Goal: Information Seeking & Learning: Learn about a topic

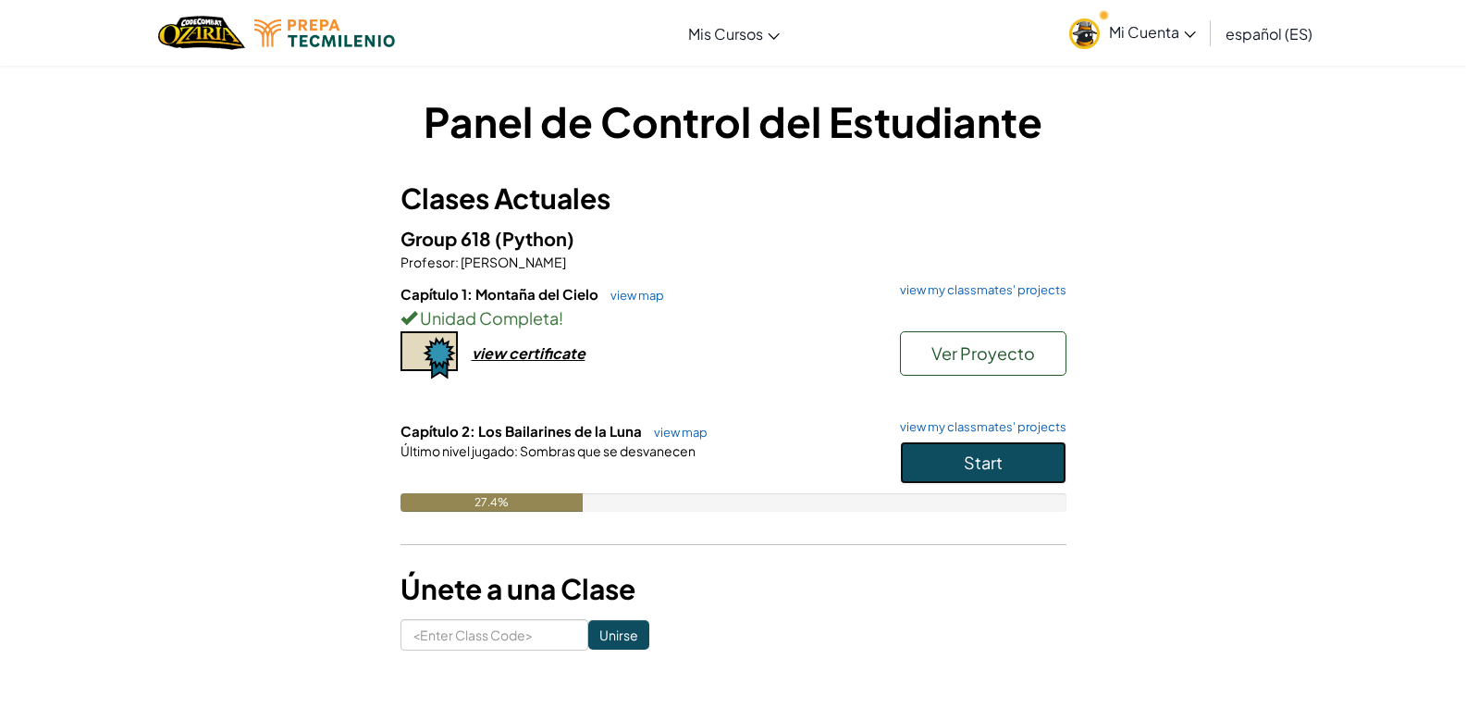
click at [1027, 475] on button "Start" at bounding box center [983, 462] width 167 height 43
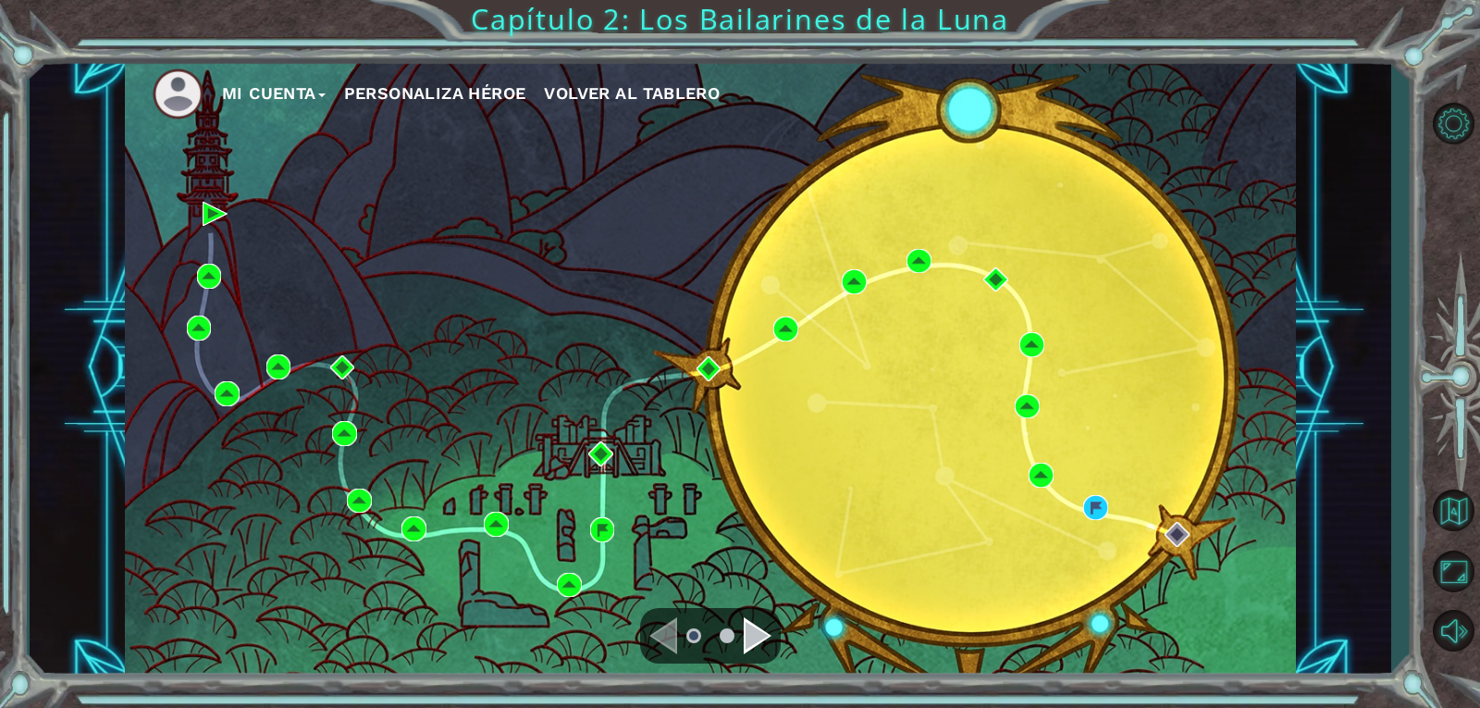
click at [772, 638] on div at bounding box center [710, 636] width 141 height 56
click at [761, 644] on div "Navigate to the next page" at bounding box center [758, 635] width 28 height 37
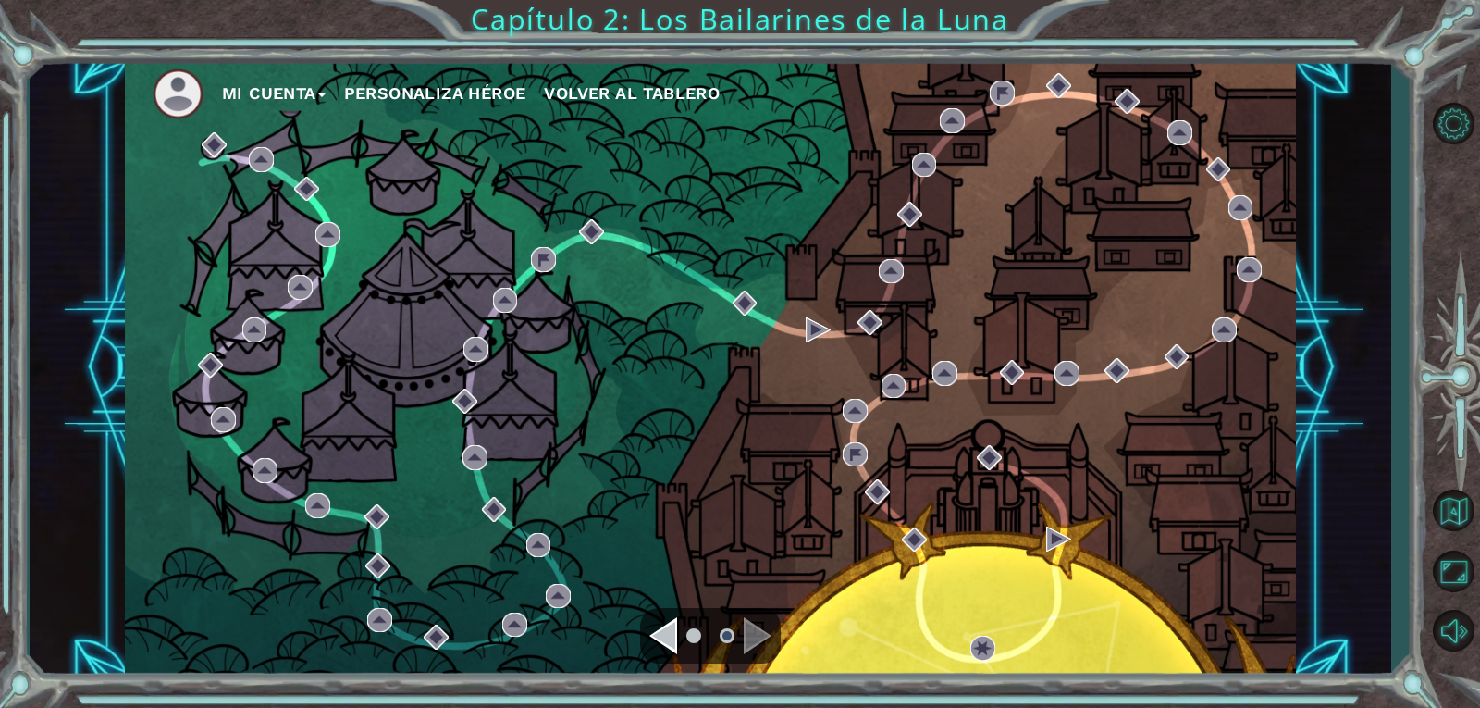
click at [670, 623] on div "Navigate to the previous page" at bounding box center [663, 635] width 28 height 37
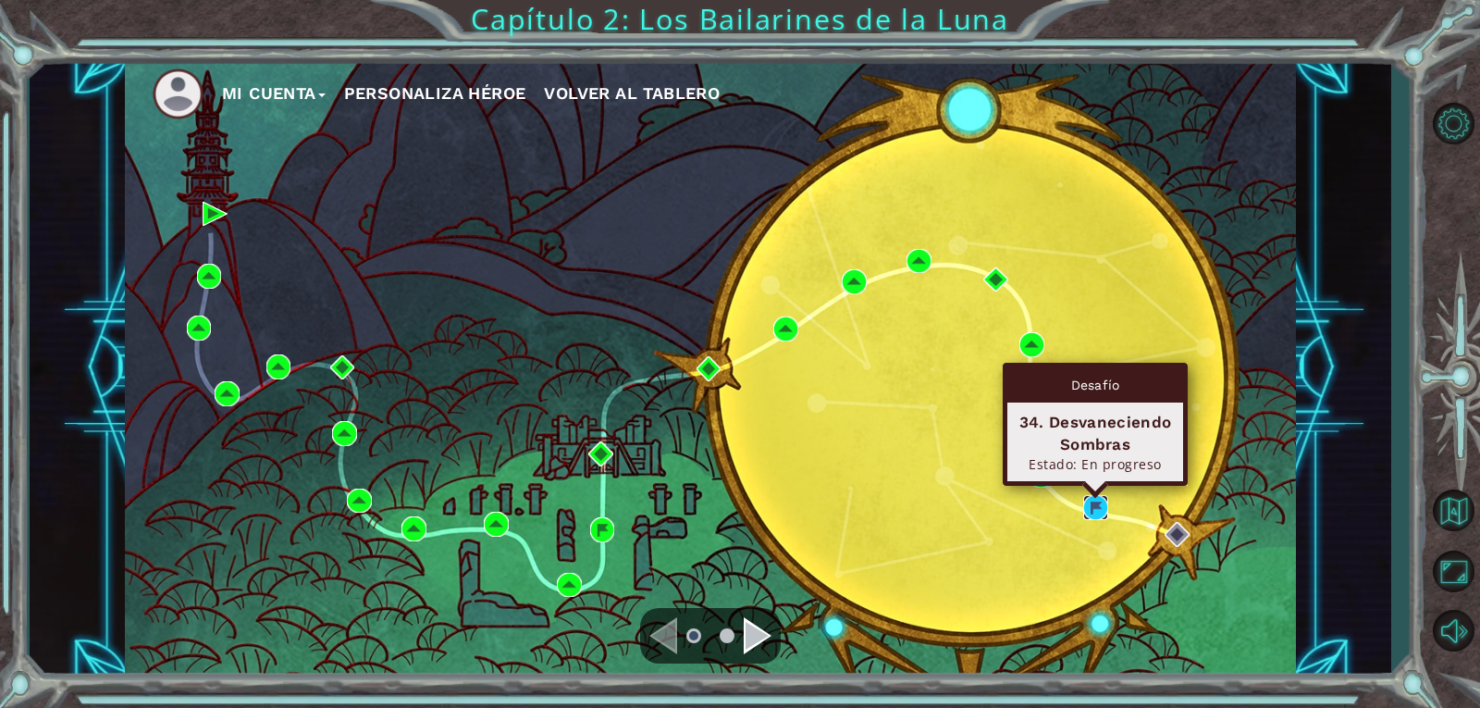
click at [1095, 517] on img at bounding box center [1095, 507] width 25 height 25
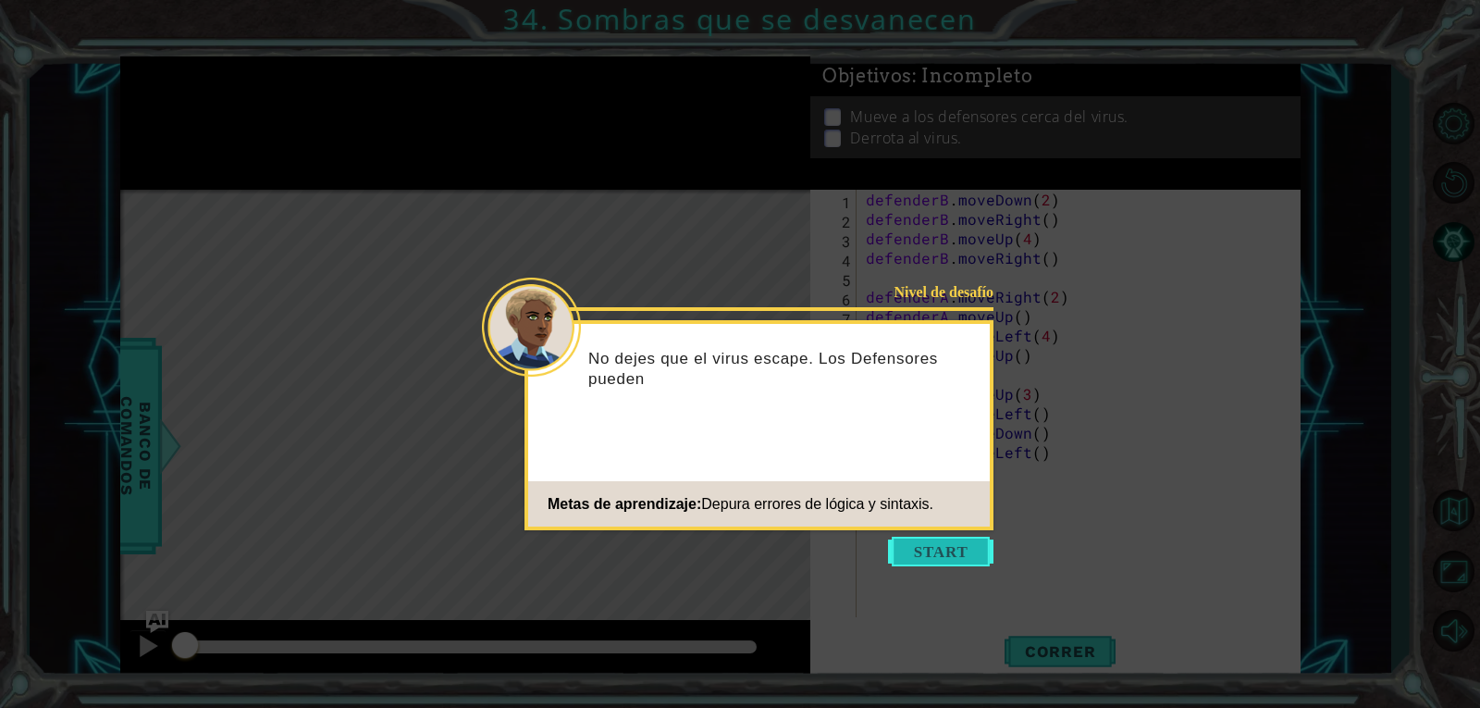
click at [940, 537] on button "Start" at bounding box center [940, 552] width 105 height 30
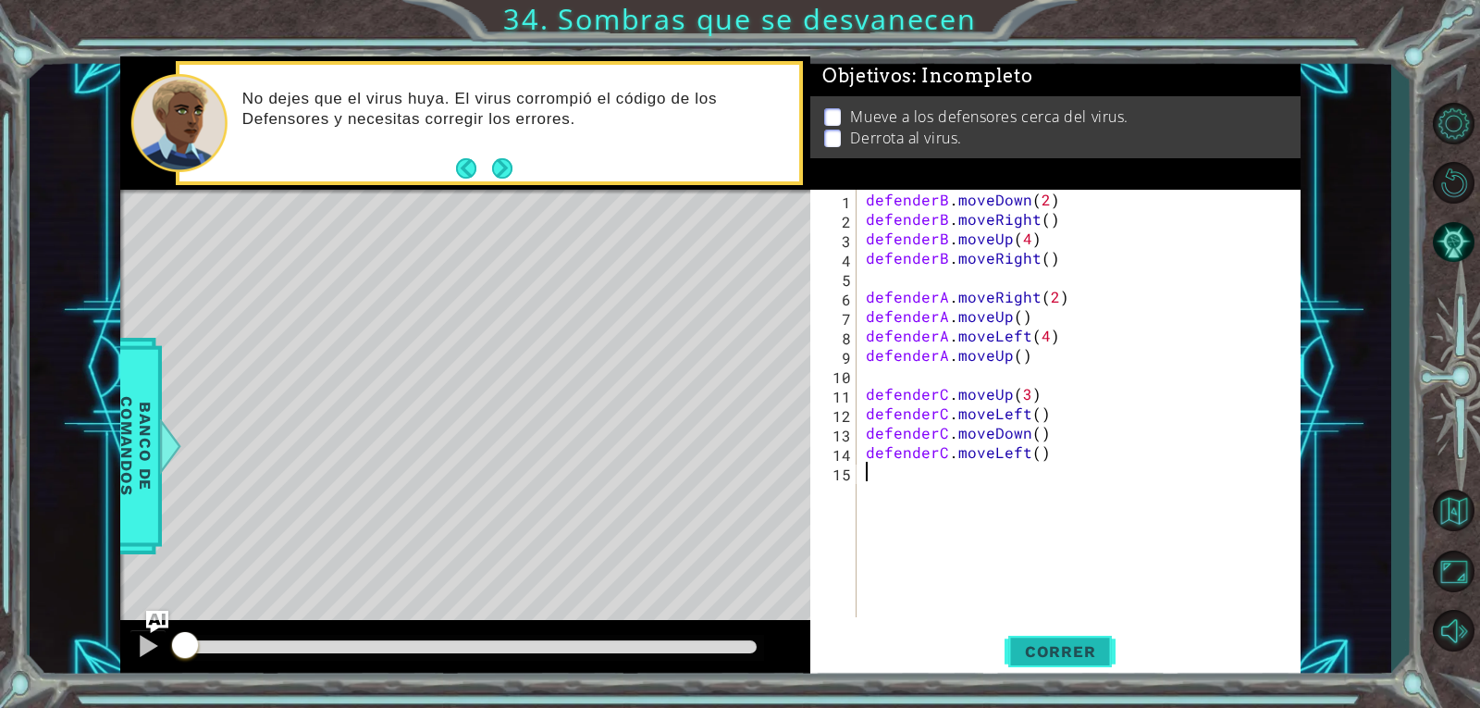
click at [1065, 643] on span "Correr" at bounding box center [1060, 651] width 108 height 19
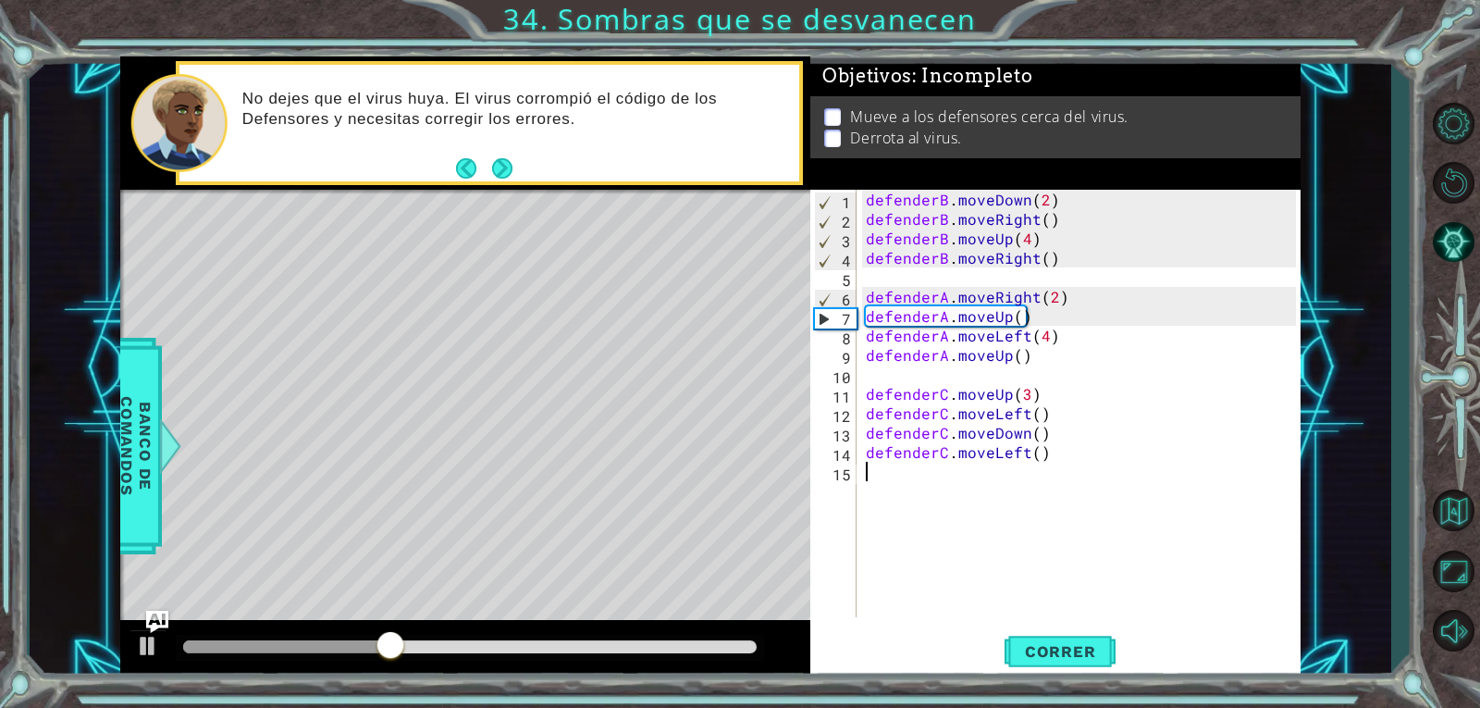
click at [1019, 314] on div "defenderB . moveDown ( 2 ) defenderB . moveRight ( ) defenderB . moveUp ( 4 ) d…" at bounding box center [1083, 423] width 443 height 466
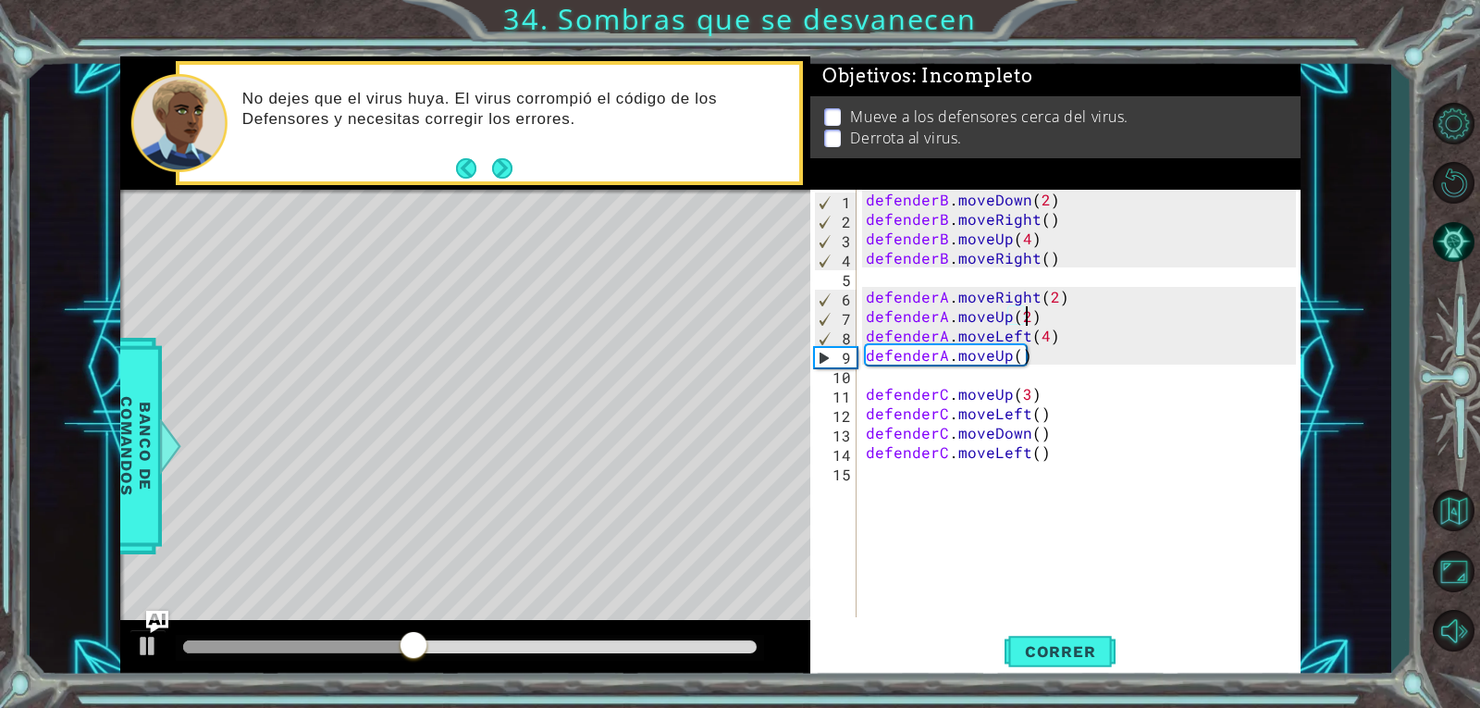
scroll to position [0, 9]
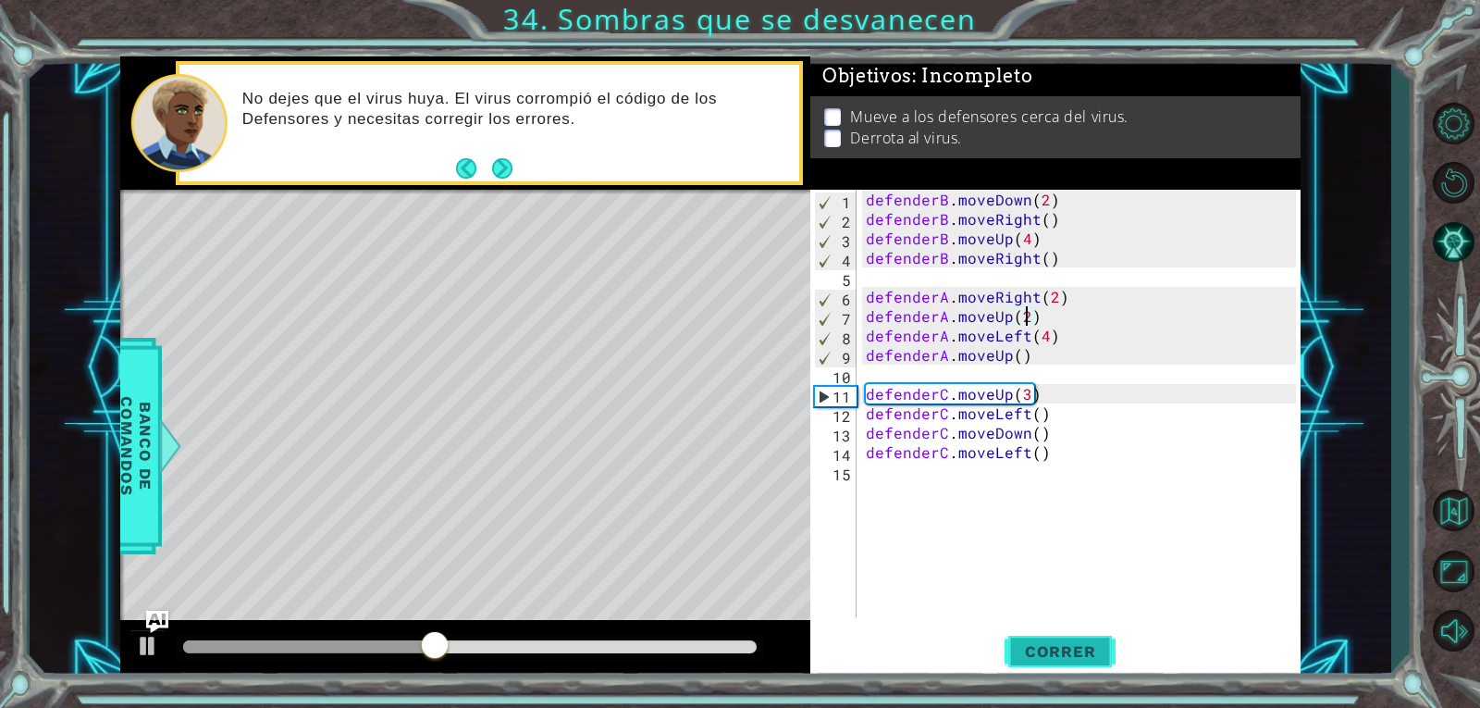
click at [1068, 656] on span "Correr" at bounding box center [1060, 651] width 108 height 19
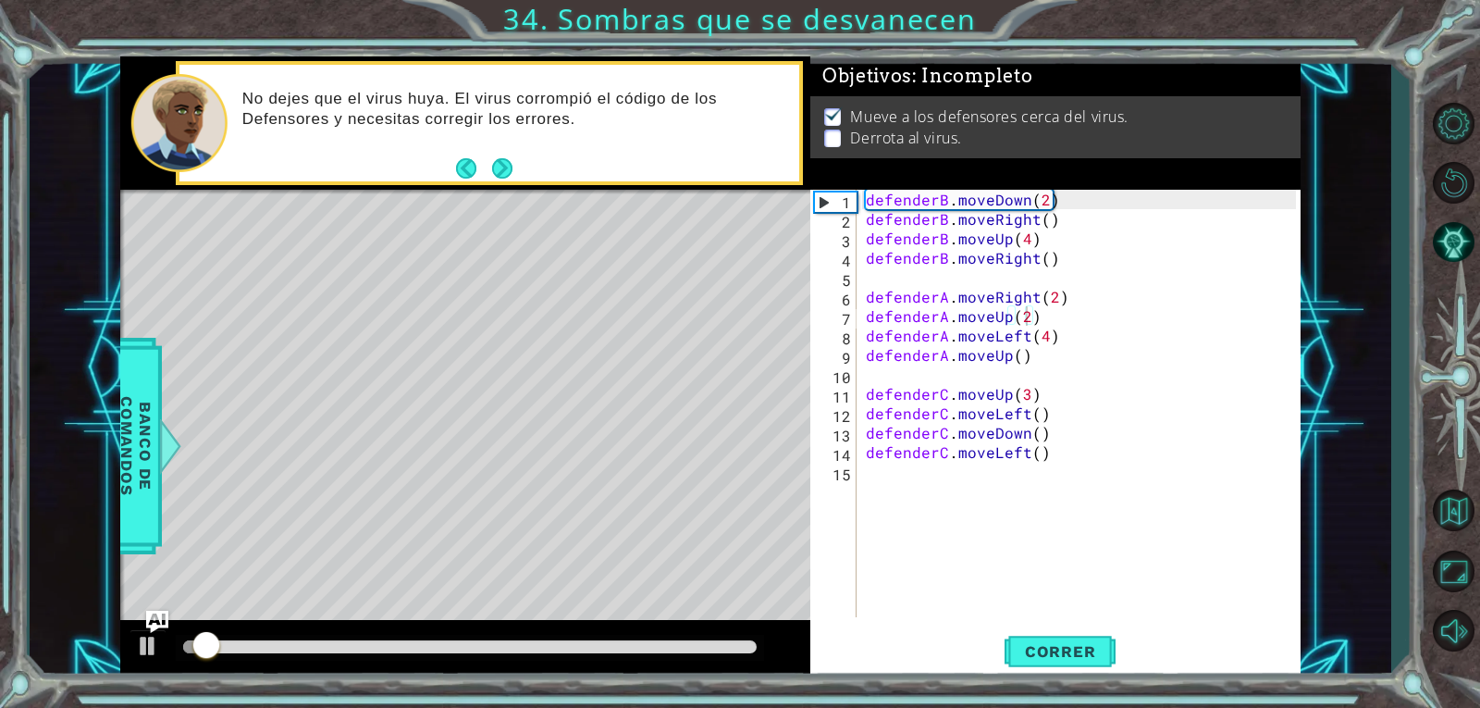
drag, startPoint x: 375, startPoint y: 634, endPoint x: 513, endPoint y: 647, distance: 139.4
click at [506, 647] on div at bounding box center [465, 649] width 690 height 59
drag, startPoint x: 611, startPoint y: 637, endPoint x: 705, endPoint y: 637, distance: 94.4
click at [705, 637] on div at bounding box center [470, 648] width 588 height 26
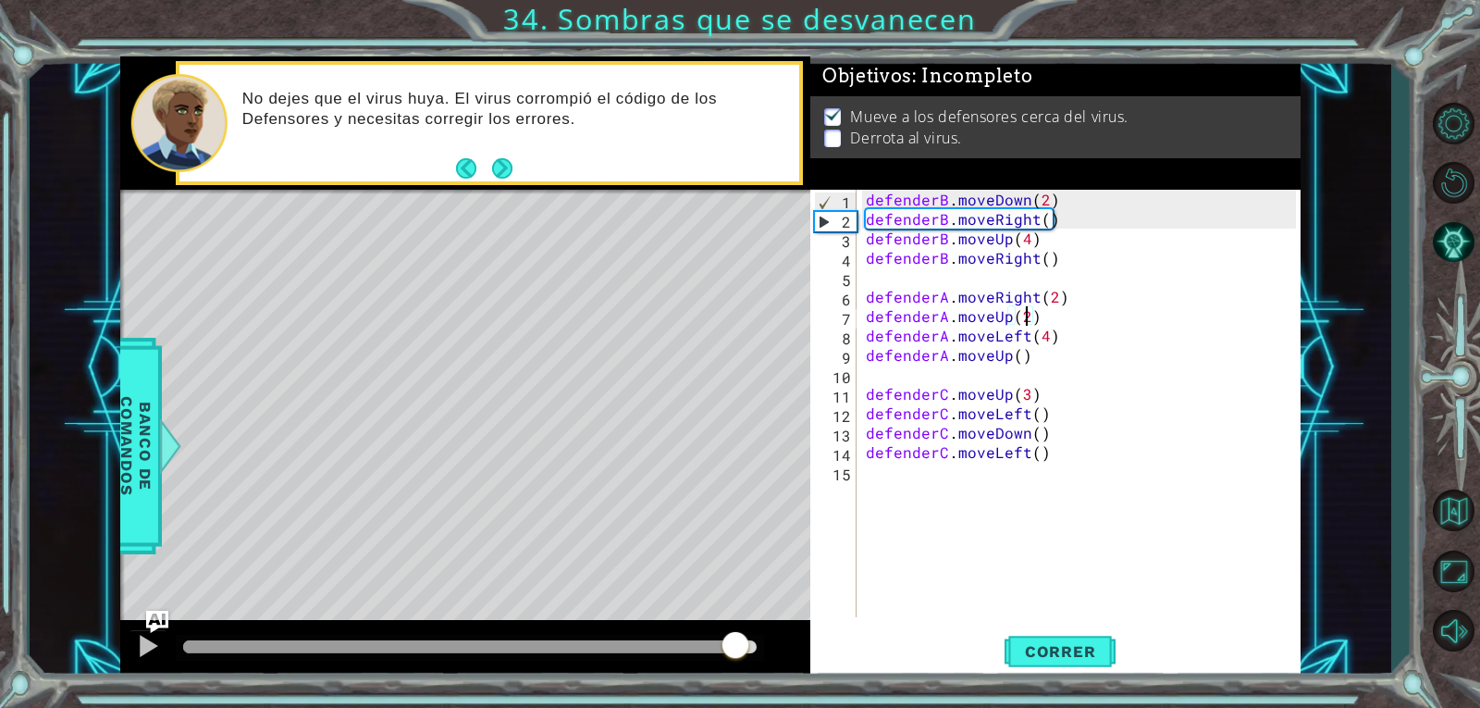
click at [735, 647] on div at bounding box center [470, 646] width 574 height 13
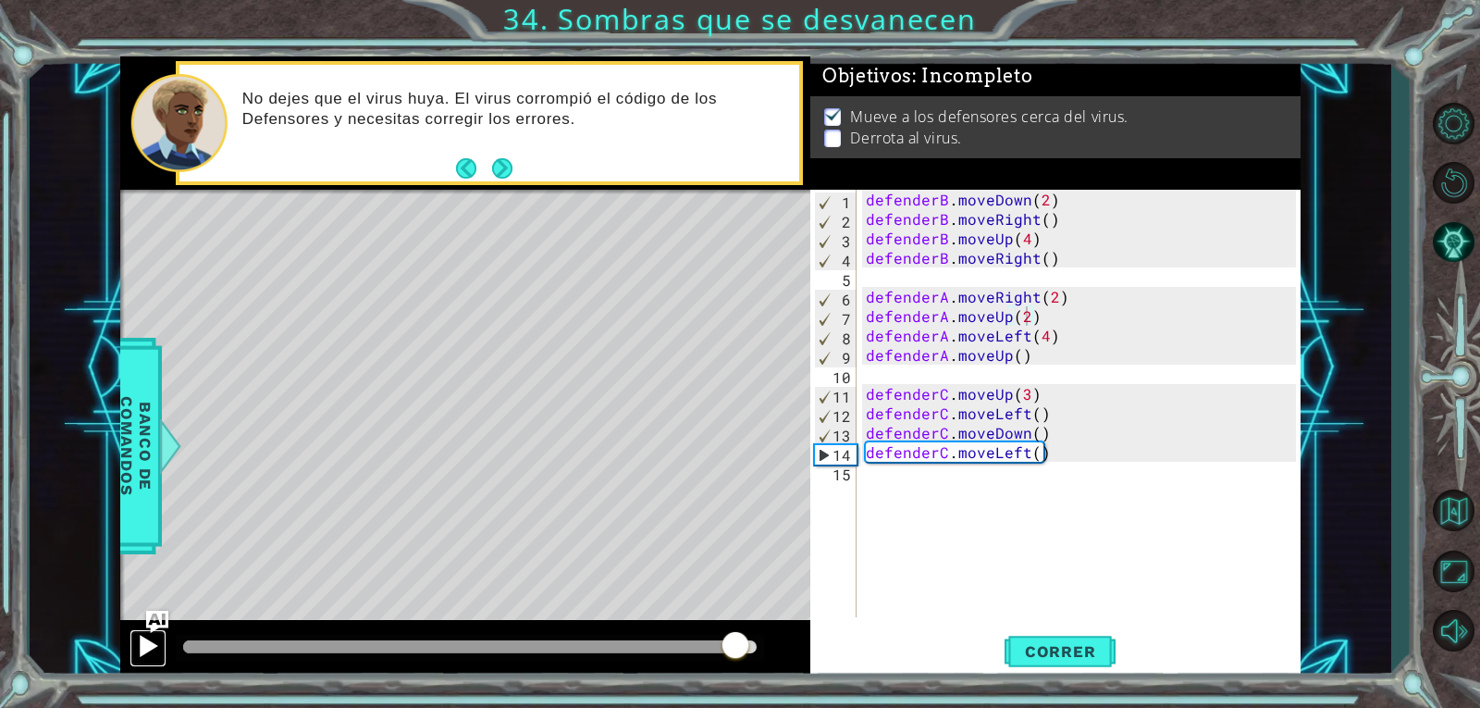
click at [161, 644] on button at bounding box center [148, 648] width 37 height 38
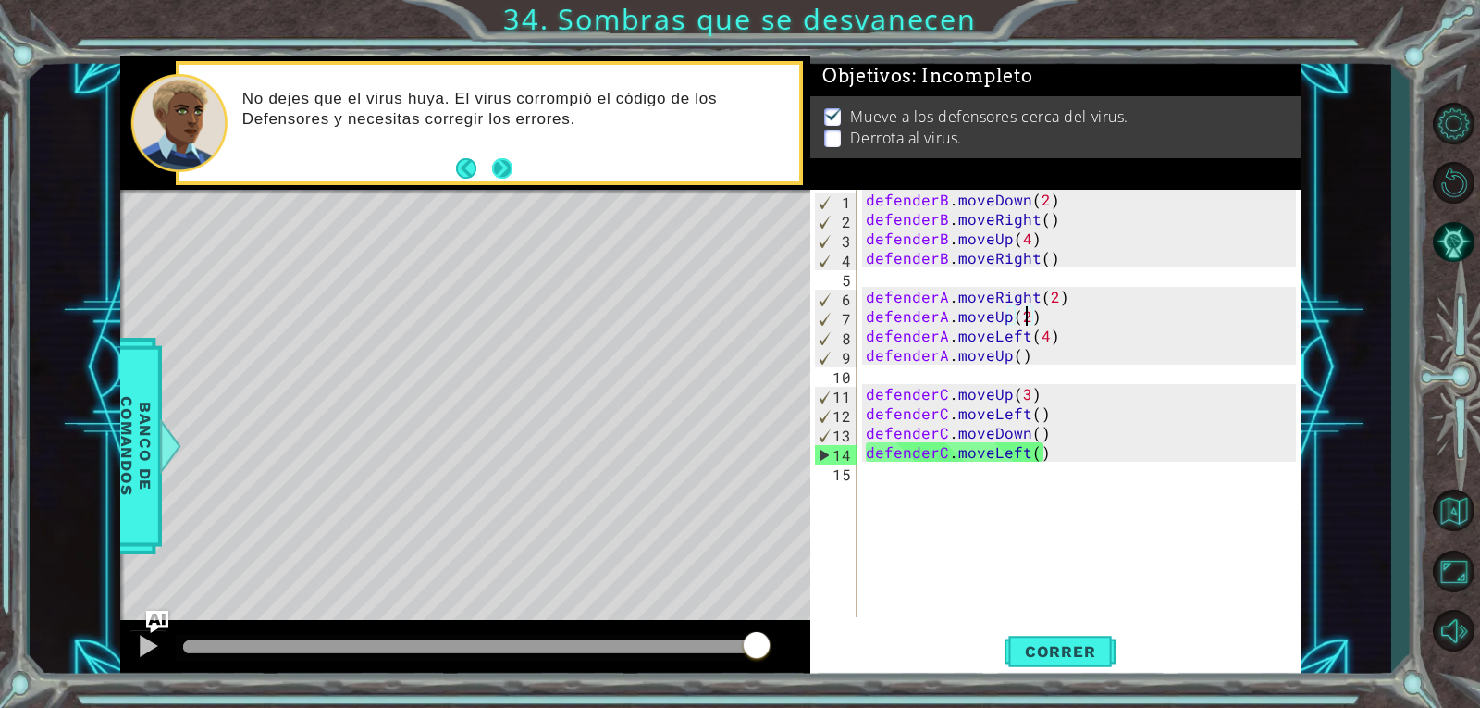
click at [500, 158] on button "Next" at bounding box center [502, 169] width 32 height 32
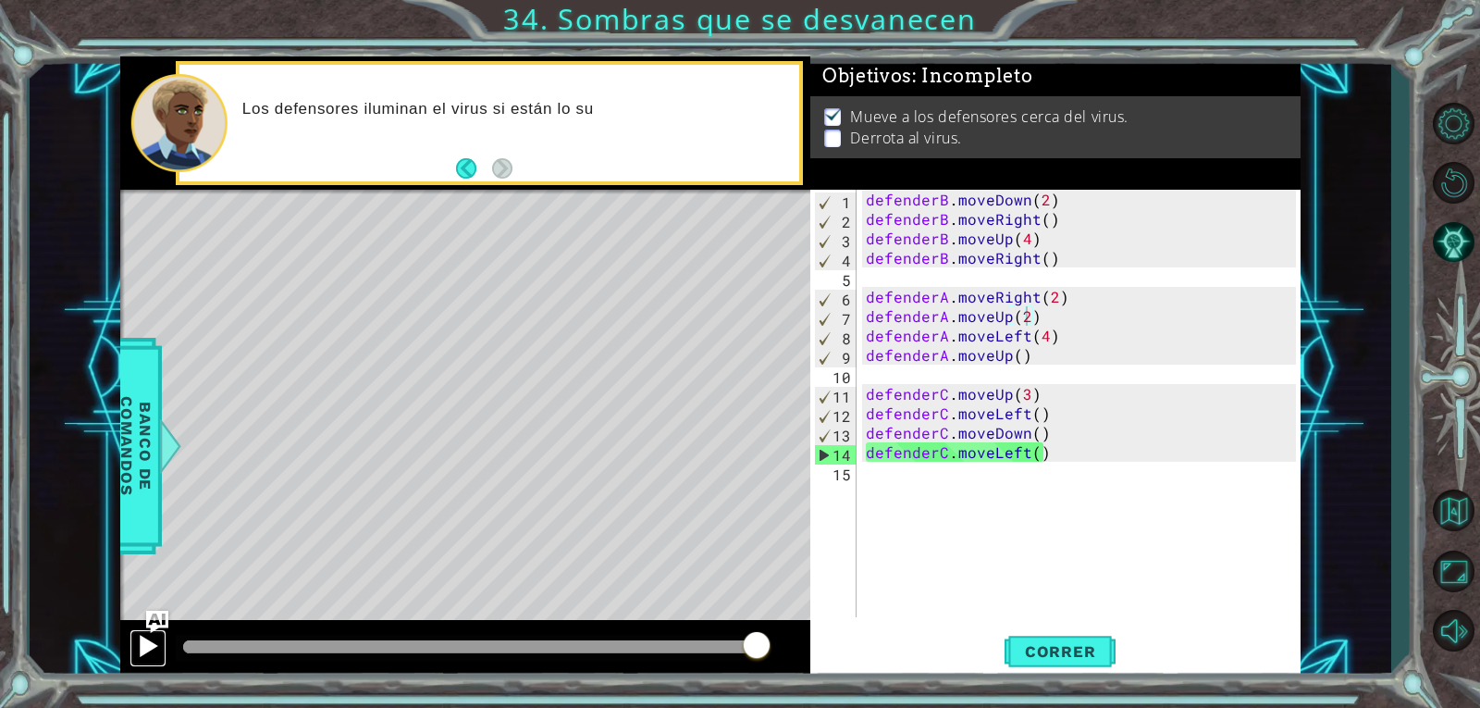
click at [142, 654] on div at bounding box center [148, 646] width 24 height 24
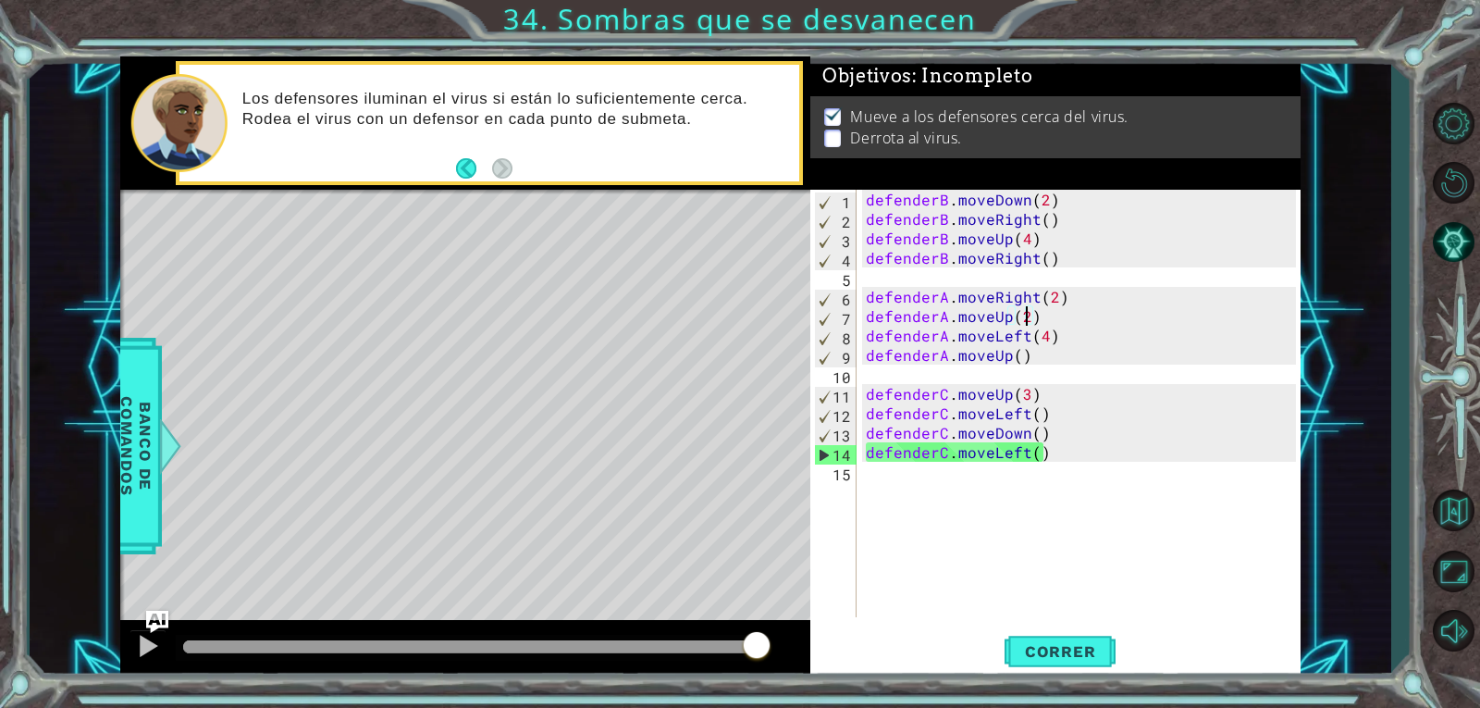
click at [1085, 263] on div "defenderB . moveDown ( 2 ) defenderB . moveRight ( ) defenderB . moveUp ( 4 ) d…" at bounding box center [1083, 423] width 443 height 466
type textarea "defenderB.moveRight()"
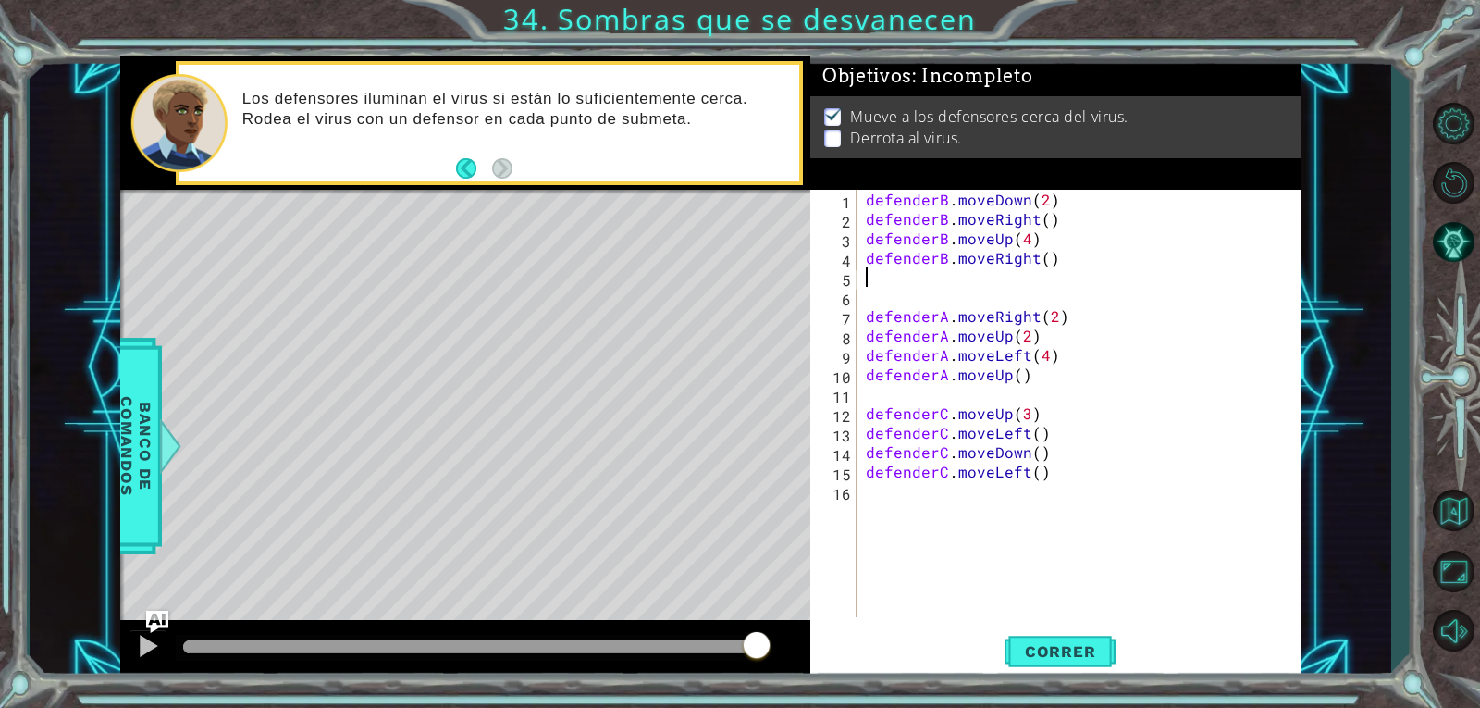
scroll to position [0, 0]
type textarea "defenderB.moveRight()"
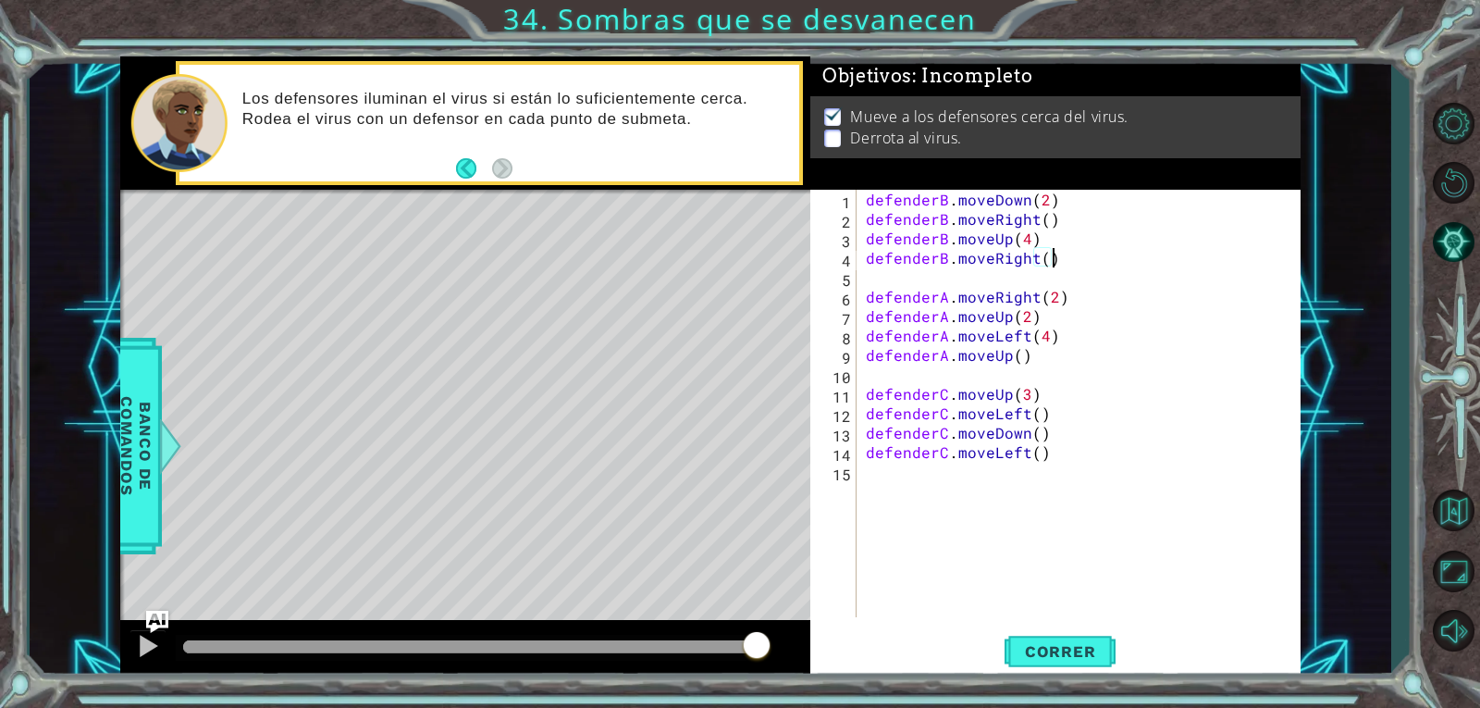
click at [1027, 506] on div "defenderB . moveDown ( 2 ) defenderB . moveRight ( ) defenderB . moveUp ( 4 ) d…" at bounding box center [1083, 423] width 443 height 466
type textarea "w"
type textarea "defenderA.moveUp"
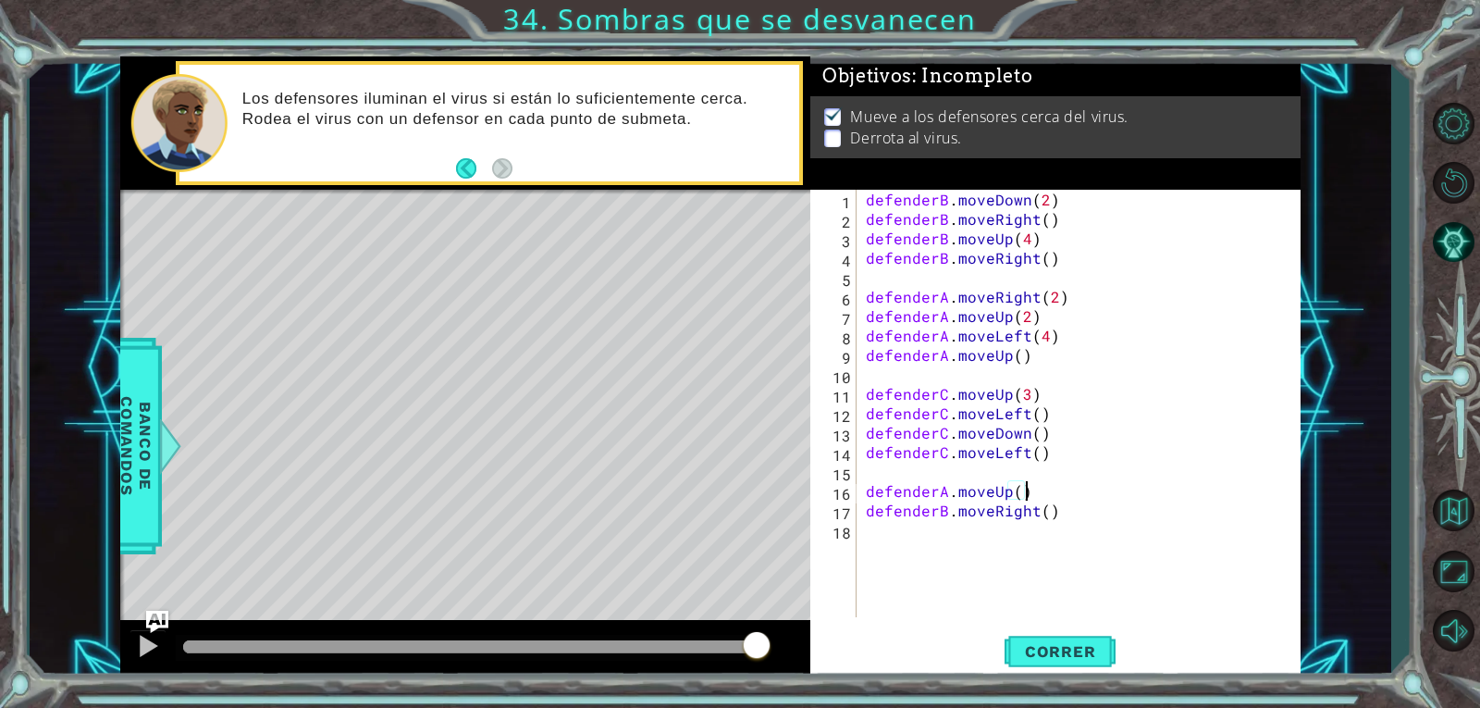
type textarea "defenderB.moveRight()"
type textarea "defenderC.moveLeft()"
click at [1087, 639] on button "Correr" at bounding box center [1060, 650] width 111 height 49
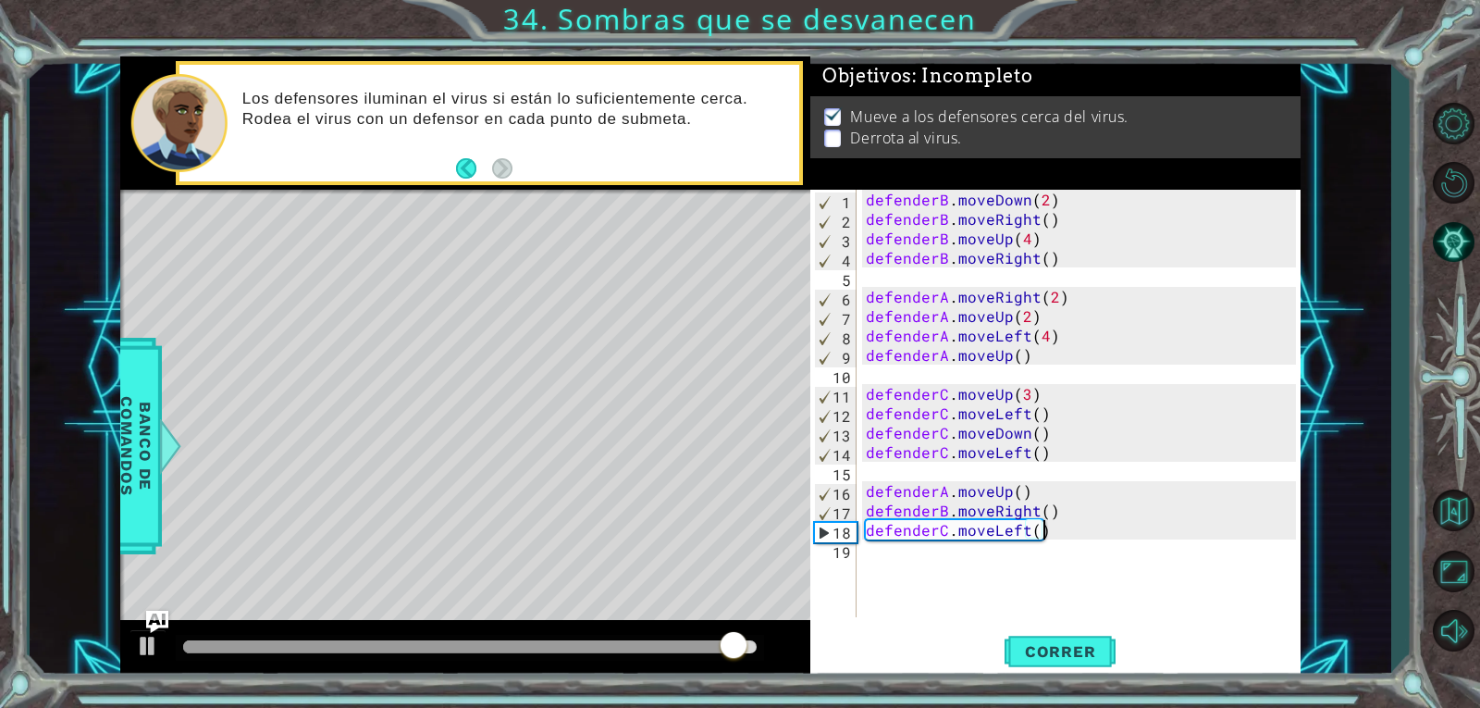
click at [1001, 475] on div "defenderB . moveDown ( 2 ) defenderB . moveRight ( ) defenderB . moveUp ( 4 ) d…" at bounding box center [1083, 423] width 443 height 466
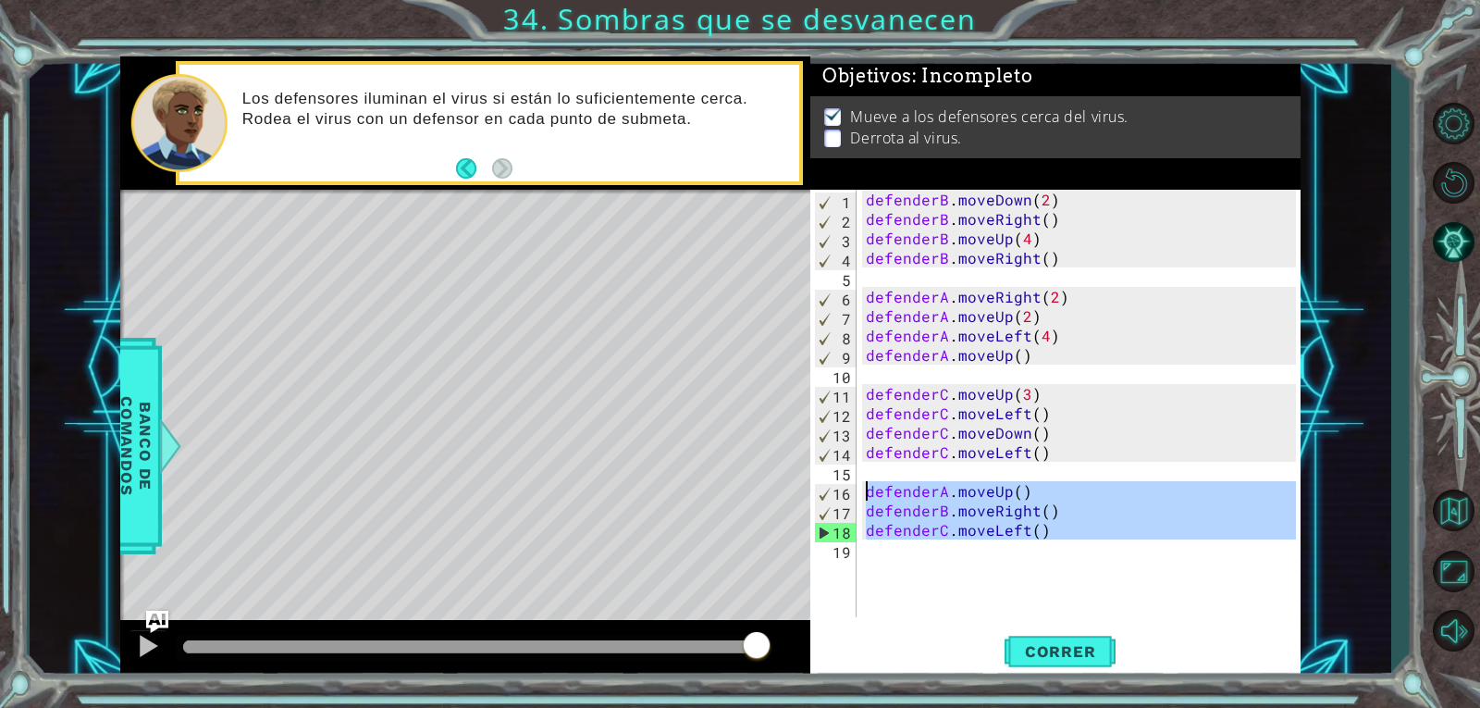
drag, startPoint x: 1049, startPoint y: 540, endPoint x: 860, endPoint y: 501, distance: 192.7
click at [862, 501] on div "defenderB . moveDown ( 2 ) defenderB . moveRight ( ) defenderB . moveUp ( 4 ) d…" at bounding box center [1079, 403] width 434 height 427
type textarea "defenderB.moveRight() defenderC.moveLeft()"
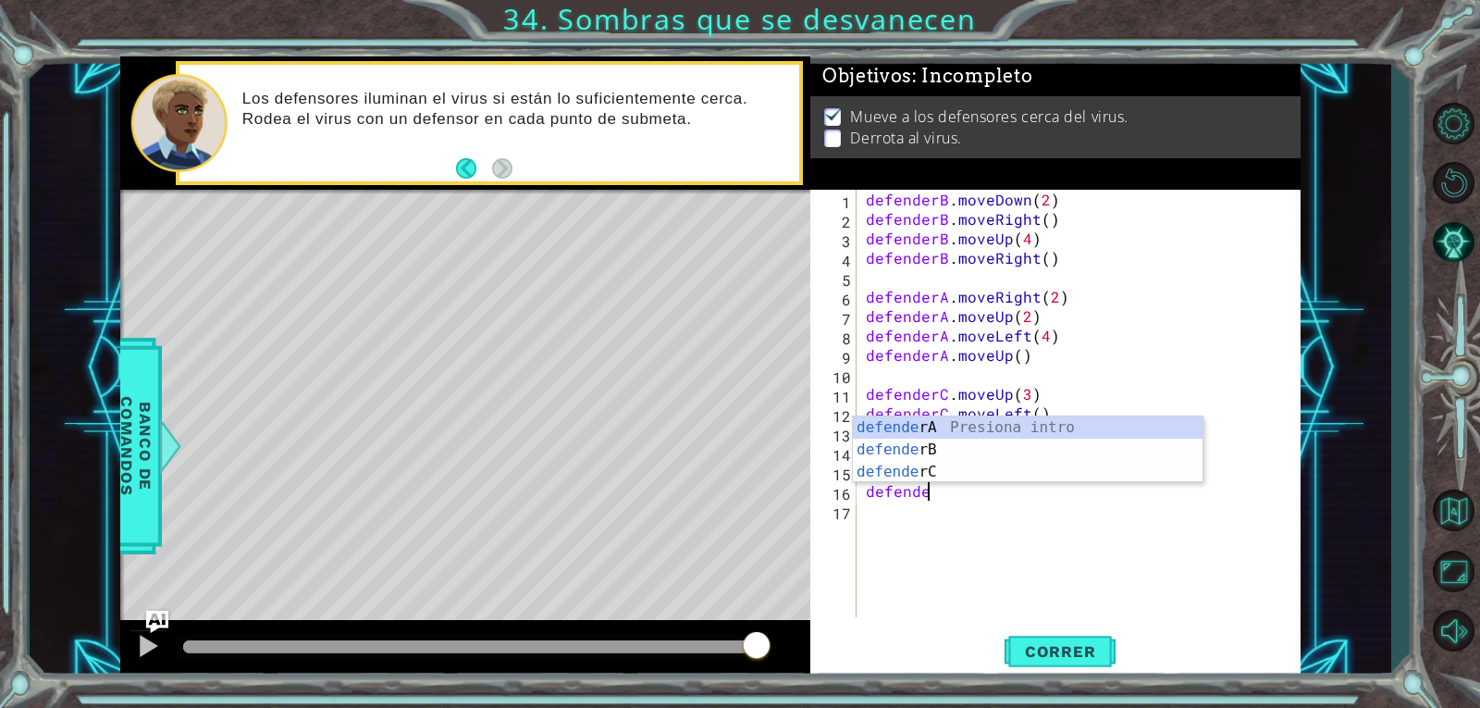
type textarea "d"
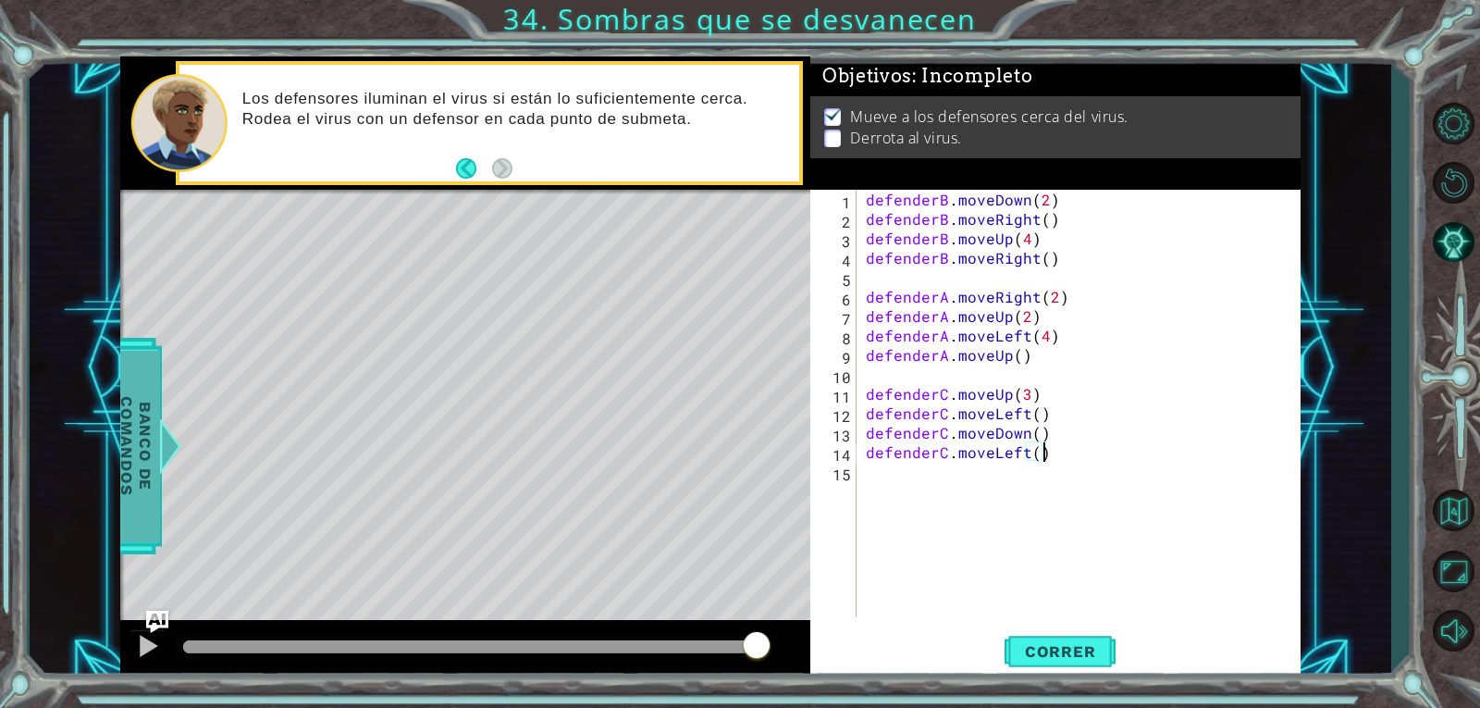
click at [130, 512] on span "Banco de comandos" at bounding box center [136, 446] width 48 height 191
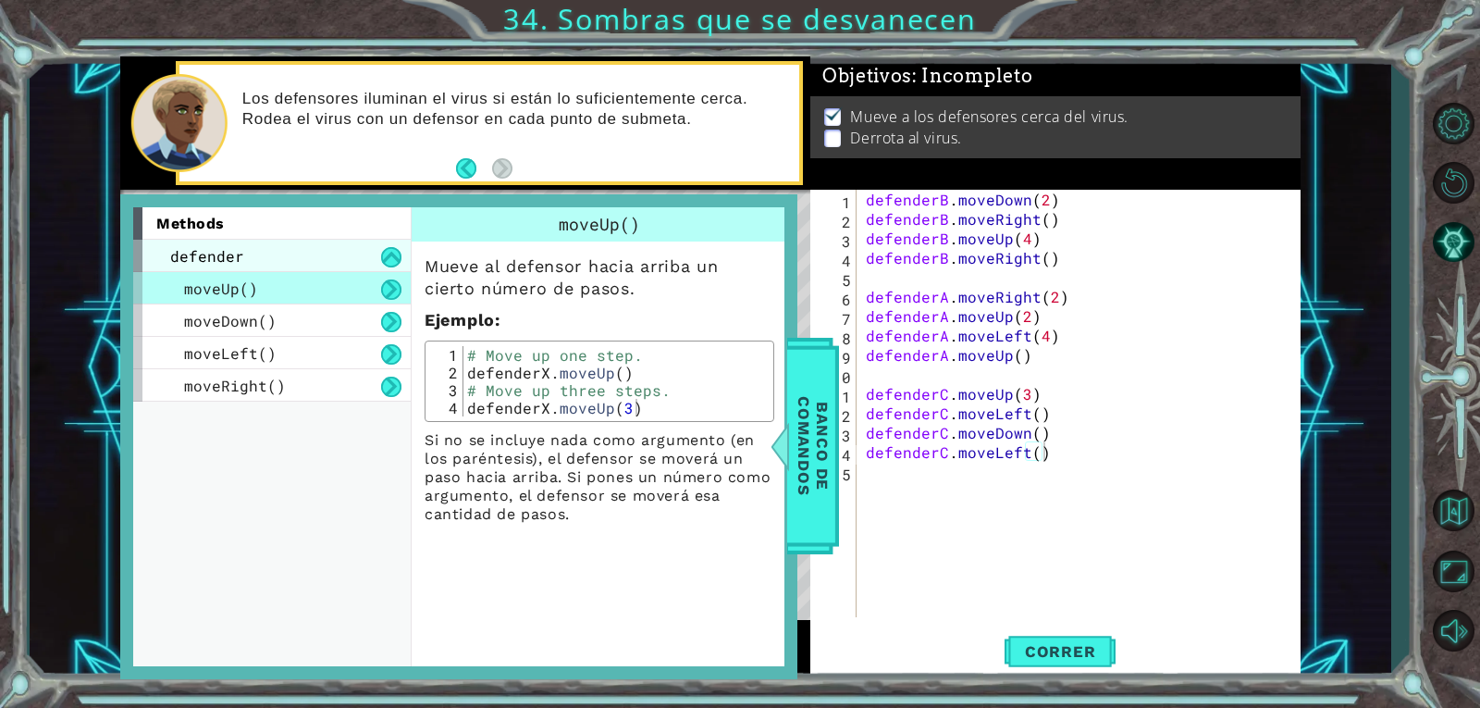
click at [390, 267] on div "defender" at bounding box center [272, 256] width 278 height 32
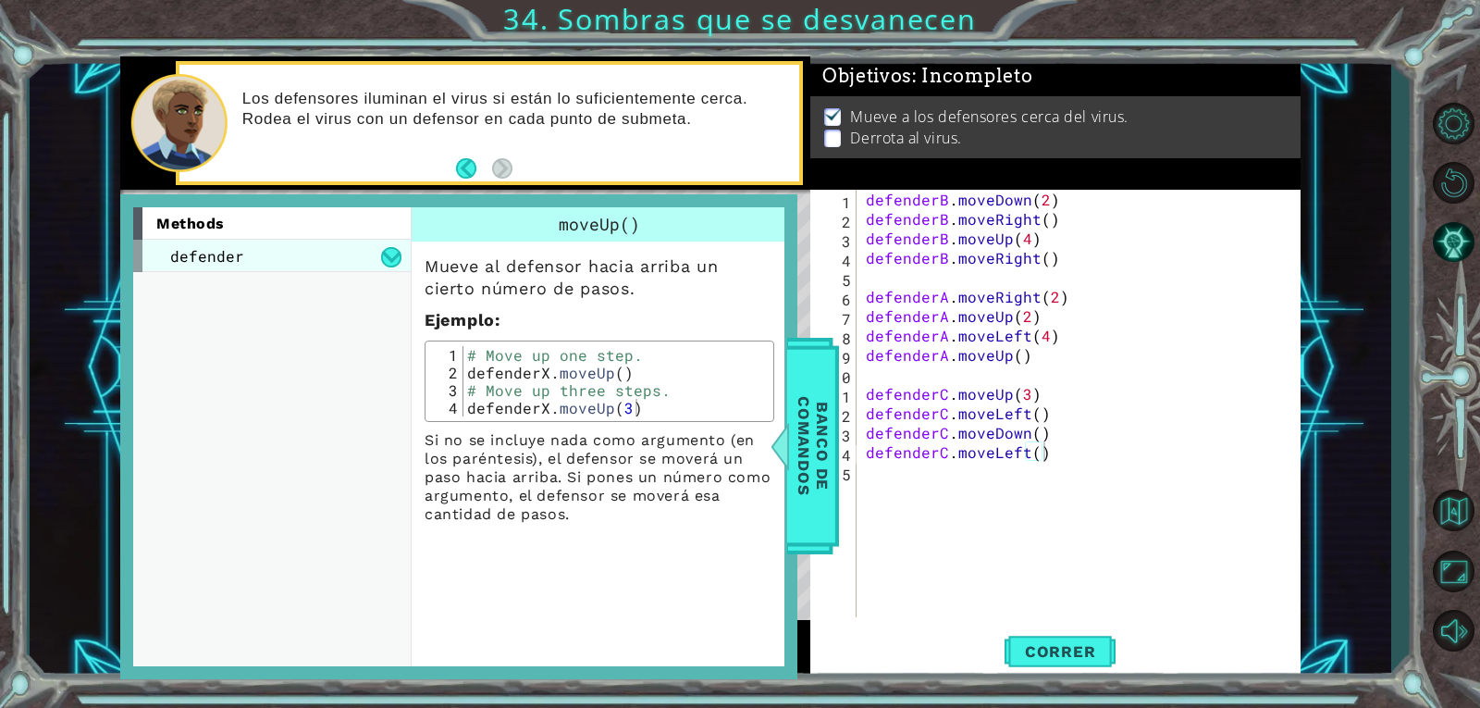
click at [390, 267] on div "defender" at bounding box center [272, 256] width 278 height 32
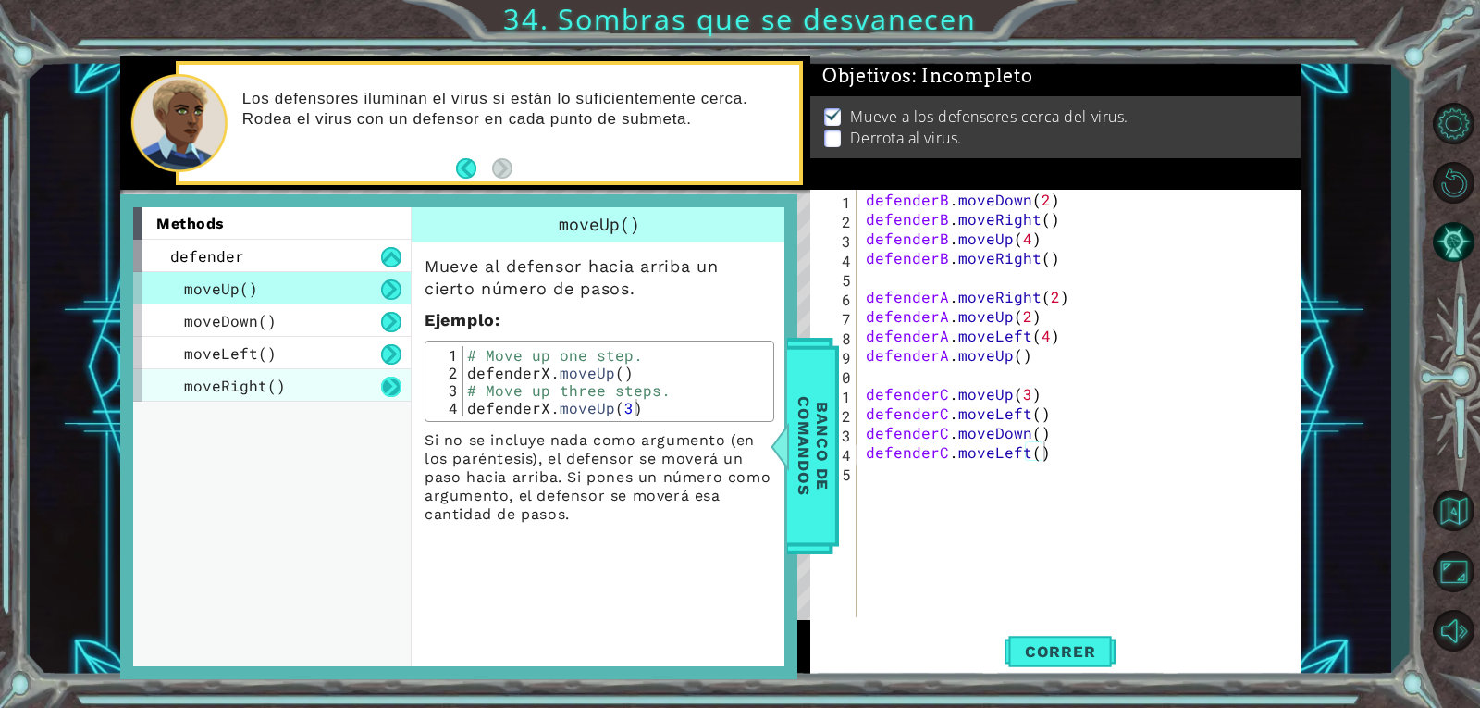
click at [393, 377] on button at bounding box center [391, 387] width 20 height 20
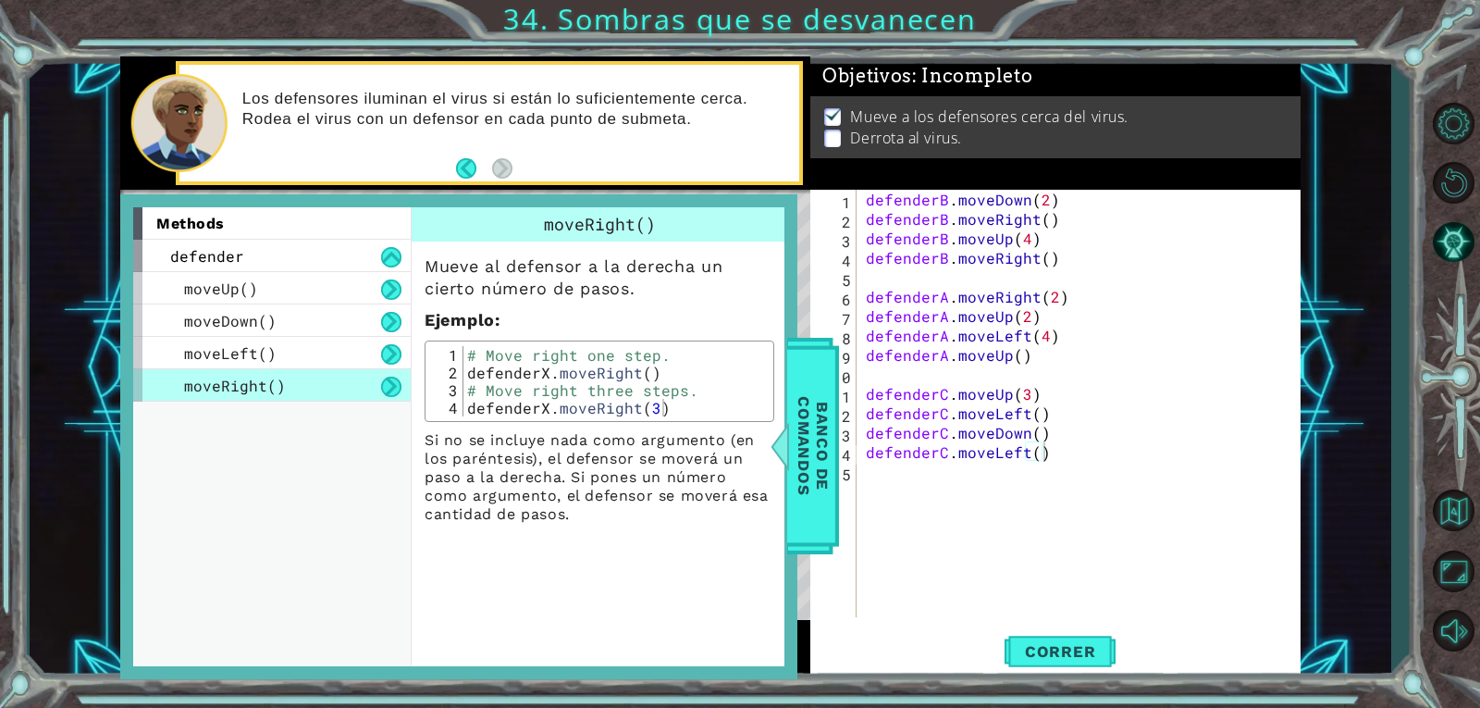
click at [389, 384] on button at bounding box center [391, 387] width 20 height 20
click at [390, 357] on button at bounding box center [391, 354] width 20 height 20
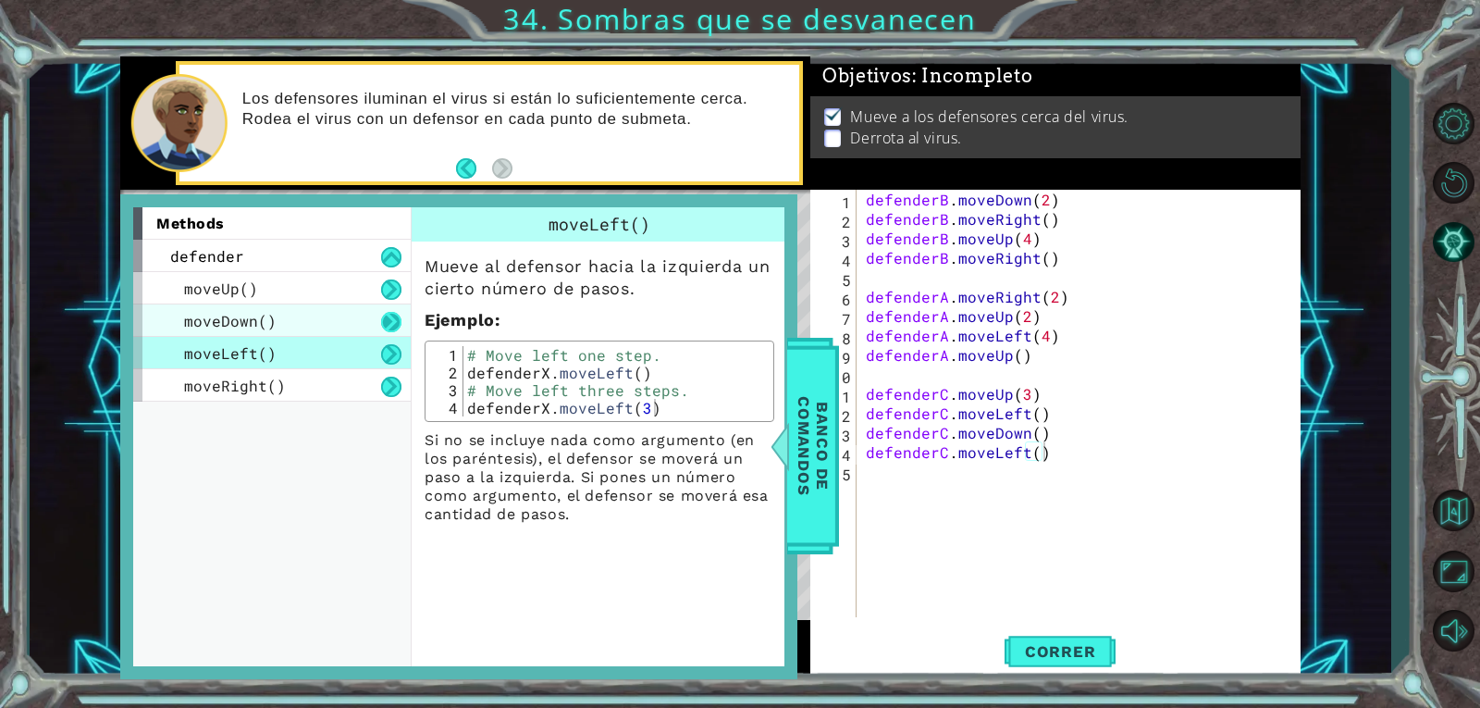
click at [389, 315] on button at bounding box center [391, 322] width 20 height 20
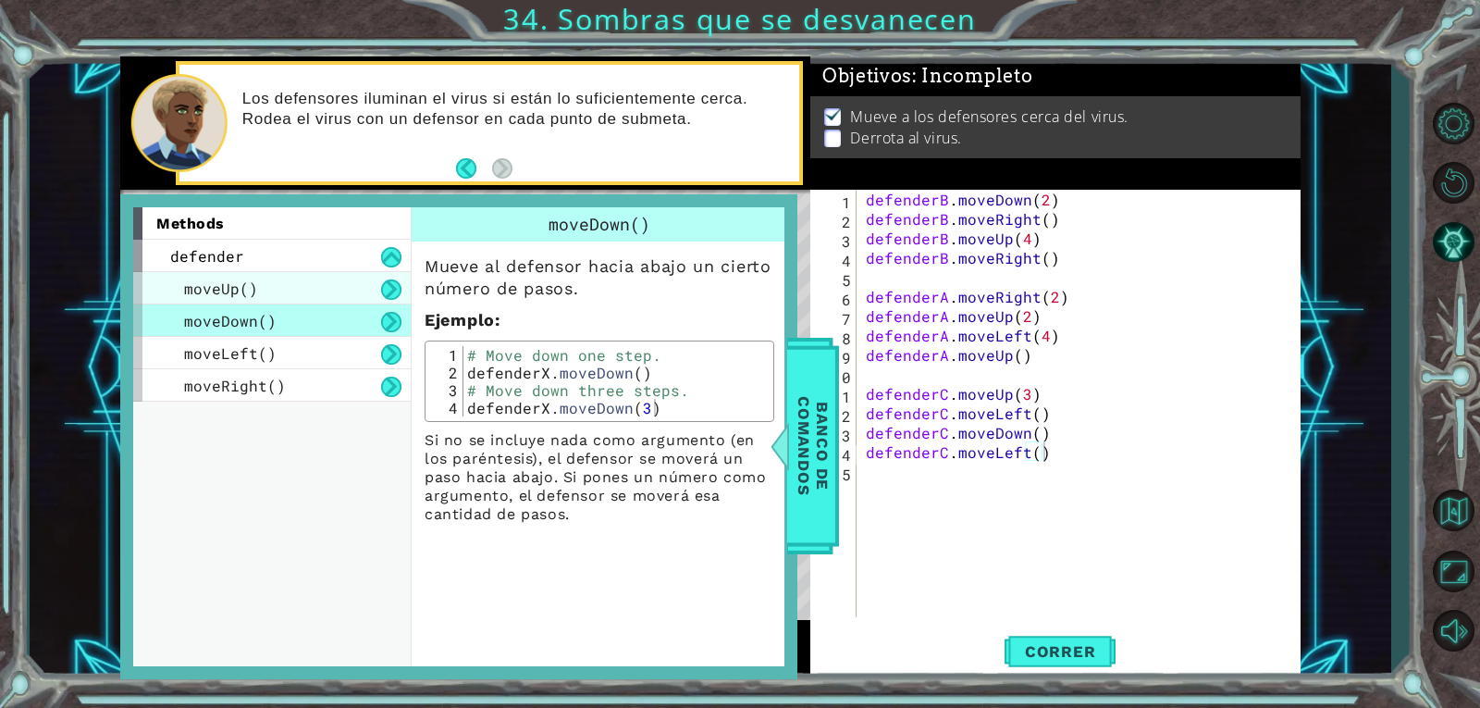
click at [389, 301] on div "moveUp()" at bounding box center [272, 288] width 278 height 32
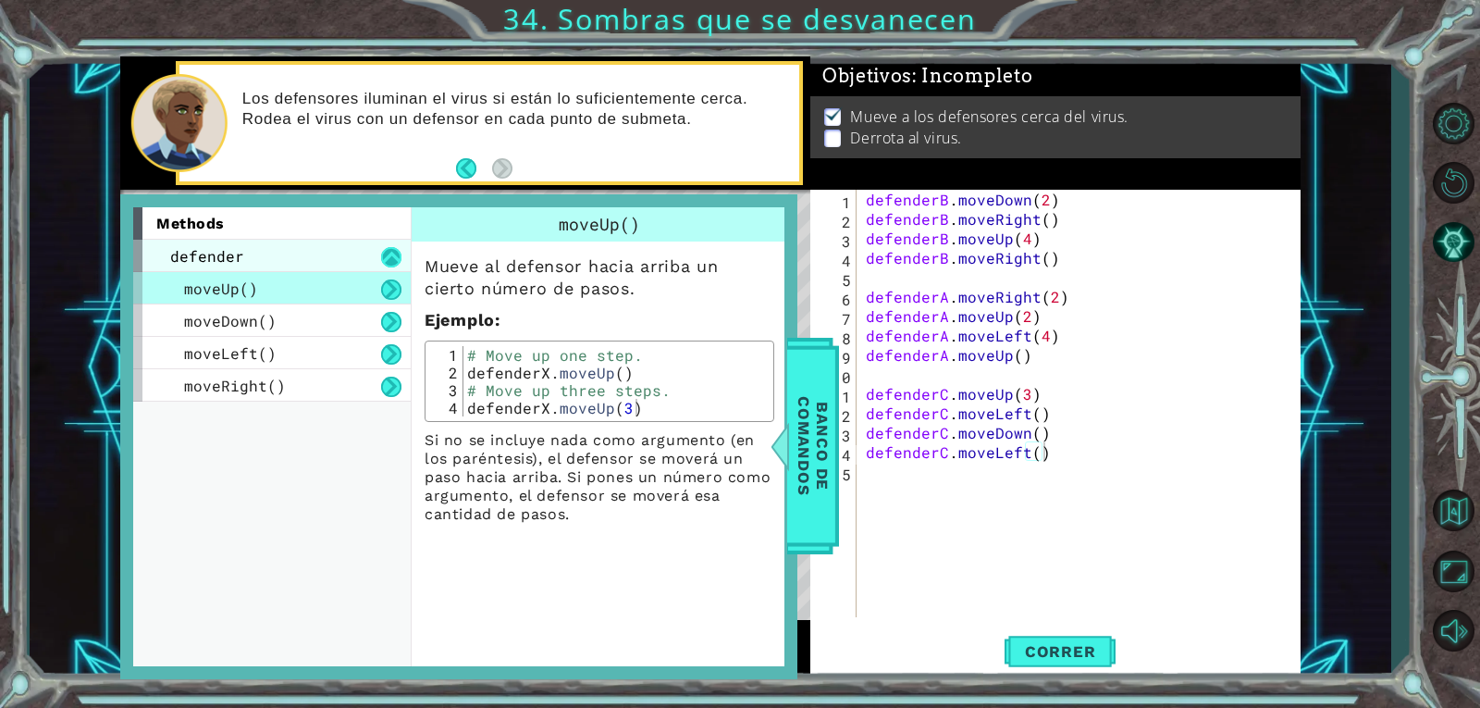
click at [393, 274] on div "moveUp()" at bounding box center [272, 288] width 278 height 32
click at [393, 264] on button at bounding box center [391, 257] width 20 height 20
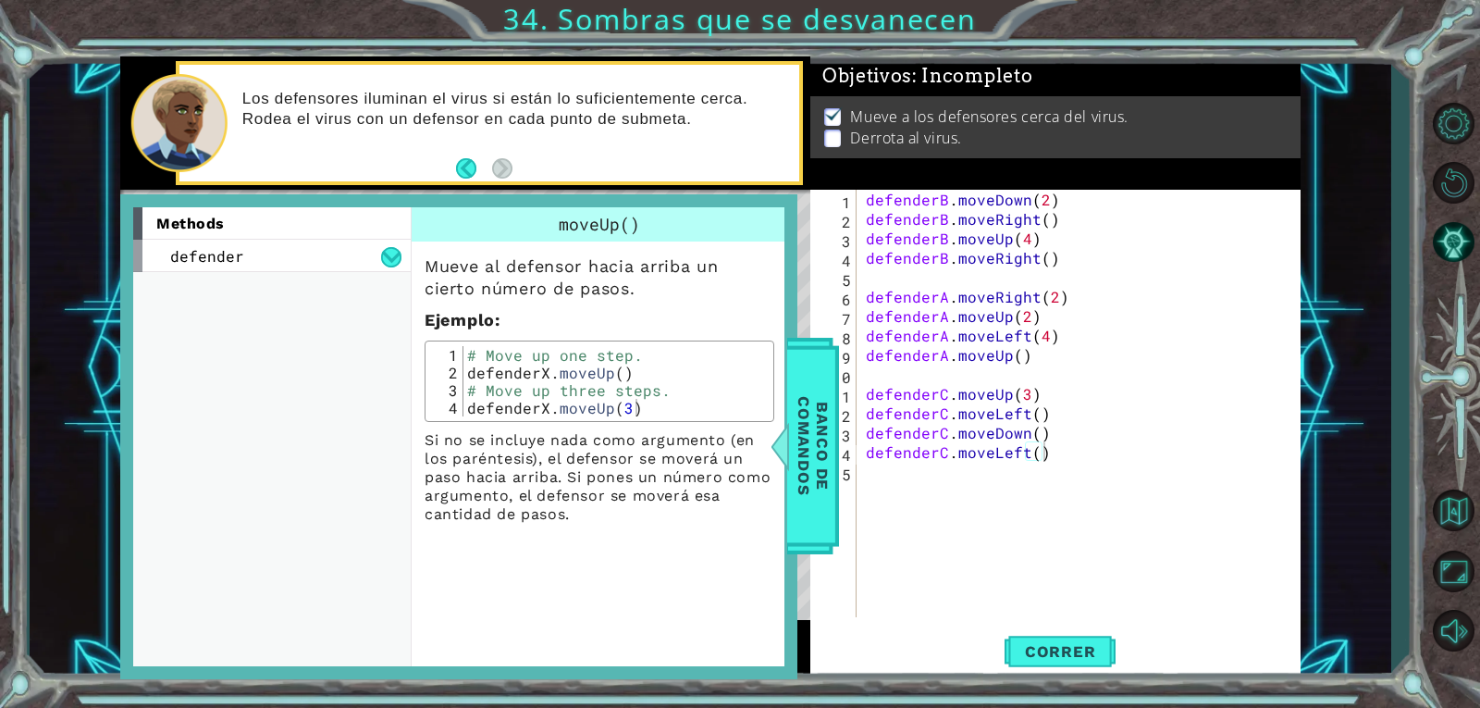
click at [245, 588] on div "methods defender moveUp() moveDown() moveLeft() moveRight()" at bounding box center [278, 437] width 291 height 460
click at [260, 576] on div "methods defender moveUp() moveDown() moveLeft() moveRight()" at bounding box center [278, 437] width 291 height 460
click at [267, 571] on div "methods defender moveUp() moveDown() moveLeft() moveRight()" at bounding box center [278, 437] width 291 height 460
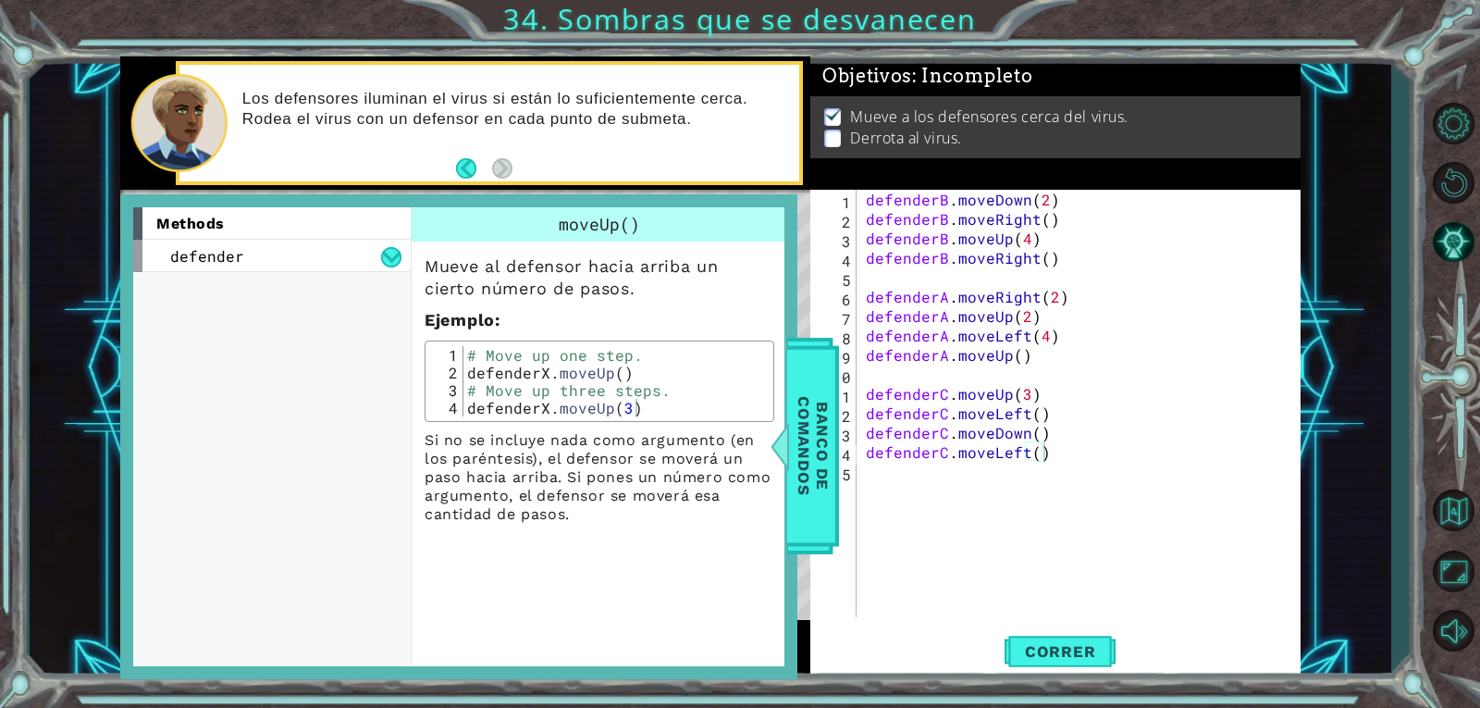
click at [267, 571] on div "methods defender moveUp() moveDown() moveLeft() moveRight()" at bounding box center [278, 437] width 291 height 460
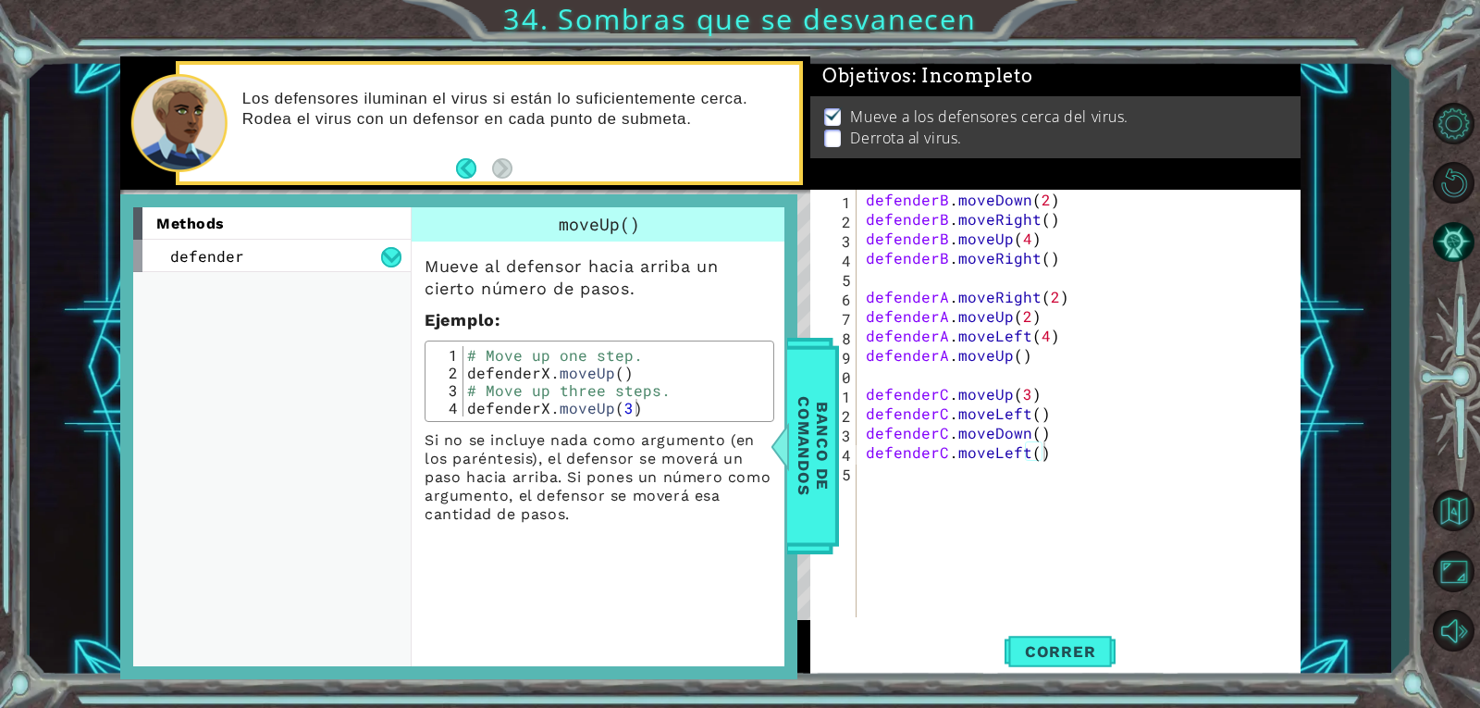
click at [267, 571] on div "methods defender moveUp() moveDown() moveLeft() moveRight()" at bounding box center [278, 437] width 291 height 460
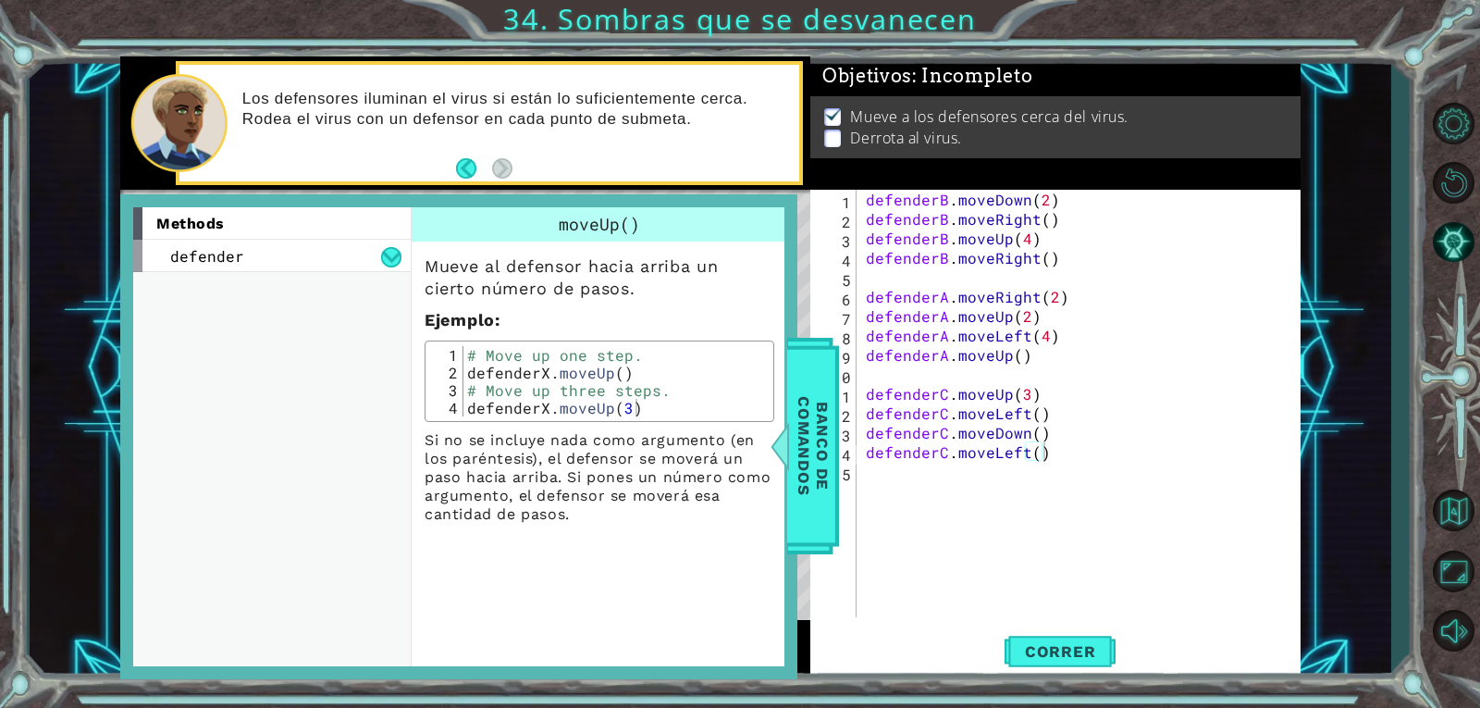
click at [267, 571] on div "methods defender moveUp() moveDown() moveLeft() moveRight()" at bounding box center [278, 437] width 291 height 460
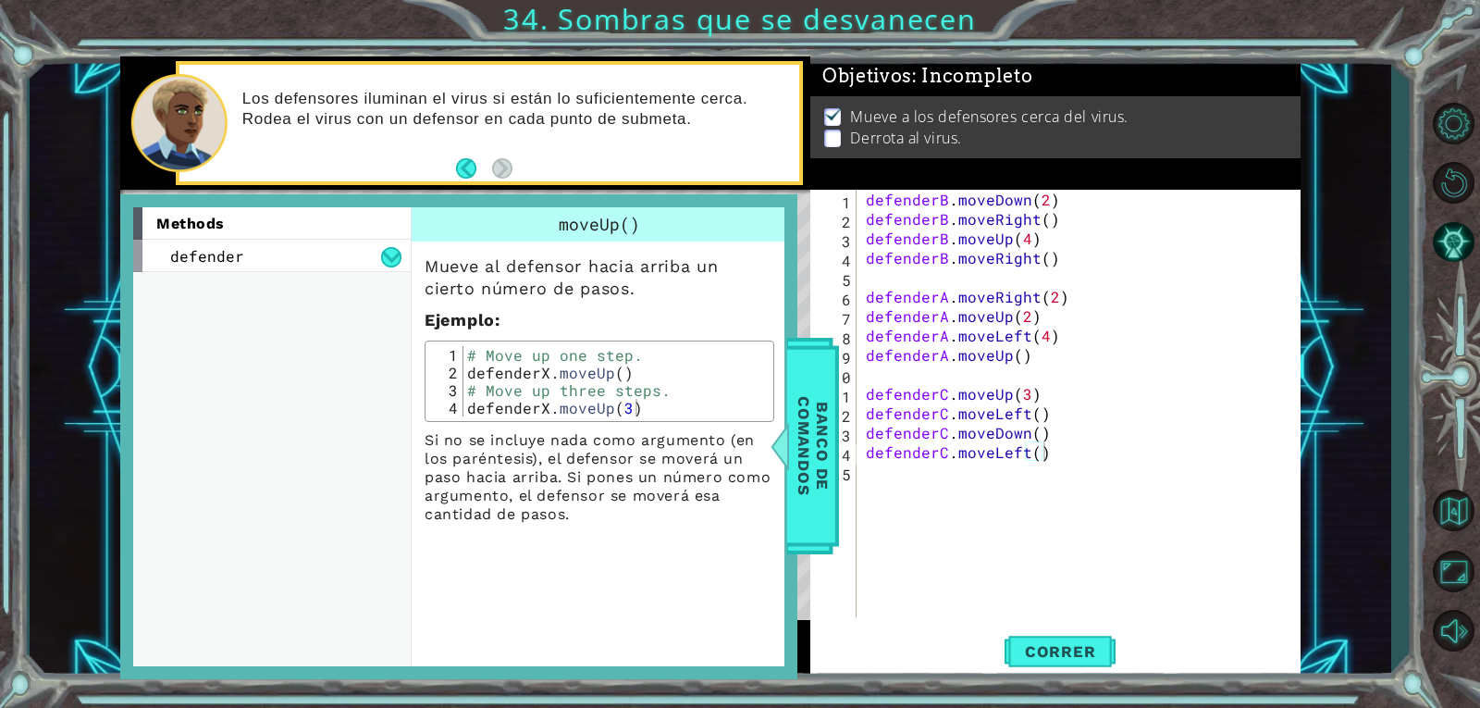
click at [267, 571] on div "methods defender moveUp() moveDown() moveLeft() moveRight()" at bounding box center [278, 437] width 291 height 460
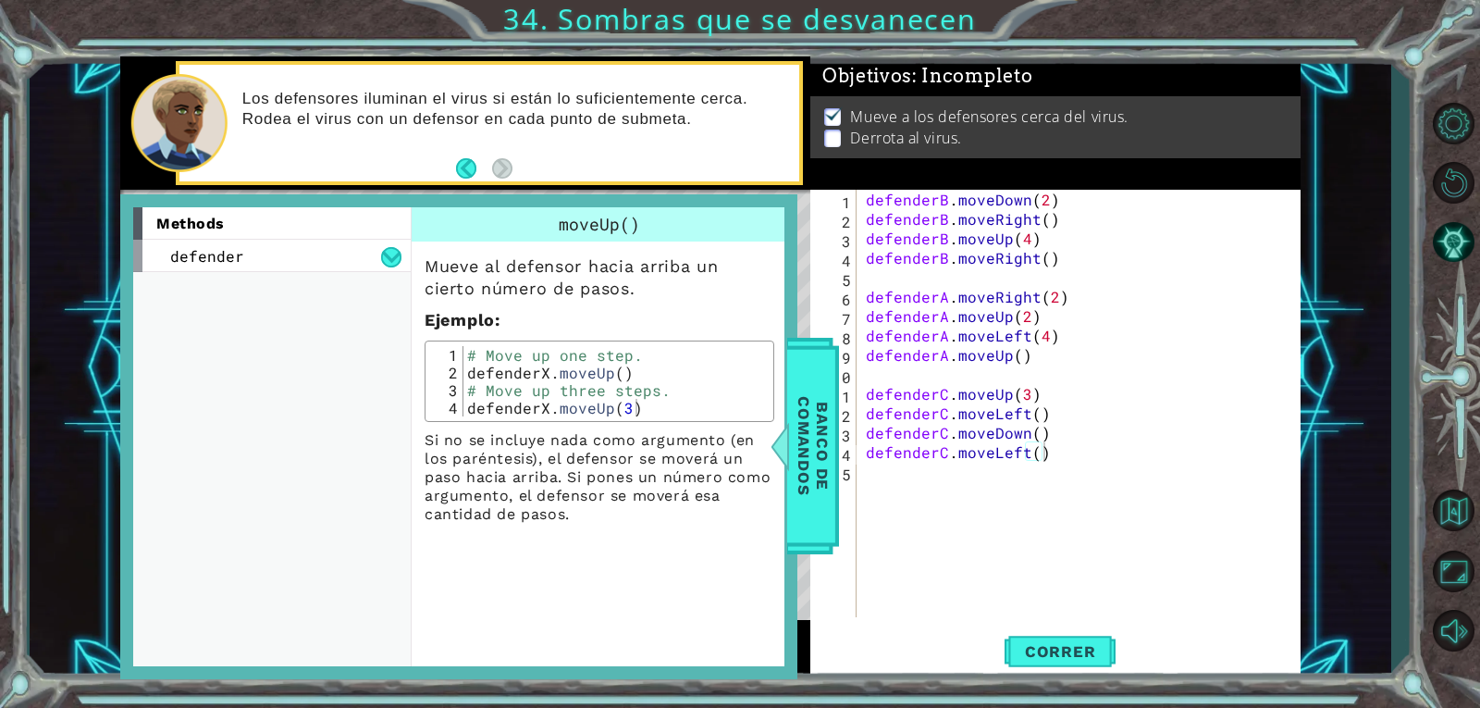
click at [267, 571] on div "methods defender moveUp() moveDown() moveLeft() moveRight()" at bounding box center [278, 437] width 291 height 460
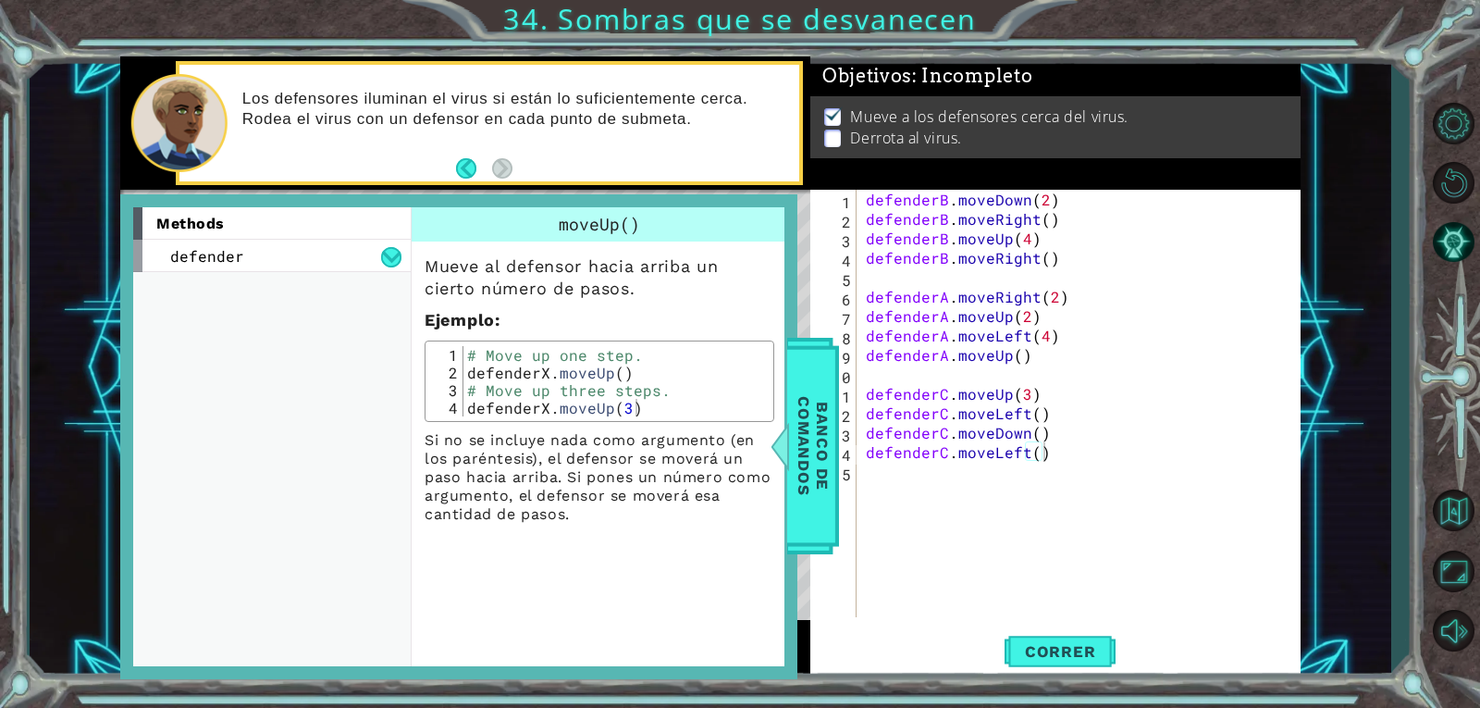
click at [267, 571] on div "methods defender moveUp() moveDown() moveLeft() moveRight()" at bounding box center [278, 437] width 291 height 460
click at [274, 566] on div "methods defender moveUp() moveDown() moveLeft() moveRight()" at bounding box center [278, 437] width 291 height 460
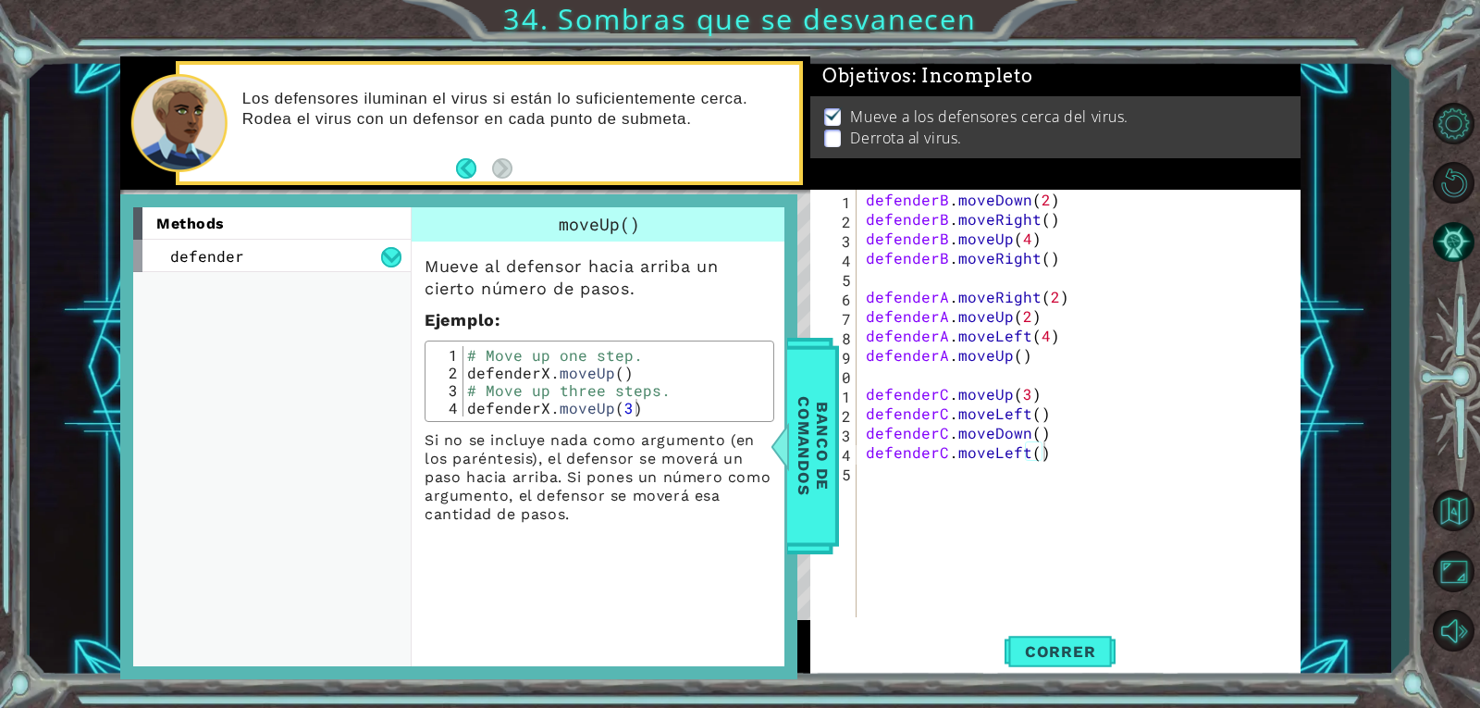
click at [274, 566] on div "methods defender moveUp() moveDown() moveLeft() moveRight()" at bounding box center [278, 437] width 291 height 460
click at [275, 566] on div "methods defender moveUp() moveDown() moveLeft() moveRight()" at bounding box center [278, 437] width 291 height 460
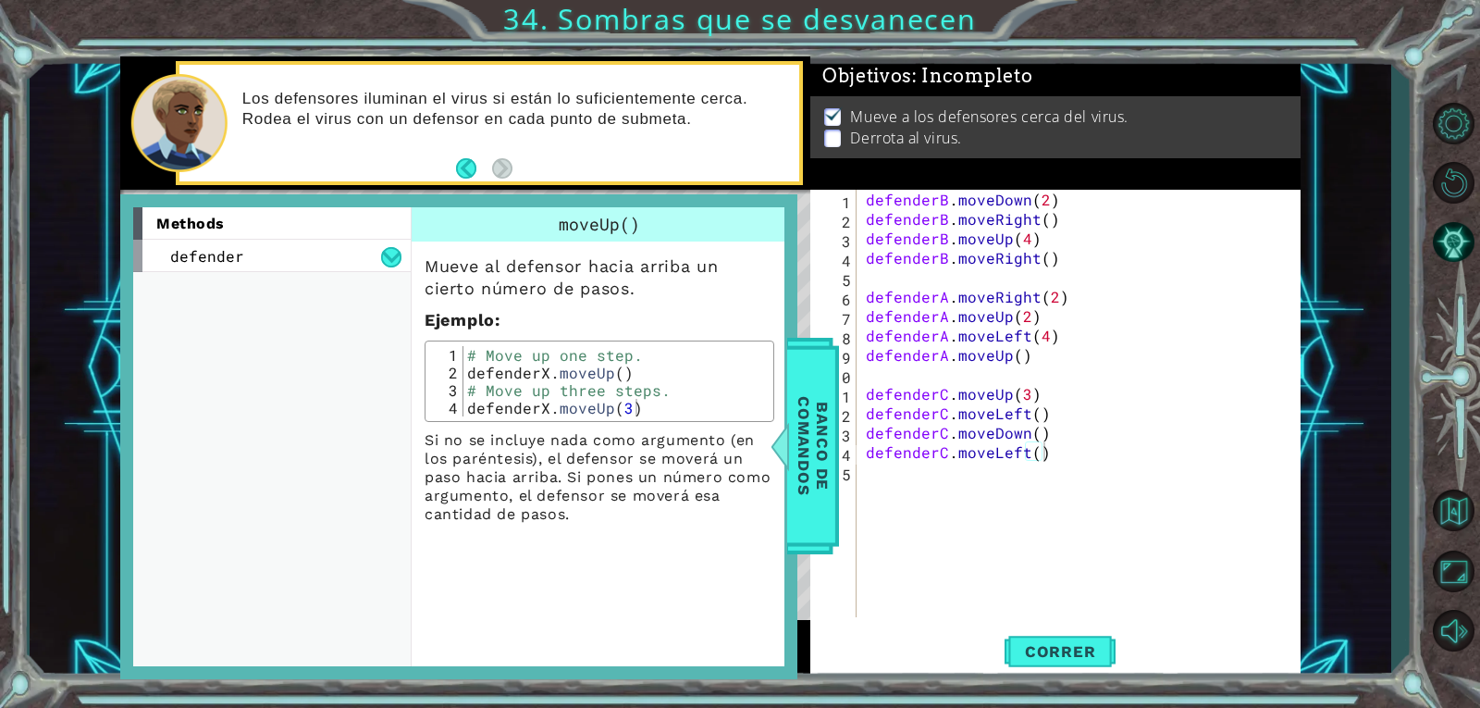
click at [279, 563] on div "methods defender moveUp() moveDown() moveLeft() moveRight()" at bounding box center [278, 437] width 291 height 460
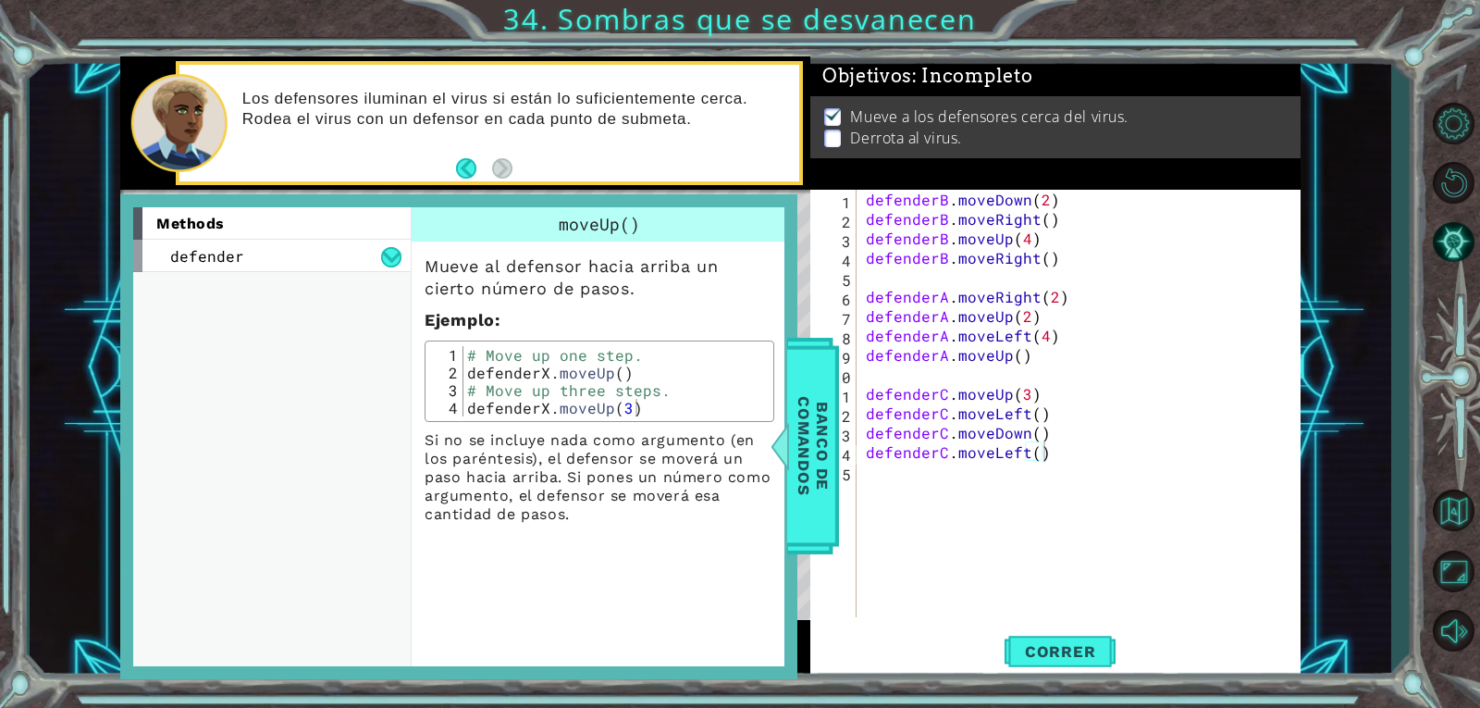
click at [279, 563] on div "methods defender moveUp() moveDown() moveLeft() moveRight()" at bounding box center [278, 437] width 291 height 460
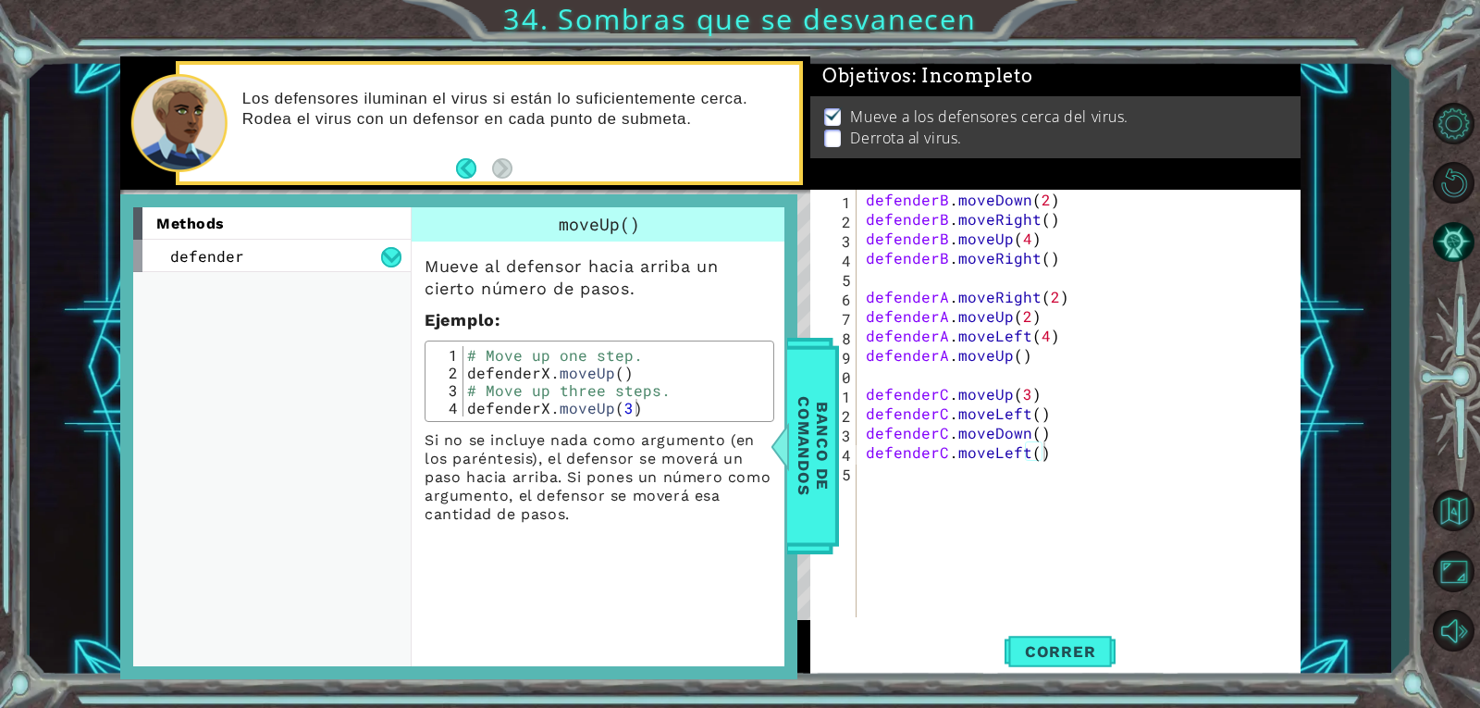
click at [279, 563] on div "methods defender moveUp() moveDown() moveLeft() moveRight()" at bounding box center [278, 437] width 291 height 460
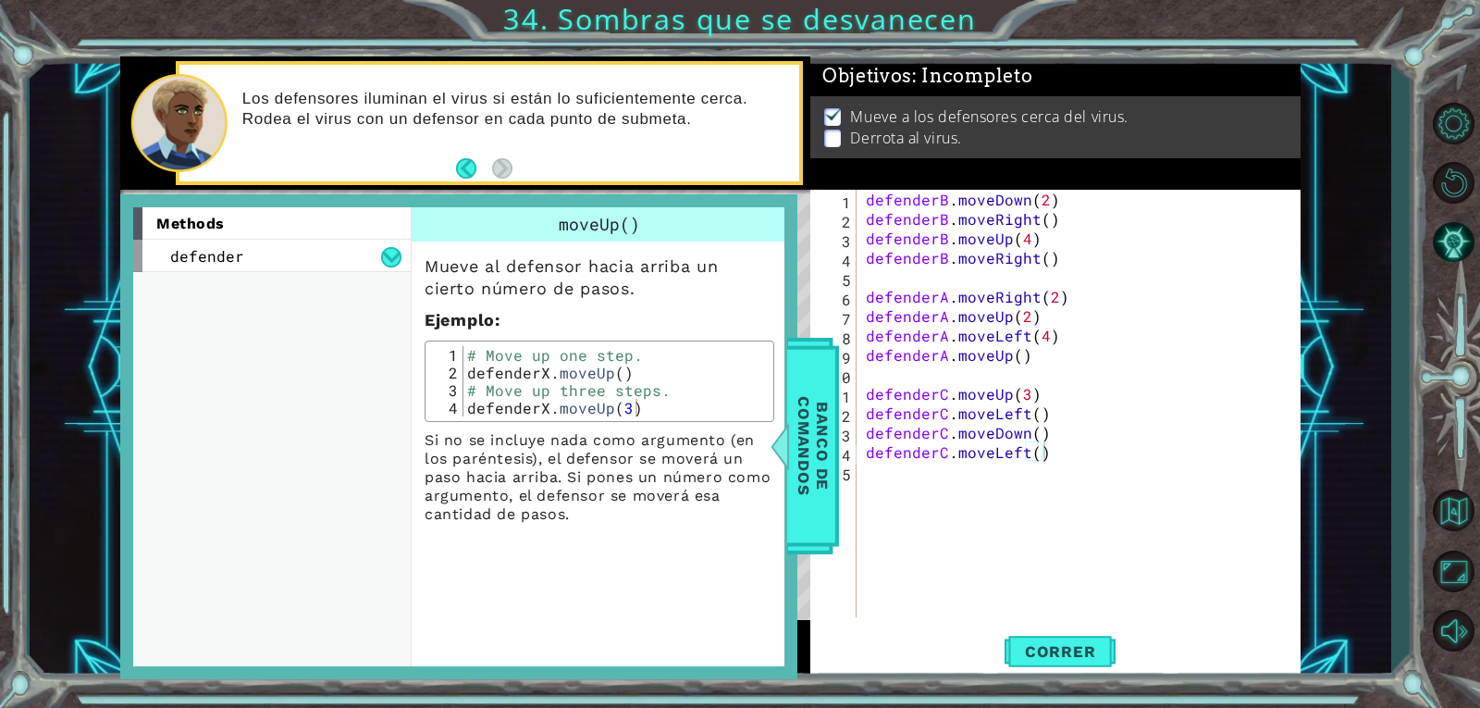
click at [279, 563] on div "methods defender moveUp() moveDown() moveLeft() moveRight()" at bounding box center [278, 437] width 291 height 460
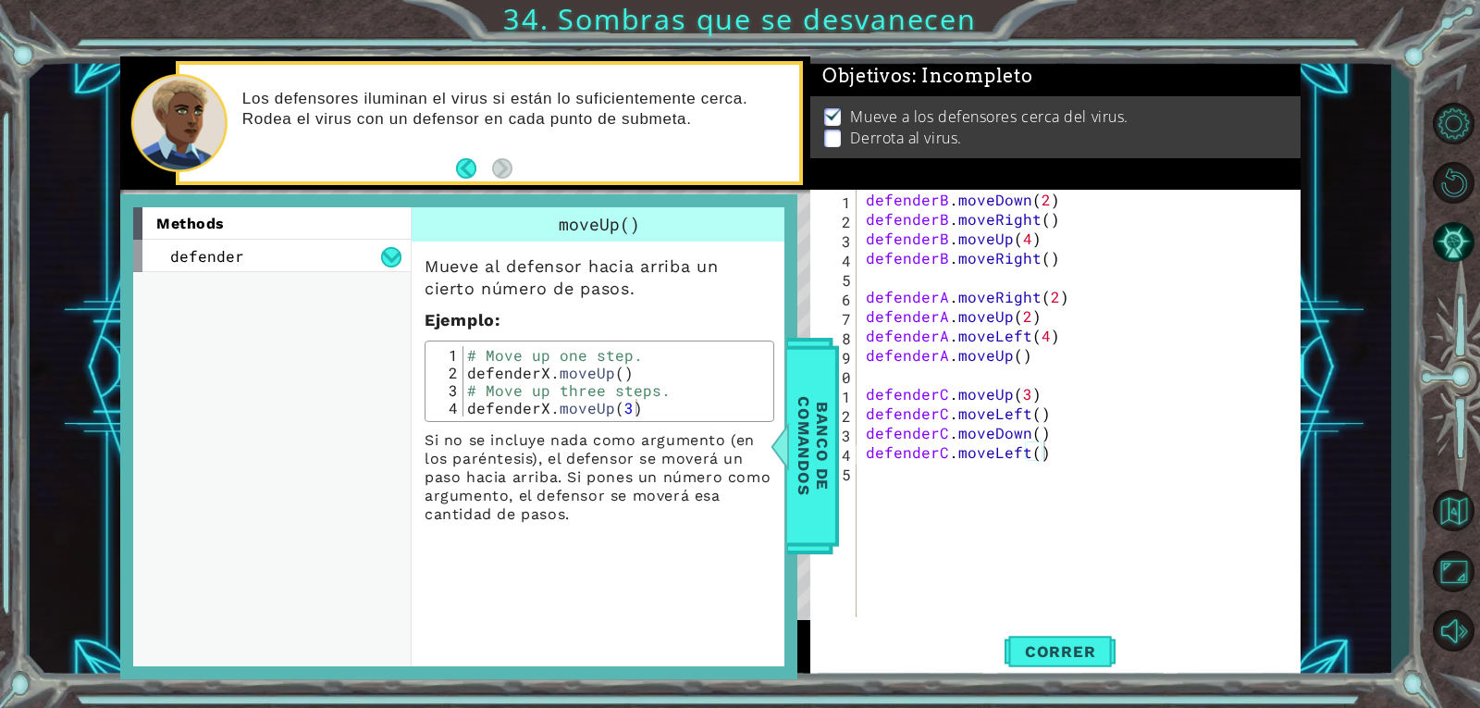
click at [279, 563] on div "methods defender moveUp() moveDown() moveLeft() moveRight()" at bounding box center [278, 437] width 291 height 460
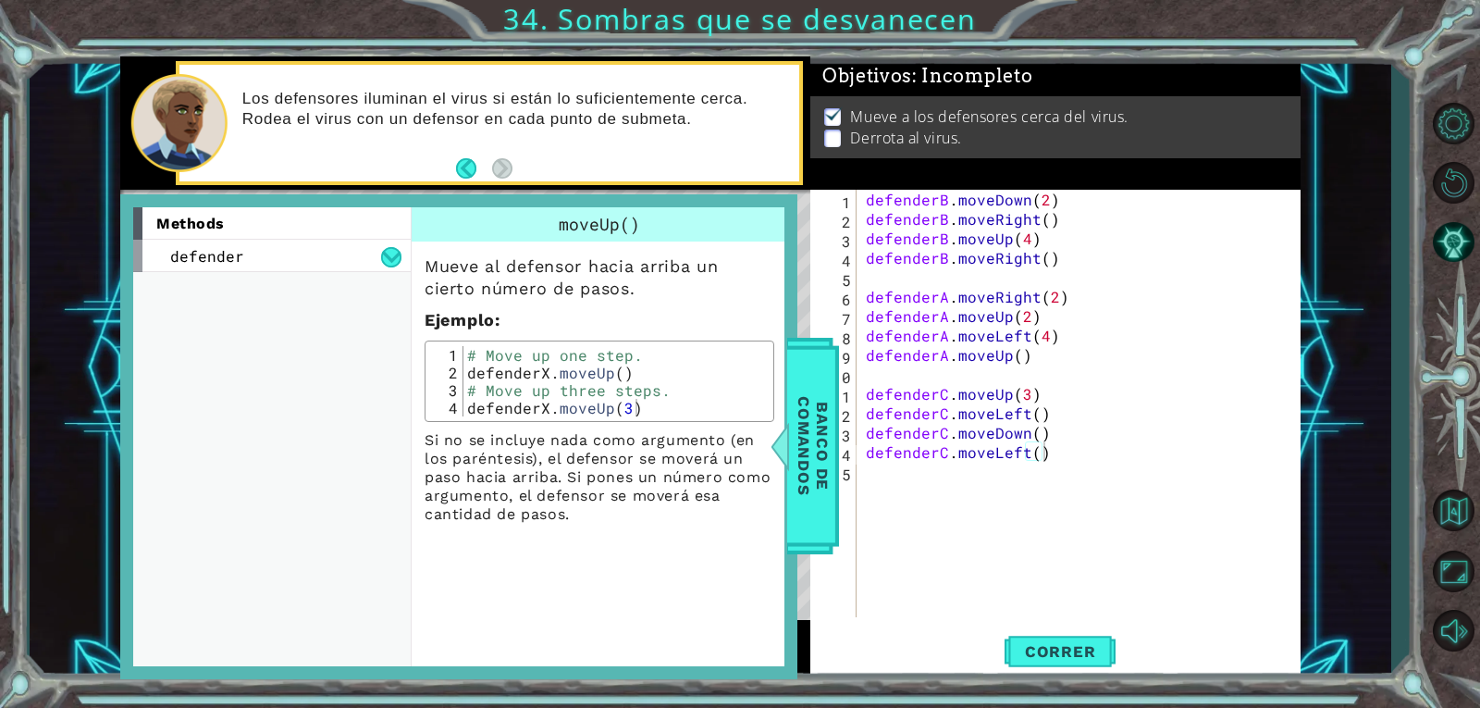
click at [279, 563] on div "methods defender moveUp() moveDown() moveLeft() moveRight()" at bounding box center [278, 437] width 291 height 460
click at [788, 389] on div "Banco de comandos" at bounding box center [813, 446] width 52 height 216
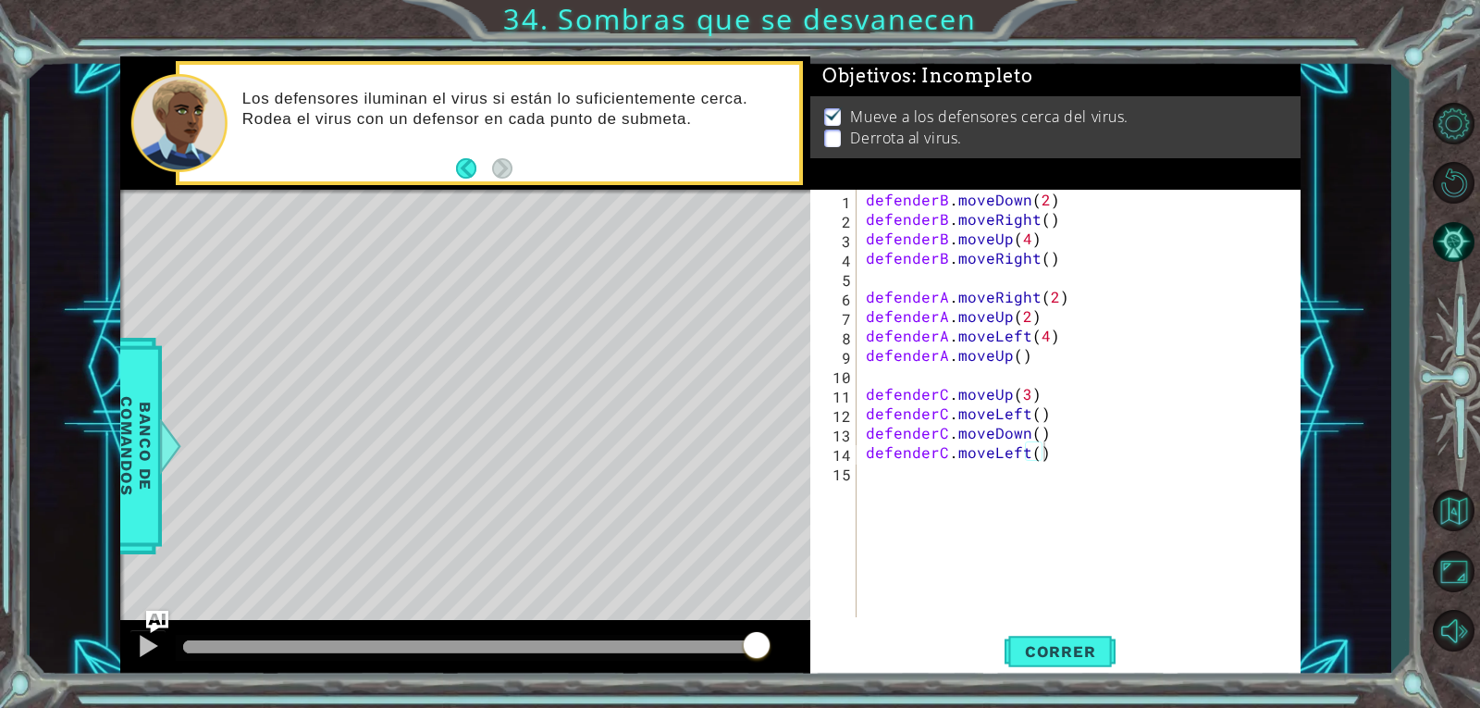
click at [1174, 313] on div "defenderB . moveDown ( 2 ) defenderB . moveRight ( ) defenderB . moveUp ( 4 ) d…" at bounding box center [1083, 423] width 443 height 466
click at [1159, 322] on div "defenderB . moveDown ( 2 ) defenderB . moveRight ( ) defenderB . moveUp ( 4 ) d…" at bounding box center [1079, 403] width 434 height 427
click at [1027, 639] on button "Correr" at bounding box center [1060, 650] width 111 height 49
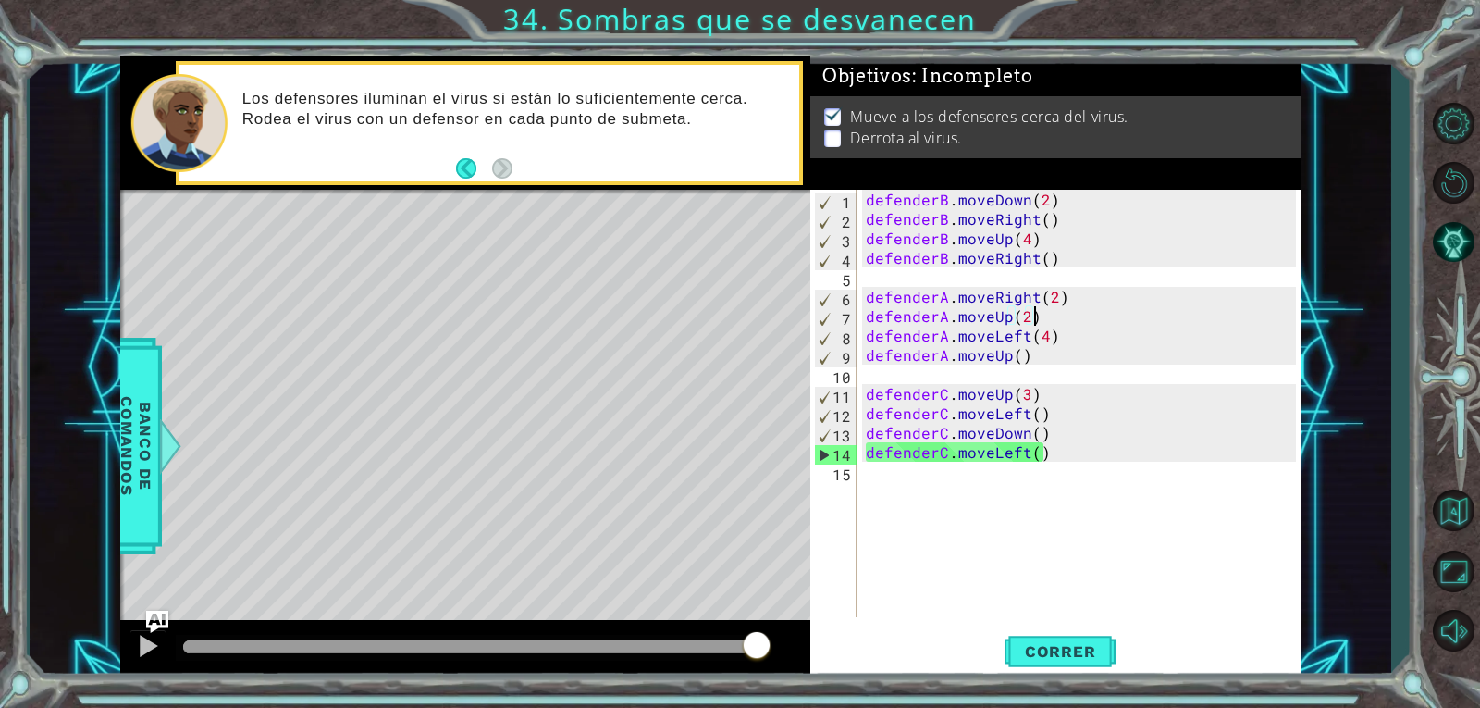
click at [1071, 315] on div "defenderB . moveDown ( 2 ) defenderB . moveRight ( ) defenderB . moveUp ( 4 ) d…" at bounding box center [1083, 423] width 443 height 466
click at [1070, 628] on button "Correr" at bounding box center [1060, 650] width 111 height 49
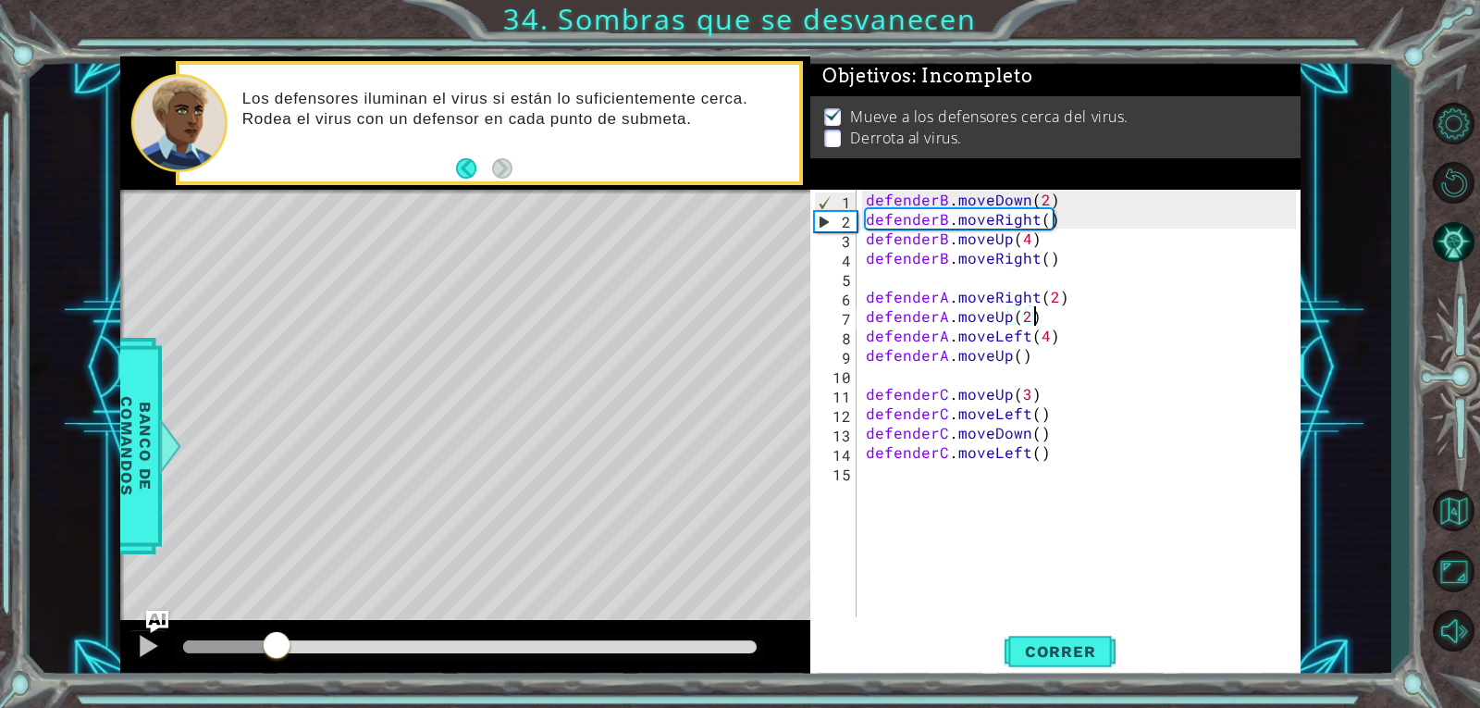
click at [278, 645] on div at bounding box center [470, 646] width 574 height 13
click at [317, 641] on div at bounding box center [470, 646] width 574 height 13
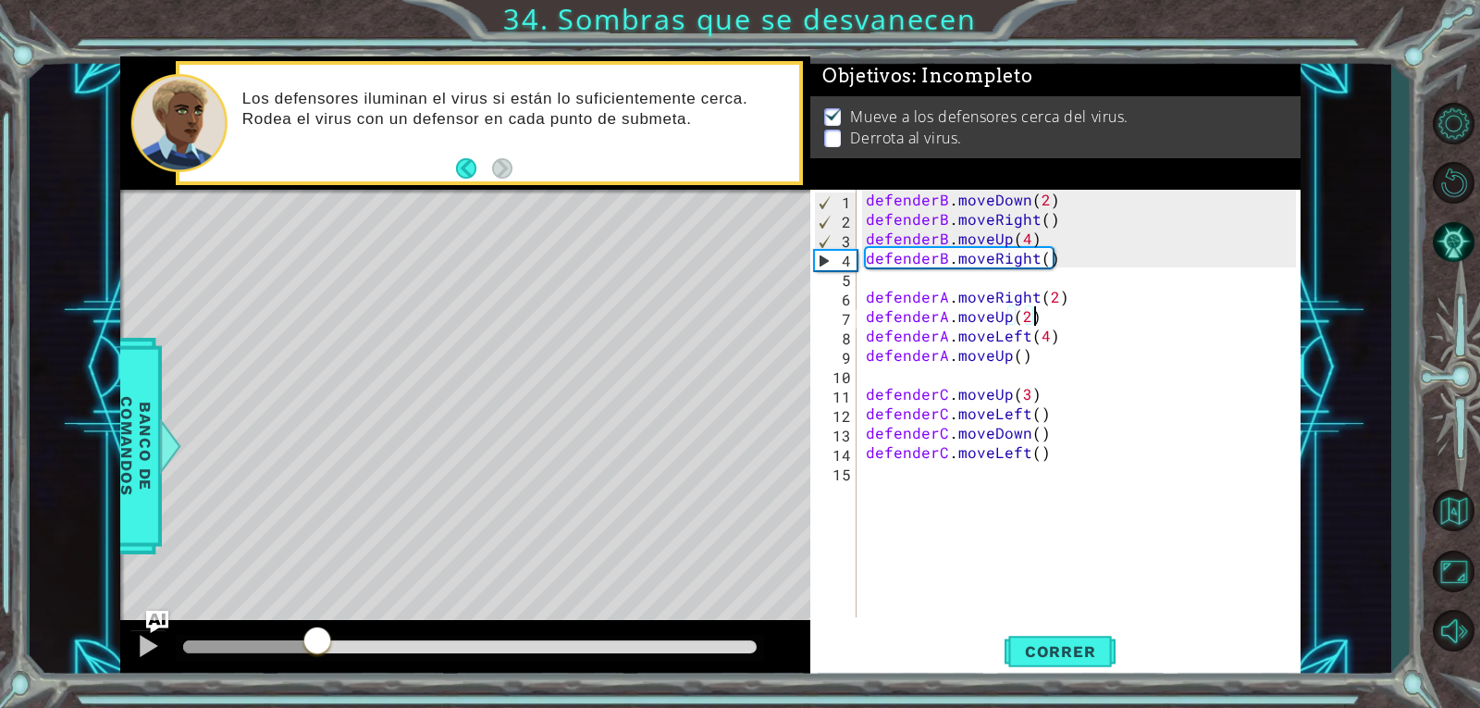
click at [361, 644] on div at bounding box center [470, 646] width 574 height 13
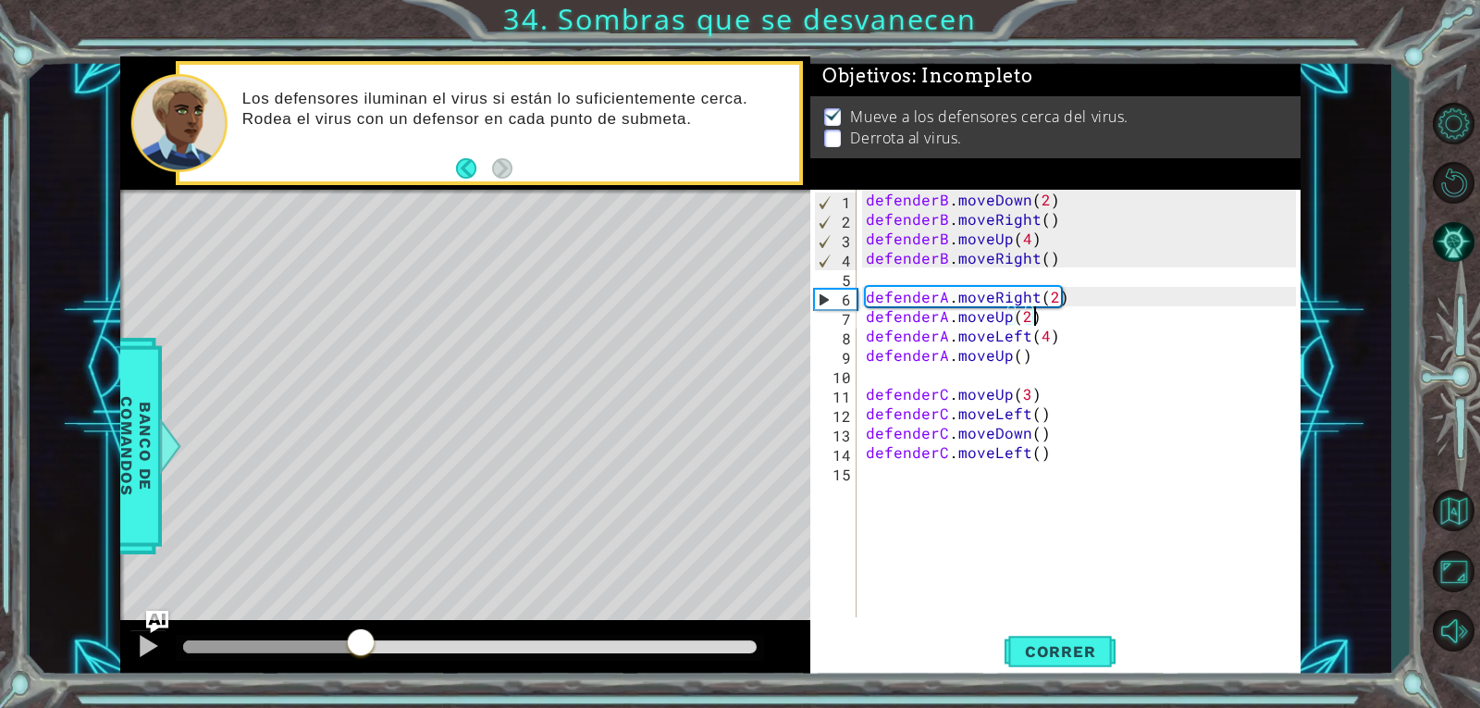
click at [402, 647] on div at bounding box center [470, 646] width 574 height 13
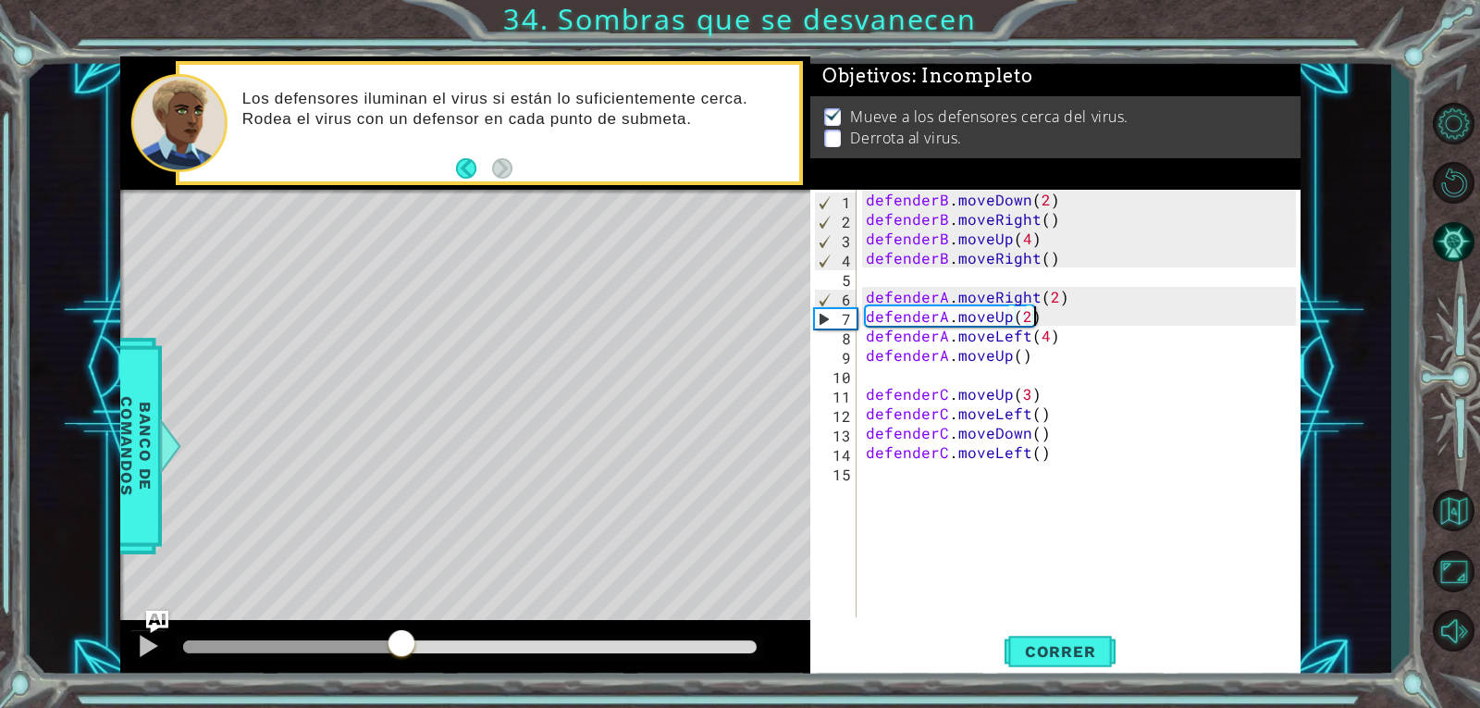
click at [321, 637] on div at bounding box center [470, 648] width 588 height 26
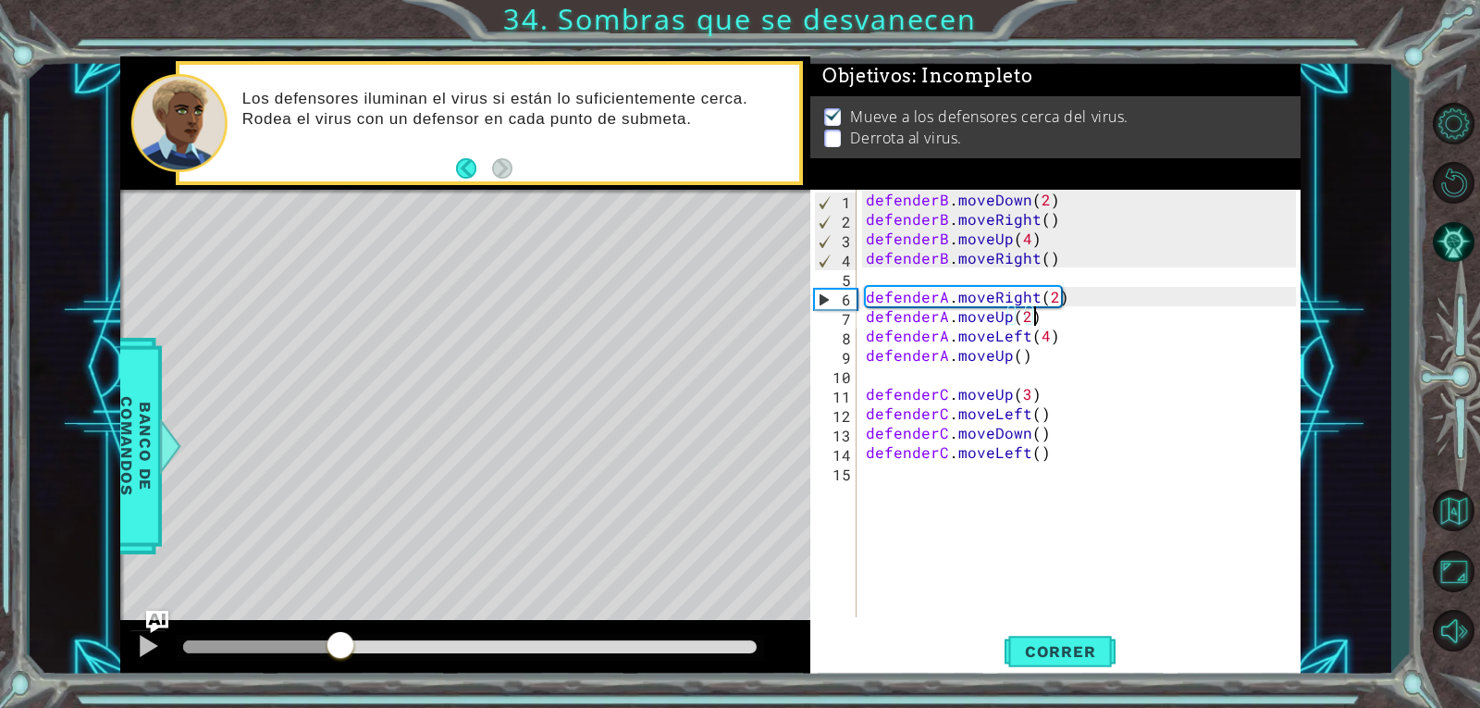
click at [340, 643] on div at bounding box center [261, 646] width 157 height 13
click at [154, 646] on div at bounding box center [148, 646] width 24 height 24
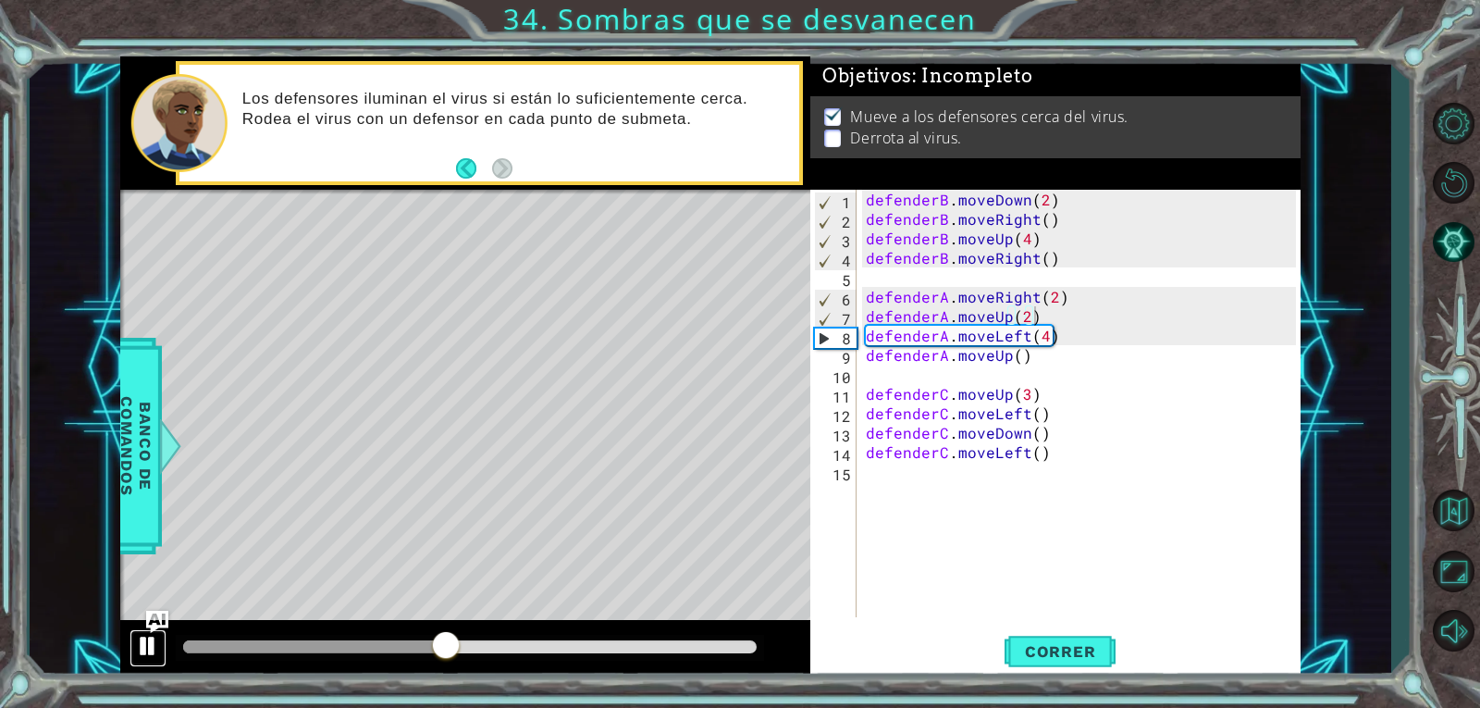
click at [150, 654] on div at bounding box center [148, 646] width 24 height 24
click at [1044, 337] on div "defenderB . moveDown ( 2 ) defenderB . moveRight ( ) defenderB . moveUp ( 4 ) d…" at bounding box center [1083, 423] width 443 height 466
click at [1012, 305] on div "defenderB . moveDown ( 2 ) defenderB . moveRight ( ) defenderB . moveUp ( 4 ) d…" at bounding box center [1083, 423] width 443 height 466
drag, startPoint x: 1056, startPoint y: 340, endPoint x: 858, endPoint y: 330, distance: 197.3
click at [858, 330] on div "defenderA.moveRight(2) 1 2 3 4 5 6 7 8 9 10 11 12 13 14 15 defenderB . moveDown…" at bounding box center [1053, 403] width 486 height 427
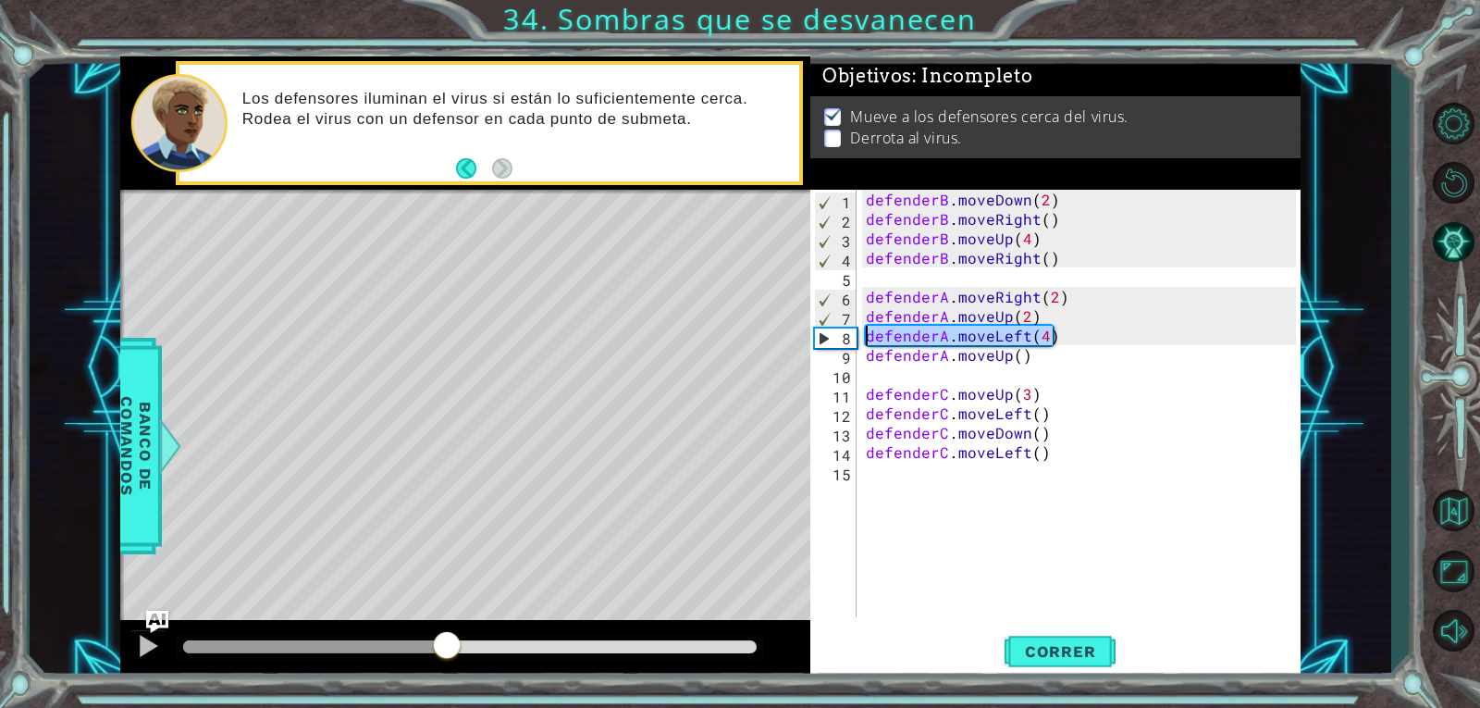
type textarea "defenderA.moveLeft(4)"
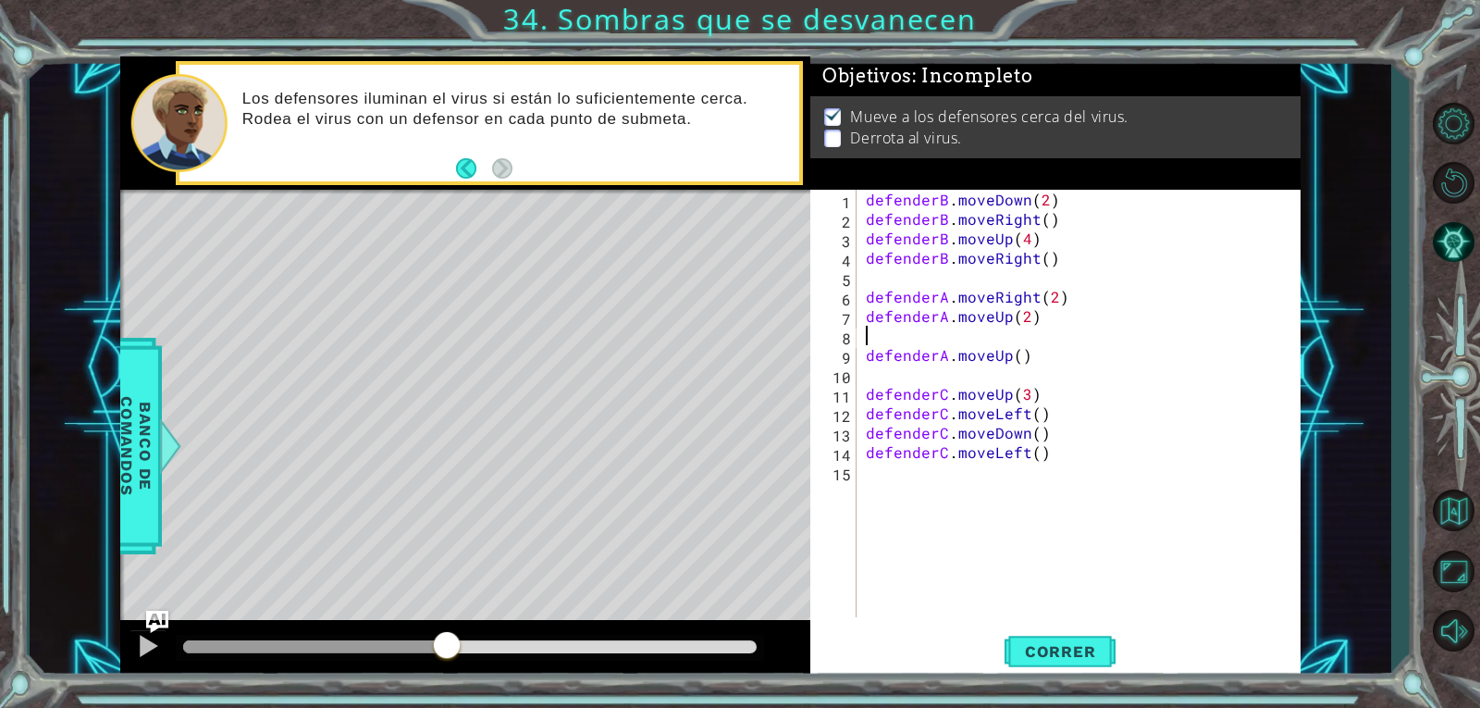
type textarea "defenderA.moveUp(2)"
type textarea "defenderA.moveLeft(2)"
click at [1064, 640] on button "Correr" at bounding box center [1060, 650] width 111 height 49
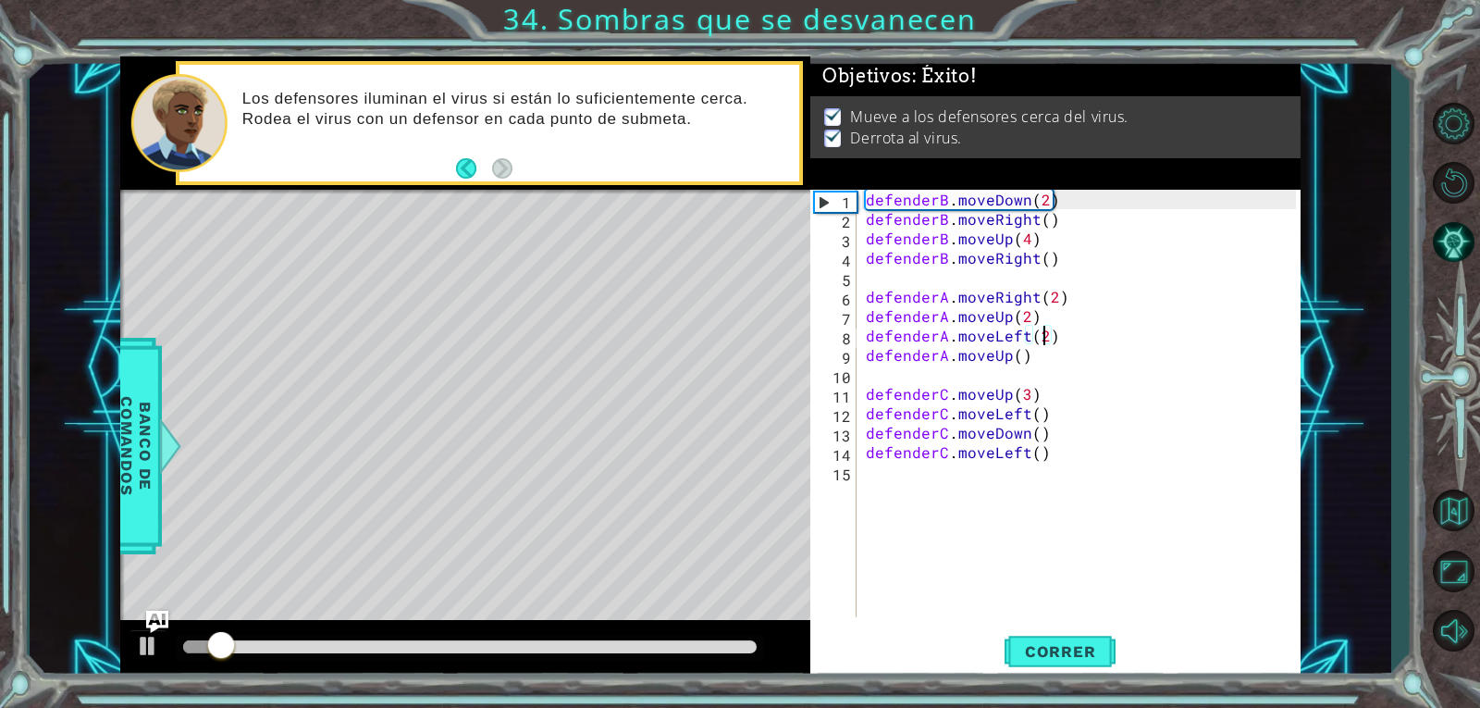
click at [323, 646] on div at bounding box center [470, 646] width 574 height 13
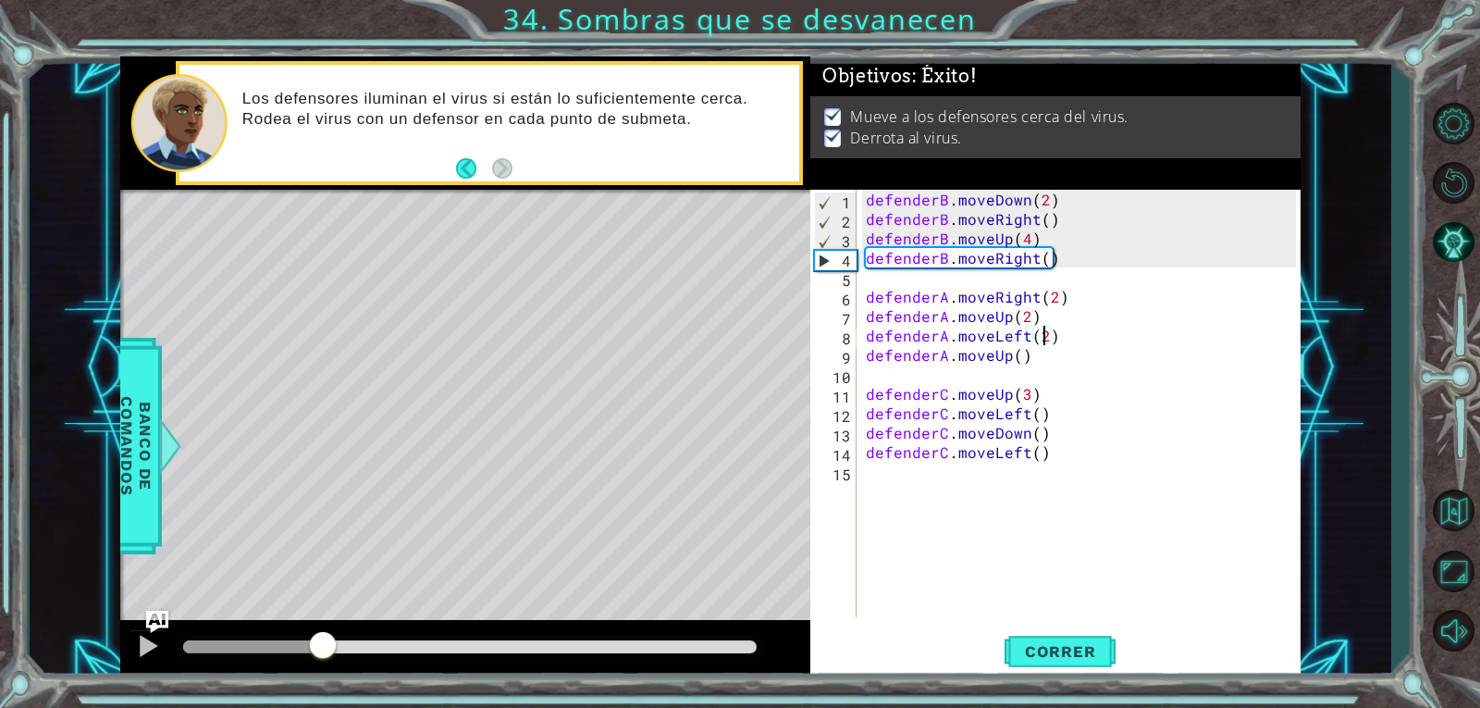
click at [124, 649] on div at bounding box center [465, 649] width 690 height 59
click at [132, 645] on button at bounding box center [148, 648] width 37 height 38
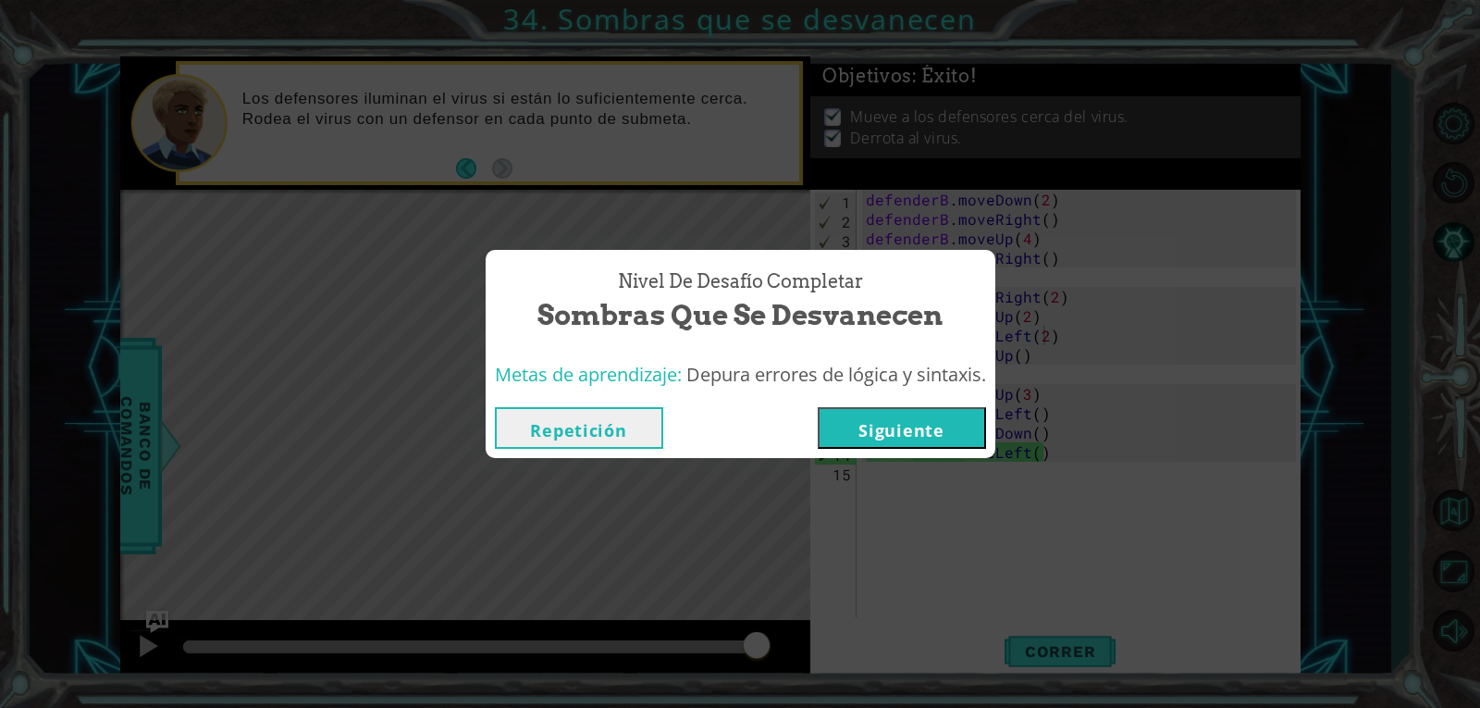
click at [947, 435] on button "Siguiente" at bounding box center [902, 428] width 168 height 42
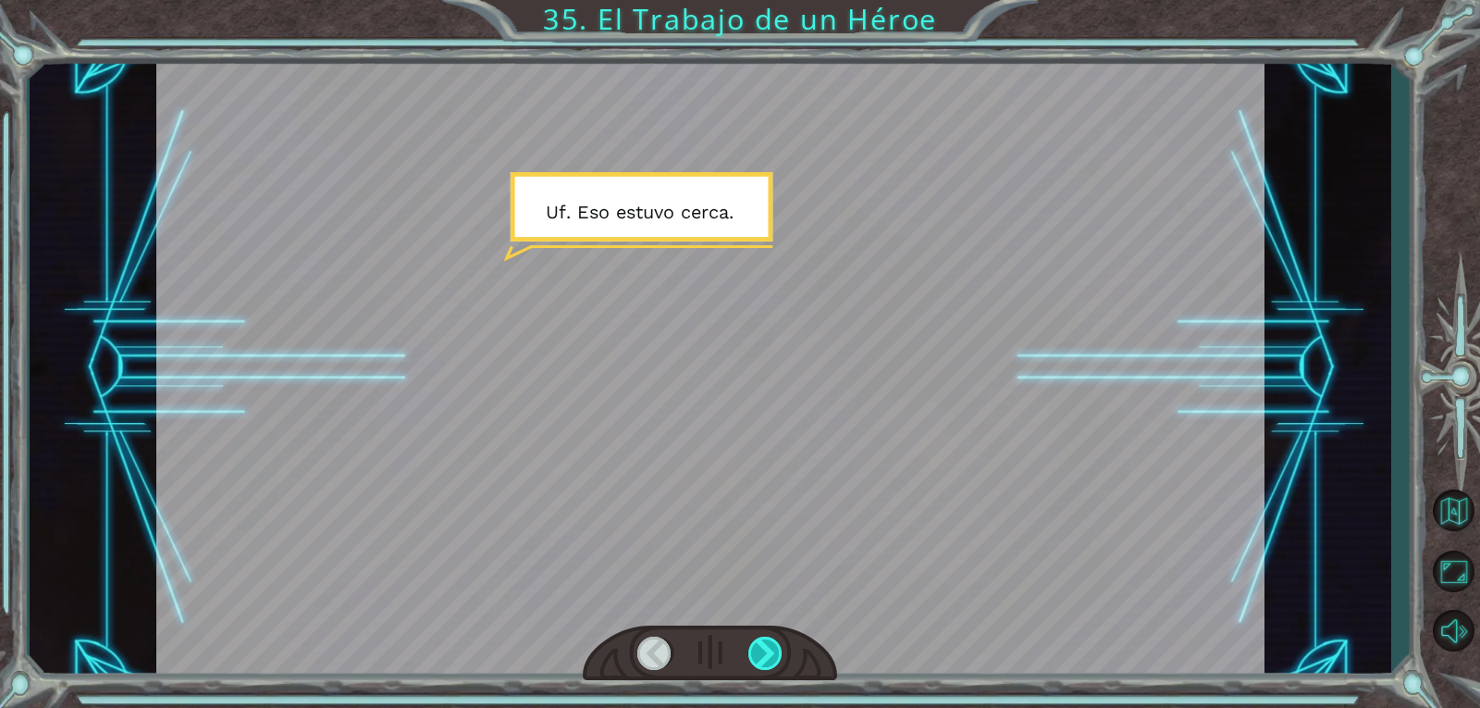
click at [759, 659] on div at bounding box center [765, 652] width 35 height 33
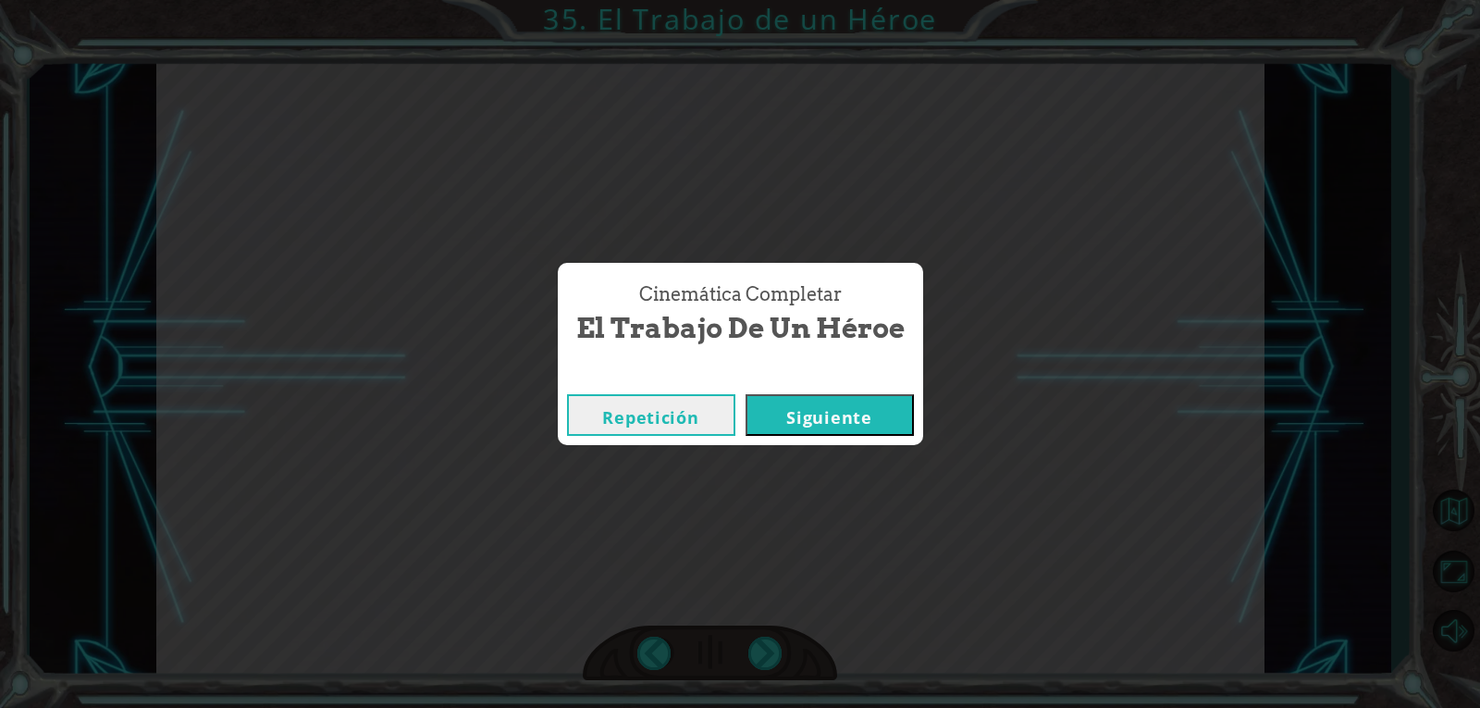
click at [825, 402] on button "Siguiente" at bounding box center [830, 415] width 168 height 42
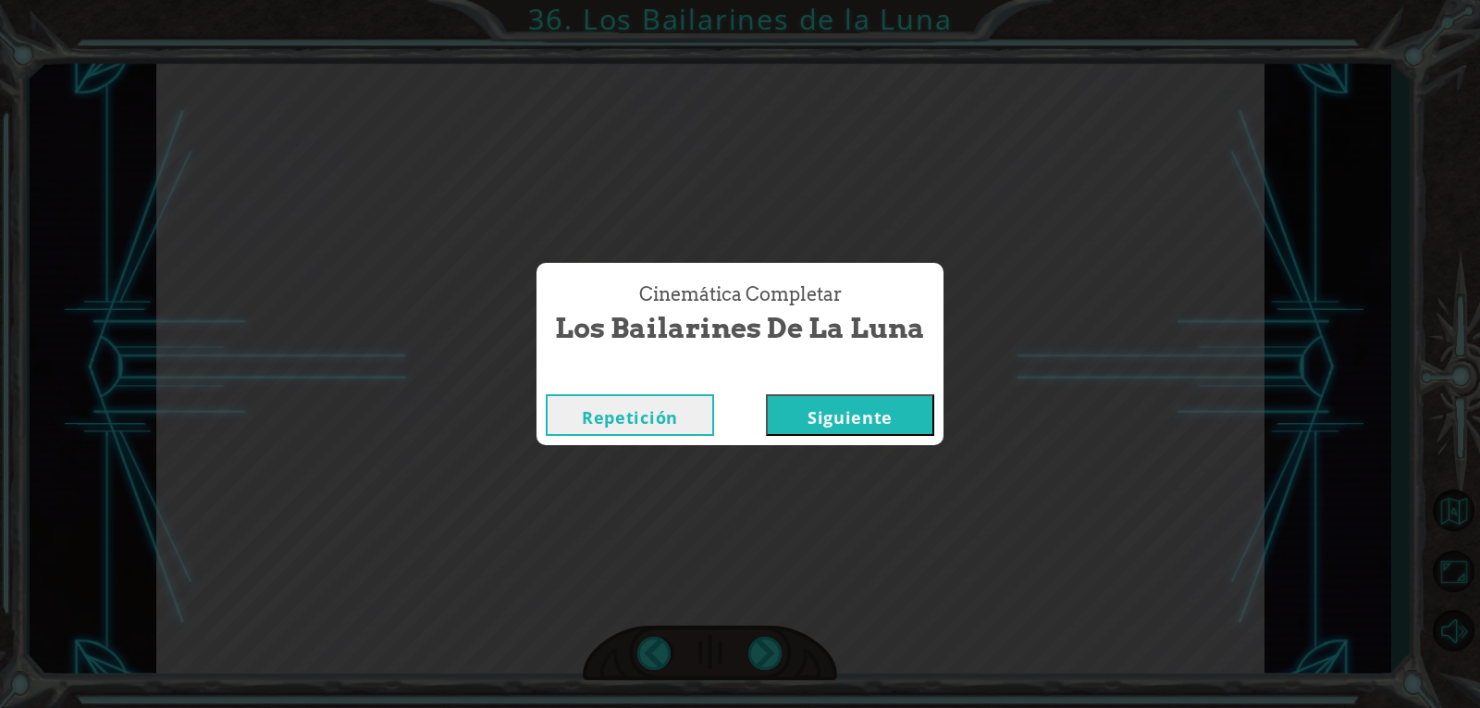
click at [825, 402] on button "Siguiente" at bounding box center [850, 415] width 168 height 42
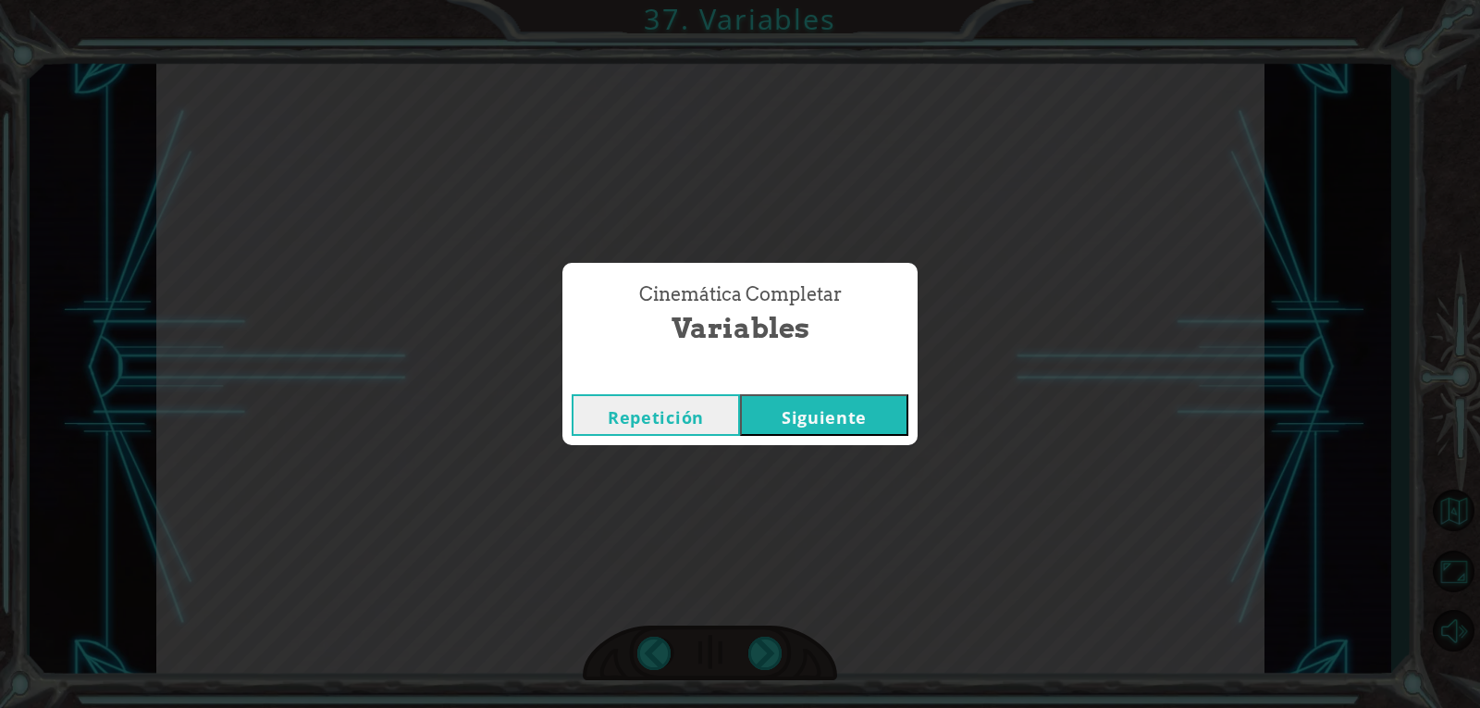
click at [825, 402] on button "Siguiente" at bounding box center [824, 415] width 168 height 42
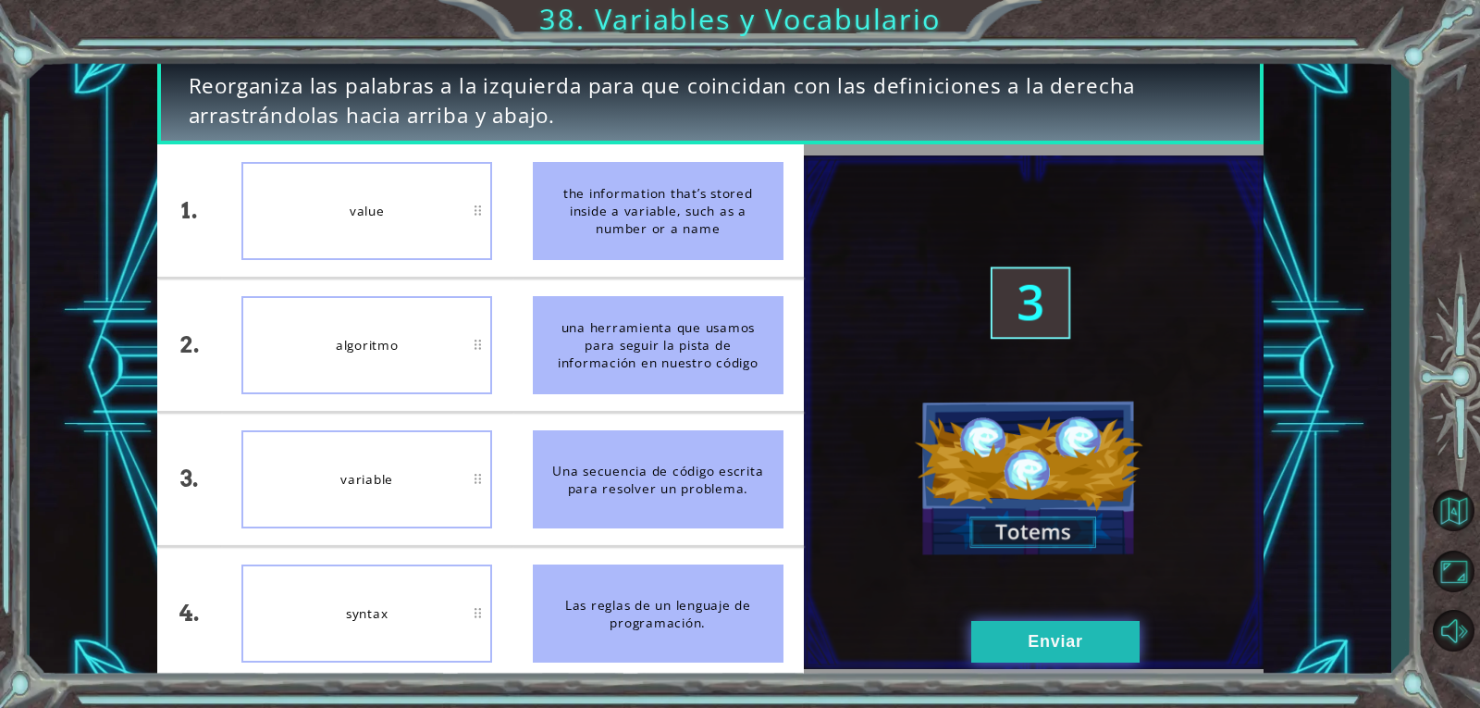
click at [1068, 622] on button "Enviar" at bounding box center [1055, 642] width 168 height 42
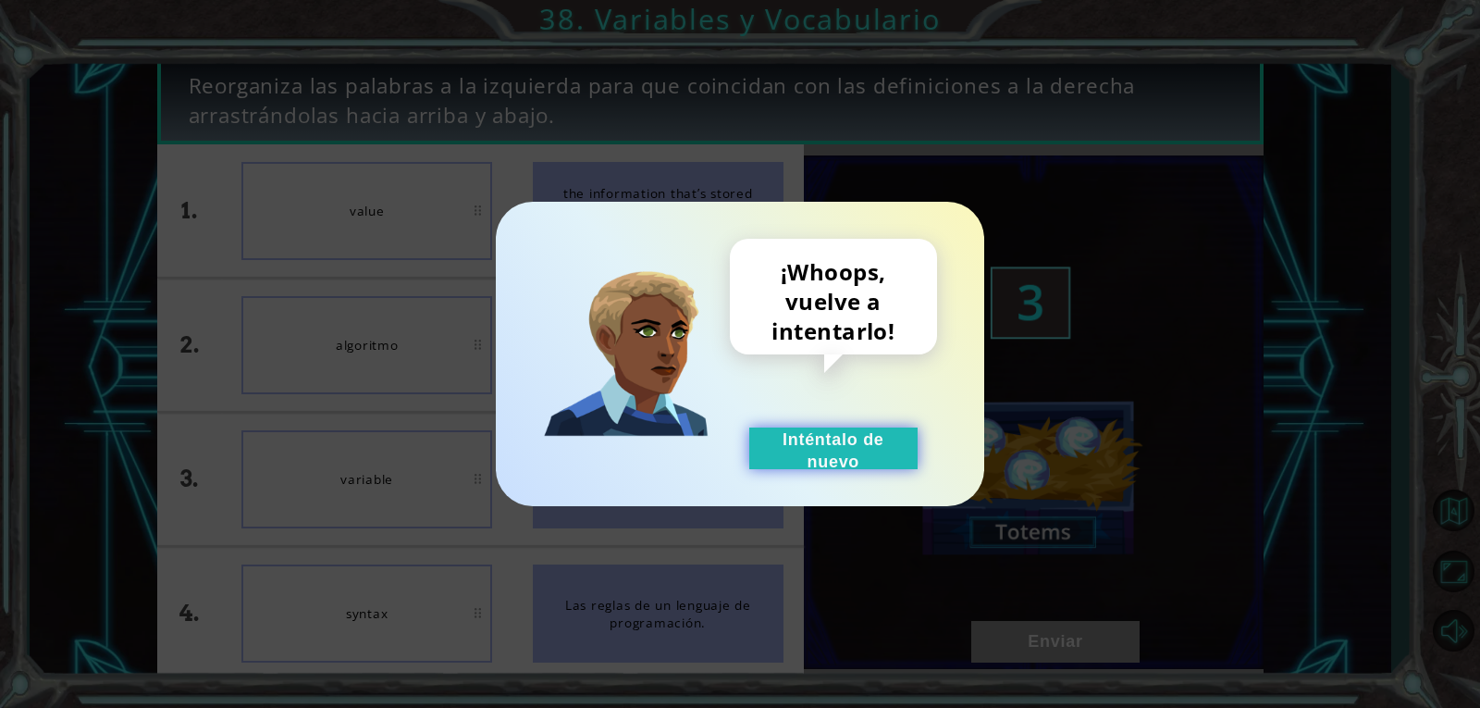
click at [809, 448] on button "Inténtalo de nuevo" at bounding box center [833, 448] width 168 height 42
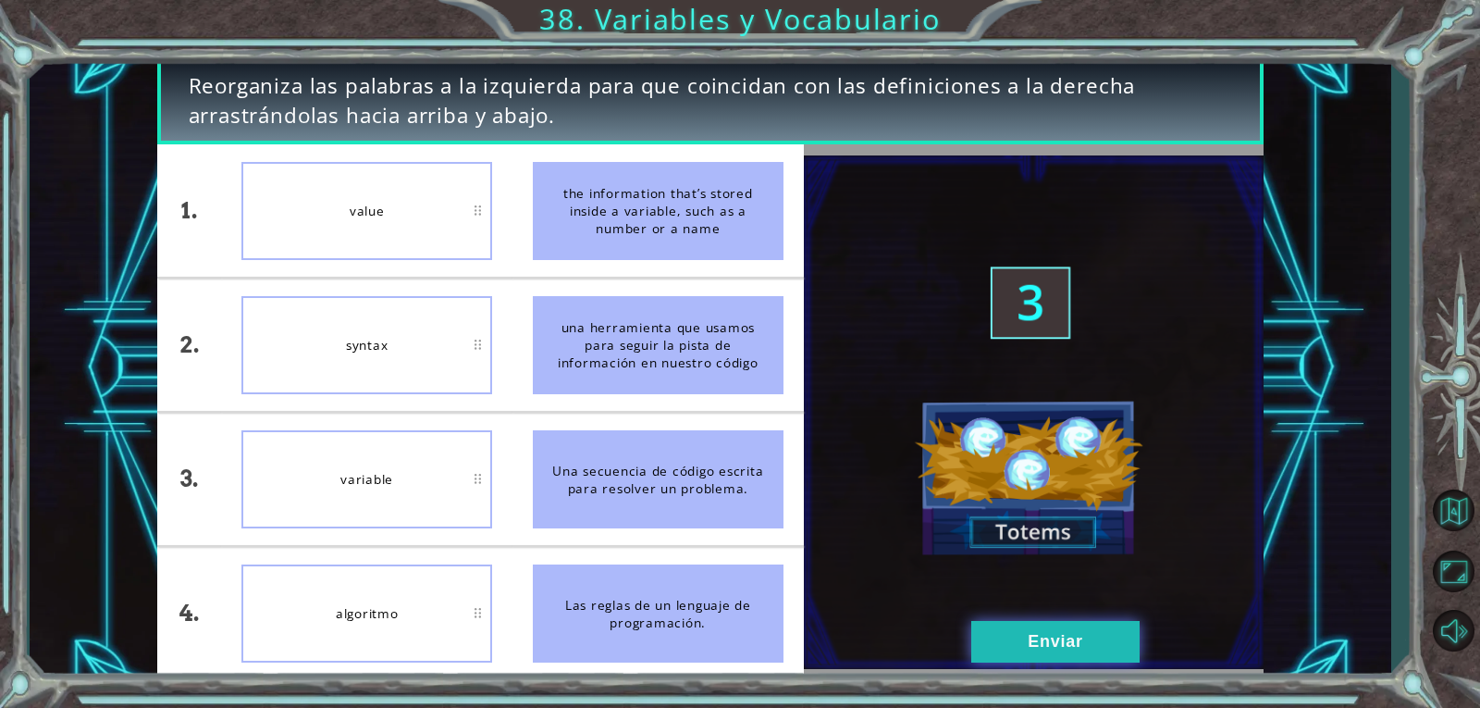
click at [1080, 646] on button "Enviar" at bounding box center [1055, 642] width 168 height 42
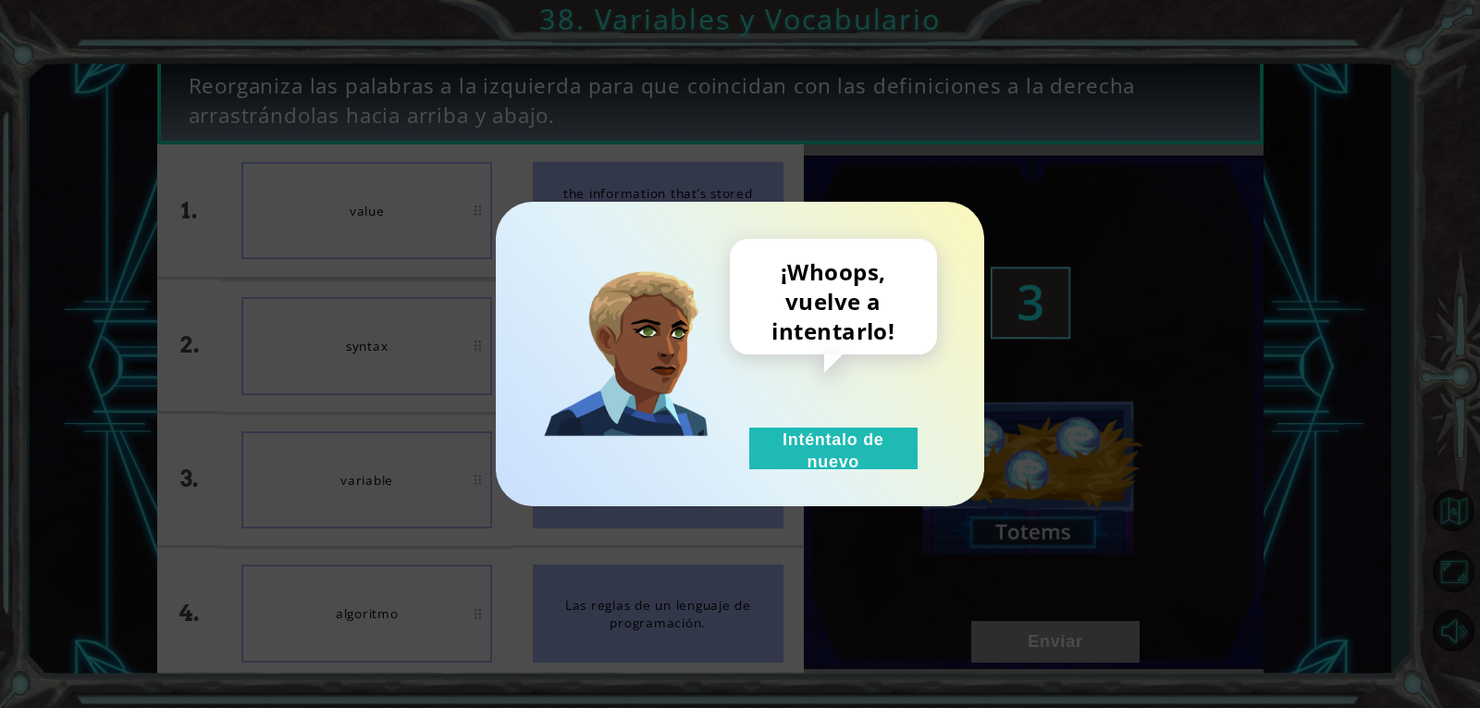
click at [856, 419] on div "¡Whoops, vuelve a intentarlo! Inténtalo de nuevo" at bounding box center [833, 354] width 207 height 230
click at [855, 426] on div "¡Whoops, vuelve a intentarlo! Inténtalo de nuevo" at bounding box center [833, 354] width 207 height 230
click at [851, 458] on button "Inténtalo de nuevo" at bounding box center [833, 448] width 168 height 42
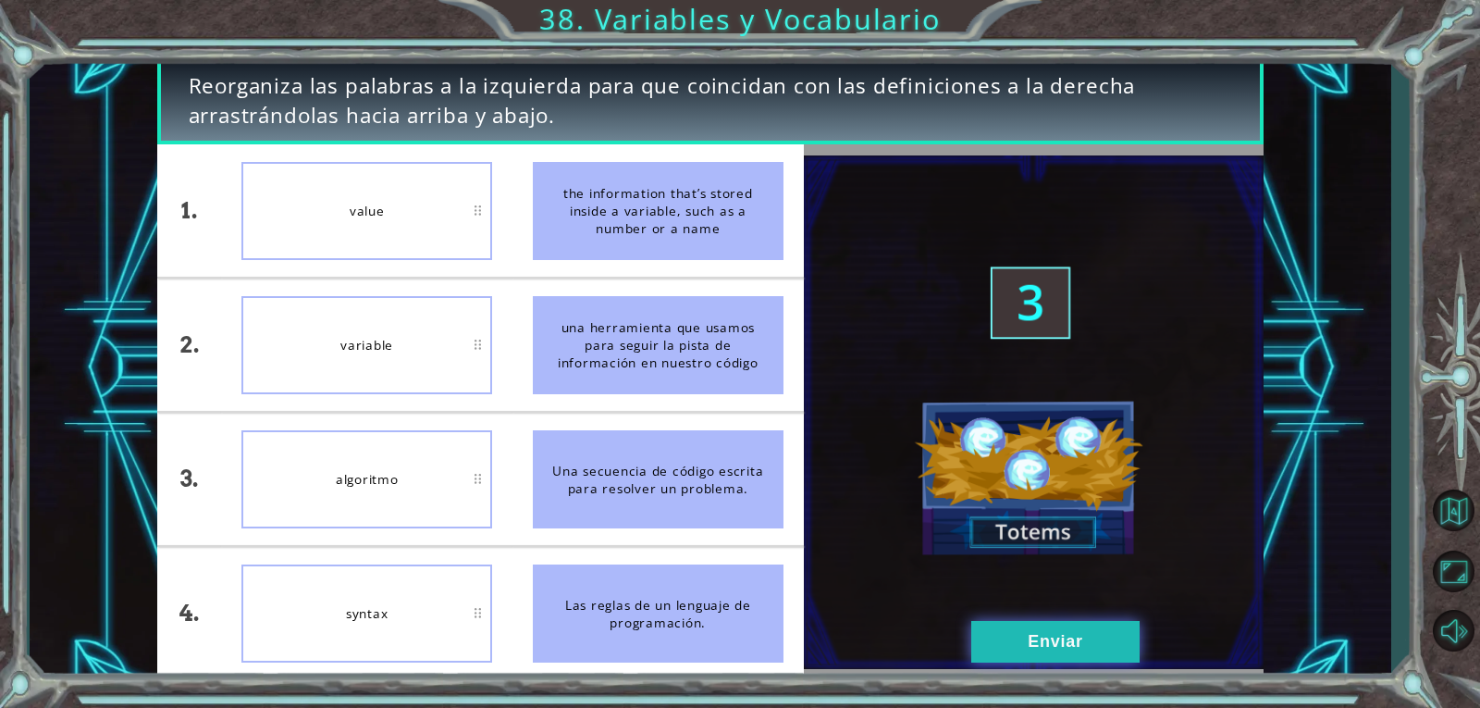
click at [1032, 639] on button "Enviar" at bounding box center [1055, 642] width 168 height 42
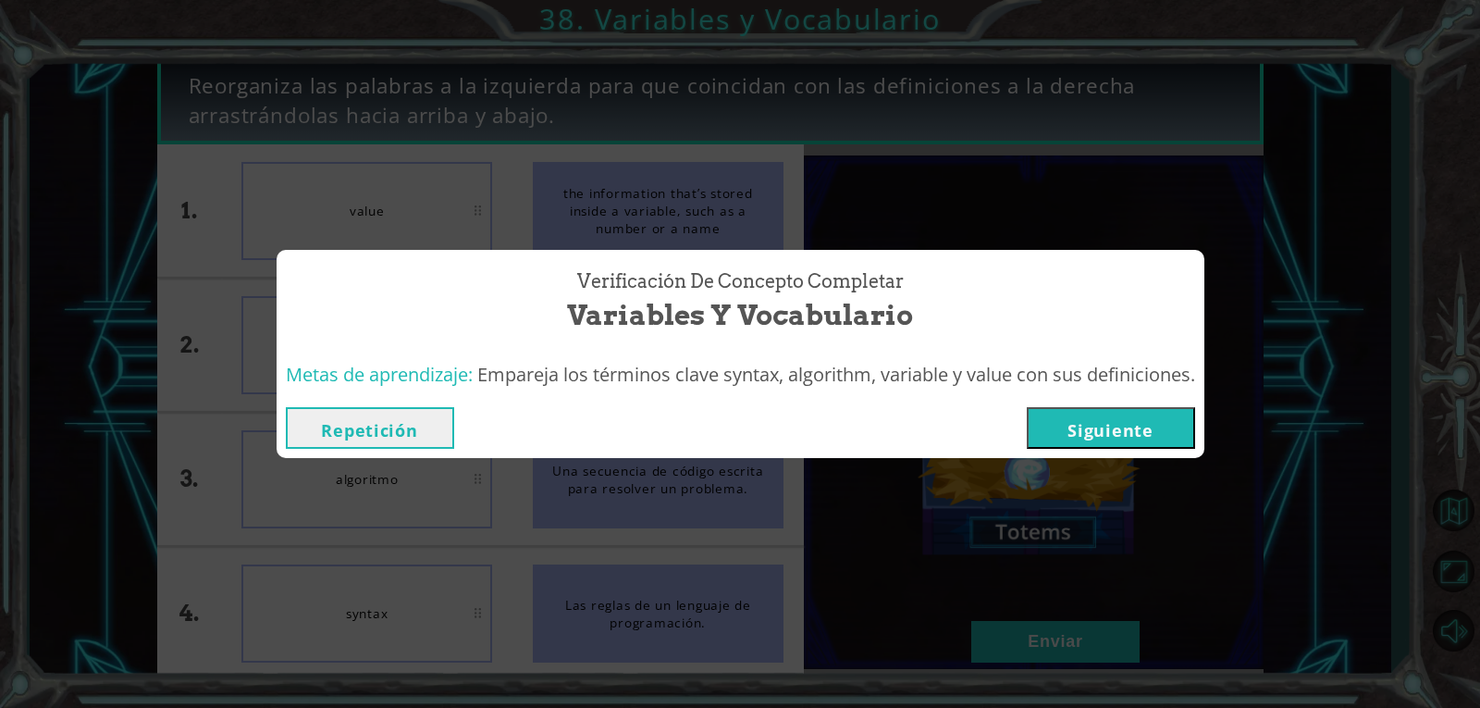
click at [1105, 428] on button "Siguiente" at bounding box center [1111, 428] width 168 height 42
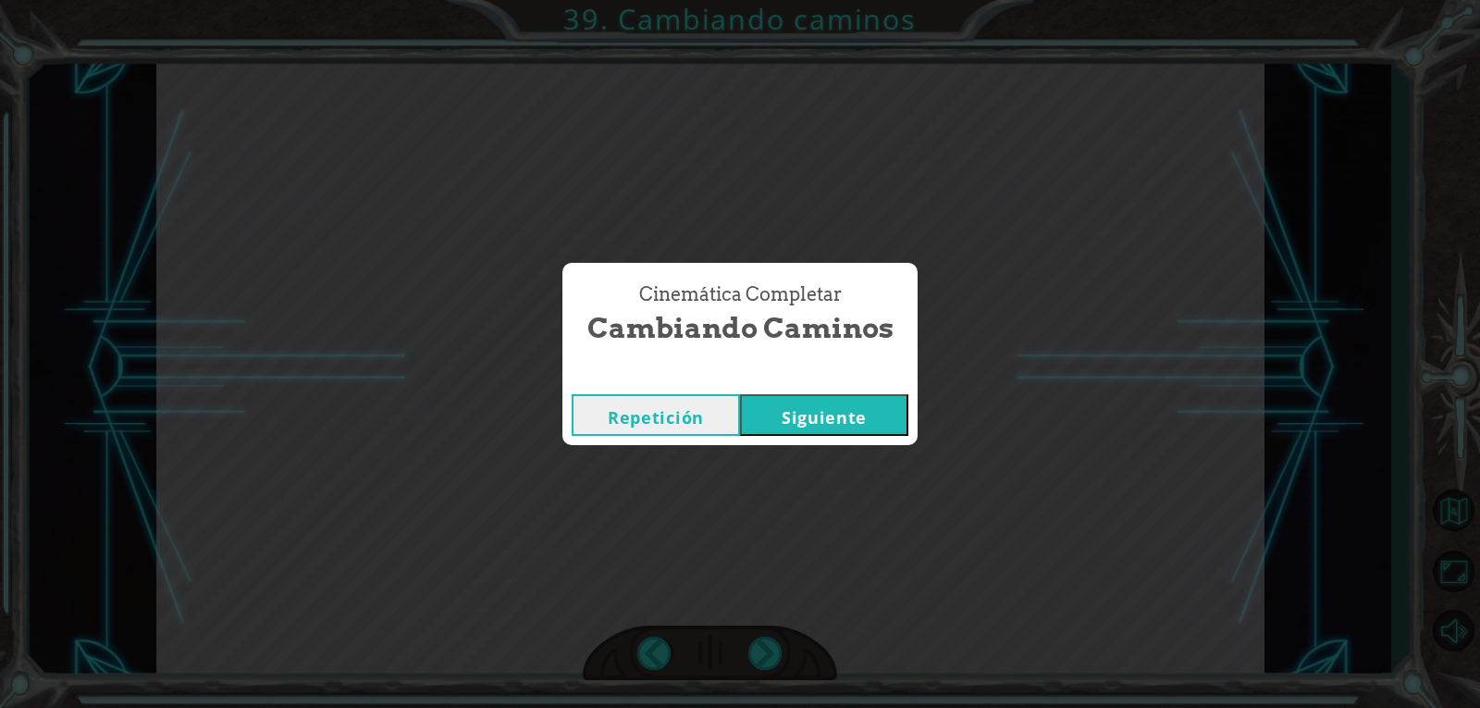
click at [812, 409] on button "Siguiente" at bounding box center [824, 415] width 168 height 42
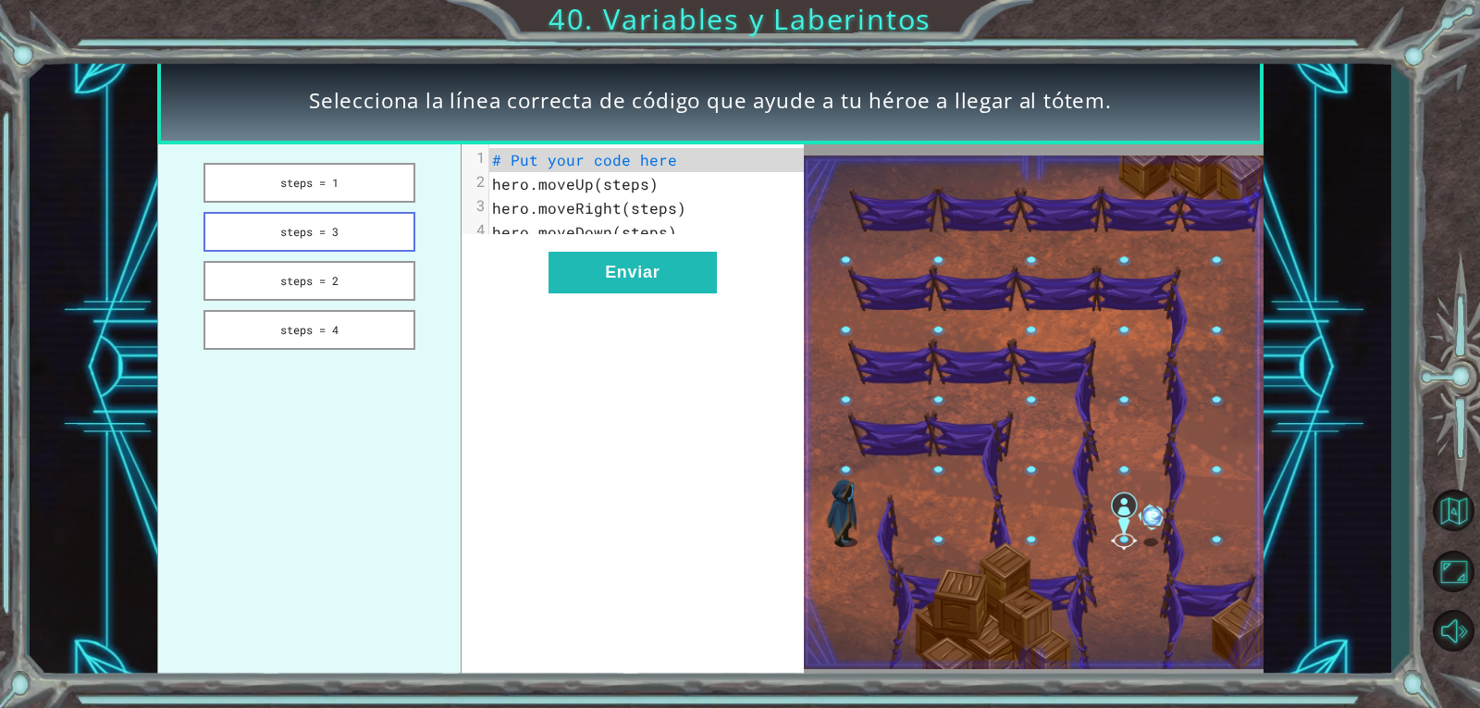
click at [309, 230] on button "steps = 3" at bounding box center [310, 232] width 212 height 40
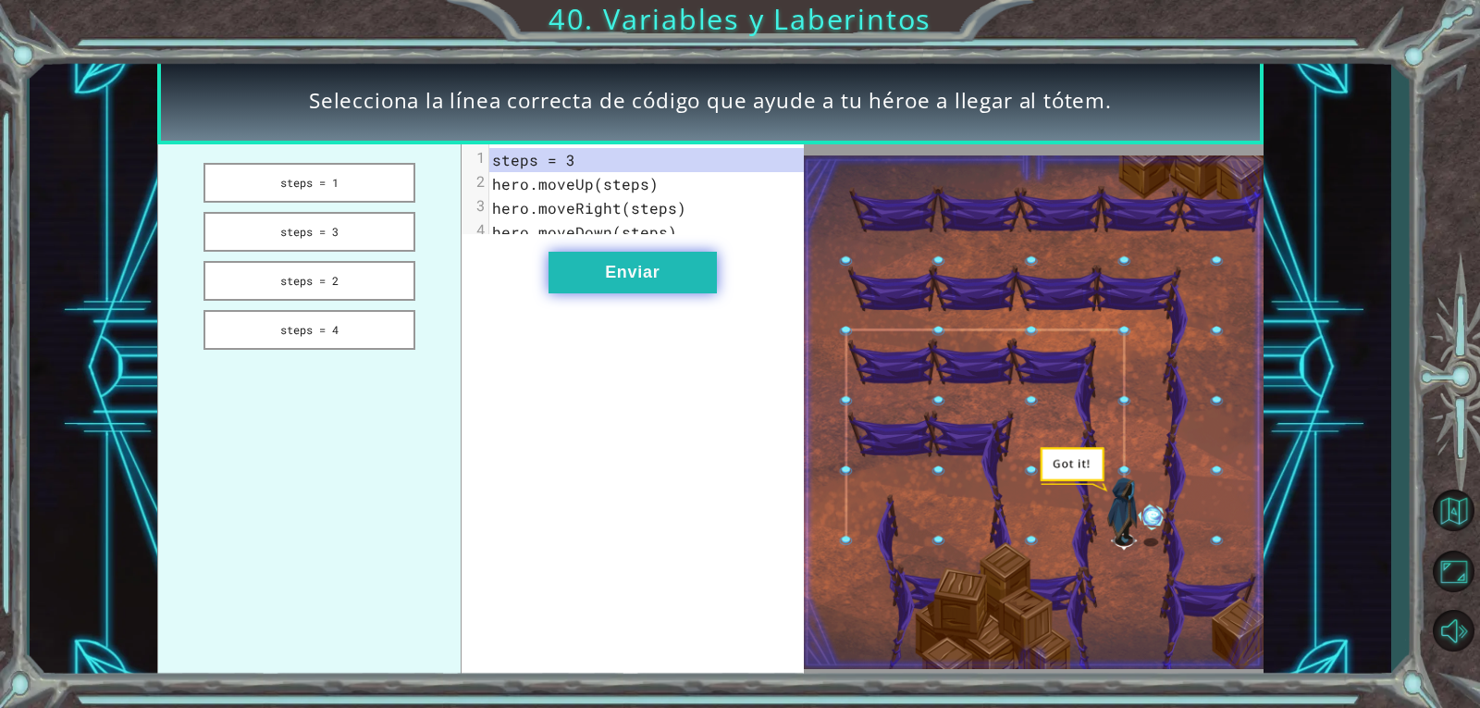
click at [609, 273] on button "Enviar" at bounding box center [633, 273] width 168 height 42
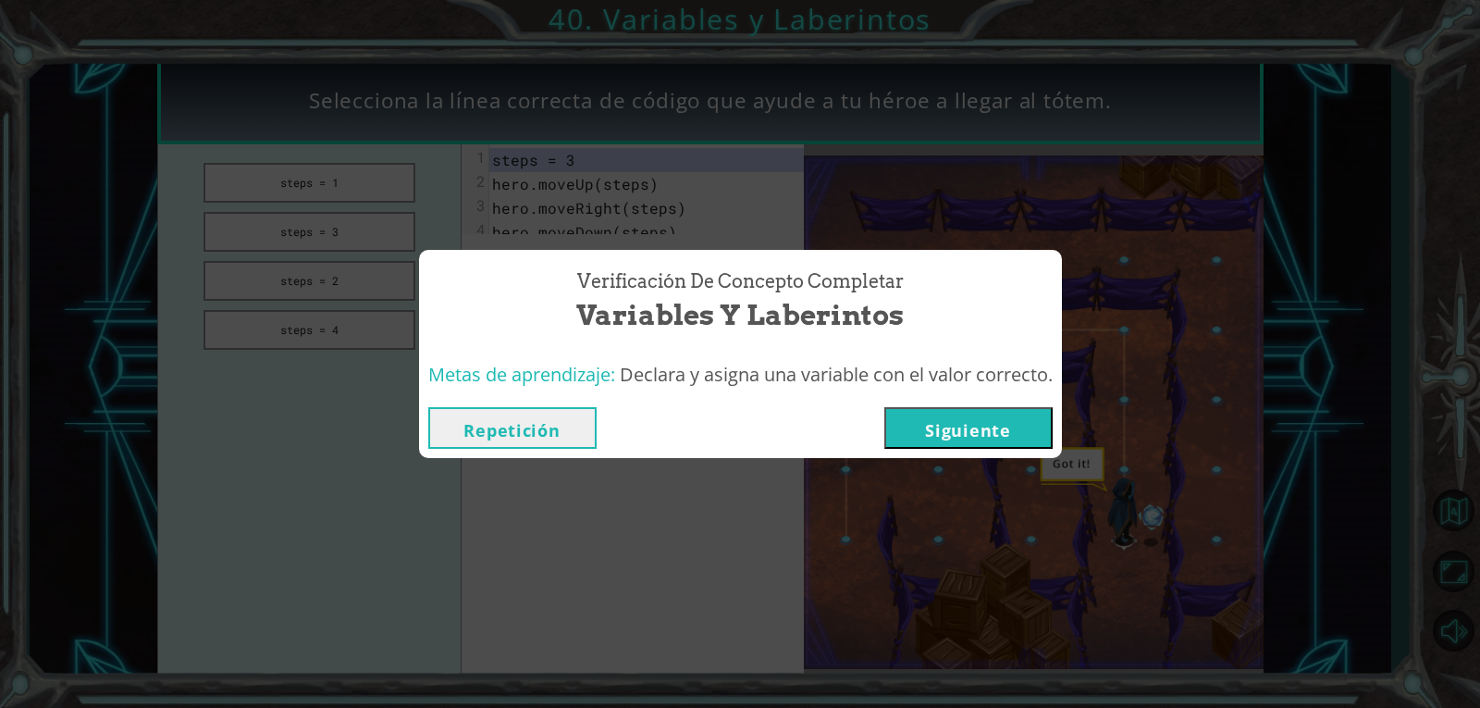
click at [932, 414] on button "Siguiente" at bounding box center [968, 428] width 168 height 42
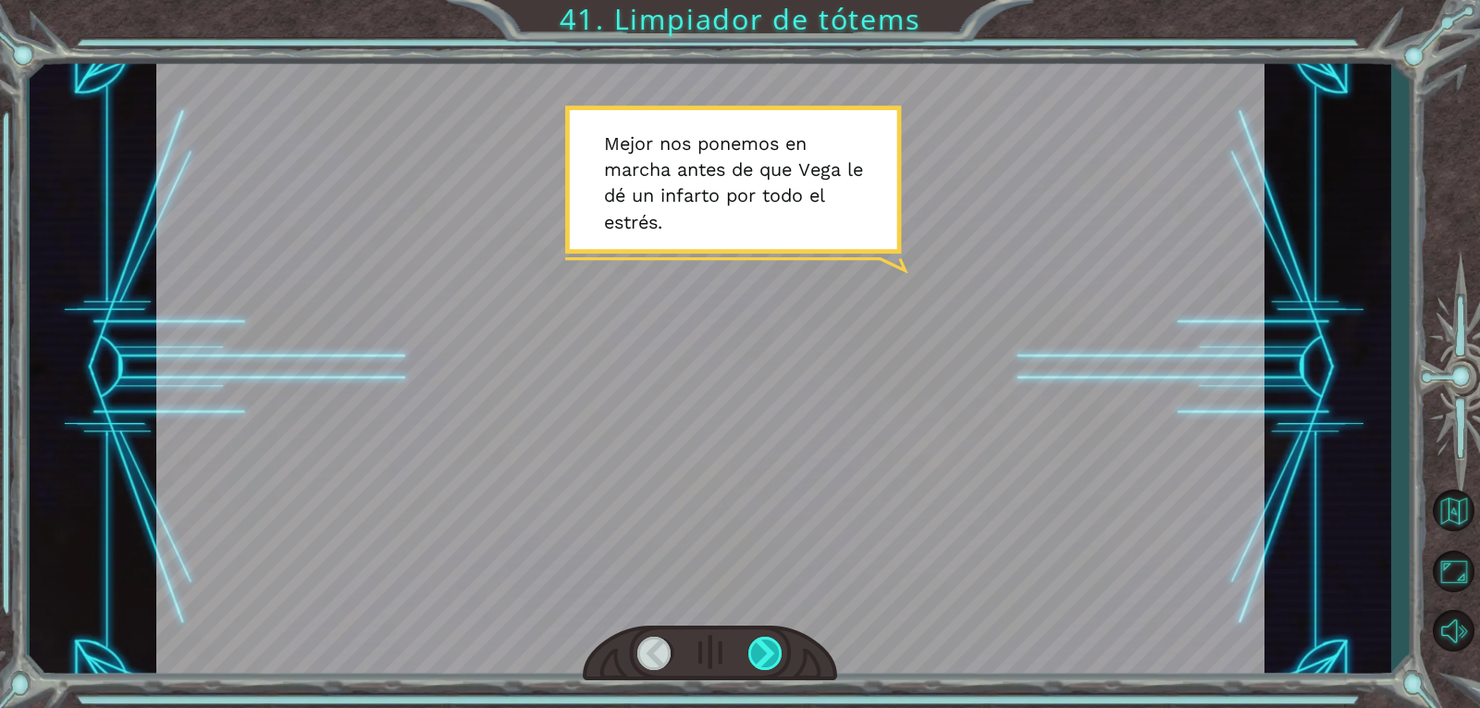
click at [758, 641] on div at bounding box center [765, 652] width 35 height 33
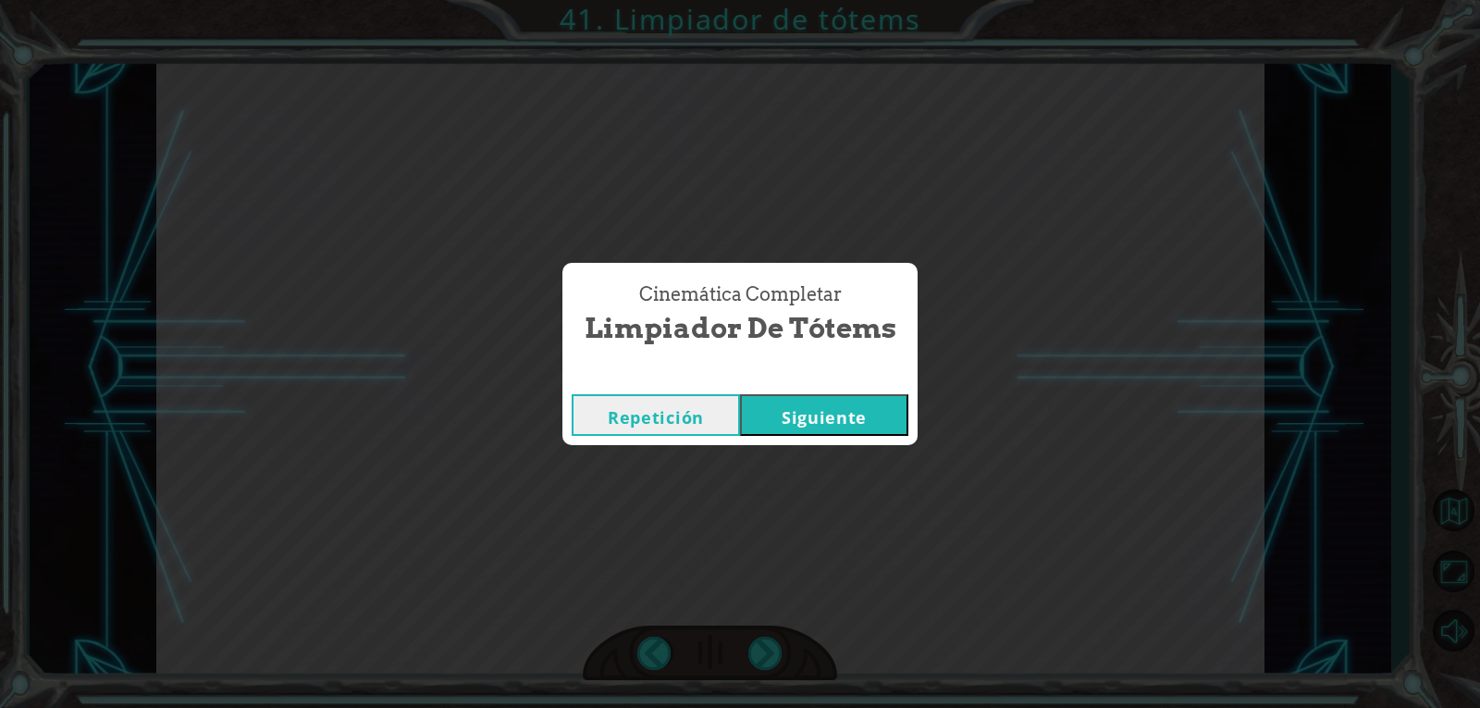
click at [813, 419] on button "Siguiente" at bounding box center [824, 415] width 168 height 42
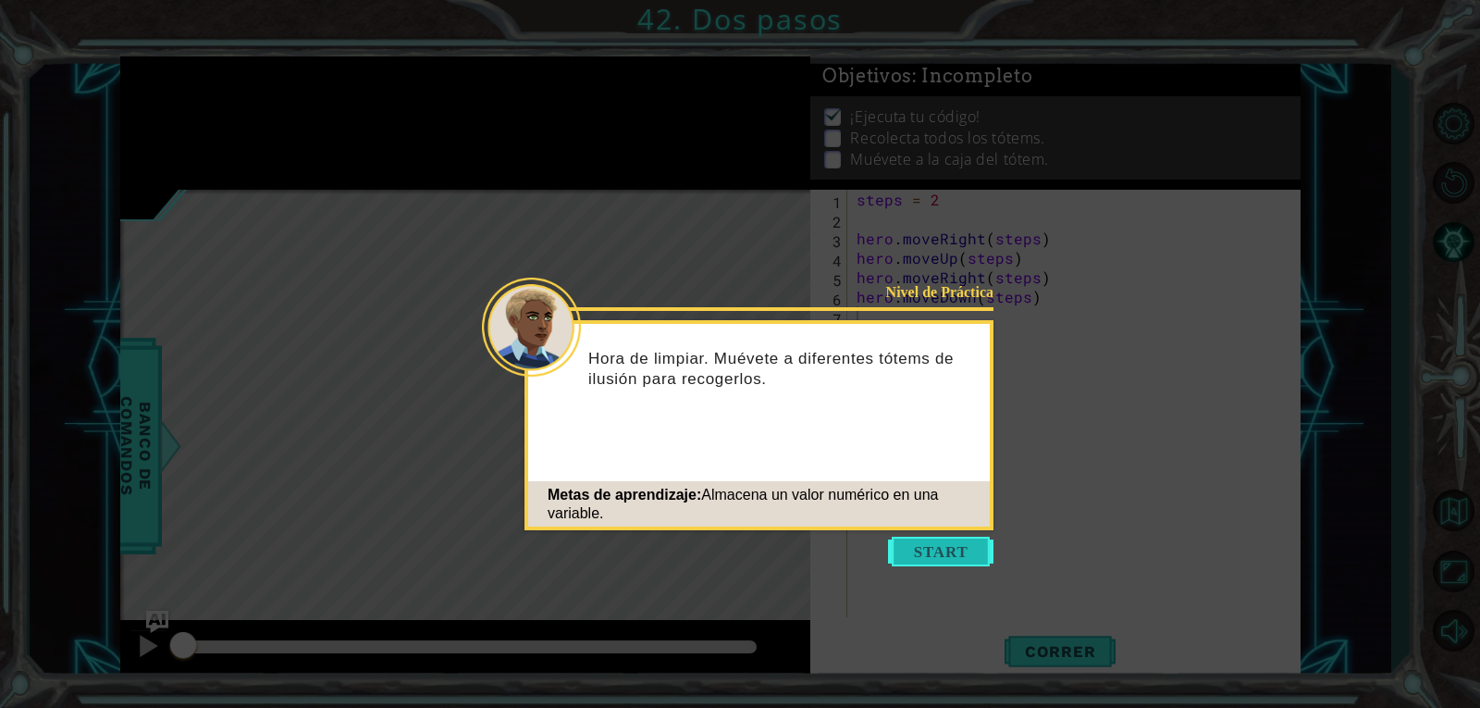
click at [939, 559] on button "Start" at bounding box center [940, 552] width 105 height 30
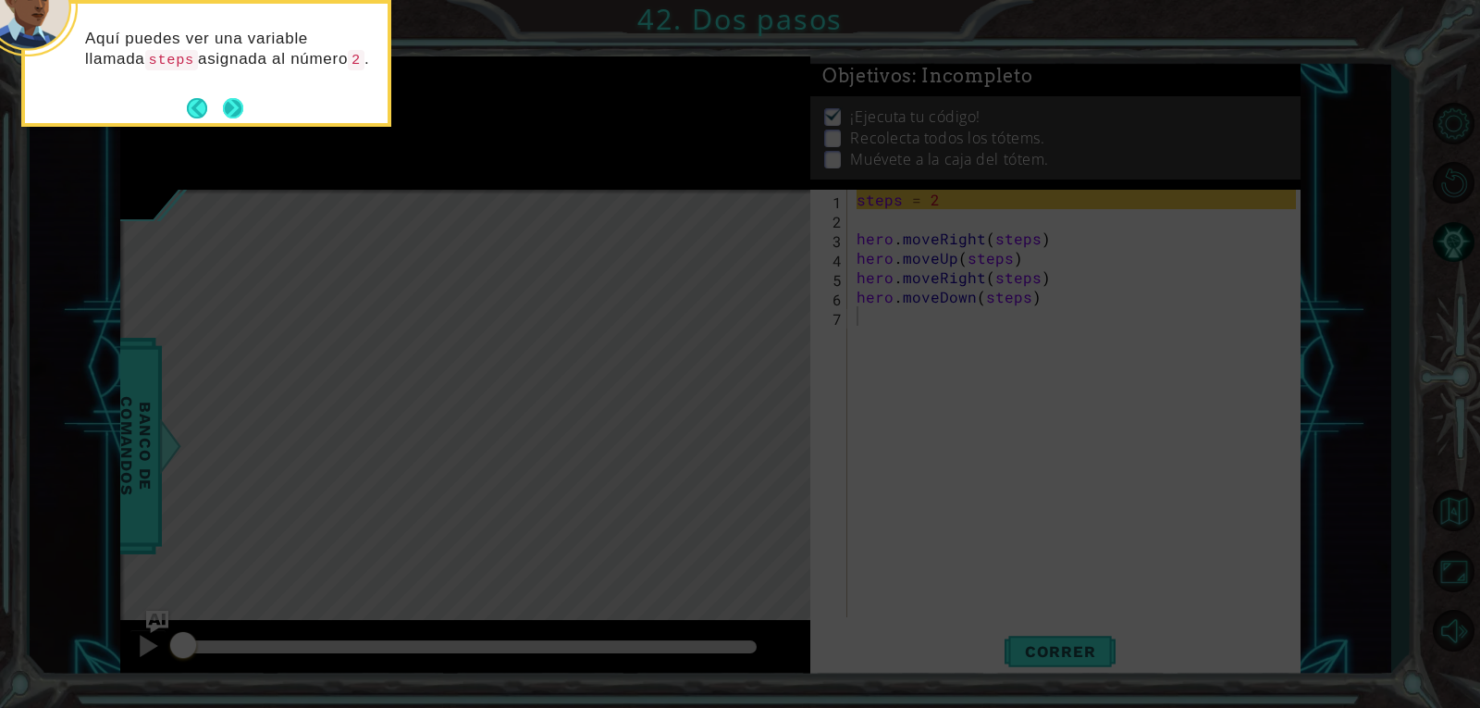
click at [223, 101] on button "Next" at bounding box center [233, 108] width 20 height 20
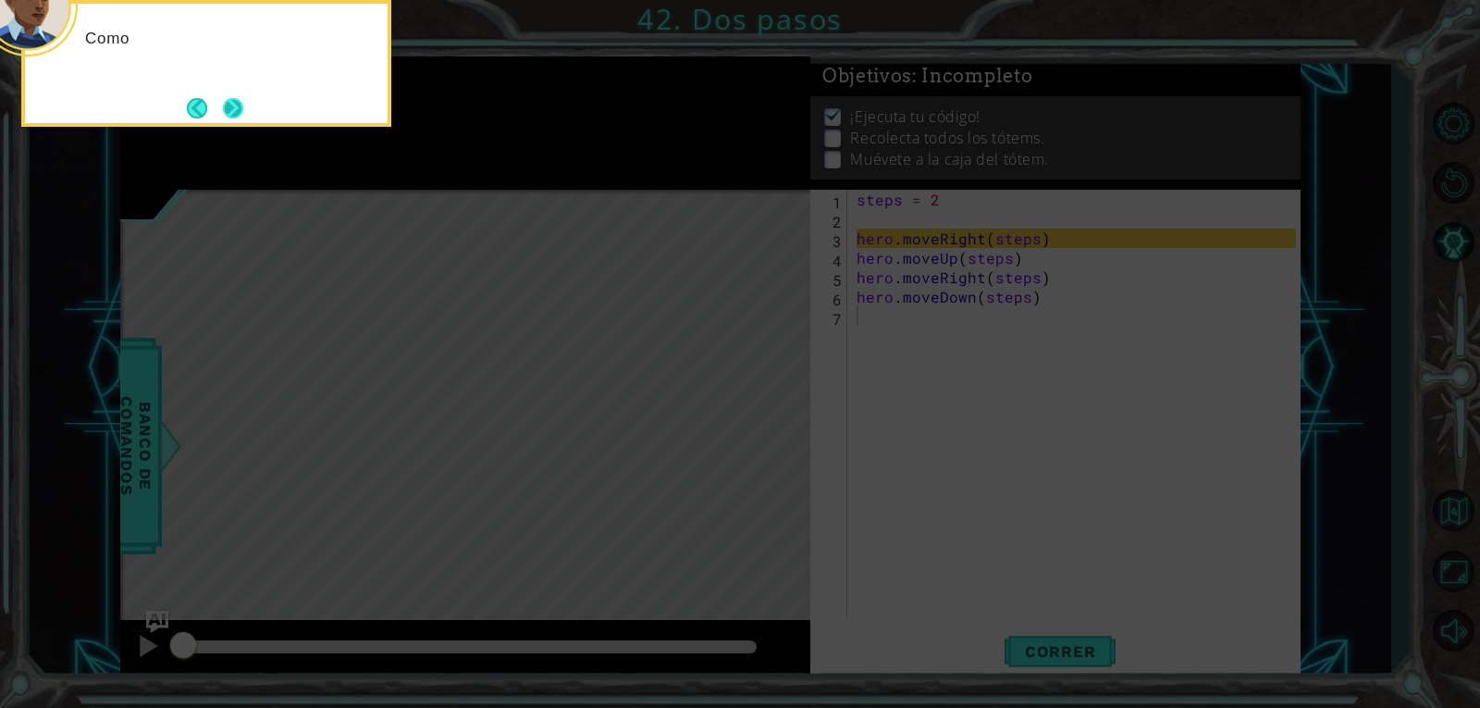
click at [235, 105] on button "Next" at bounding box center [233, 108] width 20 height 20
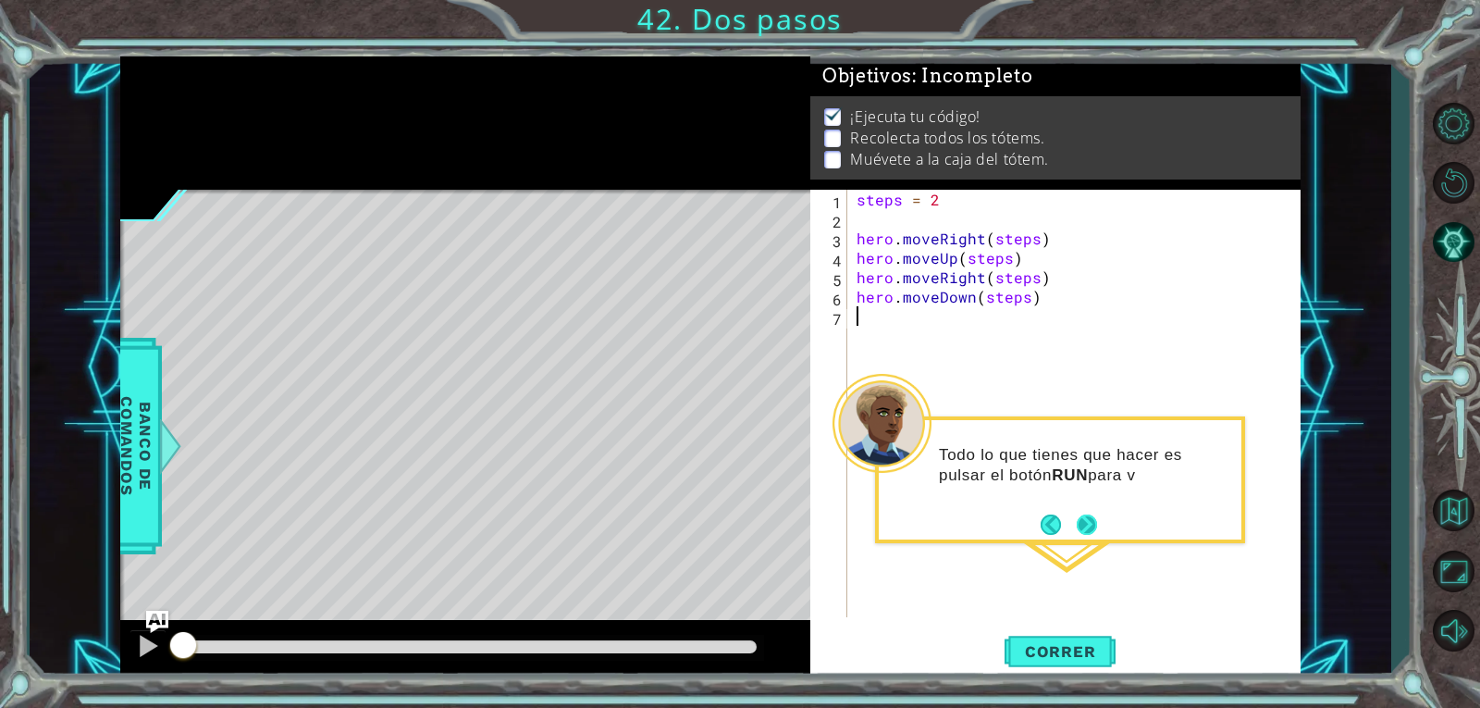
click at [1084, 516] on button "Next" at bounding box center [1087, 524] width 20 height 20
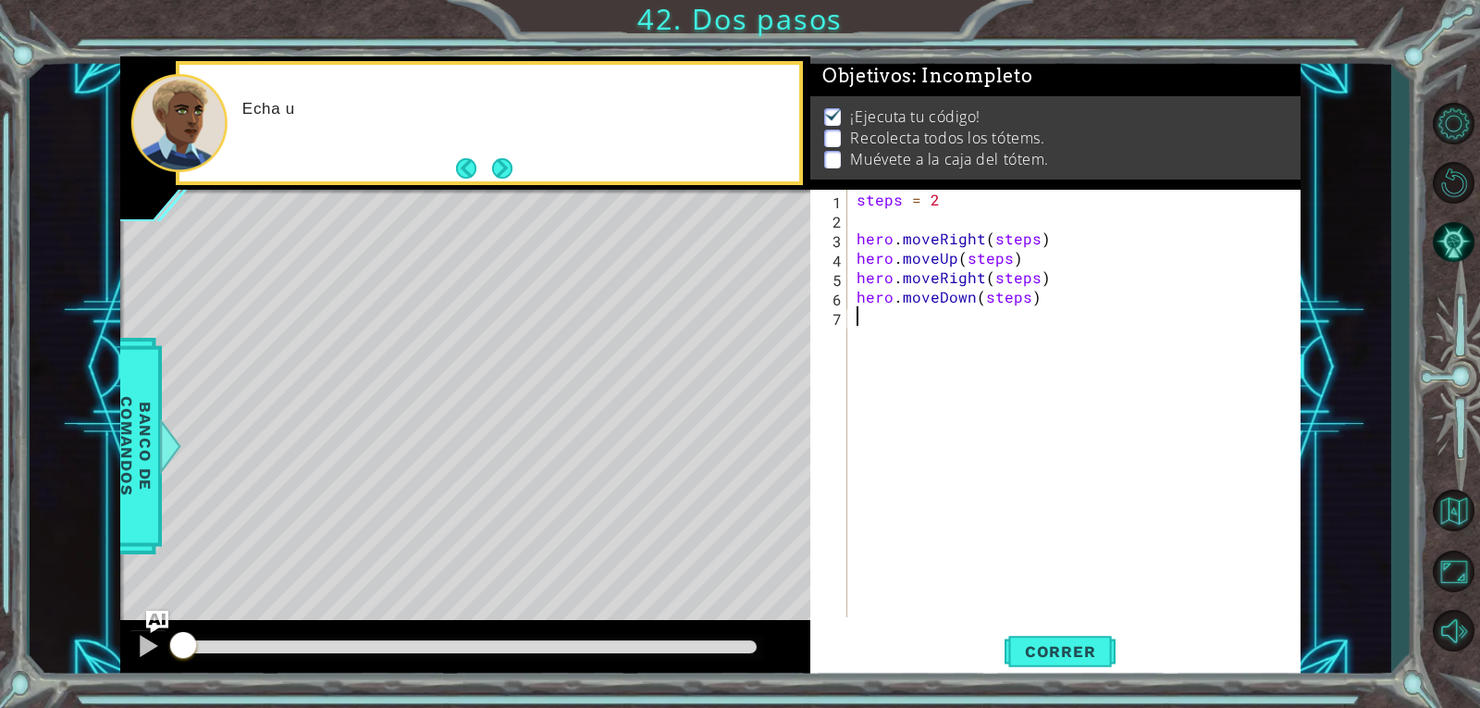
click at [1085, 595] on div "steps = 2 hero . moveRight ( steps ) hero . moveUp ( steps ) hero . moveRight (…" at bounding box center [1079, 423] width 452 height 466
click at [1080, 605] on div "steps = 2 hero . moveRight ( steps ) hero . moveUp ( steps ) hero . moveRight (…" at bounding box center [1079, 423] width 452 height 466
click at [1080, 646] on span "Correr" at bounding box center [1060, 651] width 108 height 19
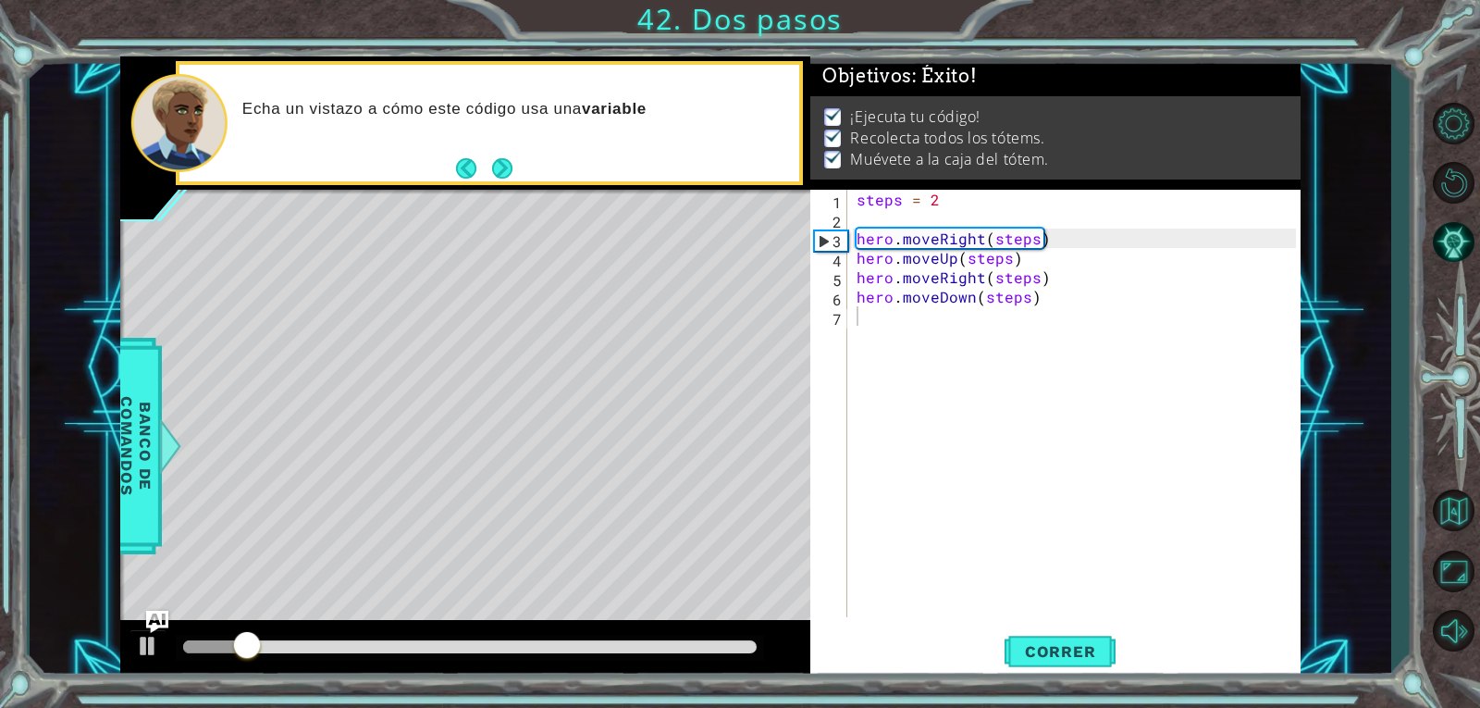
click at [517, 170] on div "Echa un vistazo a cómo este código usa una variable" at bounding box center [489, 123] width 621 height 117
click at [510, 167] on button "Next" at bounding box center [501, 168] width 21 height 21
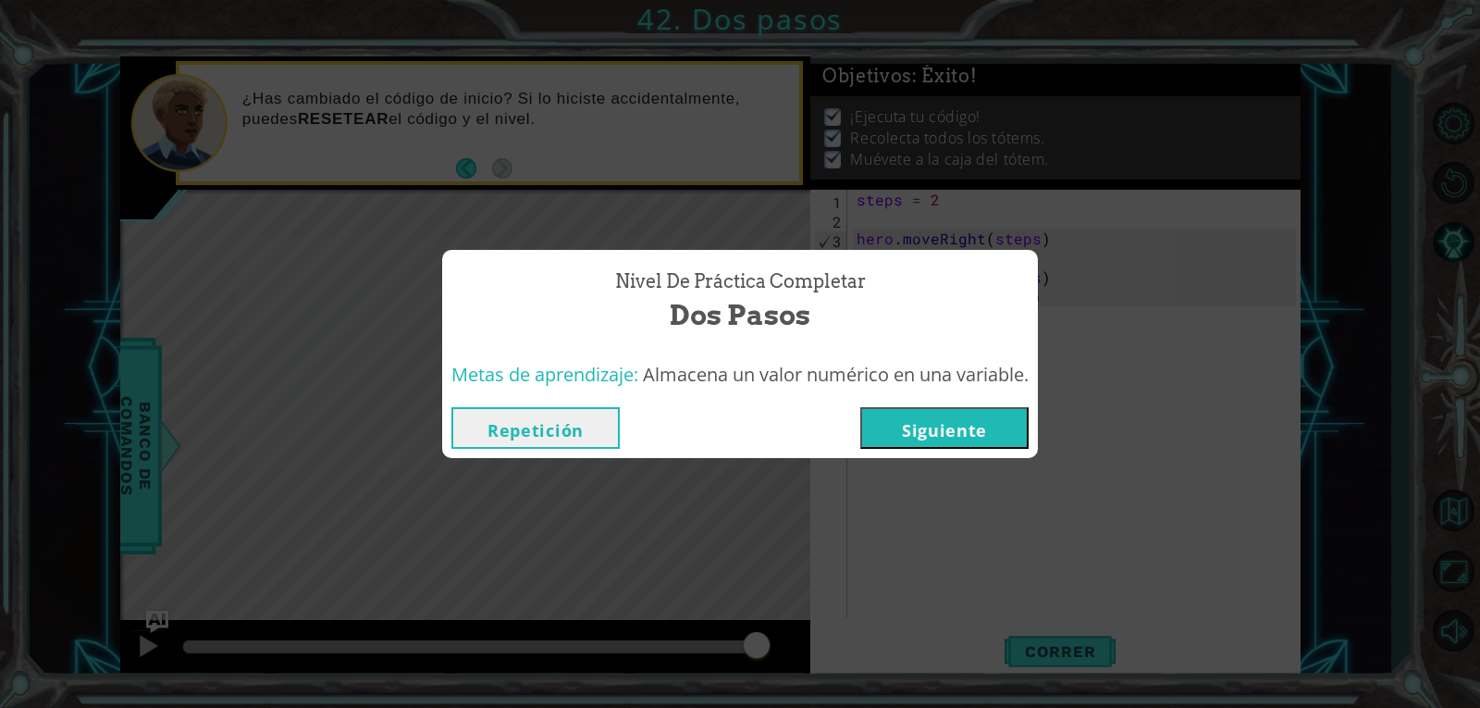
click at [981, 450] on div "Repetición [GEOGRAPHIC_DATA]" at bounding box center [740, 428] width 596 height 60
click at [984, 433] on button "Siguiente" at bounding box center [944, 428] width 168 height 42
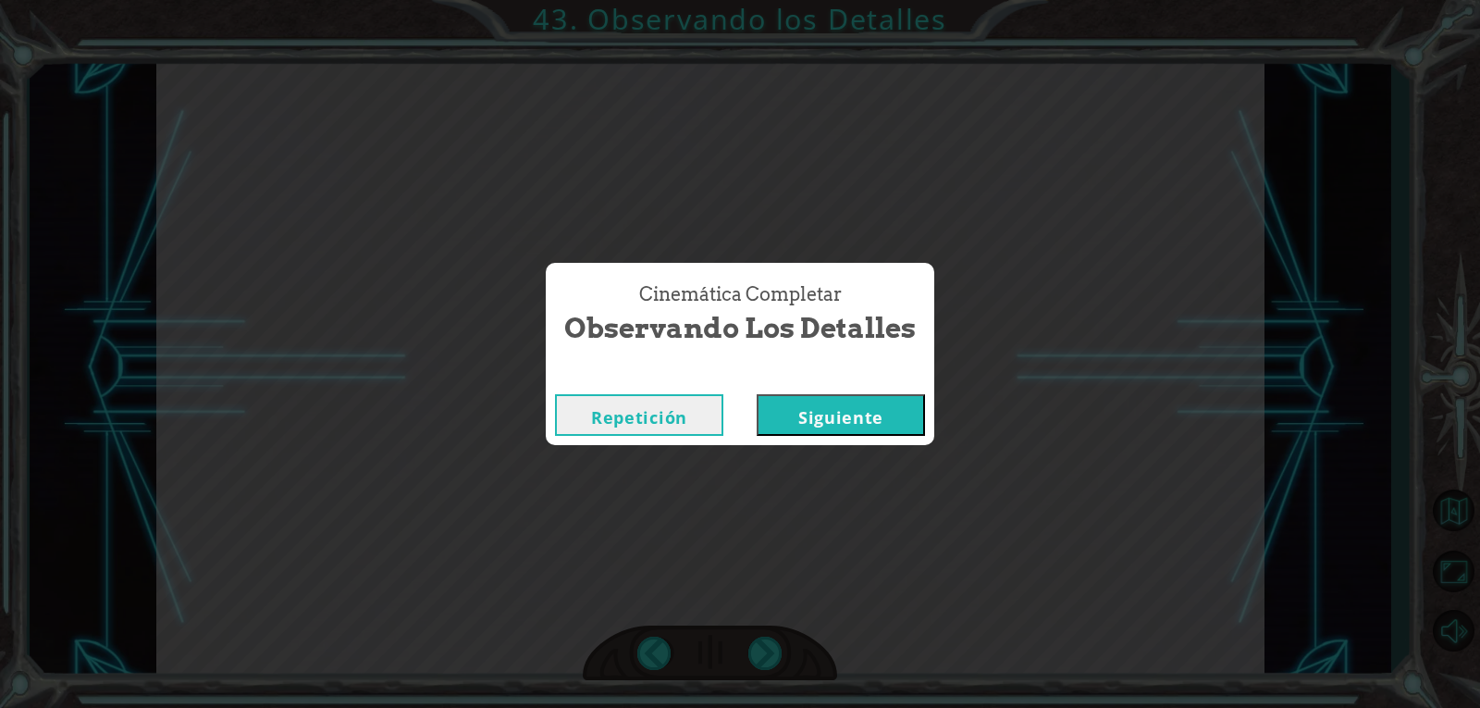
click at [834, 429] on button "Siguiente" at bounding box center [841, 415] width 168 height 42
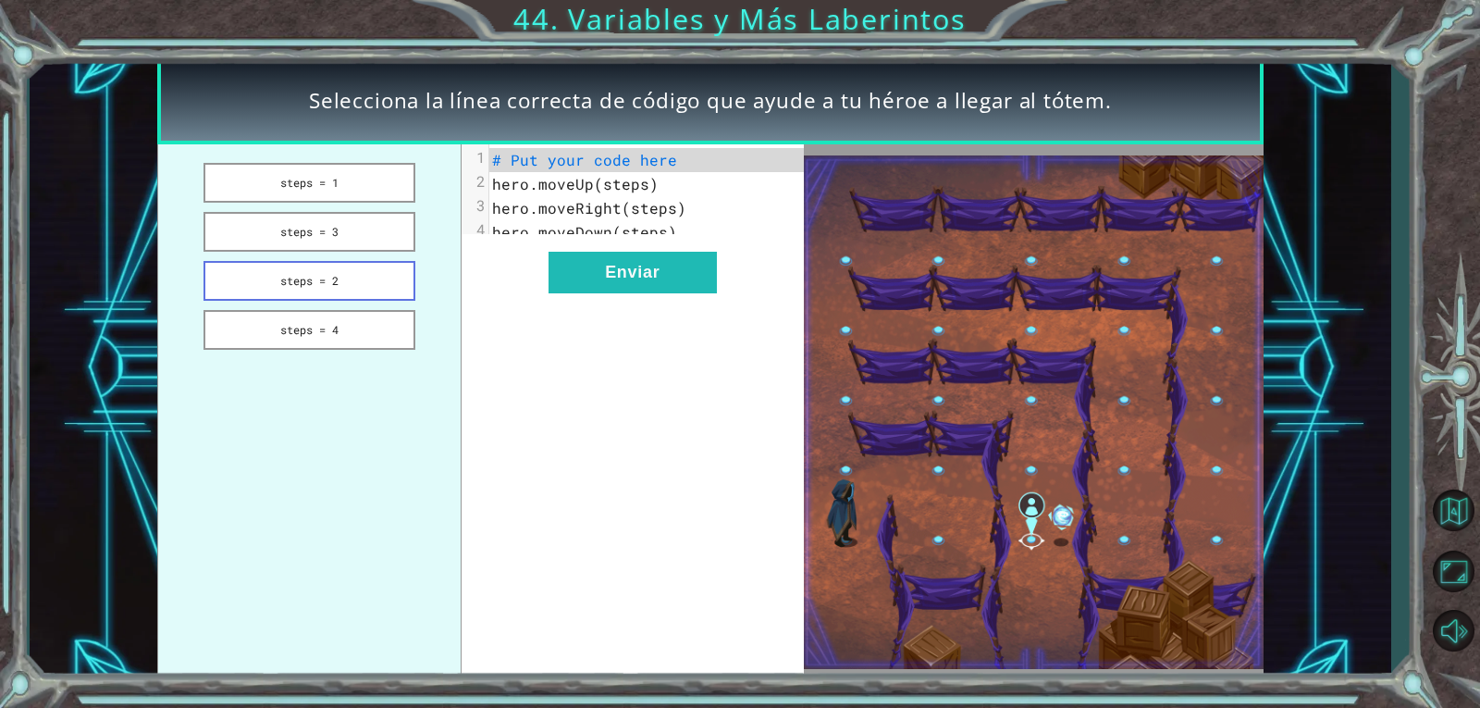
click at [403, 274] on button "steps = 2" at bounding box center [310, 281] width 212 height 40
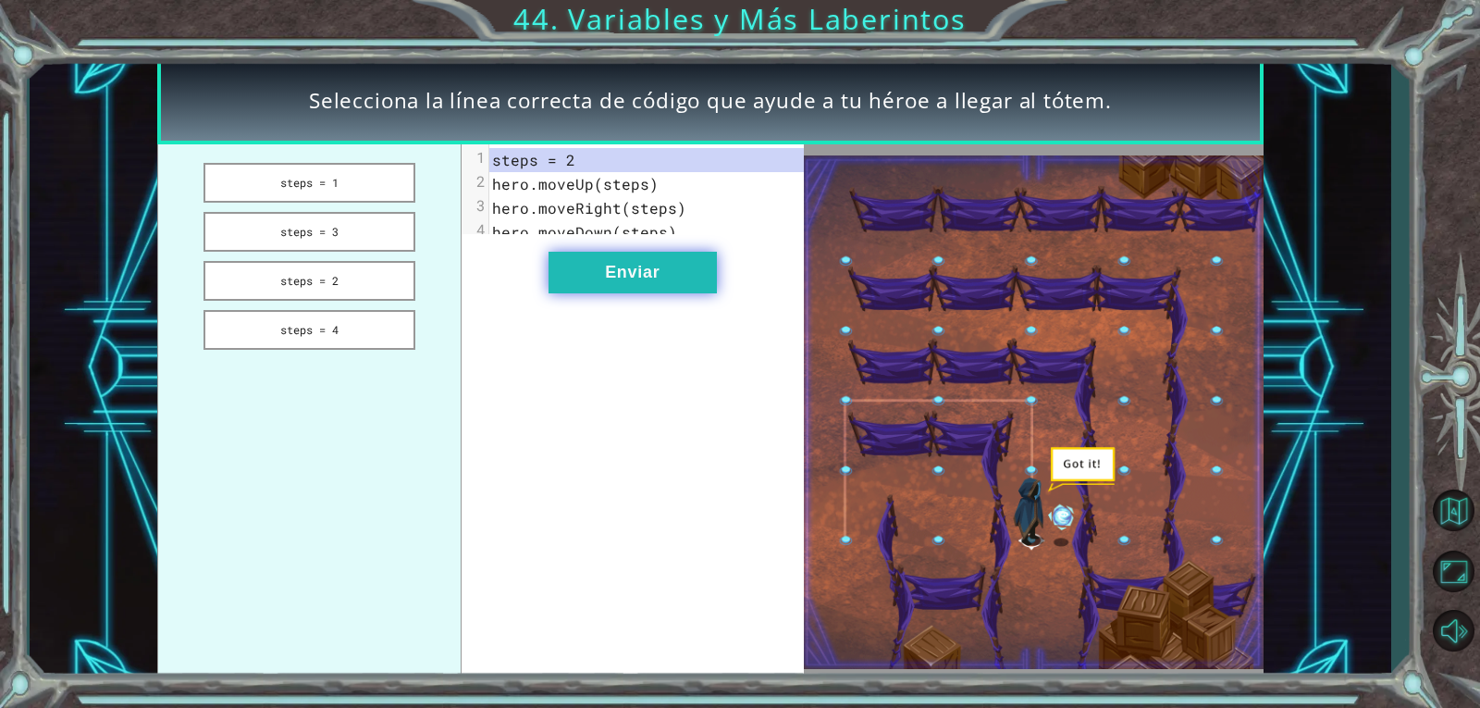
click at [681, 275] on button "Enviar" at bounding box center [633, 273] width 168 height 42
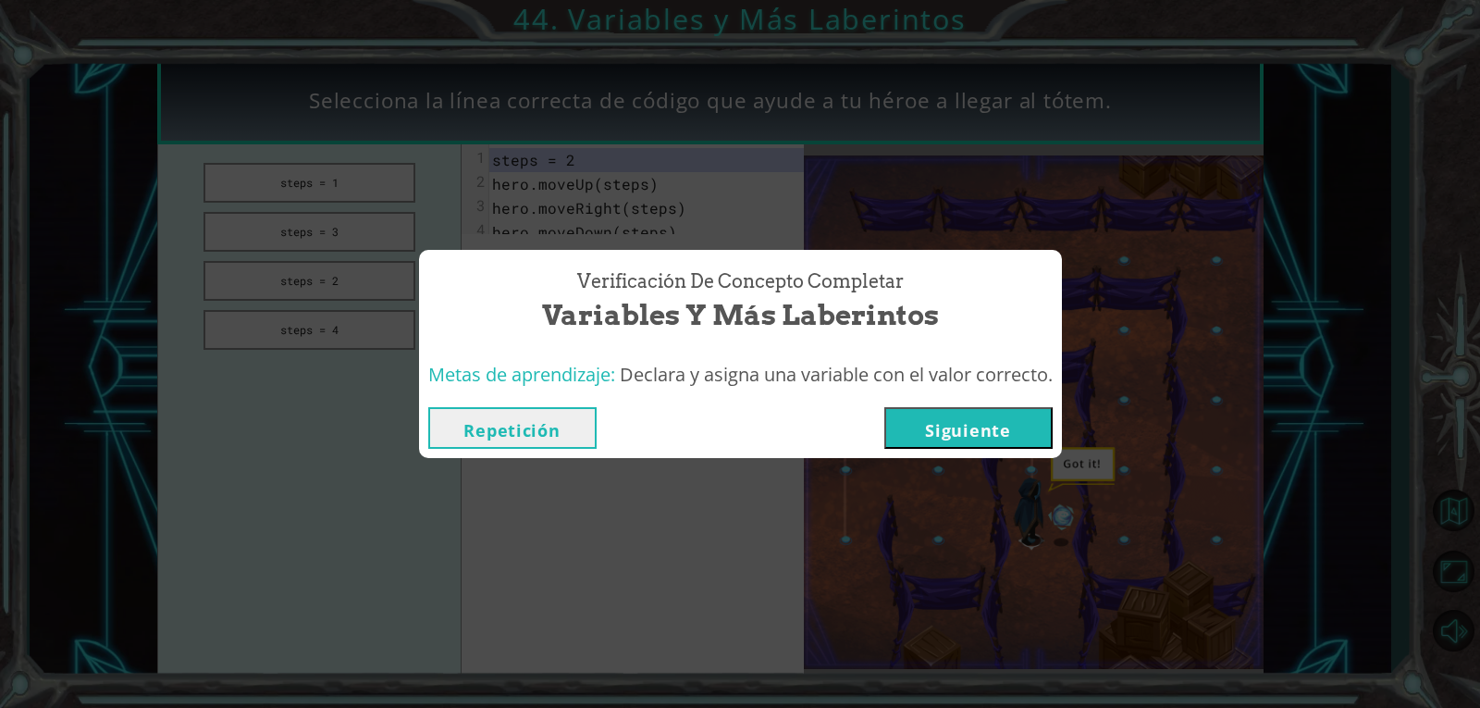
click at [943, 422] on button "Siguiente" at bounding box center [968, 428] width 168 height 42
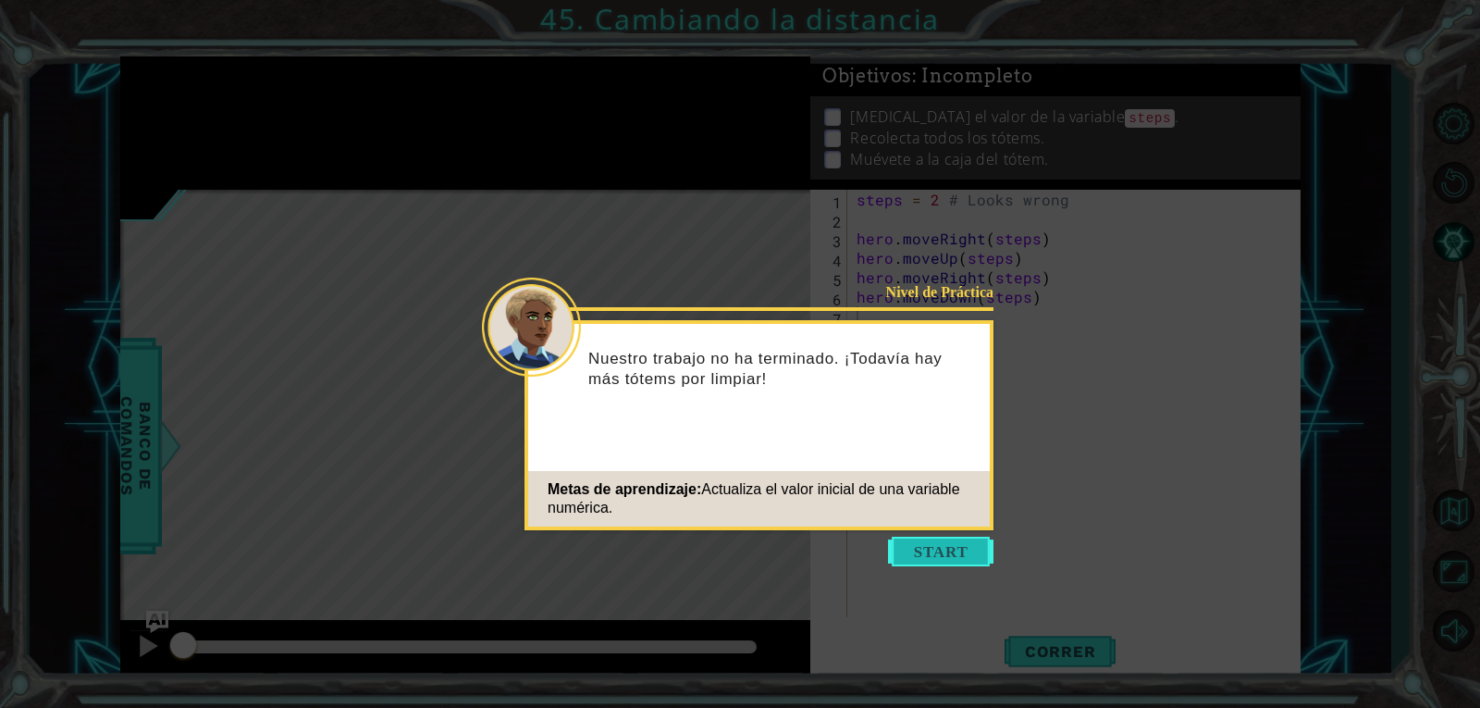
click at [958, 547] on button "Start" at bounding box center [940, 552] width 105 height 30
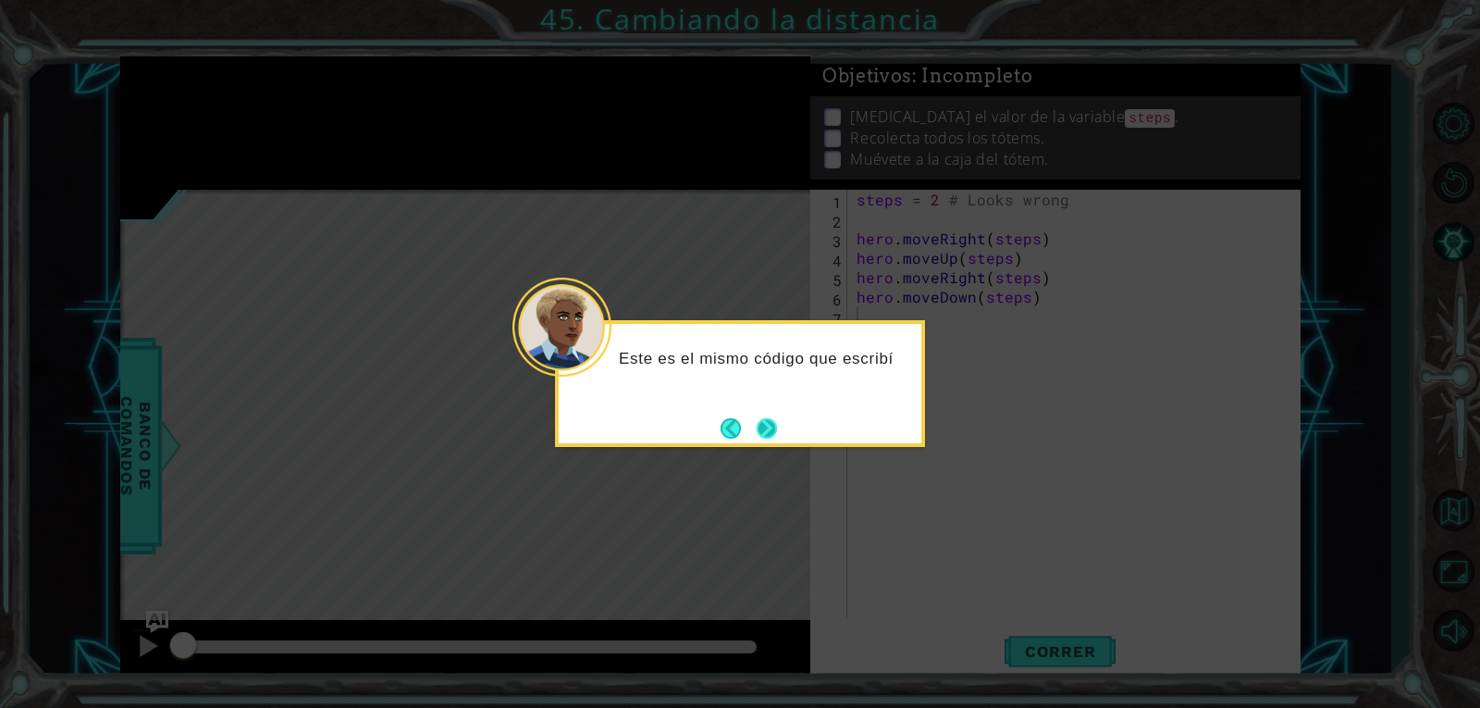
click at [771, 437] on button "Next" at bounding box center [766, 427] width 25 height 25
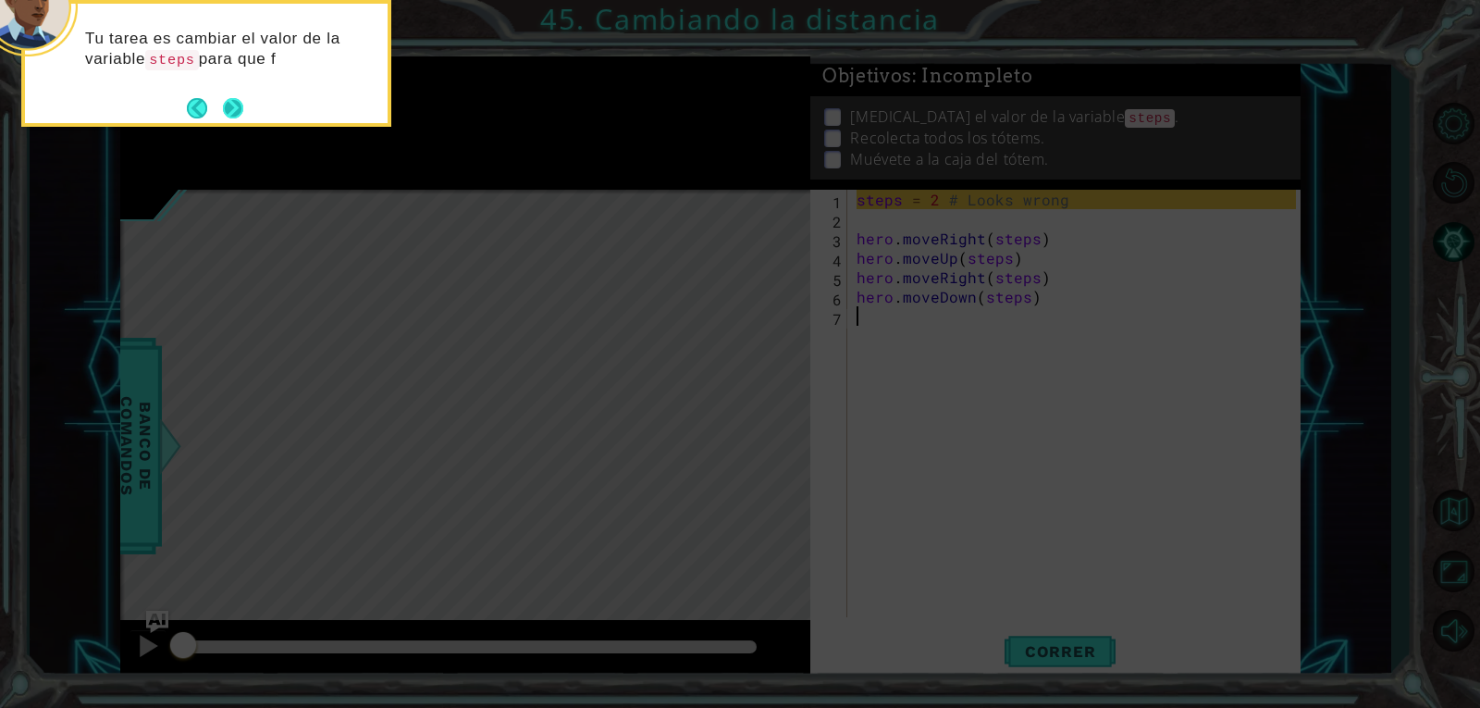
click at [245, 108] on div "Tu tarea es cambiar el valor de la variable steps para que f" at bounding box center [206, 63] width 370 height 127
click at [233, 116] on button "Next" at bounding box center [233, 110] width 34 height 34
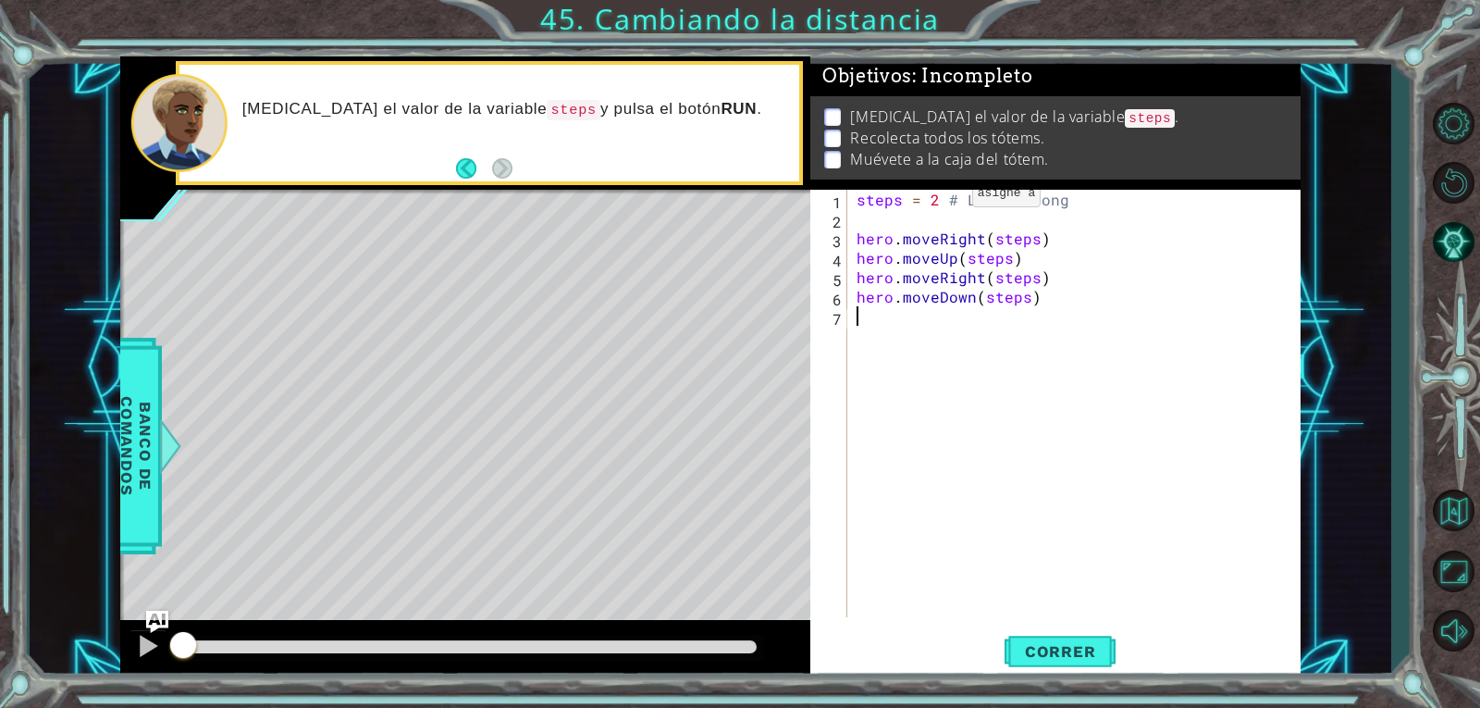
click at [939, 199] on div "steps = 2 # Looks wrong hero . moveRight ( steps ) hero . moveUp ( steps ) hero…" at bounding box center [1079, 423] width 452 height 466
type textarea "steps = 3 # Looks wrong"
click at [1066, 640] on button "Correr" at bounding box center [1060, 650] width 111 height 49
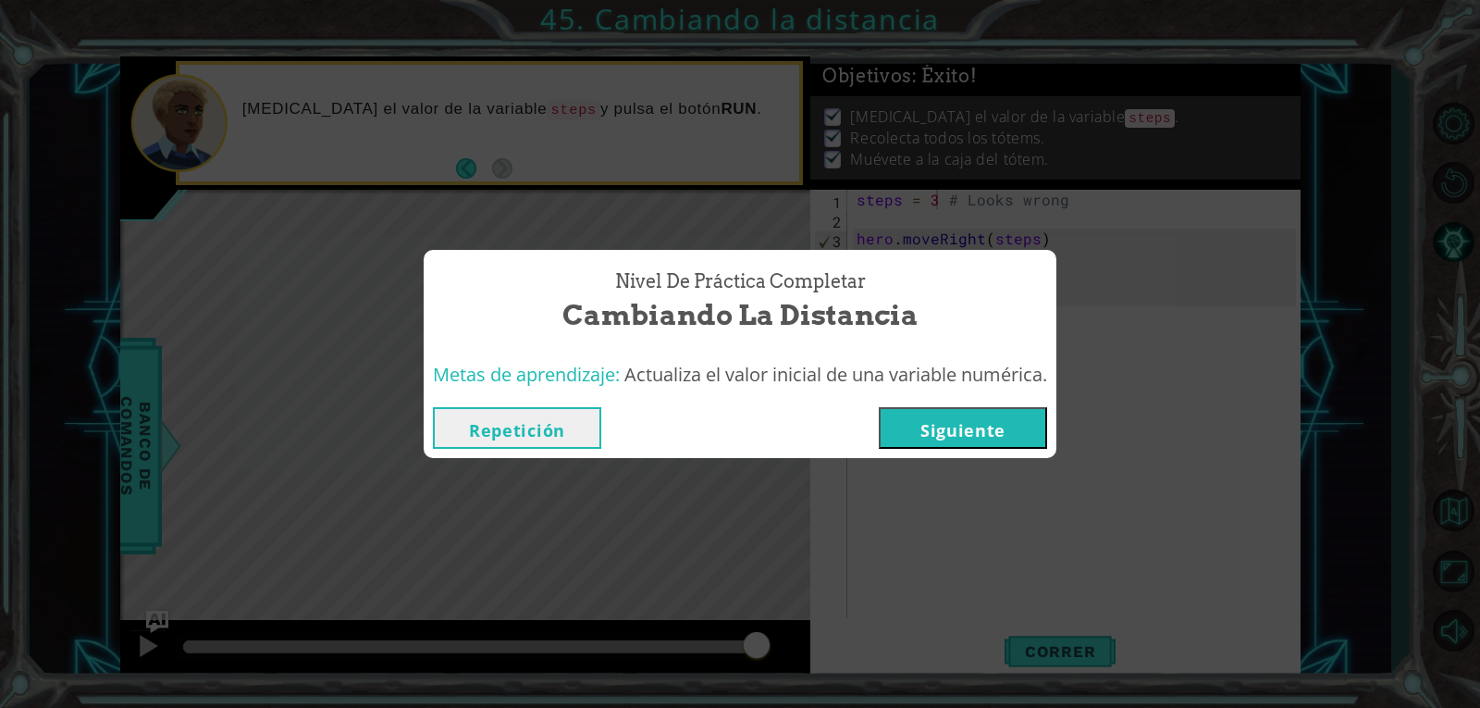
click at [961, 417] on button "Siguiente" at bounding box center [963, 428] width 168 height 42
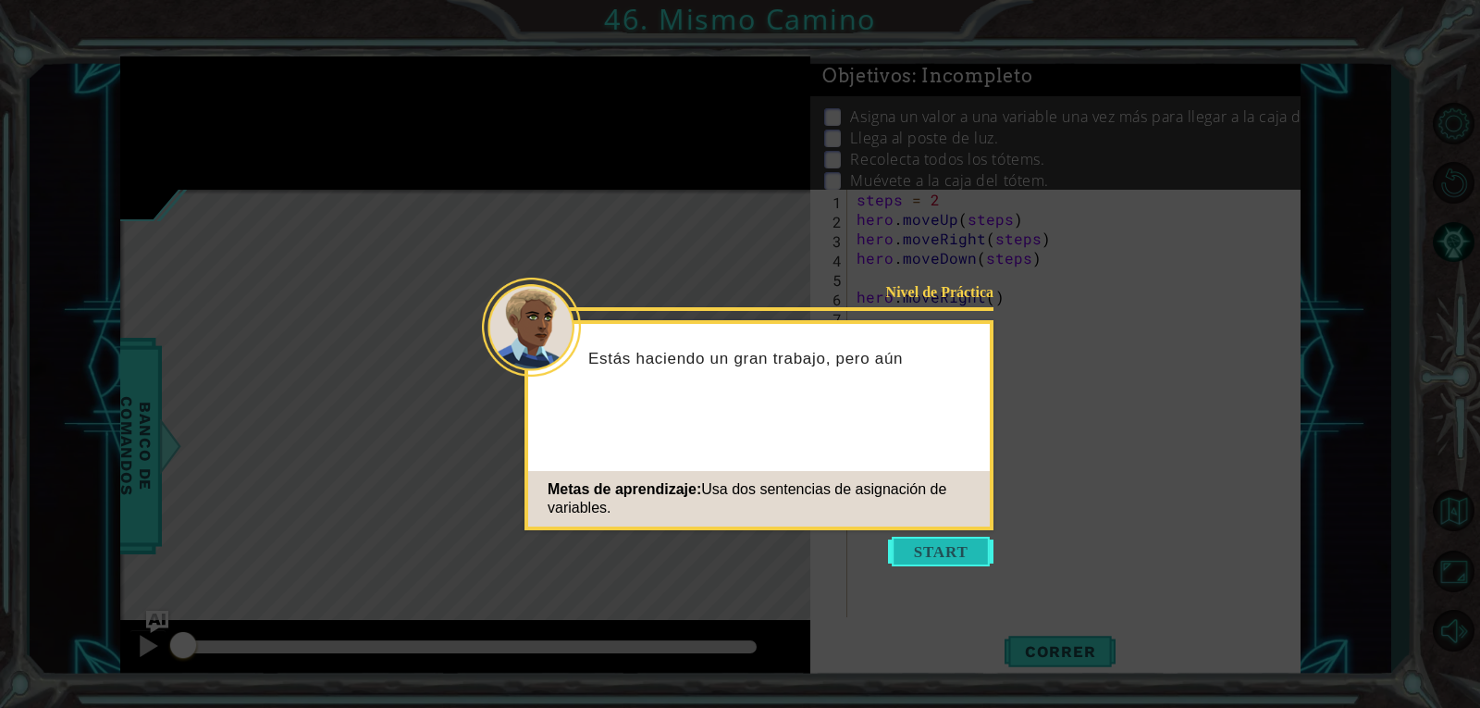
click at [922, 551] on button "Start" at bounding box center [940, 552] width 105 height 30
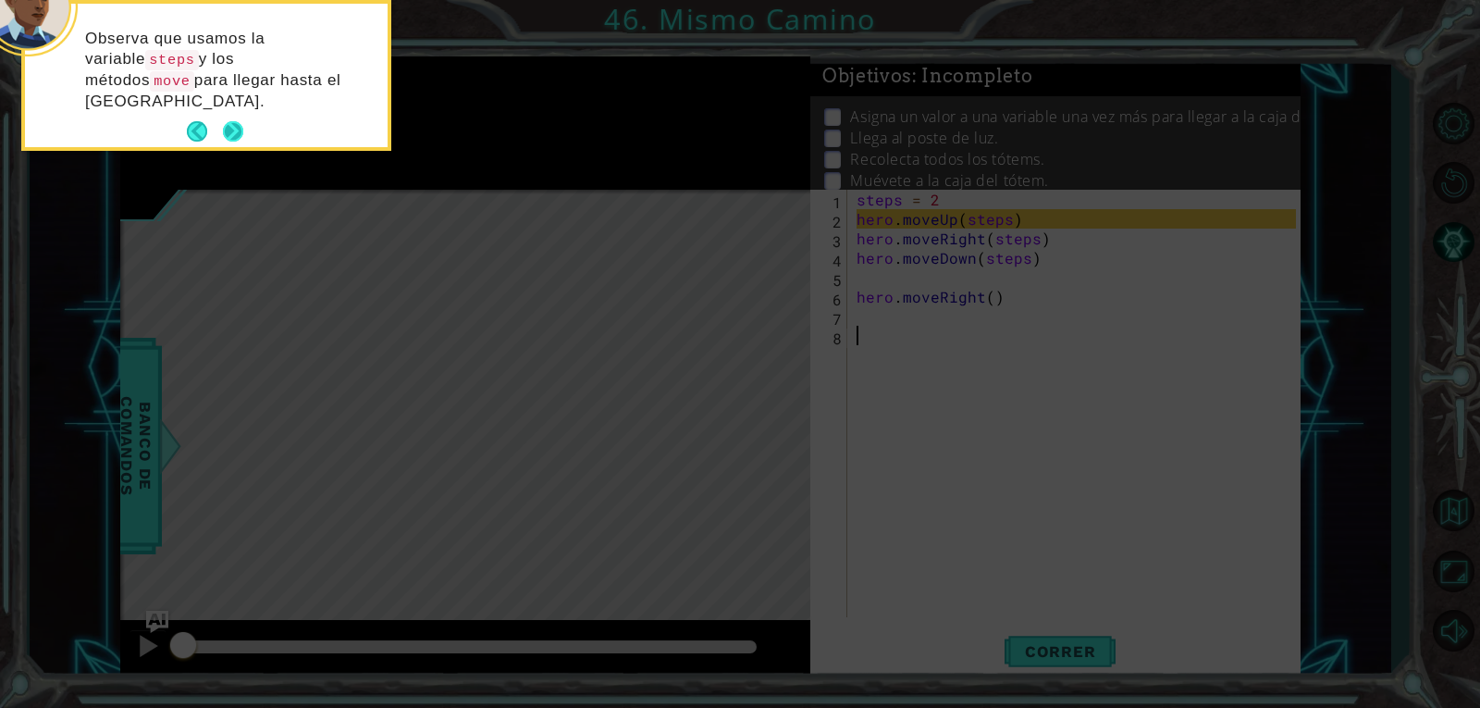
click at [240, 118] on button "Next" at bounding box center [232, 131] width 27 height 27
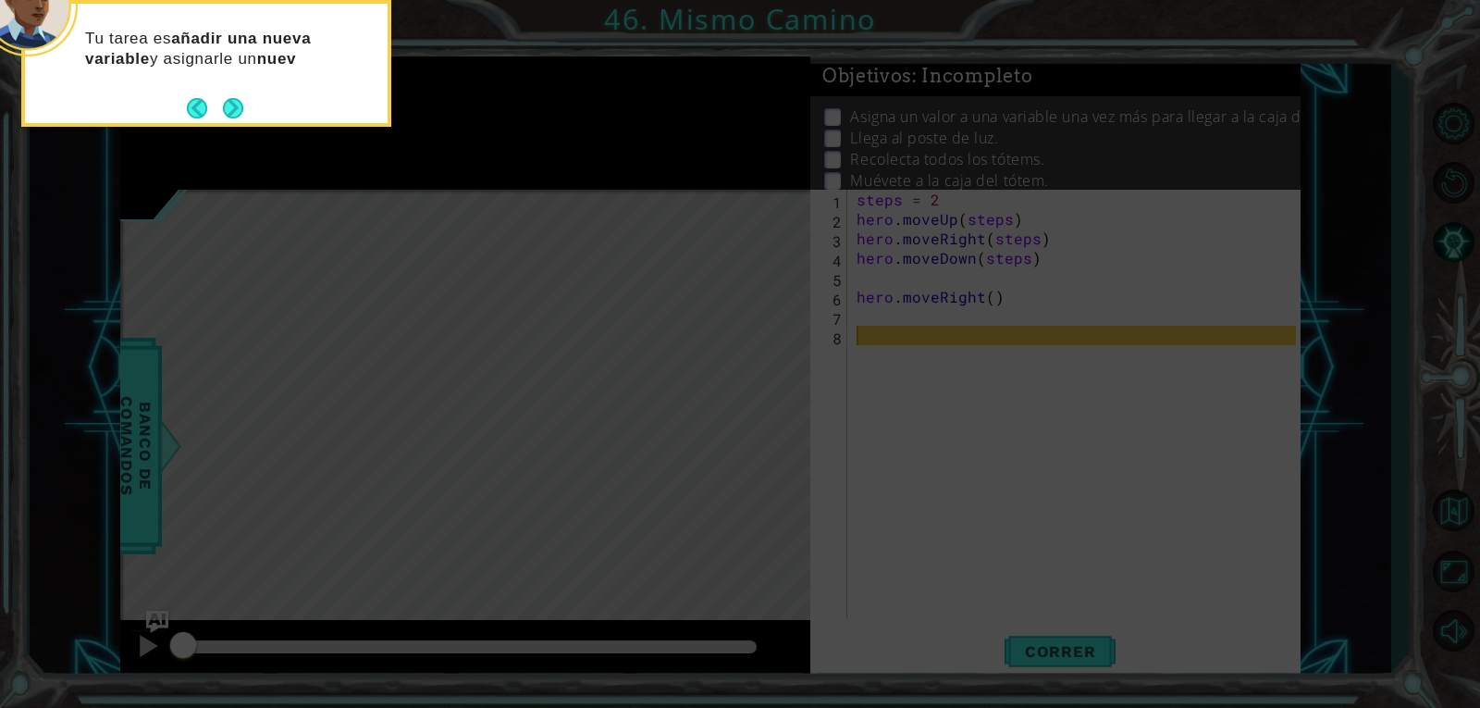
click at [240, 100] on button "Next" at bounding box center [232, 108] width 32 height 32
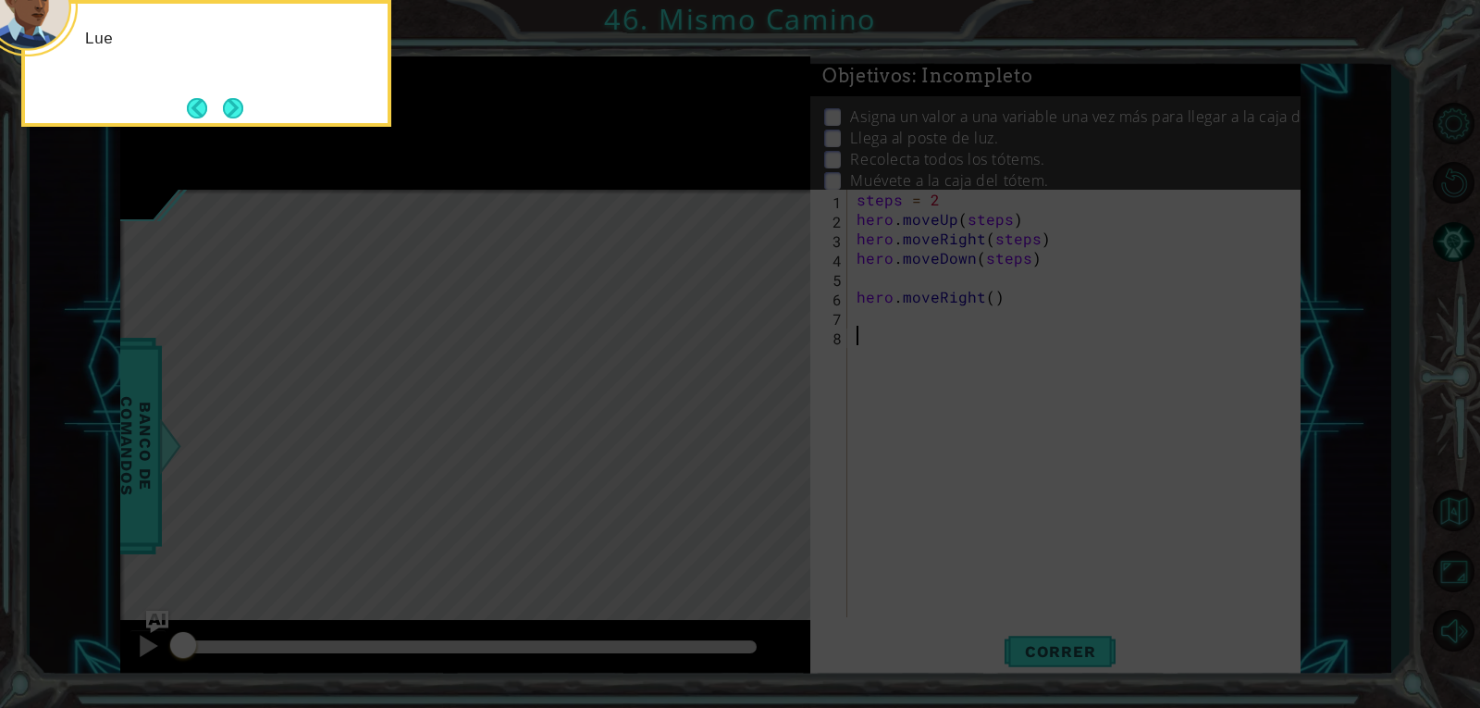
click at [240, 100] on button "Next" at bounding box center [233, 108] width 28 height 28
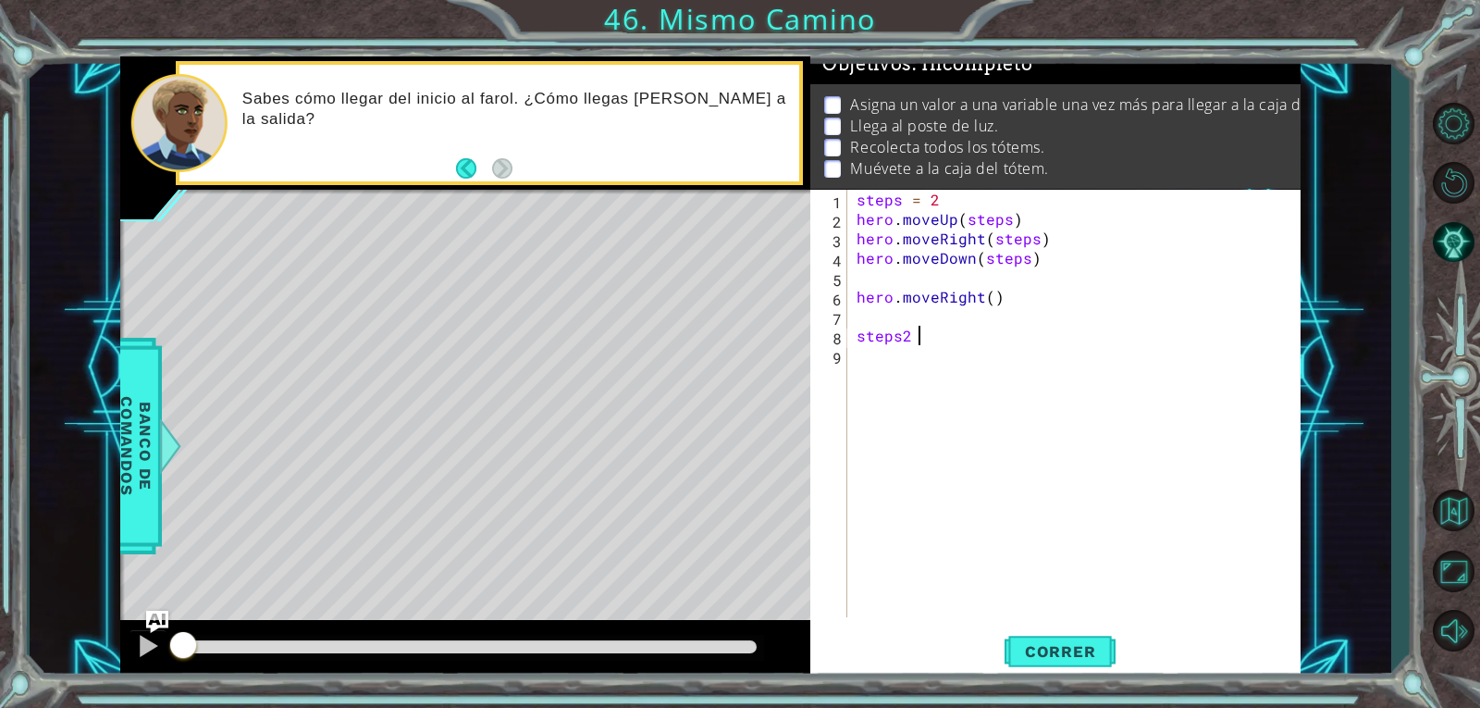
scroll to position [0, 3]
type textarea "steps2 = 3"
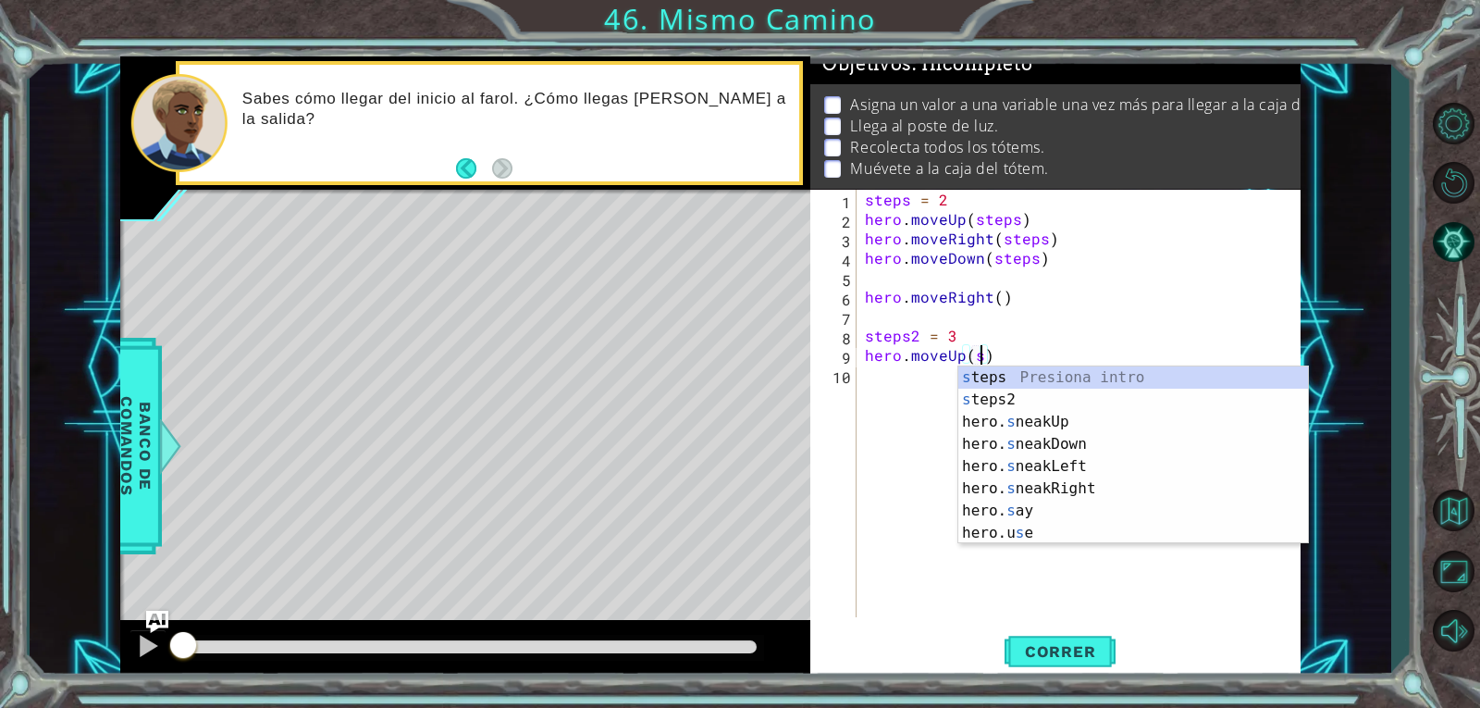
scroll to position [0, 7]
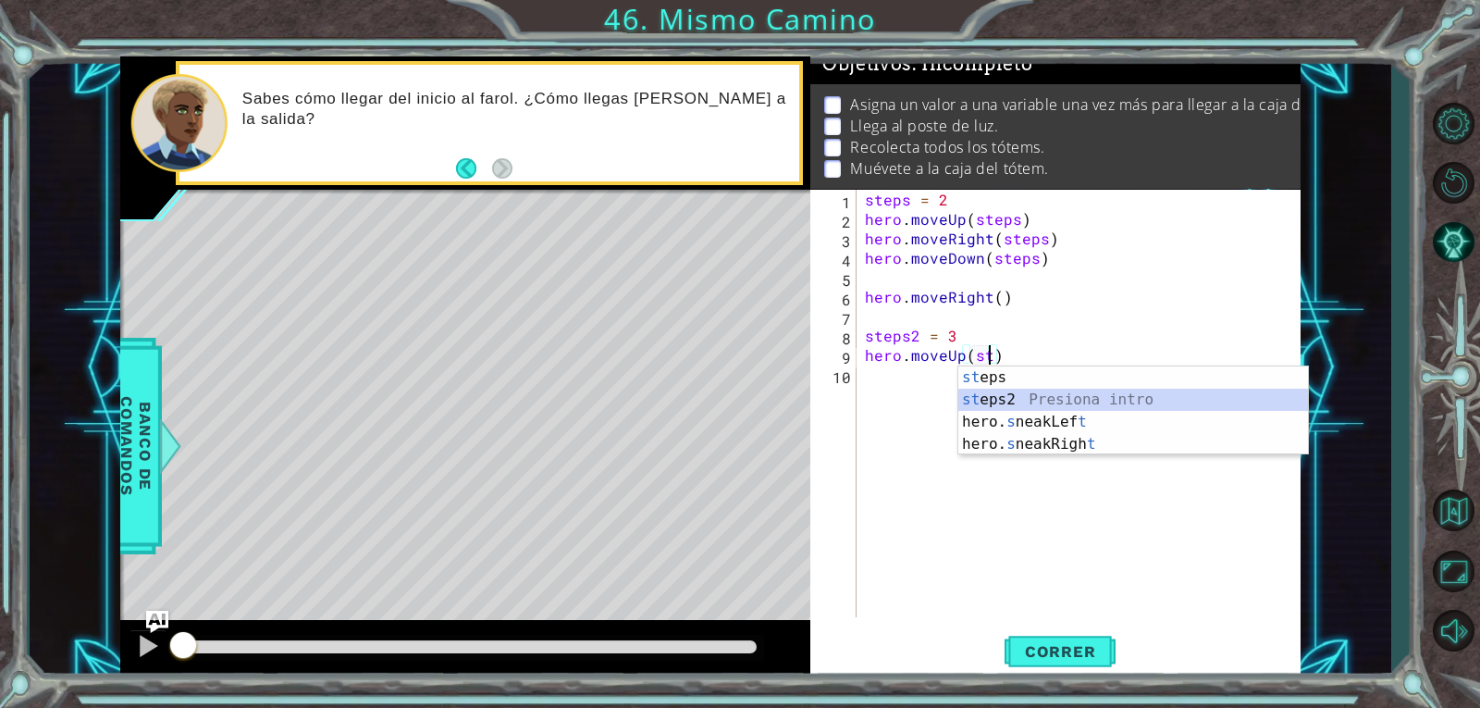
type textarea "hero.moveUp(steps2)"
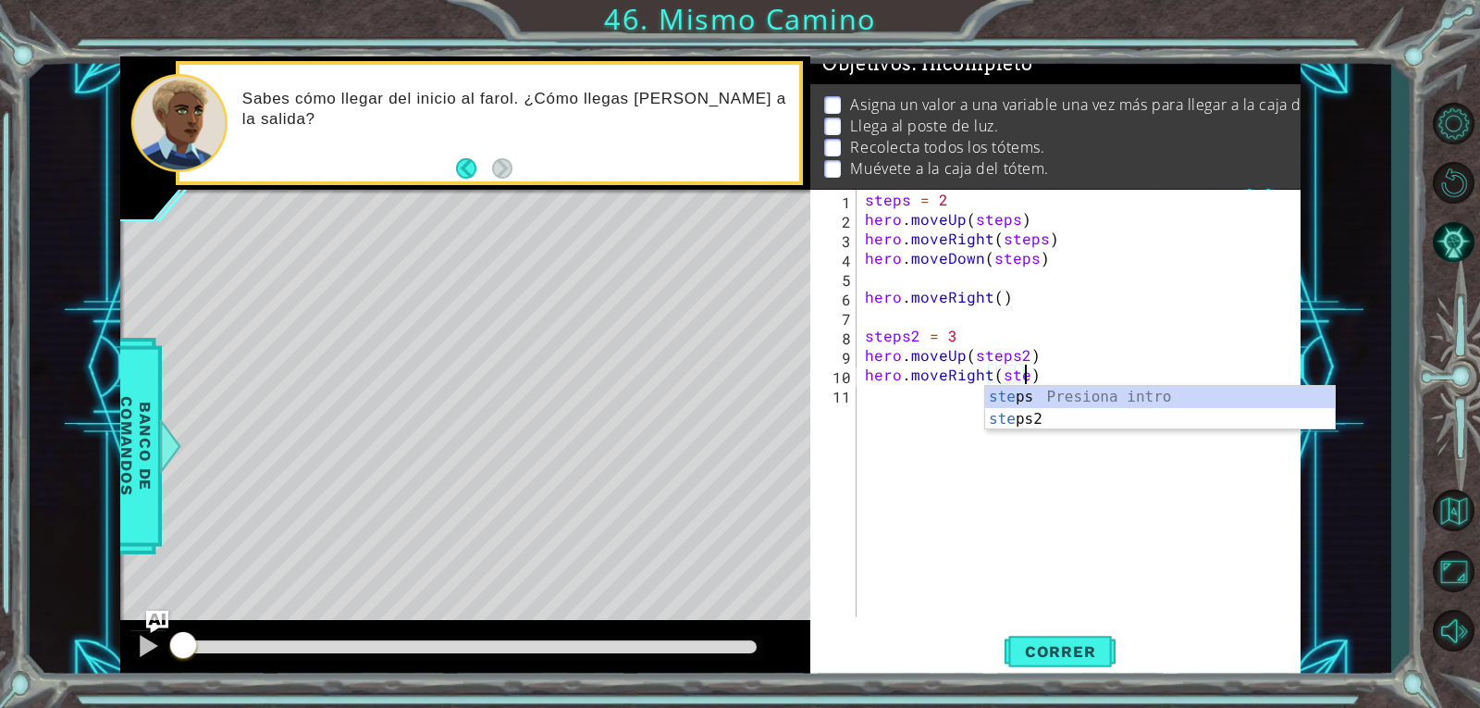
scroll to position [0, 10]
type textarea "hero.moveRight(steps2)"
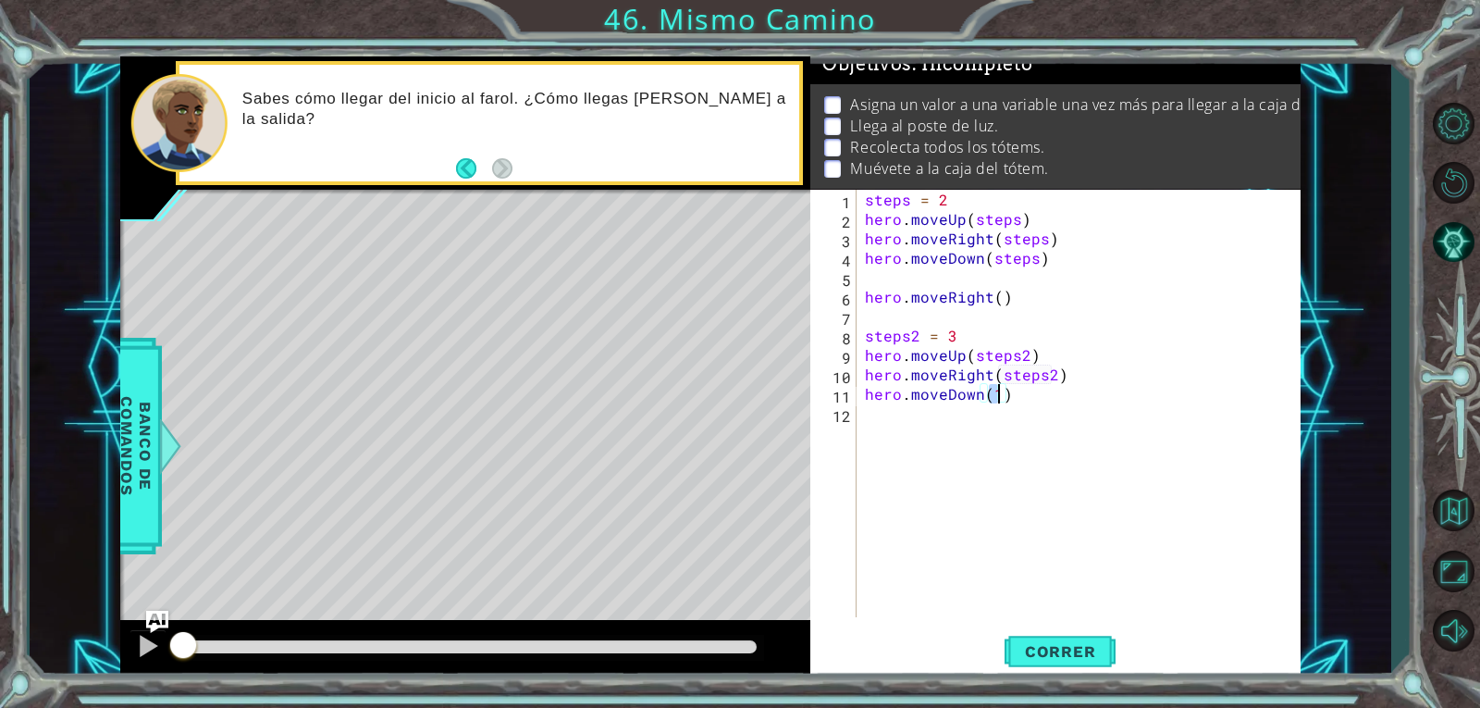
scroll to position [0, 7]
type textarea "hero.moveDown(steps2)"
click at [1095, 649] on span "Correr" at bounding box center [1060, 651] width 108 height 19
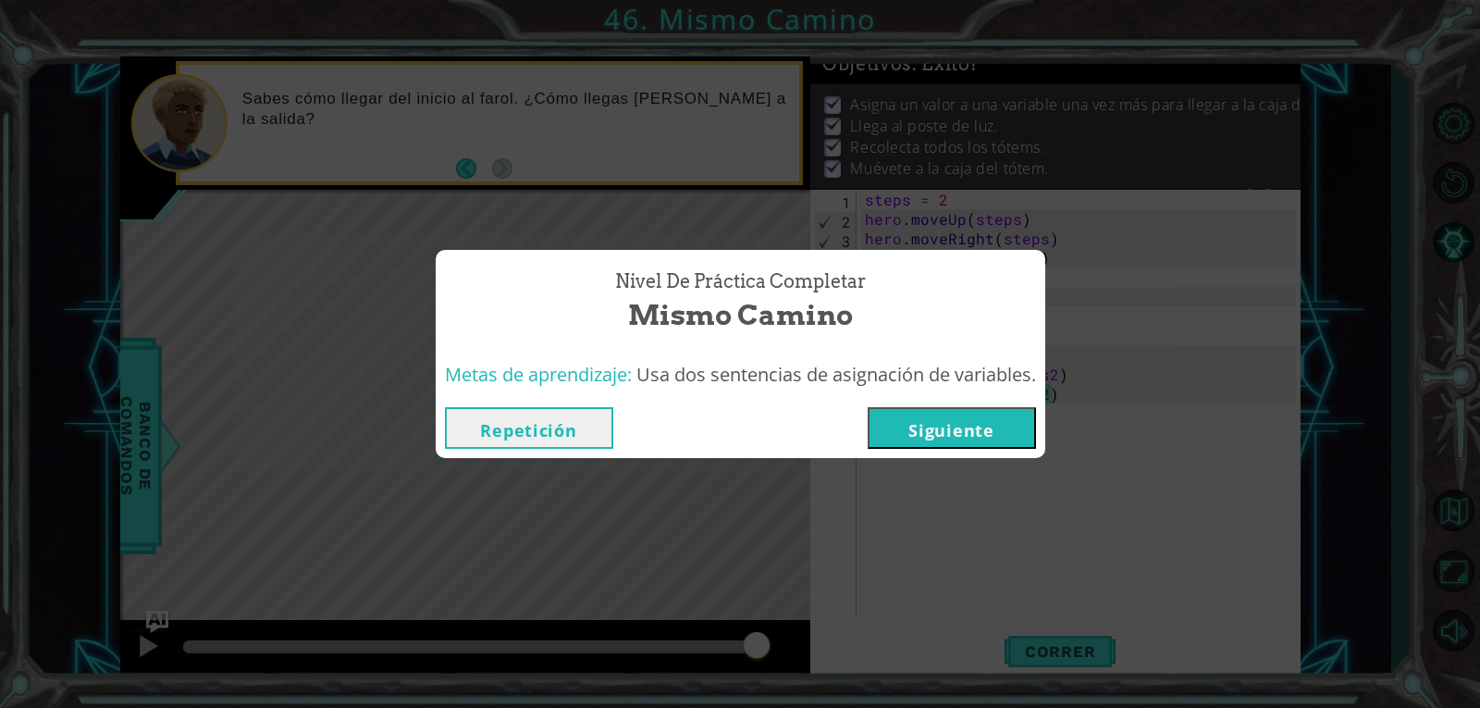
click at [912, 422] on button "Siguiente" at bounding box center [952, 428] width 168 height 42
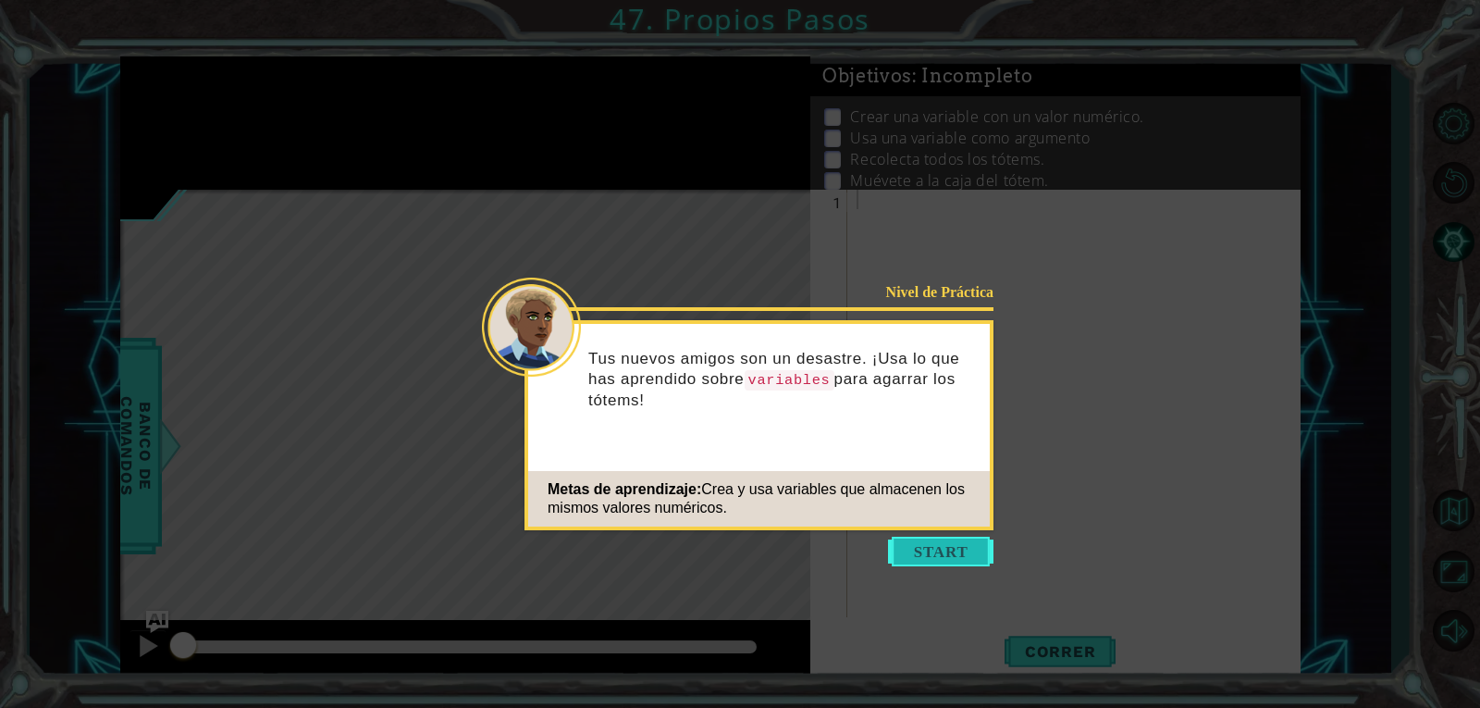
click at [917, 551] on button "Start" at bounding box center [940, 552] width 105 height 30
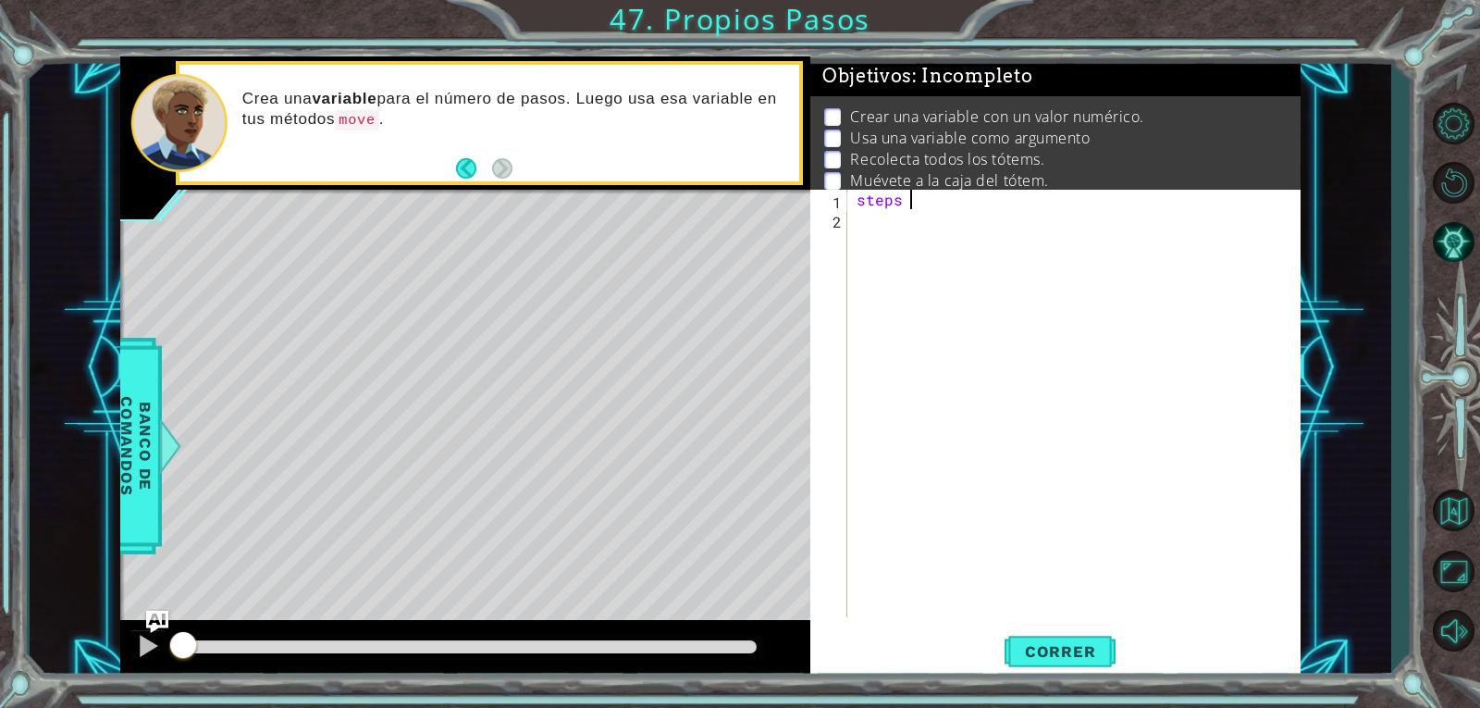
scroll to position [0, 3]
type textarea "steps = 3"
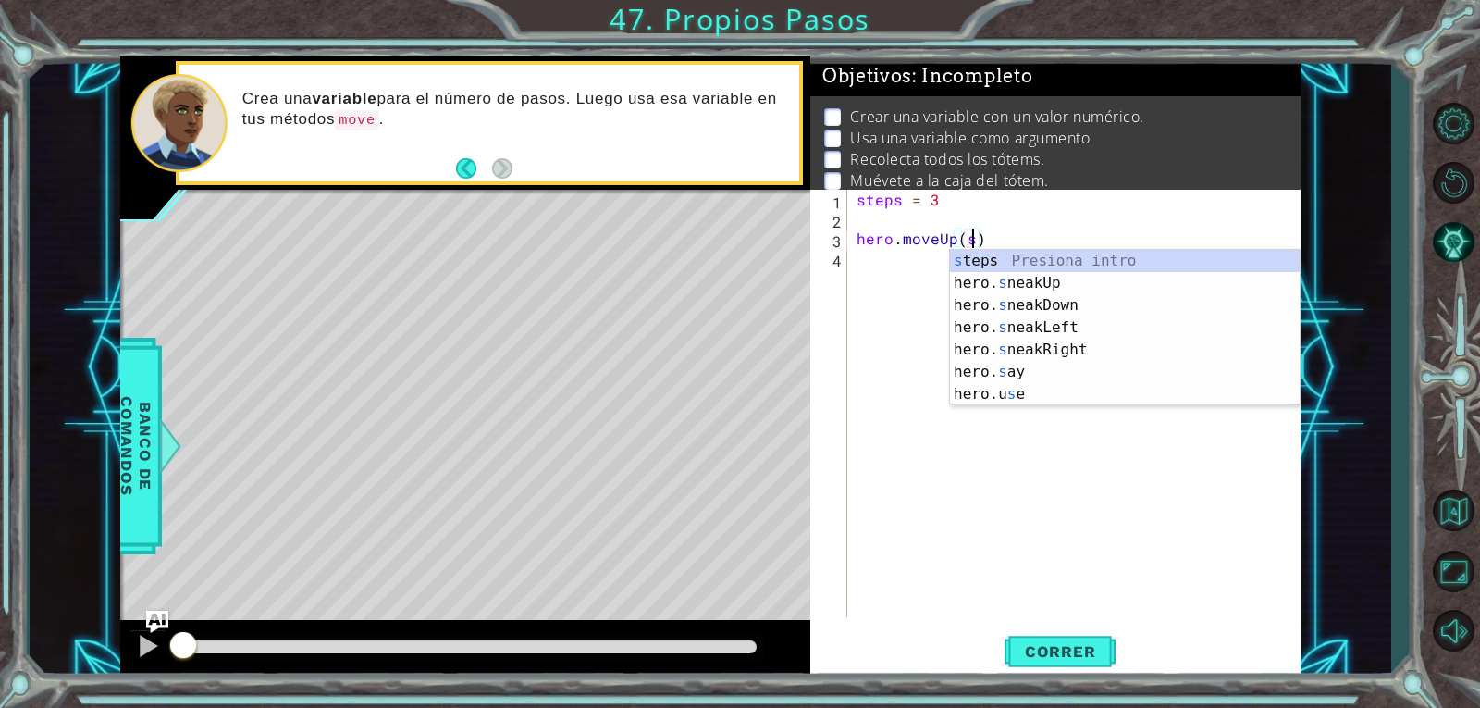
scroll to position [0, 6]
type textarea "hero.moveUp(steps)"
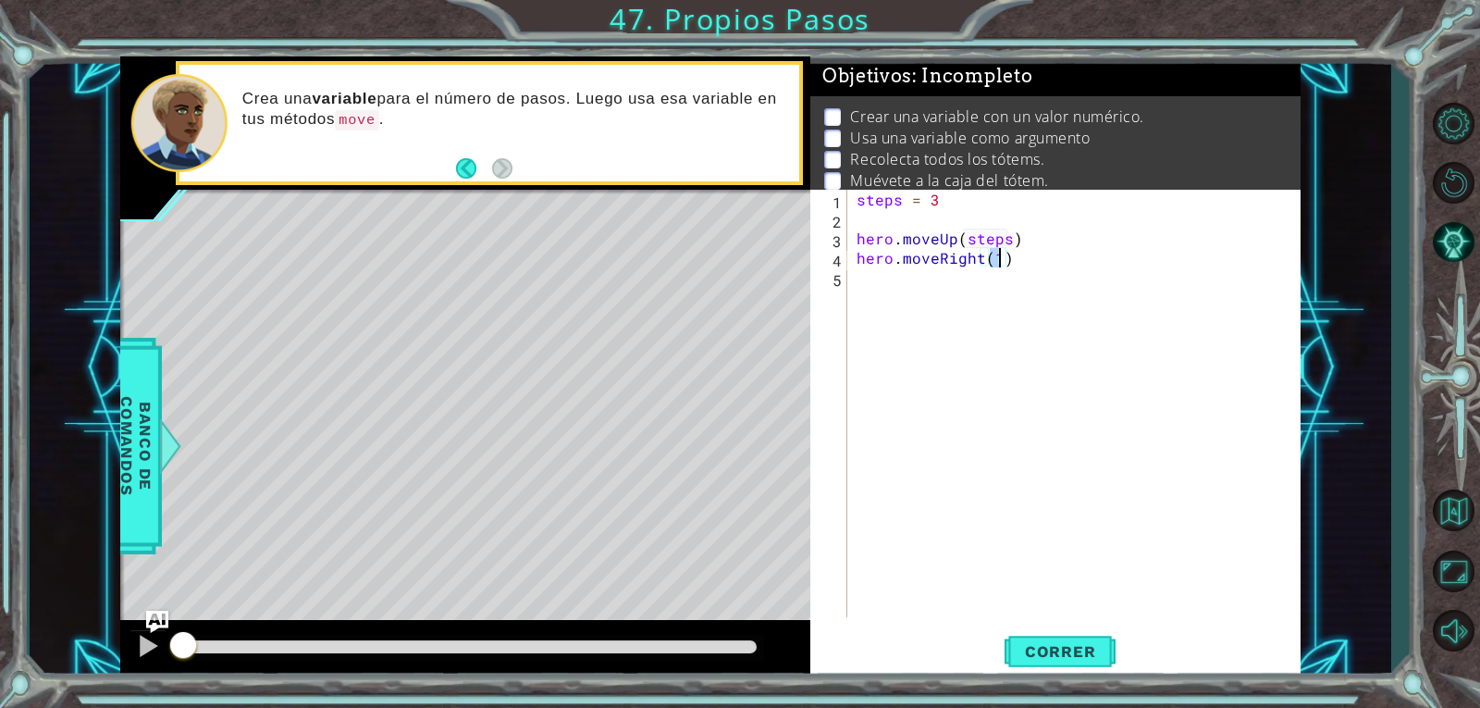
scroll to position [0, 8]
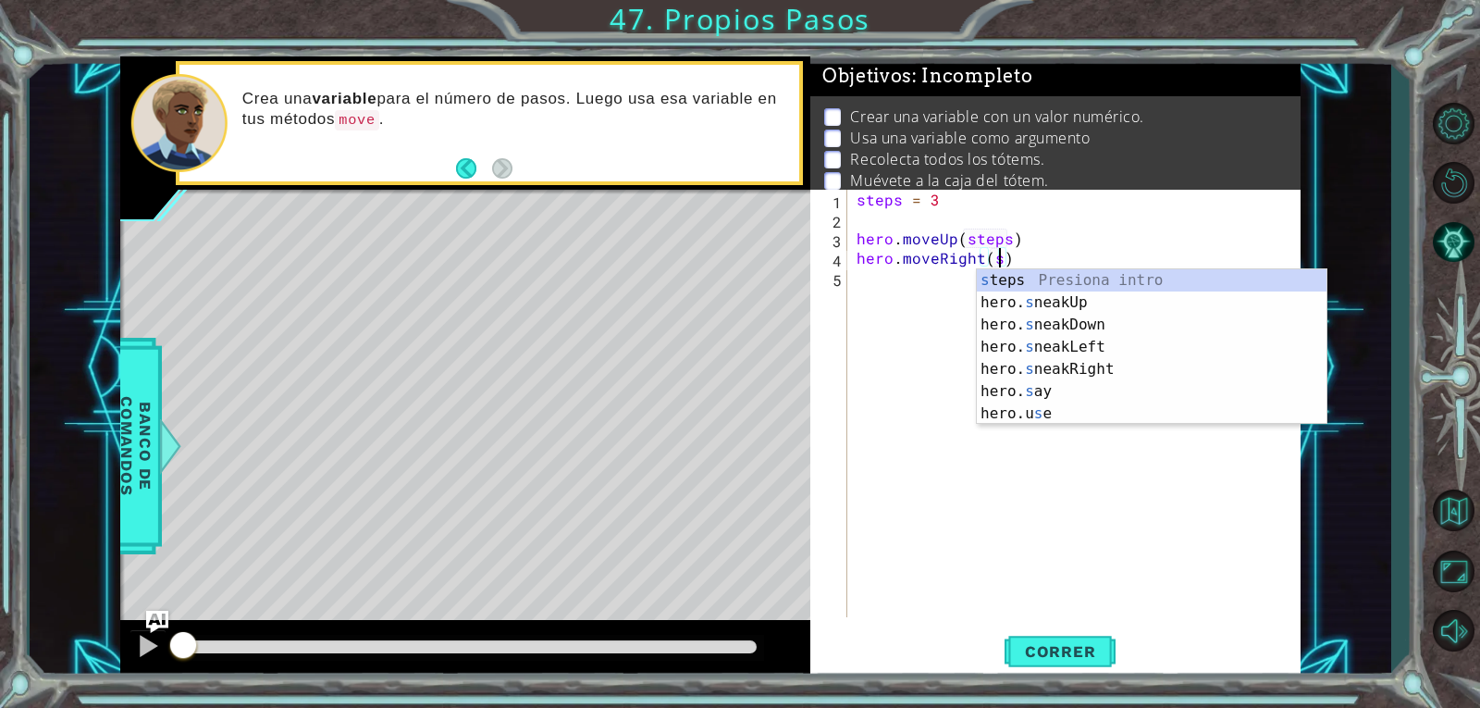
type textarea "hero.moveRight(steps)"
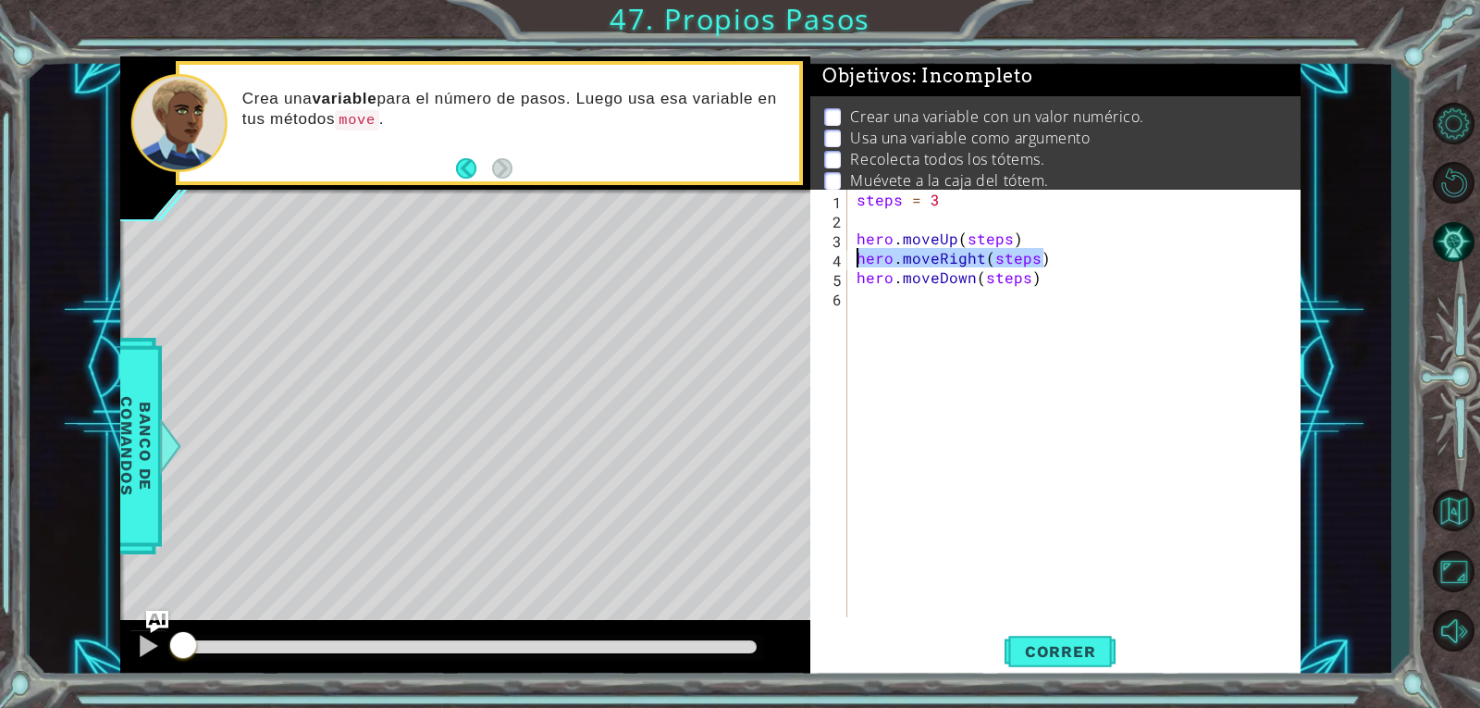
type textarea "hero.moveDown(steps)"
paste textarea "hero.moveRight(steps)"
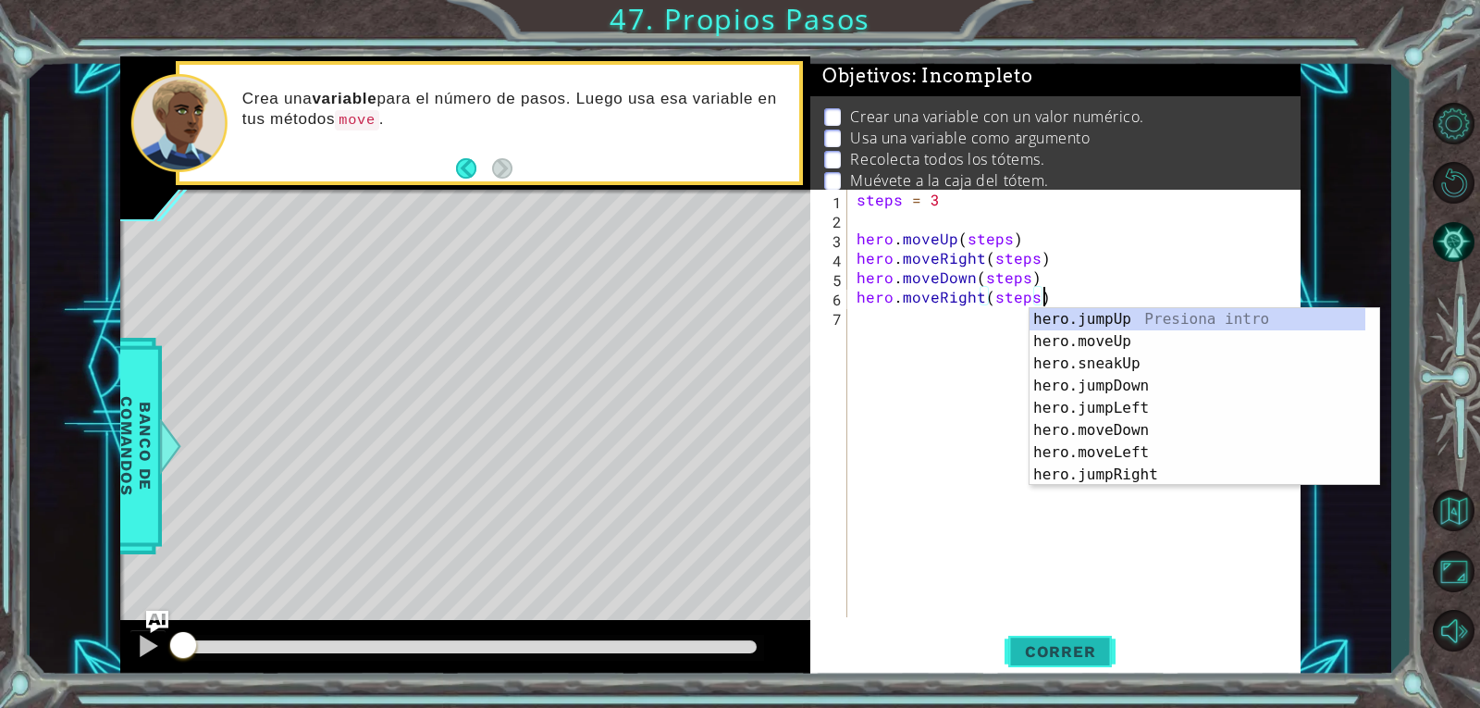
type textarea "hero.moveRight(steps)"
click at [1062, 666] on button "Correr" at bounding box center [1060, 650] width 111 height 49
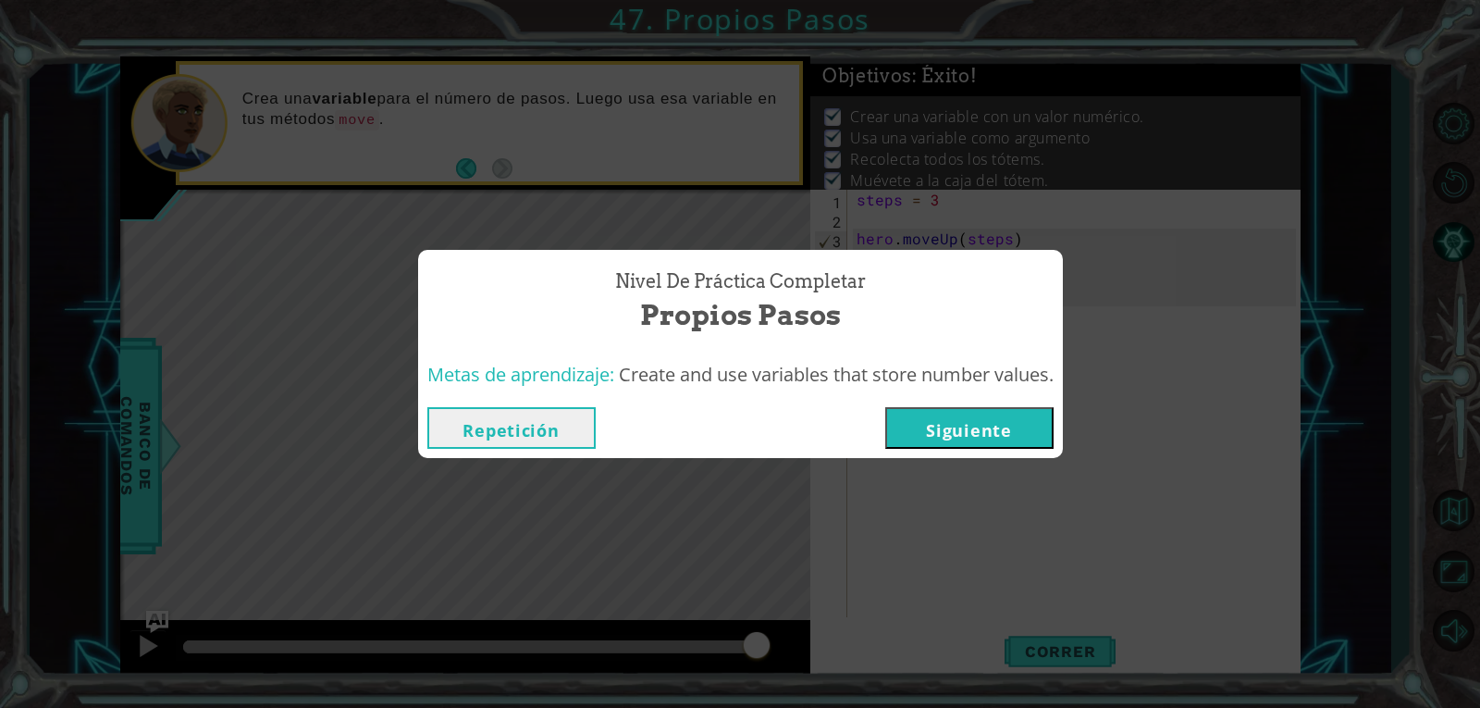
click at [997, 386] on span "Create and use variables that store number values." at bounding box center [836, 374] width 435 height 25
click at [981, 442] on button "Siguiente" at bounding box center [969, 428] width 168 height 42
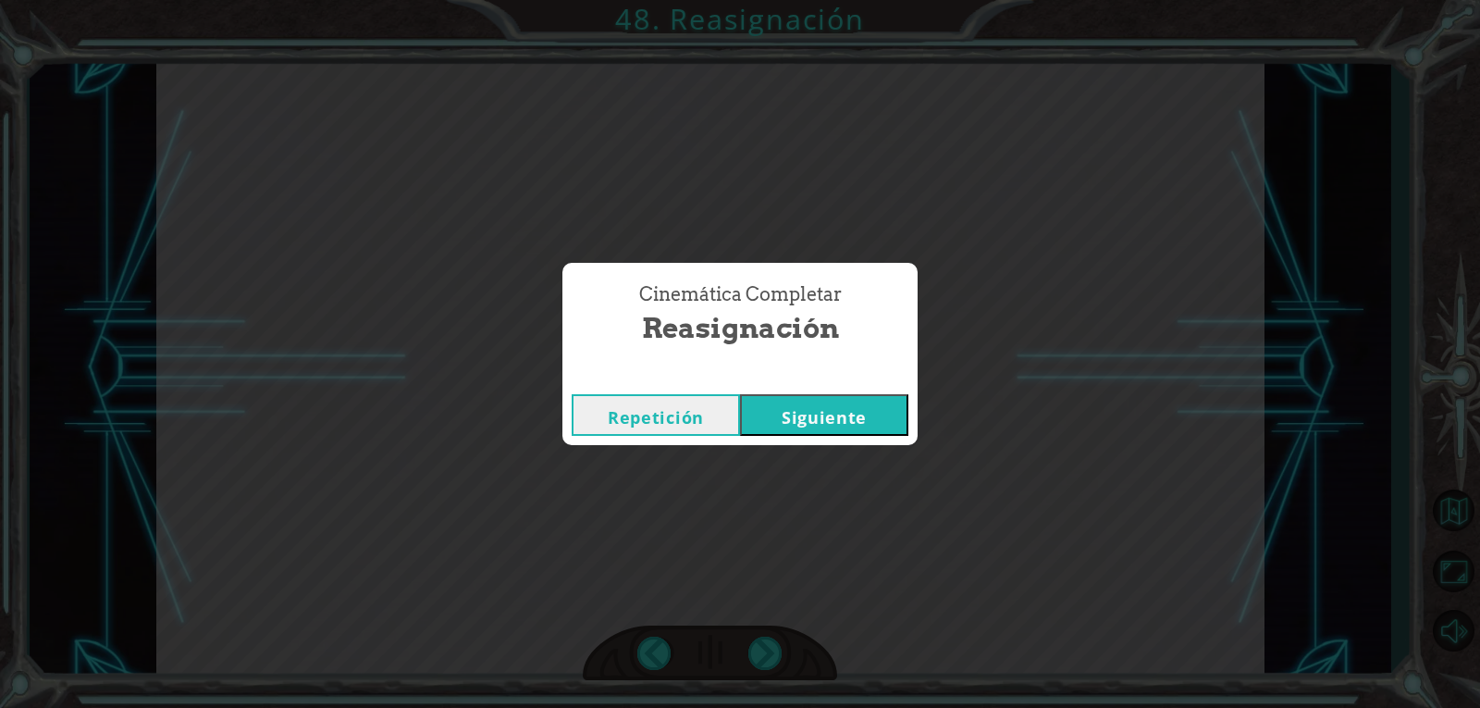
click at [816, 407] on button "Siguiente" at bounding box center [824, 415] width 168 height 42
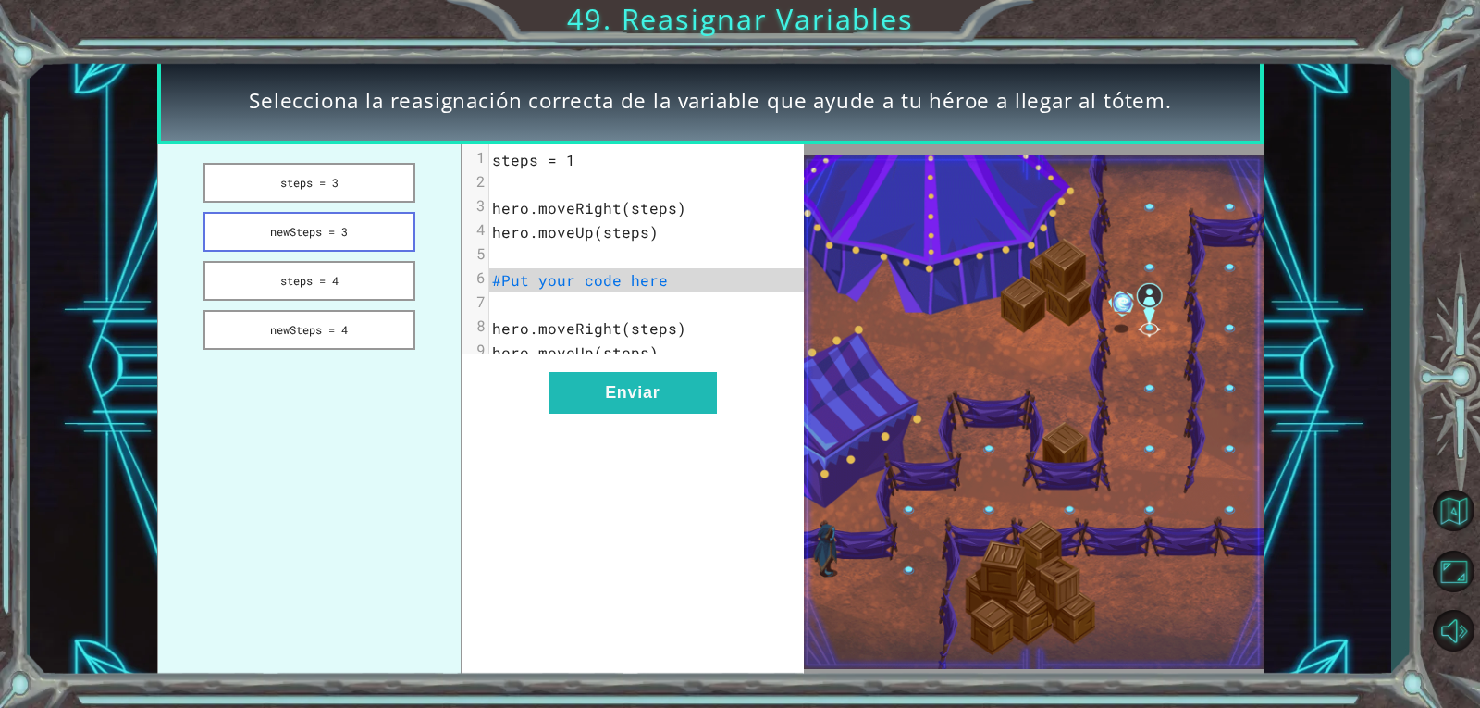
click at [295, 234] on button "newSteps = 3" at bounding box center [310, 232] width 212 height 40
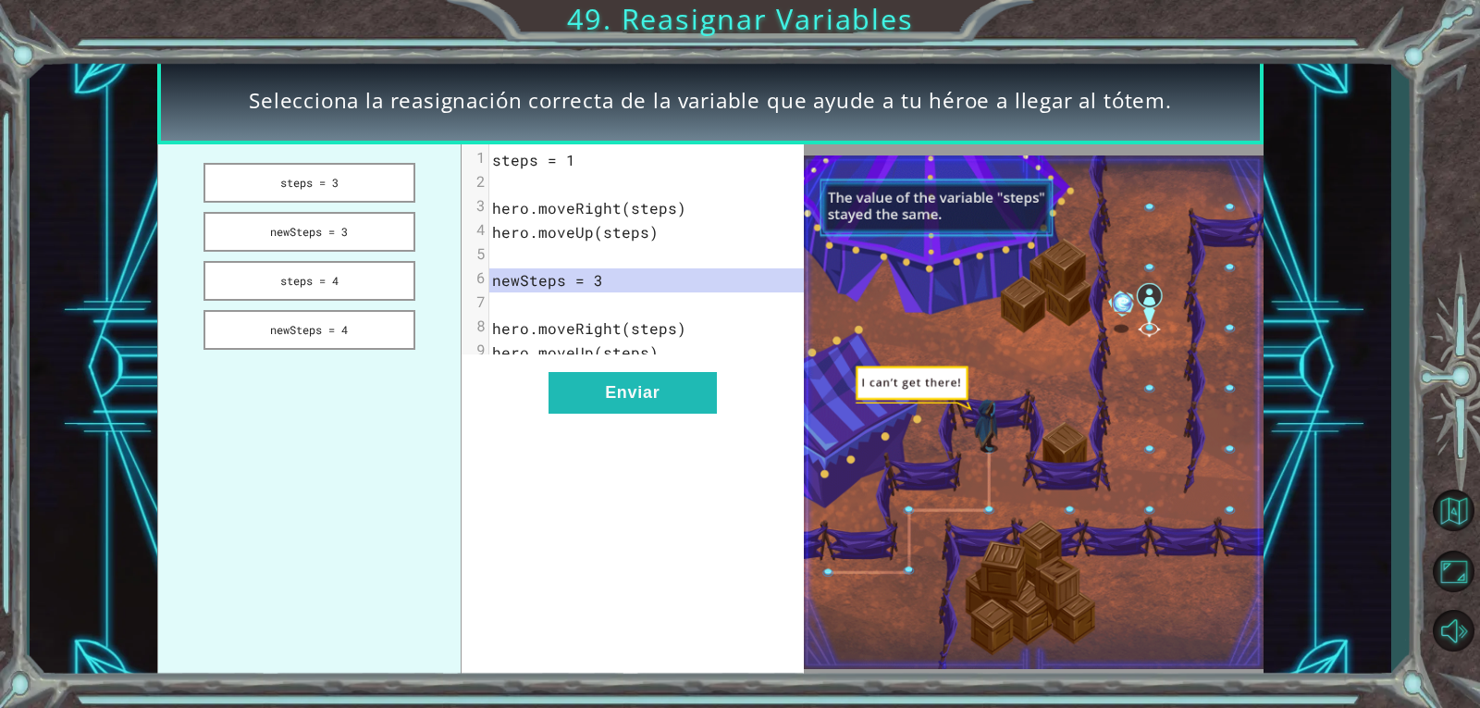
drag, startPoint x: 685, startPoint y: 406, endPoint x: 679, endPoint y: 339, distance: 67.8
click at [679, 339] on div "xxxxxxxxxx 9 1 steps = 1 2 ​ 3 hero.moveRight(steps) 4 hero.moveUp(steps) 5 ​ 6…" at bounding box center [632, 411] width 341 height 535
click at [302, 331] on button "newSteps = 4" at bounding box center [310, 330] width 212 height 40
click at [368, 181] on button "steps = 3" at bounding box center [310, 183] width 212 height 40
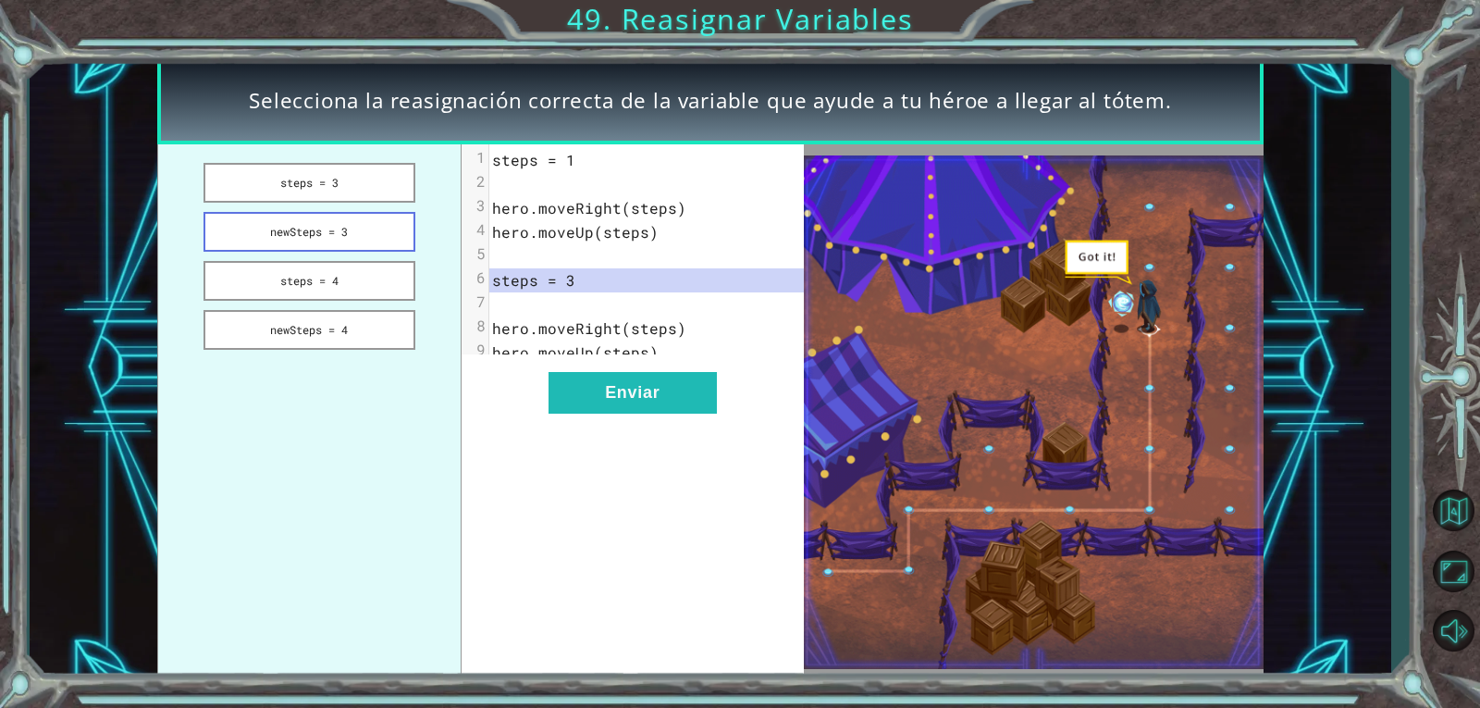
click at [361, 221] on button "newSteps = 3" at bounding box center [310, 232] width 212 height 40
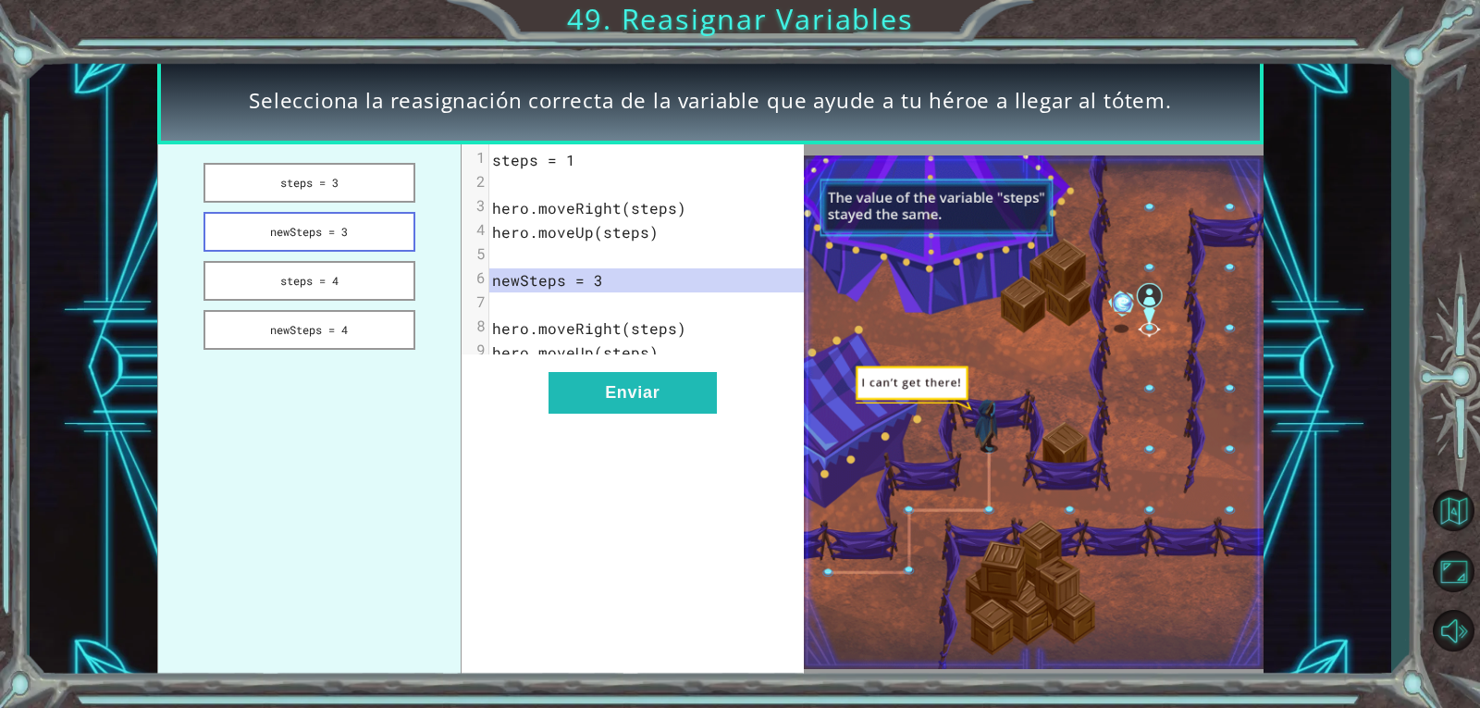
click at [360, 217] on button "newSteps = 3" at bounding box center [310, 232] width 212 height 40
click at [372, 198] on button "steps = 3" at bounding box center [310, 183] width 212 height 40
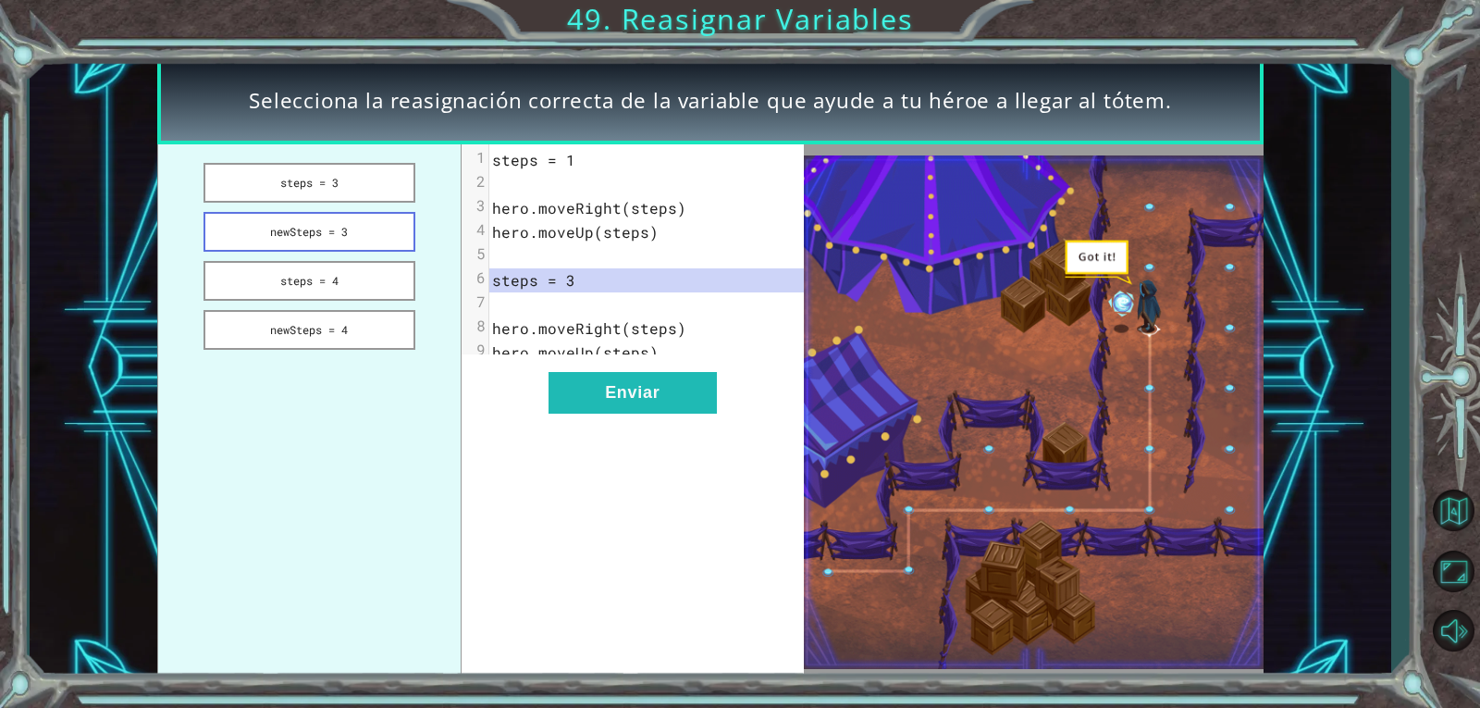
click at [364, 225] on button "newSteps = 3" at bounding box center [310, 232] width 212 height 40
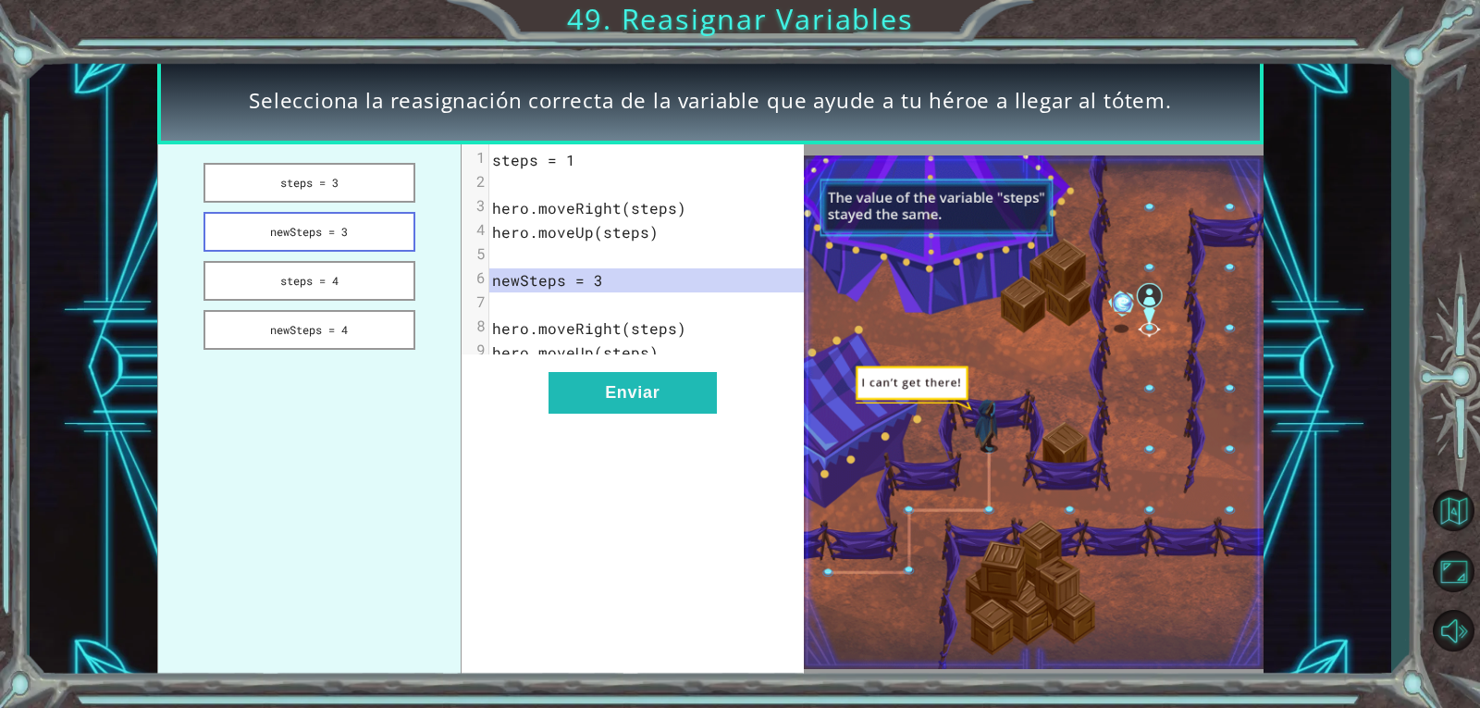
click at [361, 236] on button "newSteps = 3" at bounding box center [310, 232] width 212 height 40
click at [347, 247] on button "newSteps = 3" at bounding box center [310, 232] width 212 height 40
click at [364, 197] on button "steps = 3" at bounding box center [310, 183] width 212 height 40
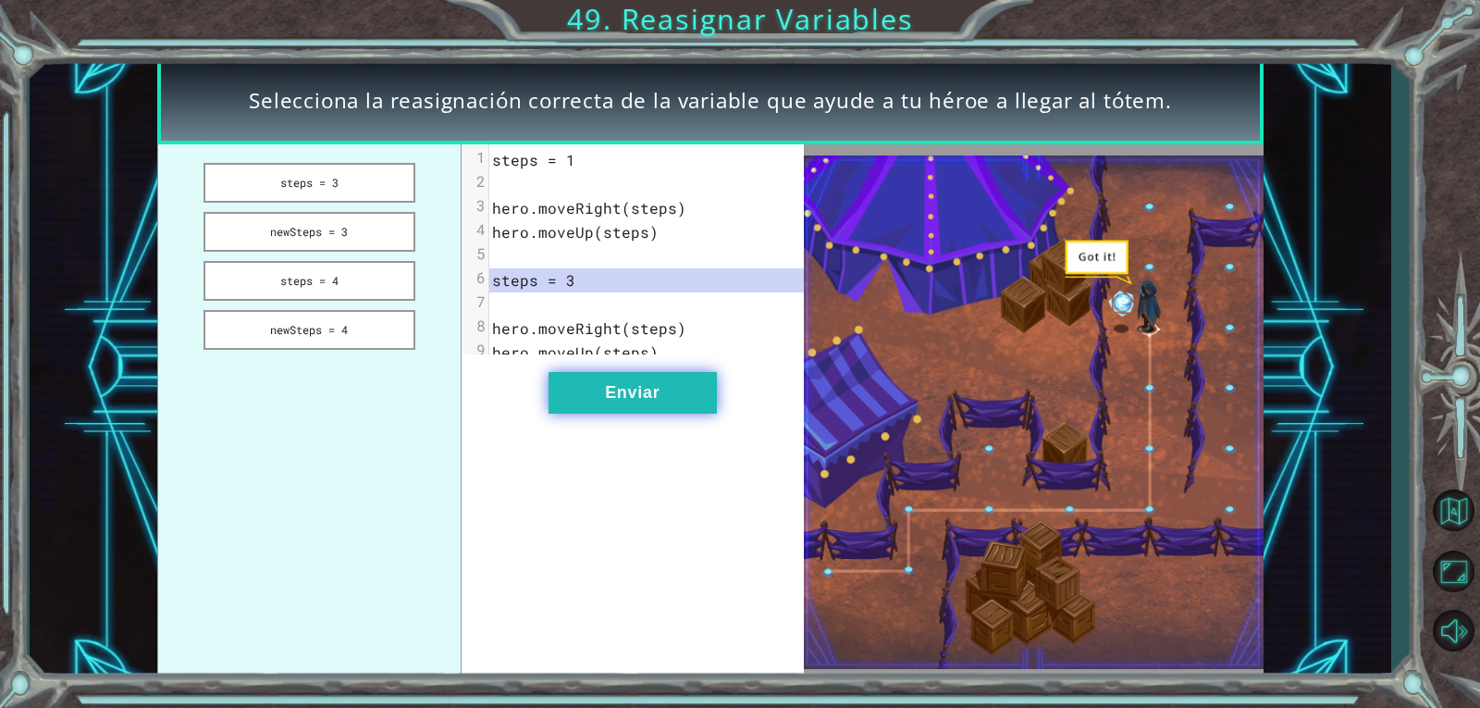
click at [575, 402] on button "Enviar" at bounding box center [633, 393] width 168 height 42
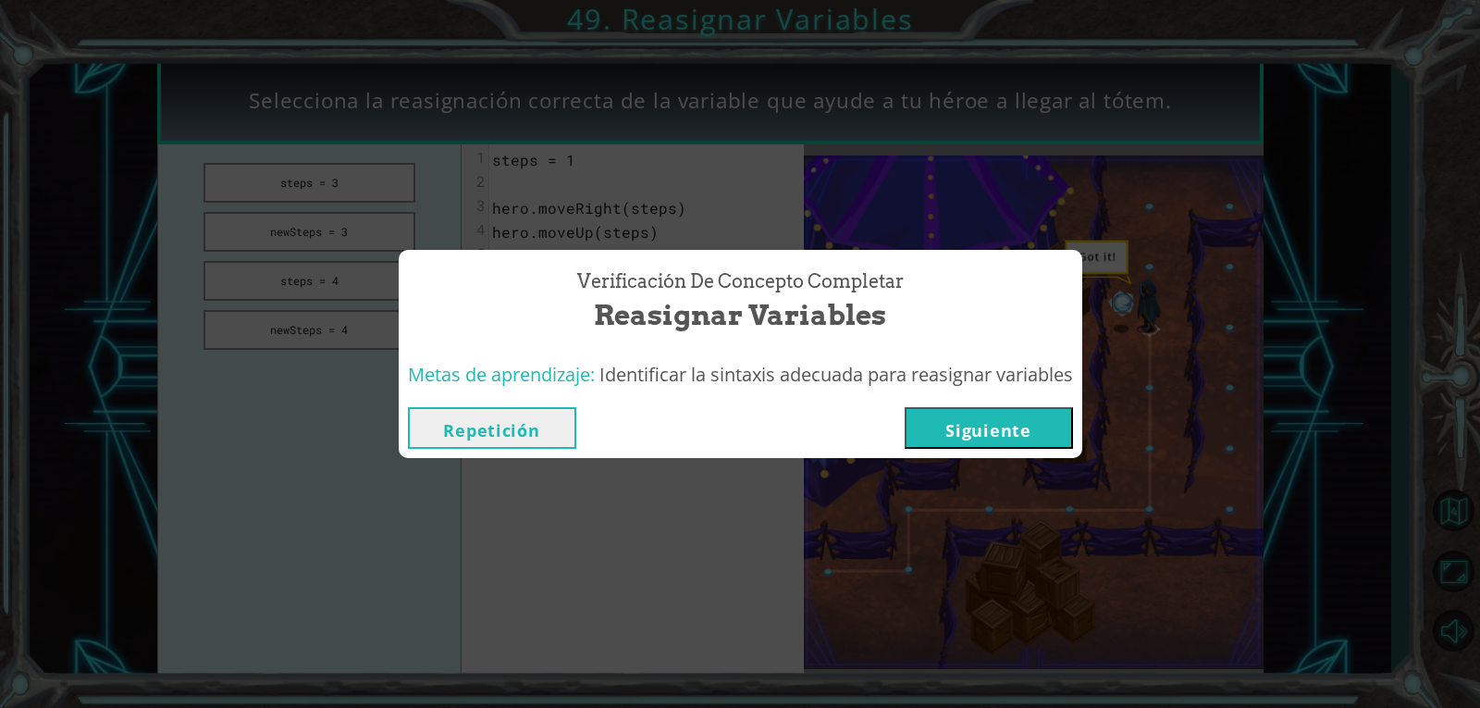
click at [1009, 429] on button "Siguiente" at bounding box center [989, 428] width 168 height 42
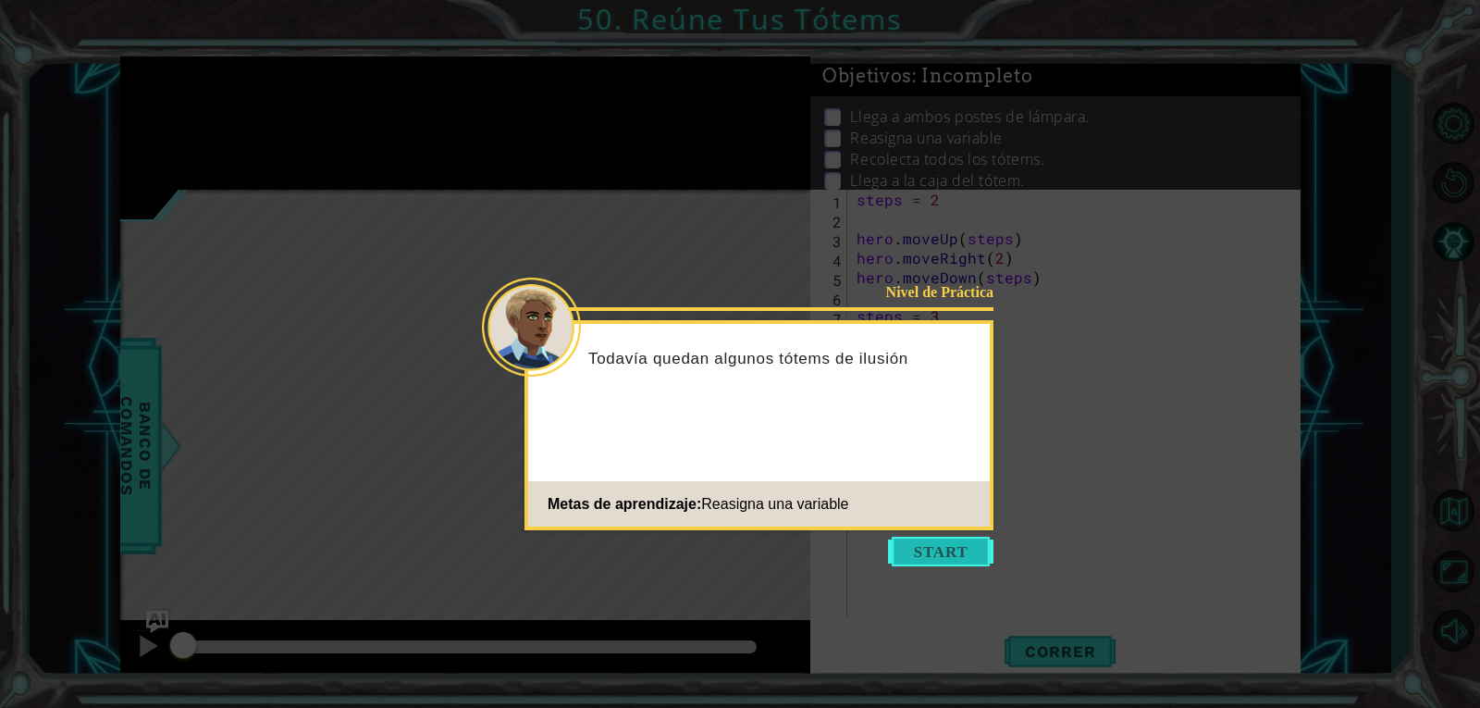
click at [948, 550] on button "Start" at bounding box center [940, 552] width 105 height 30
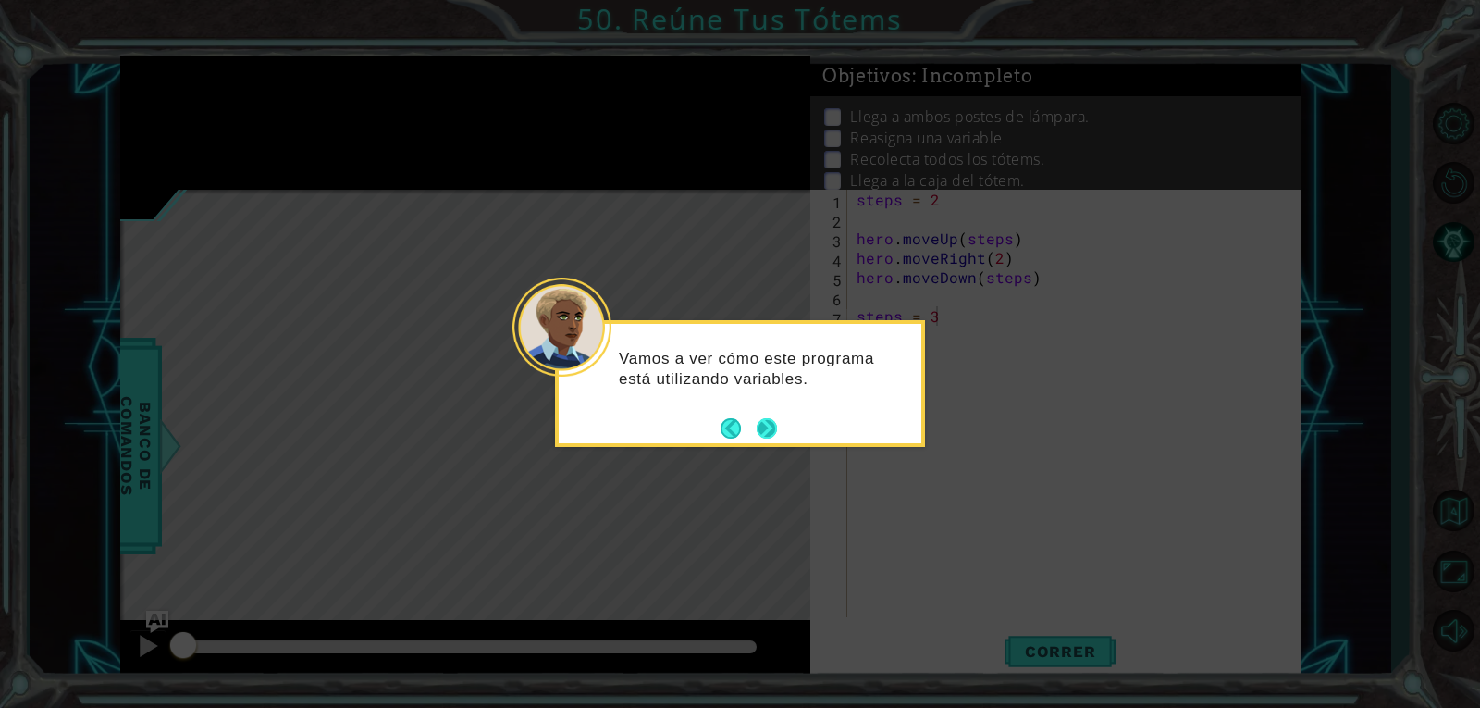
click at [765, 426] on button "Next" at bounding box center [767, 428] width 26 height 26
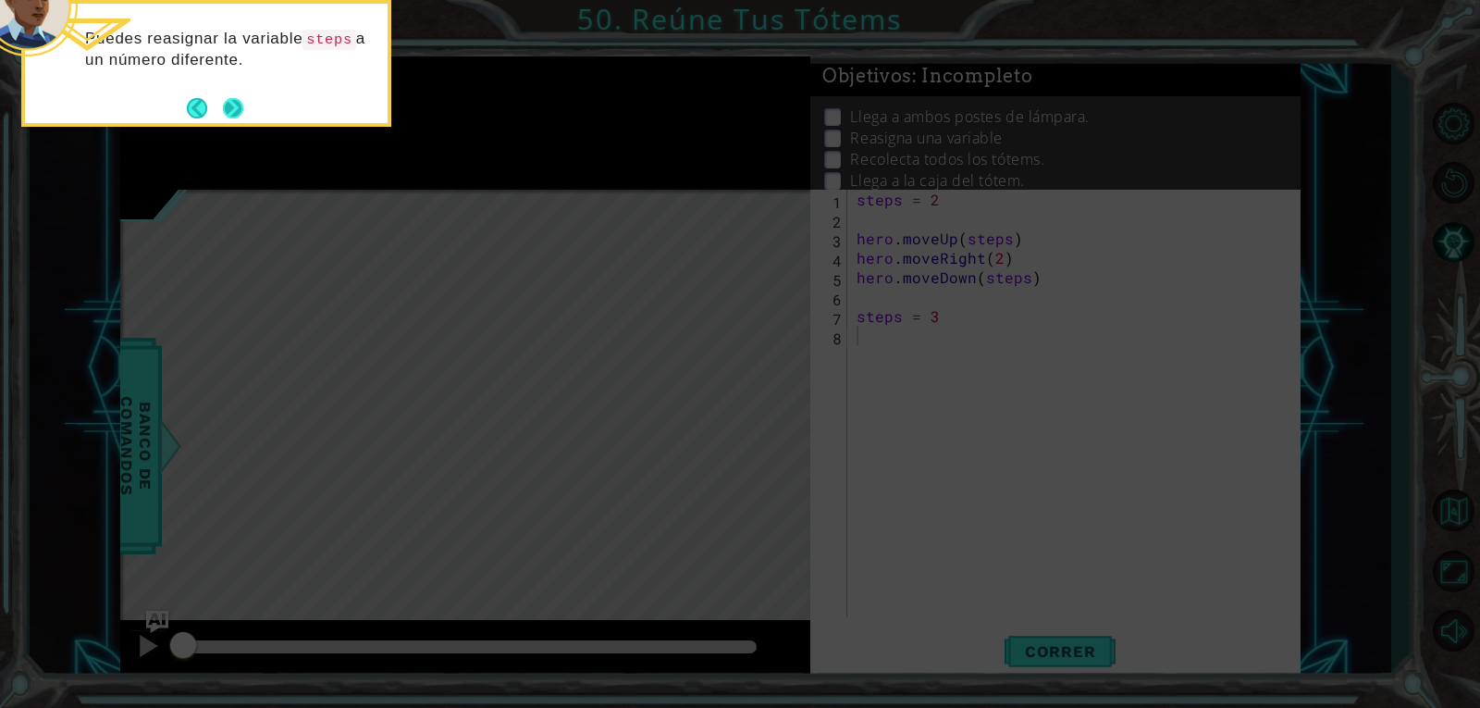
click at [241, 107] on button "Next" at bounding box center [233, 108] width 32 height 32
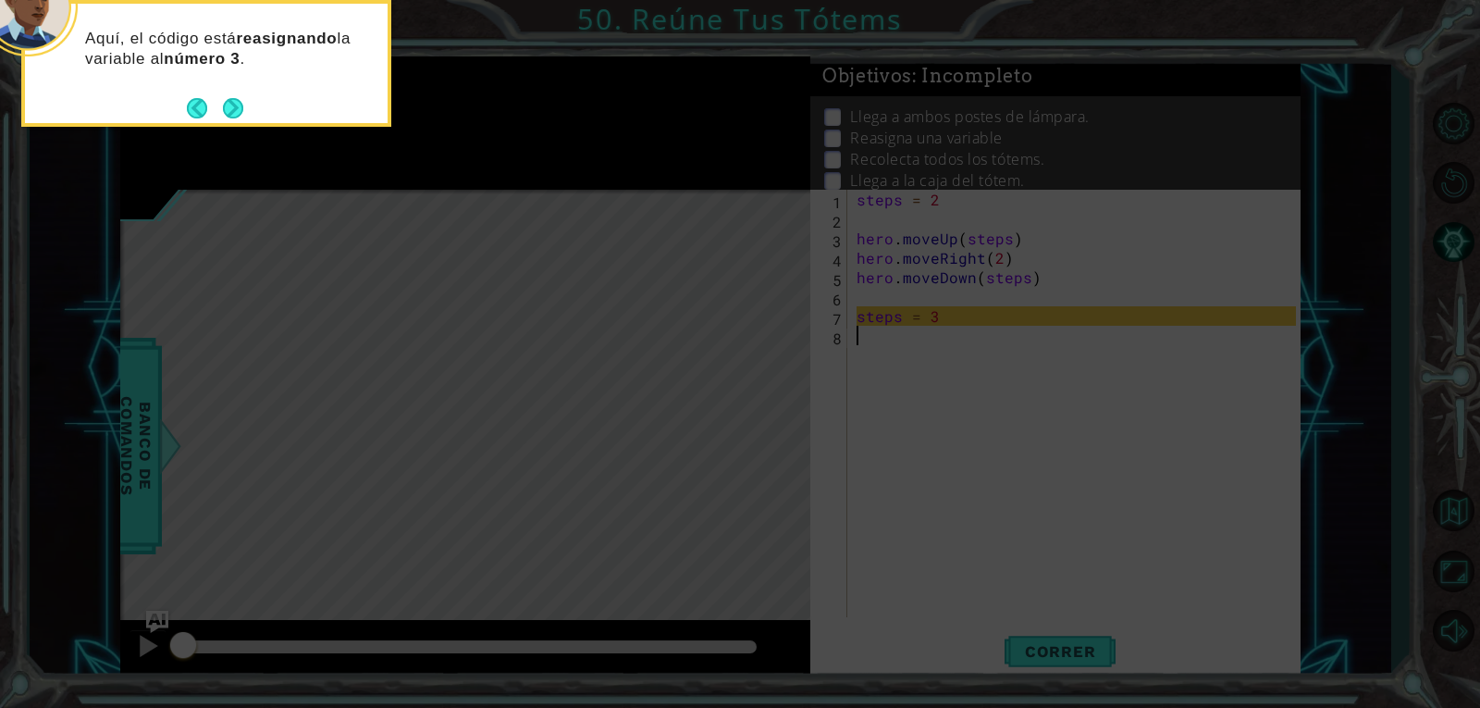
click at [241, 107] on button "Next" at bounding box center [232, 108] width 33 height 33
click at [241, 107] on button "Next" at bounding box center [233, 108] width 31 height 31
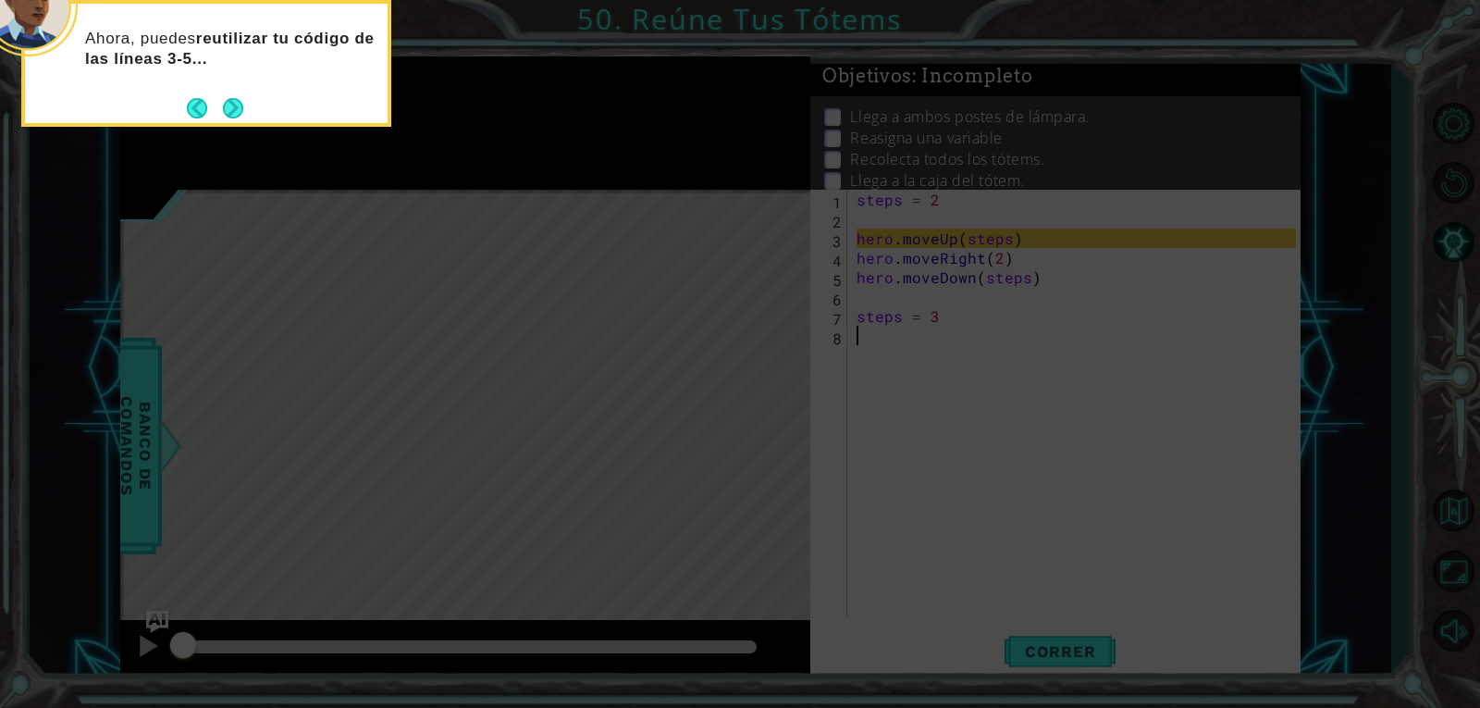
click at [241, 107] on button "Next" at bounding box center [233, 108] width 20 height 20
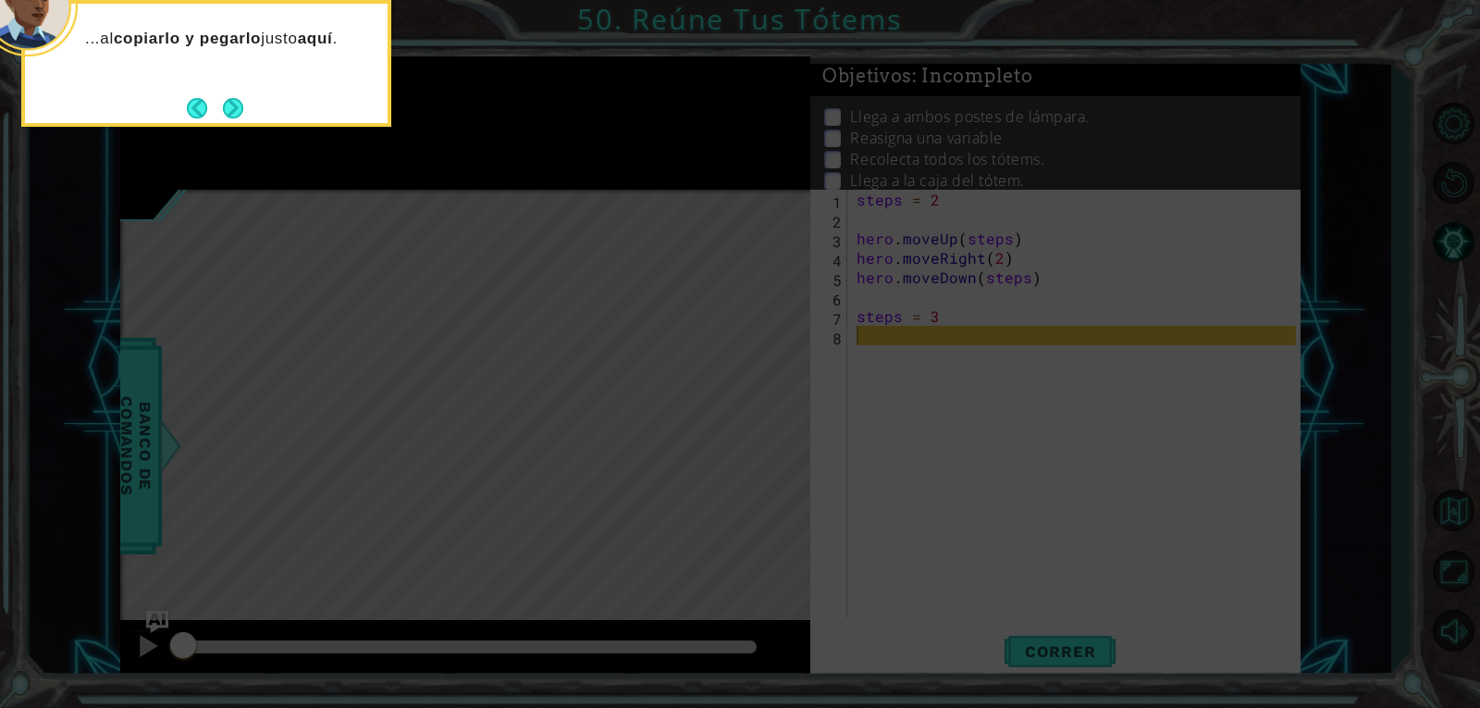
click at [241, 107] on button "Next" at bounding box center [233, 107] width 25 height 25
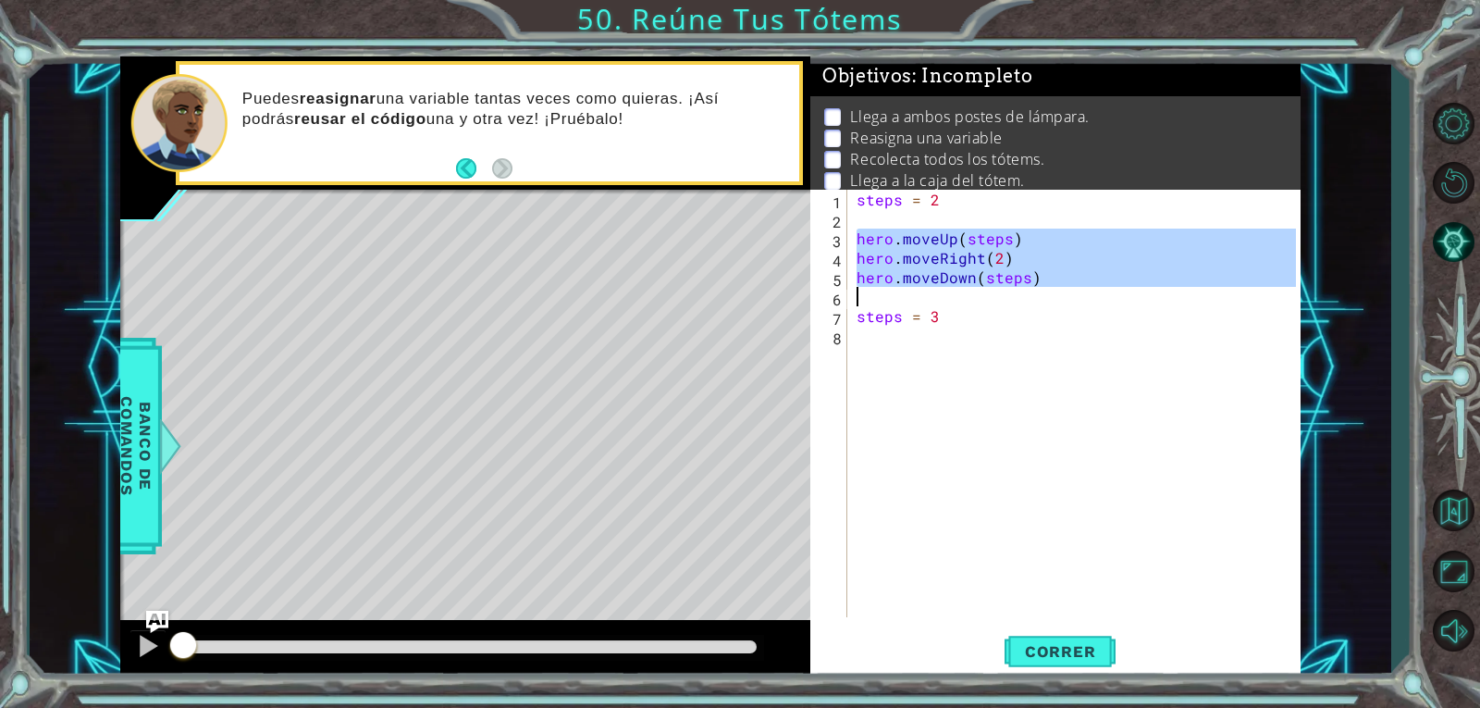
drag, startPoint x: 855, startPoint y: 238, endPoint x: 1040, endPoint y: 288, distance: 191.6
click at [1040, 288] on div "steps = 2 hero . moveUp ( steps ) hero . moveRight ( 2 ) hero . moveDown ( step…" at bounding box center [1079, 423] width 452 height 466
type textarea "hero.moveDown(steps)"
click at [1004, 350] on div "steps = 2 hero . moveUp ( steps ) hero . moveRight ( 2 ) hero . moveDown ( step…" at bounding box center [1079, 423] width 452 height 466
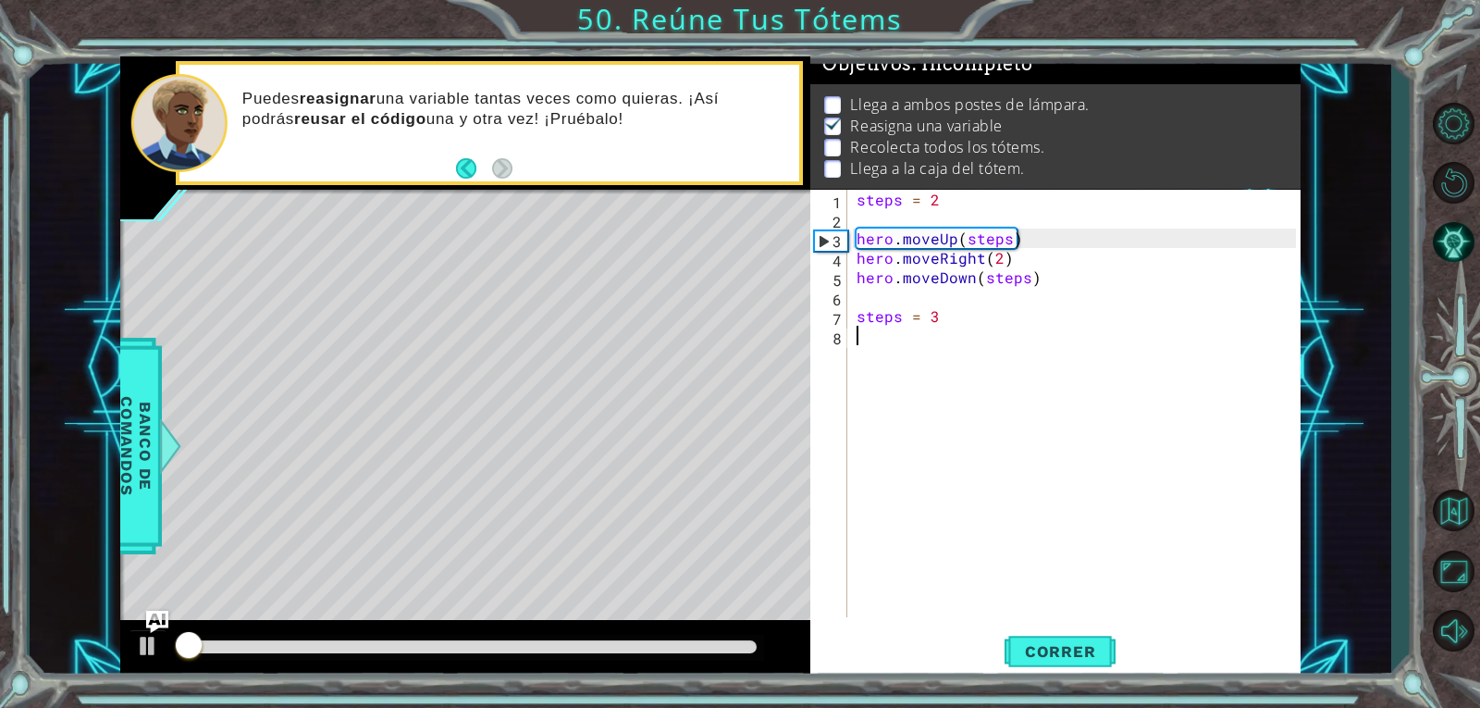
scroll to position [18, 0]
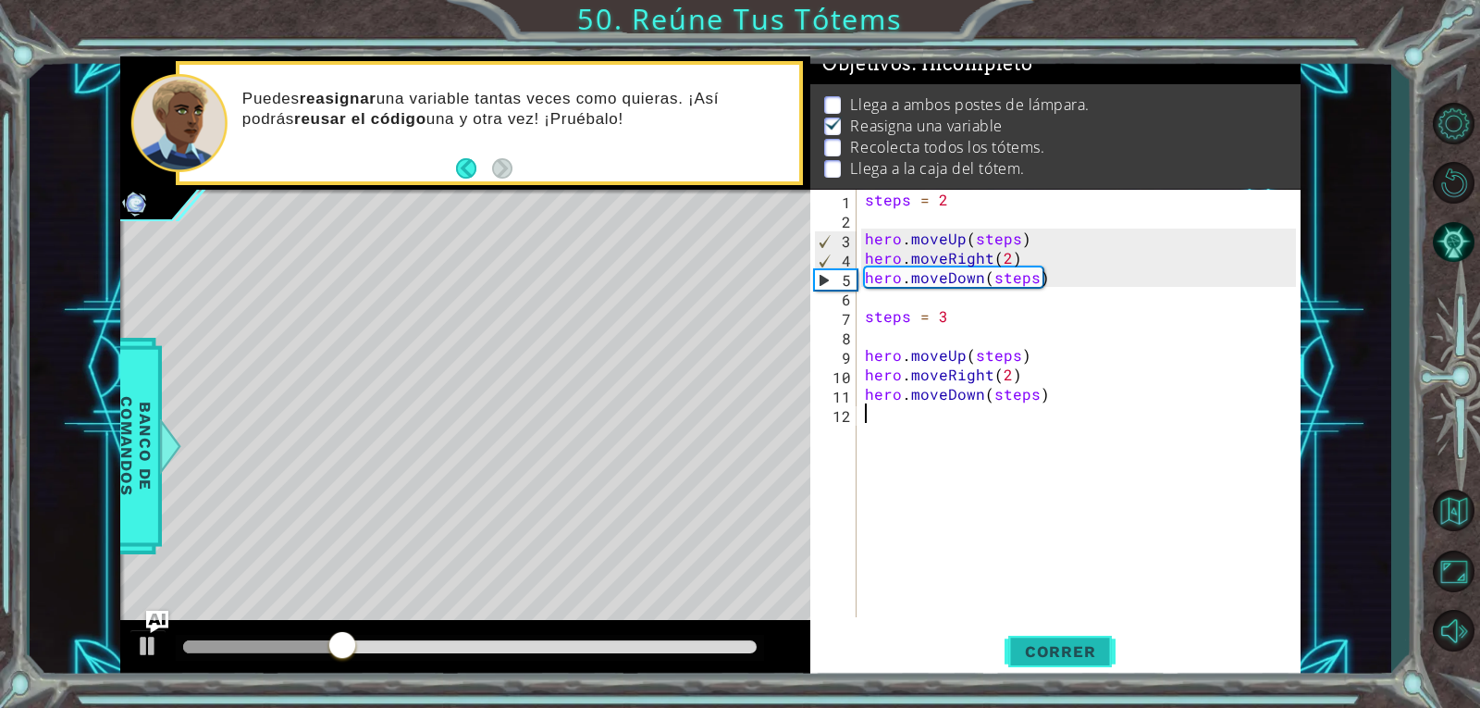
click at [1099, 648] on span "Correr" at bounding box center [1060, 651] width 108 height 19
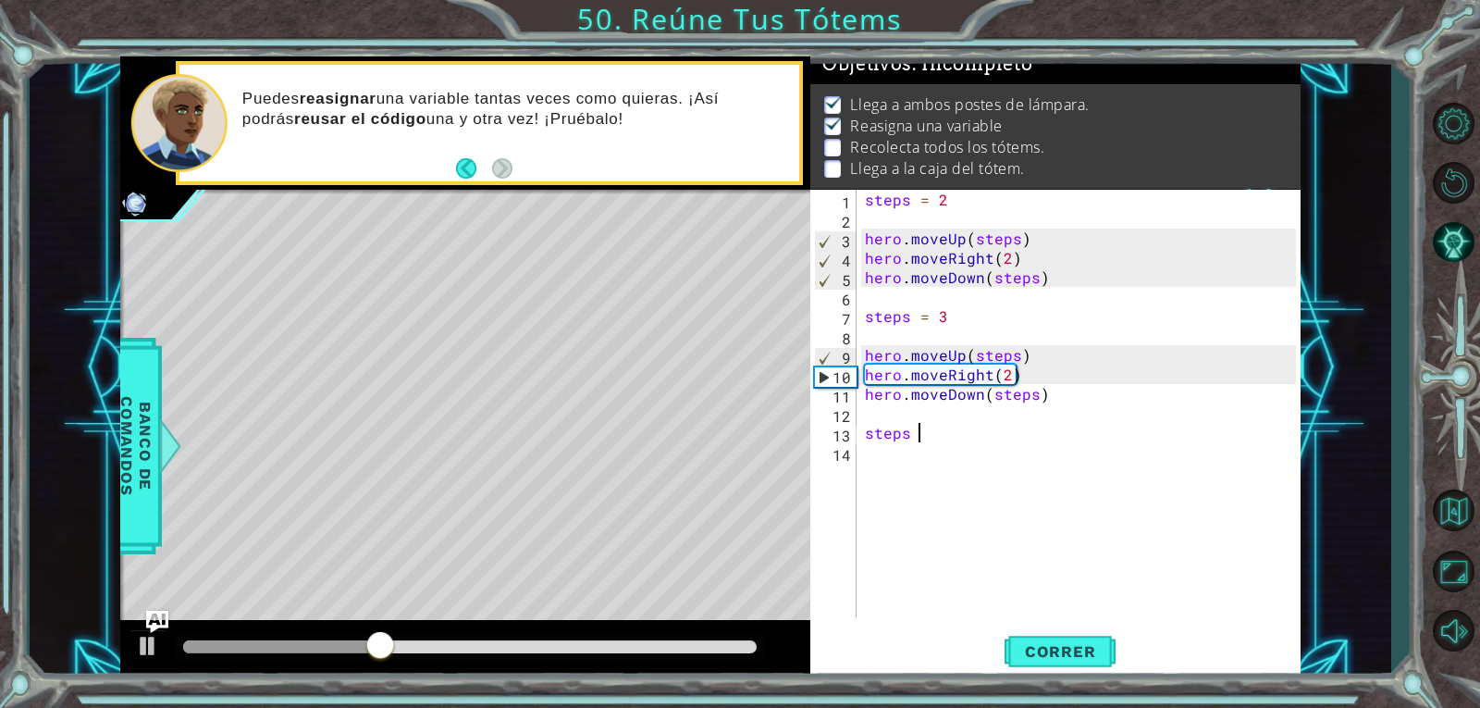
scroll to position [0, 3]
type textarea "steps = 4"
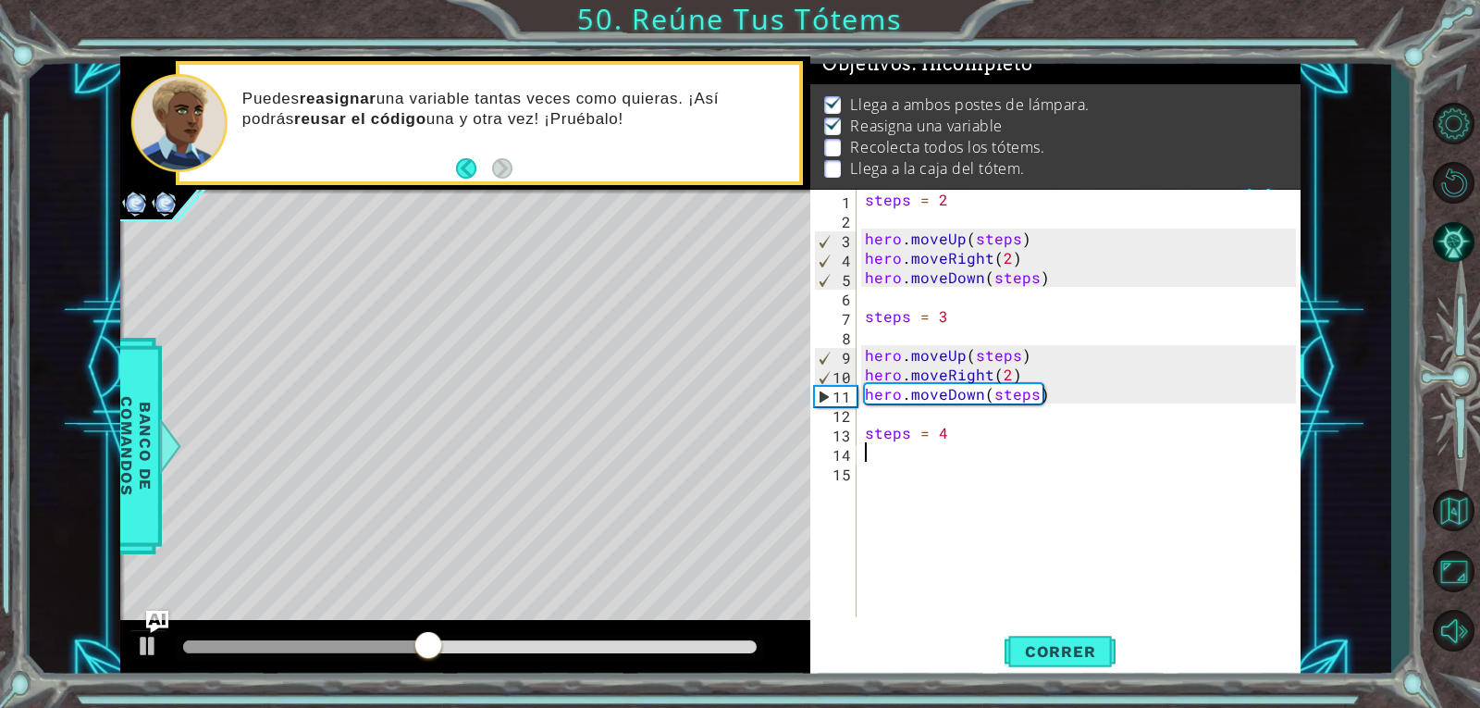
scroll to position [0, 0]
paste textarea "Code Area"
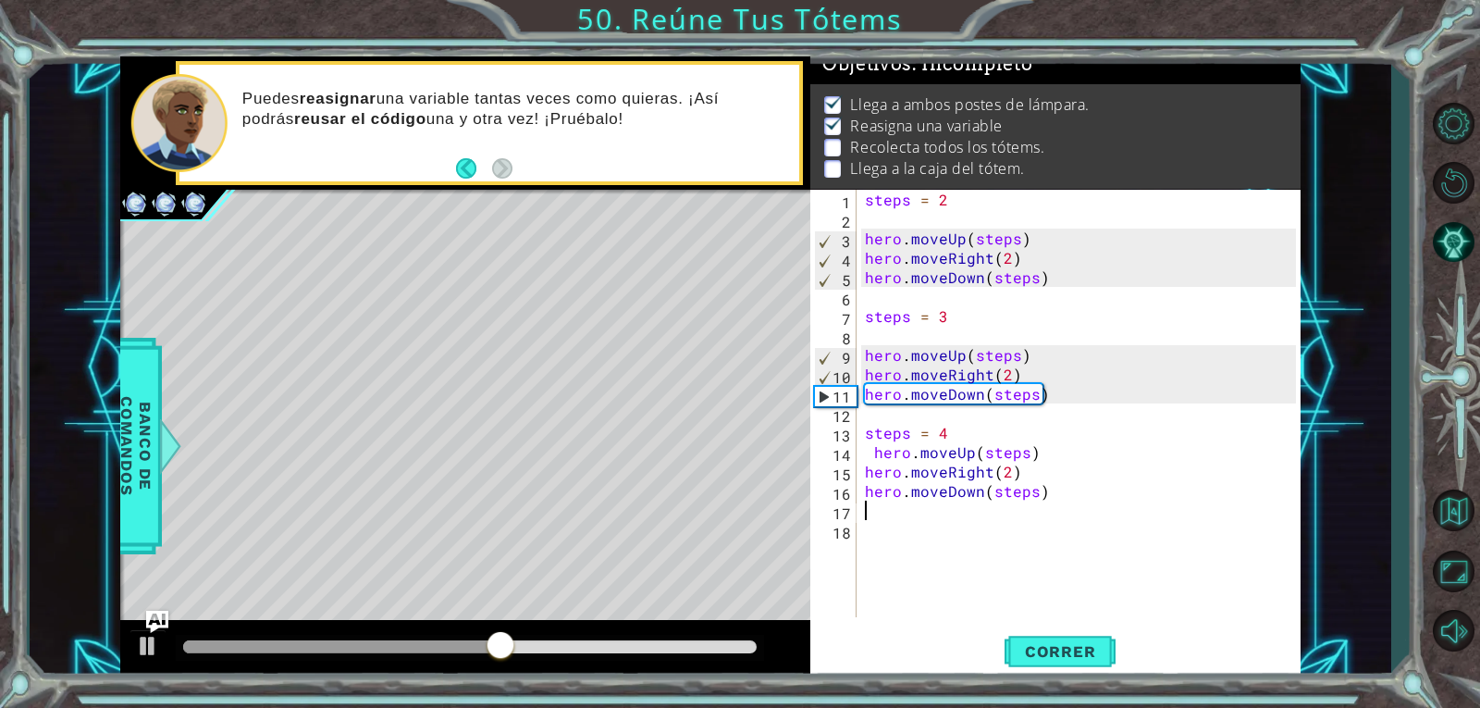
paste textarea "hero.moveDown(steps)"
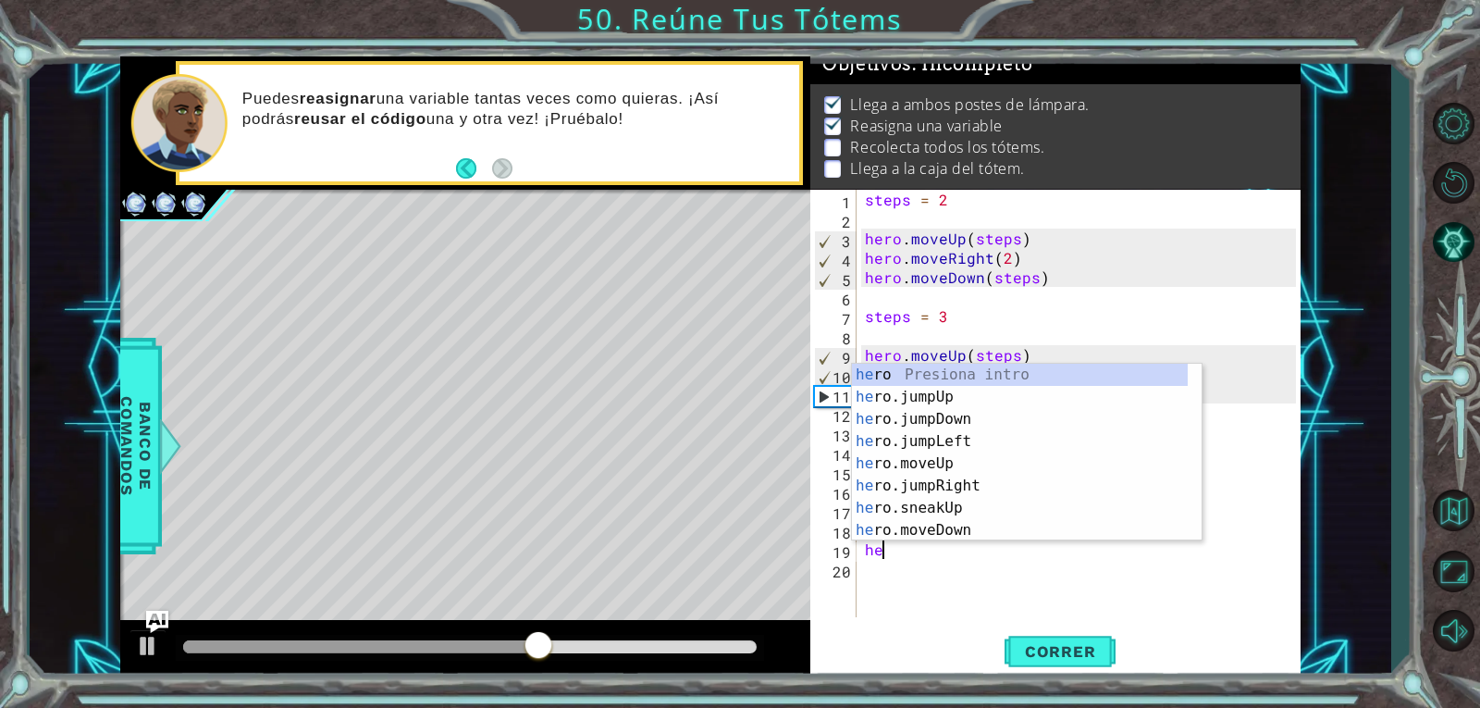
type textarea "h"
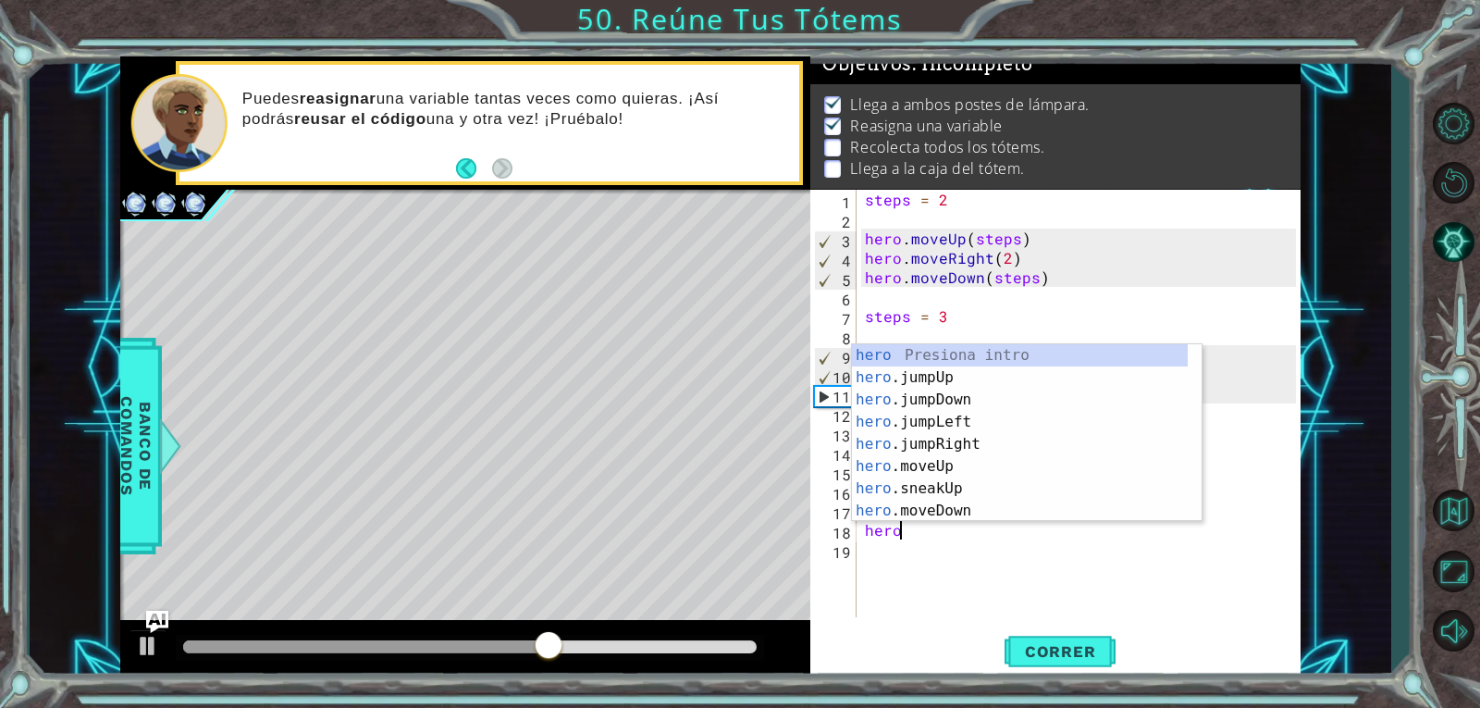
type textarea "h"
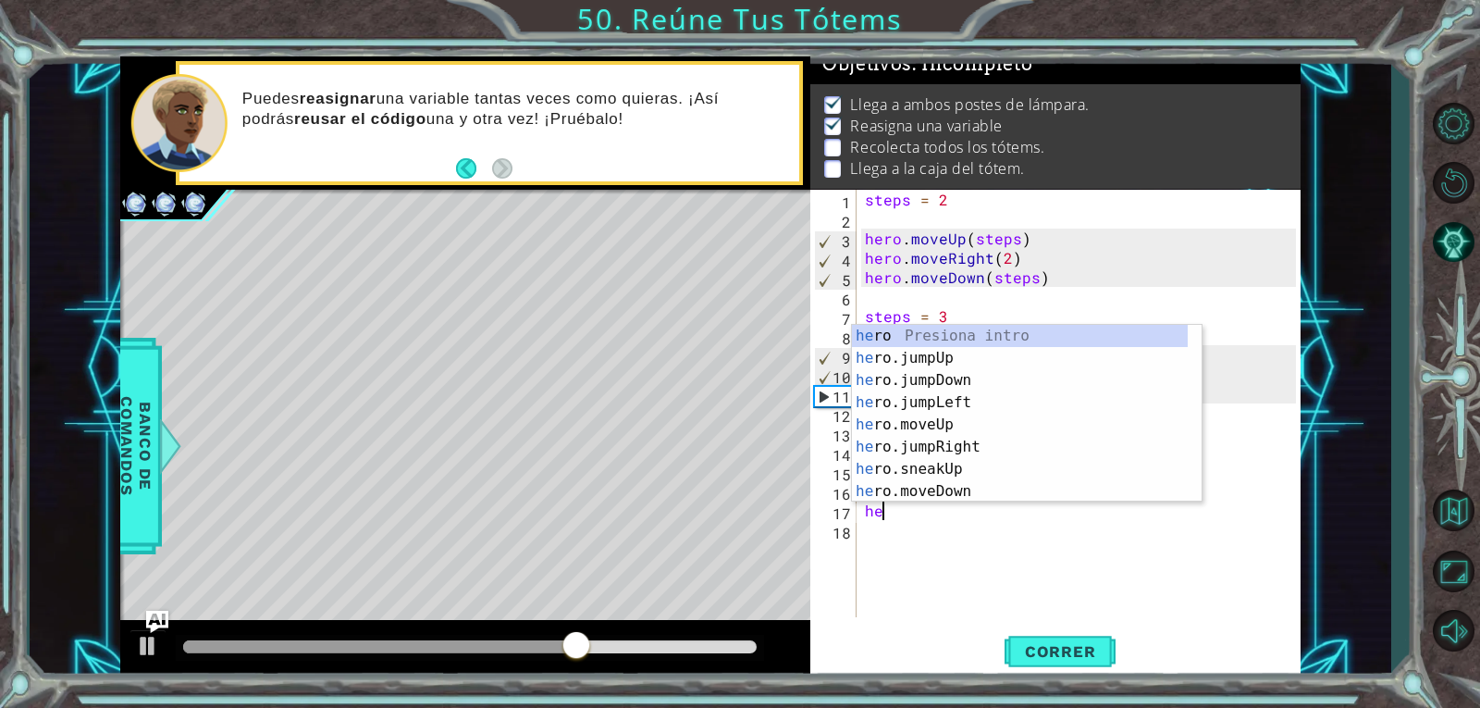
type textarea "h"
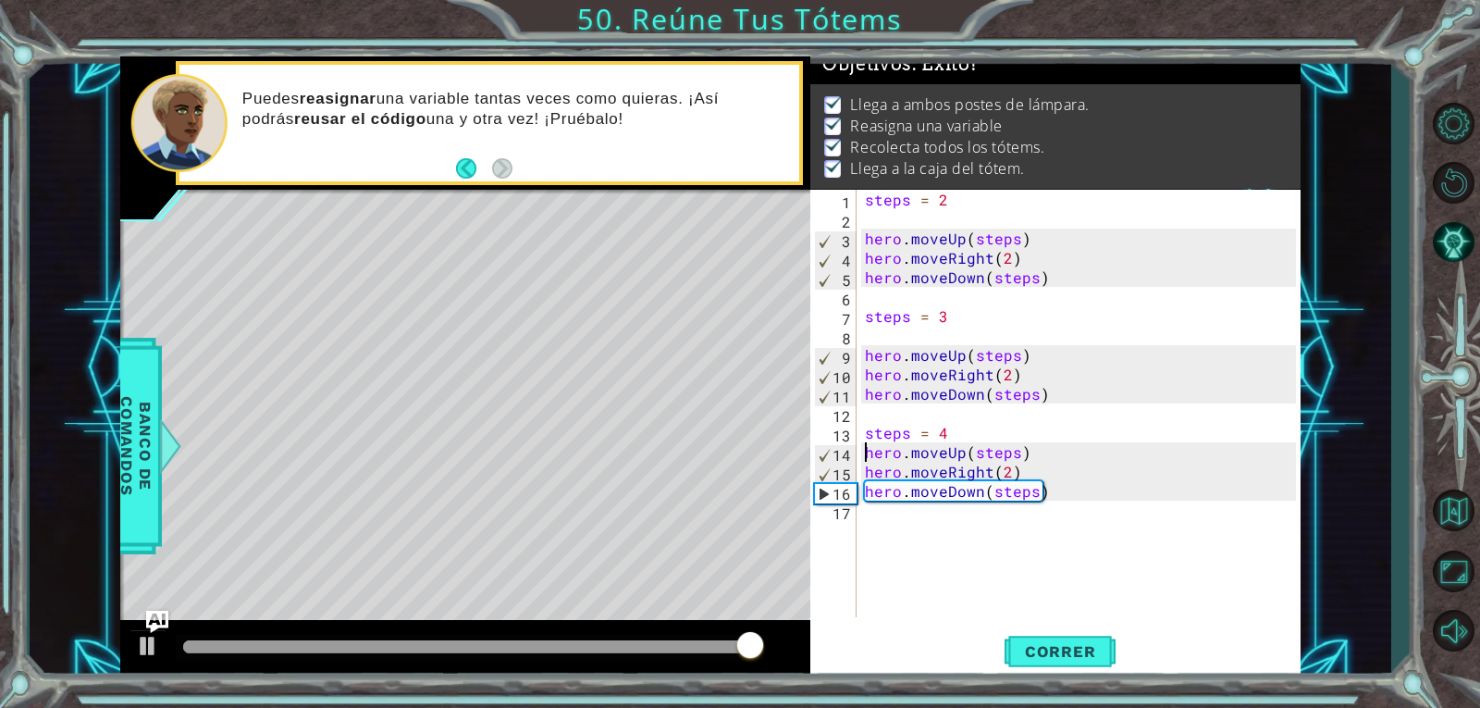
type textarea "hero.moveUp(steps)"
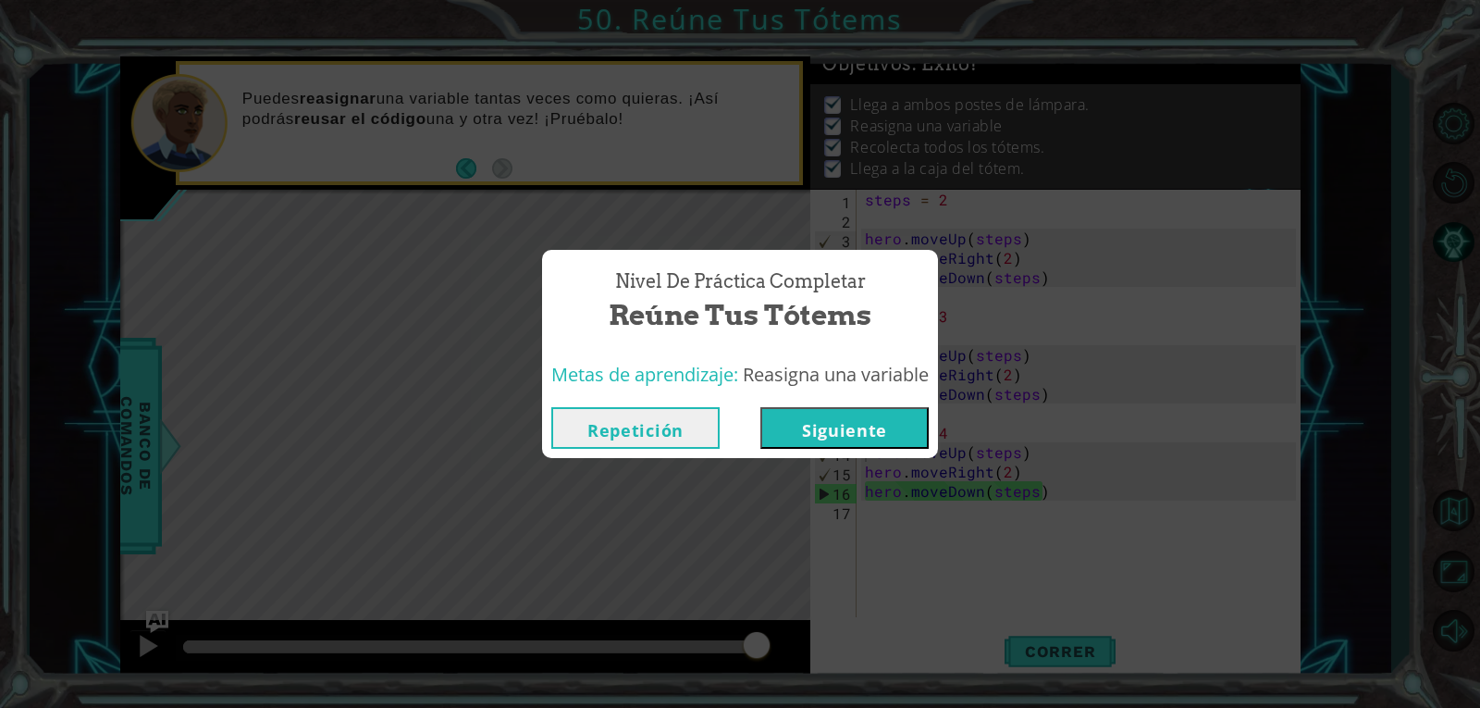
click at [853, 435] on button "Siguiente" at bounding box center [844, 428] width 168 height 42
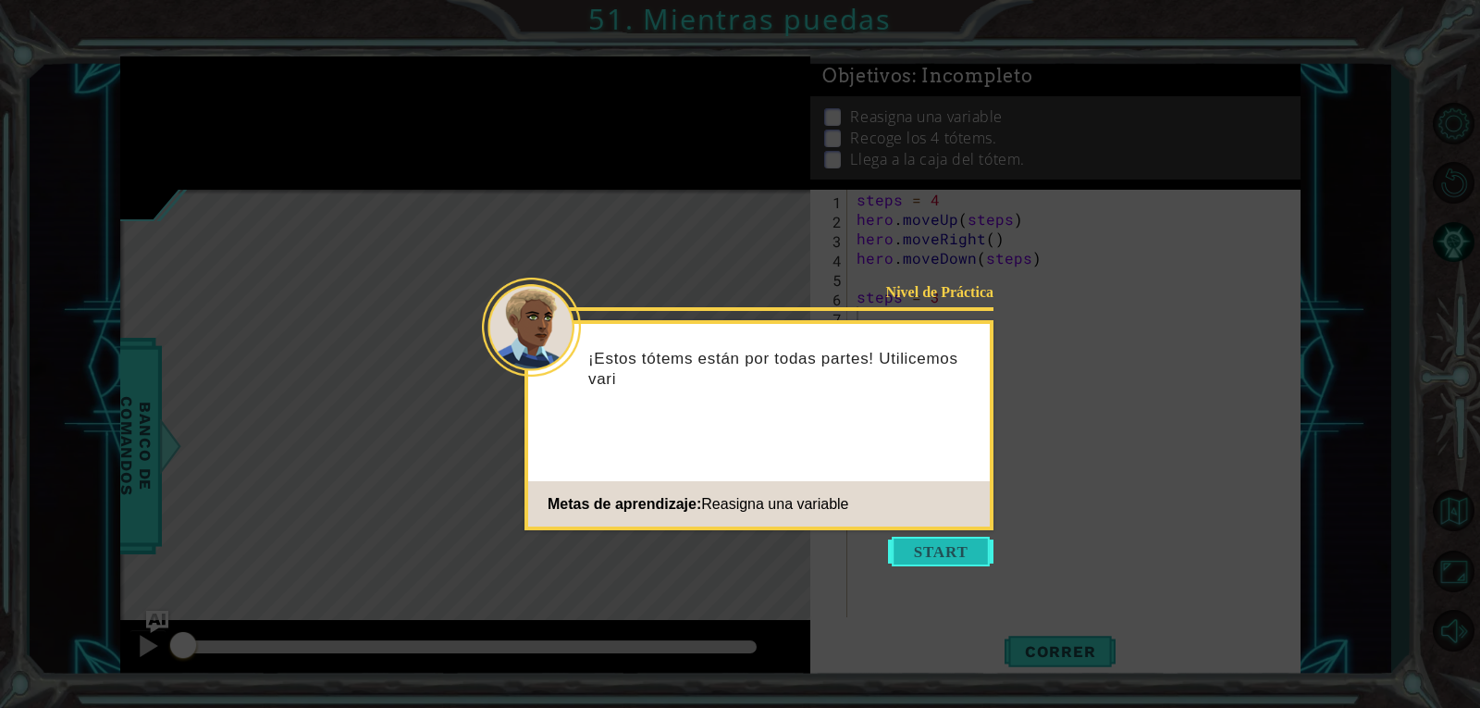
click at [931, 538] on button "Start" at bounding box center [940, 552] width 105 height 30
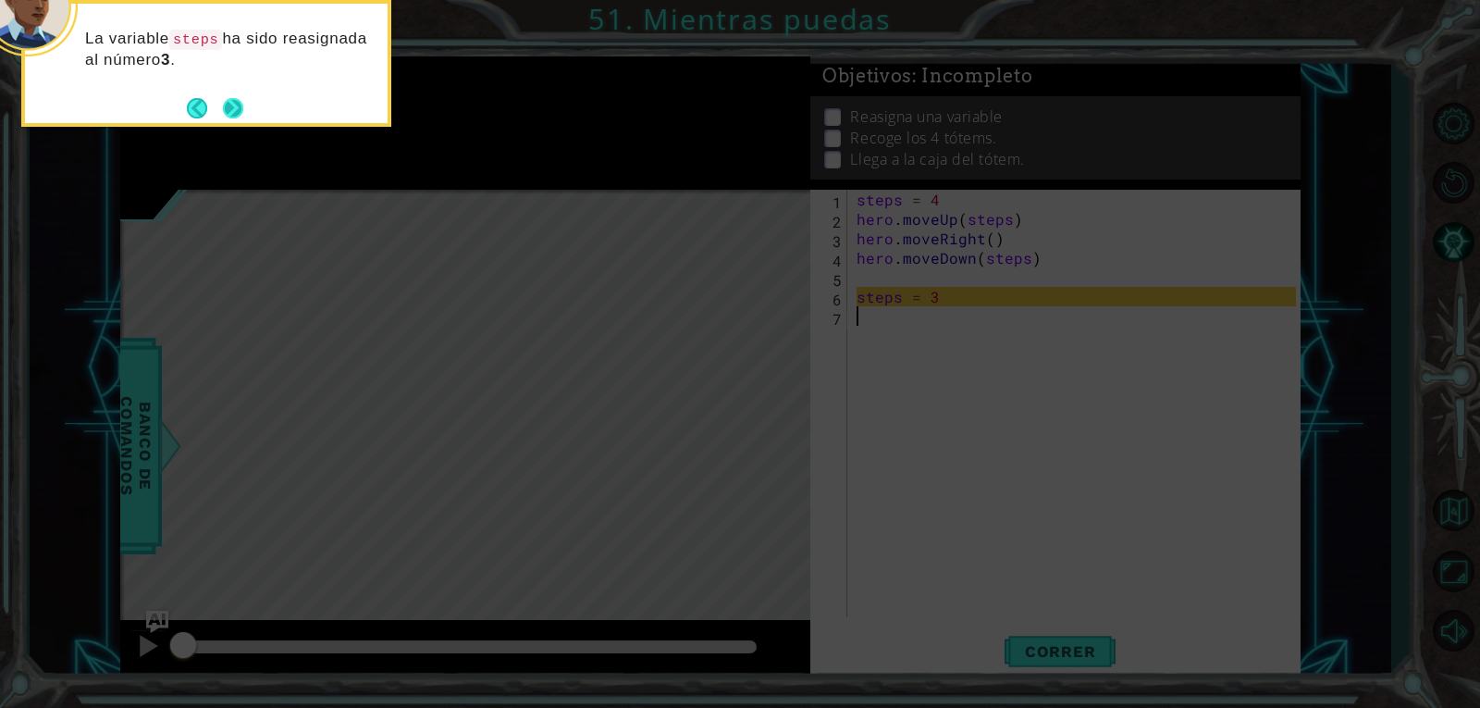
click at [233, 104] on button "Next" at bounding box center [232, 107] width 21 height 21
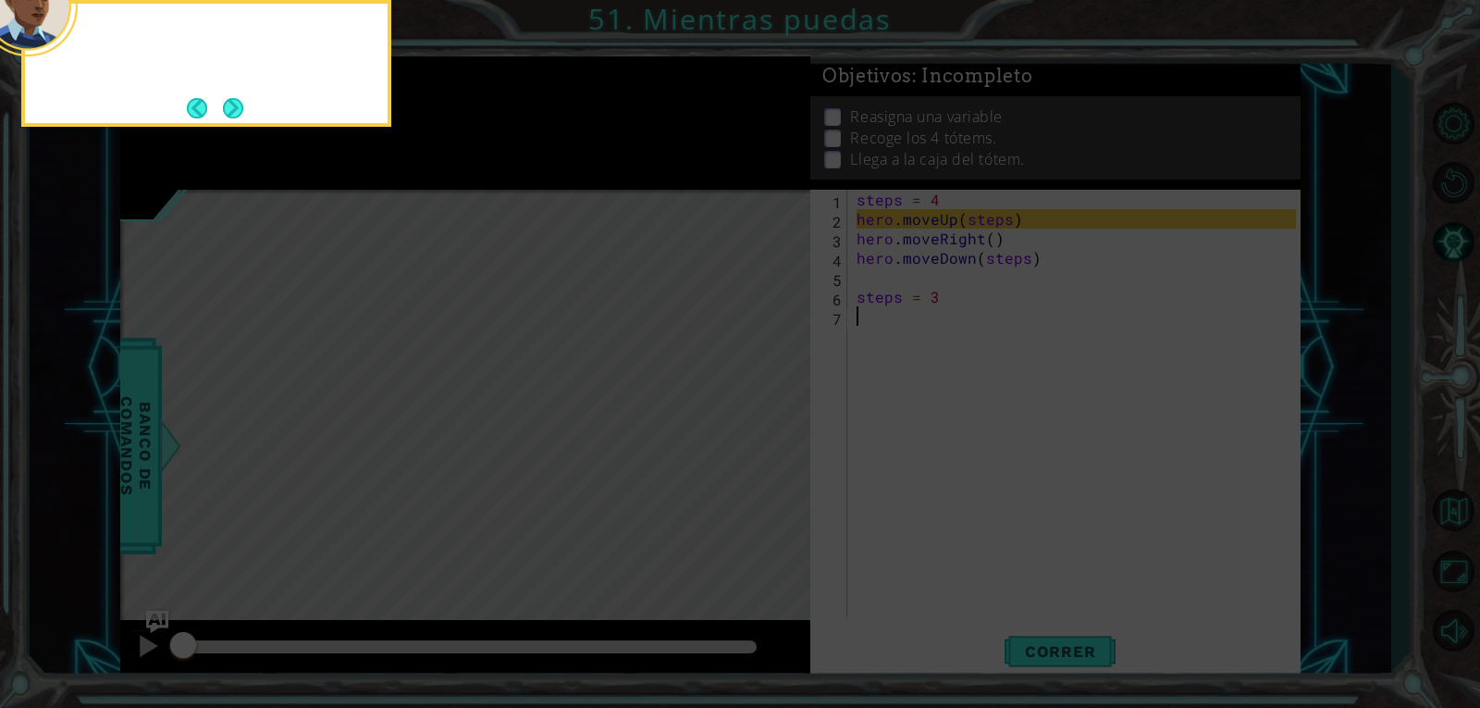
click at [233, 104] on button "Next" at bounding box center [233, 108] width 20 height 20
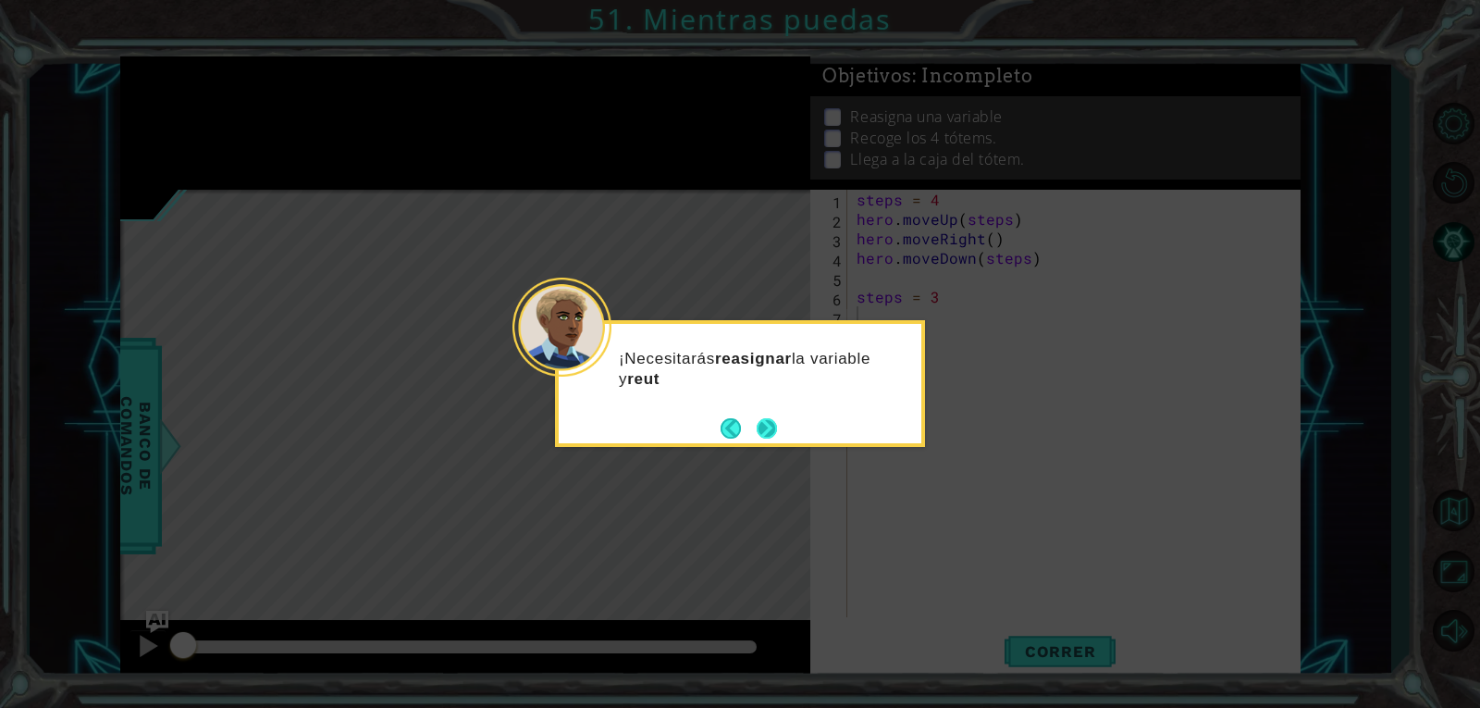
click at [771, 427] on button "Next" at bounding box center [767, 427] width 21 height 21
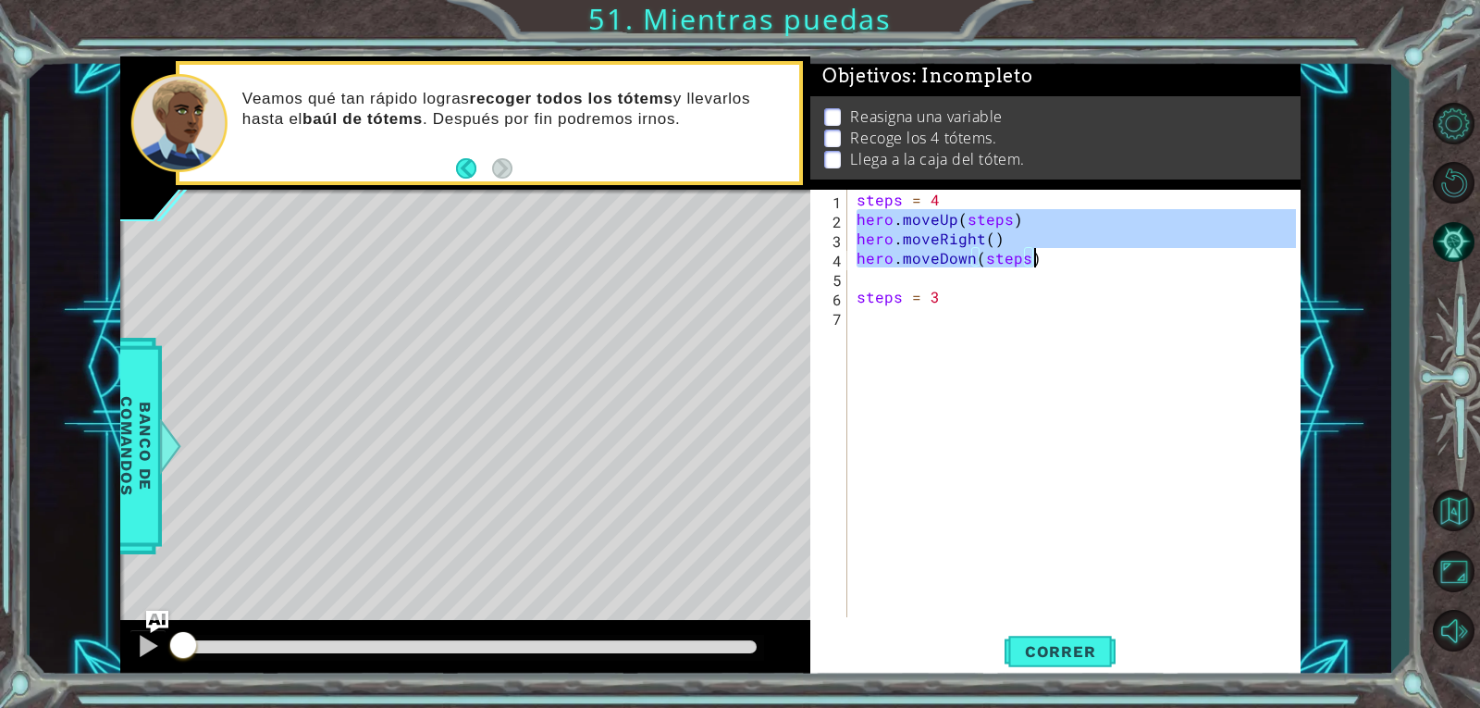
drag, startPoint x: 855, startPoint y: 216, endPoint x: 1038, endPoint y: 262, distance: 188.7
click at [1038, 262] on div "steps = 4 hero . moveUp ( steps ) hero . moveRight ( ) hero . moveDown ( steps …" at bounding box center [1079, 423] width 452 height 466
type textarea "hero.moveRight() hero.moveDown(steps)"
click at [978, 311] on div "steps = 4 hero . moveUp ( steps ) hero . moveRight ( ) hero . moveDown ( steps …" at bounding box center [1079, 423] width 452 height 466
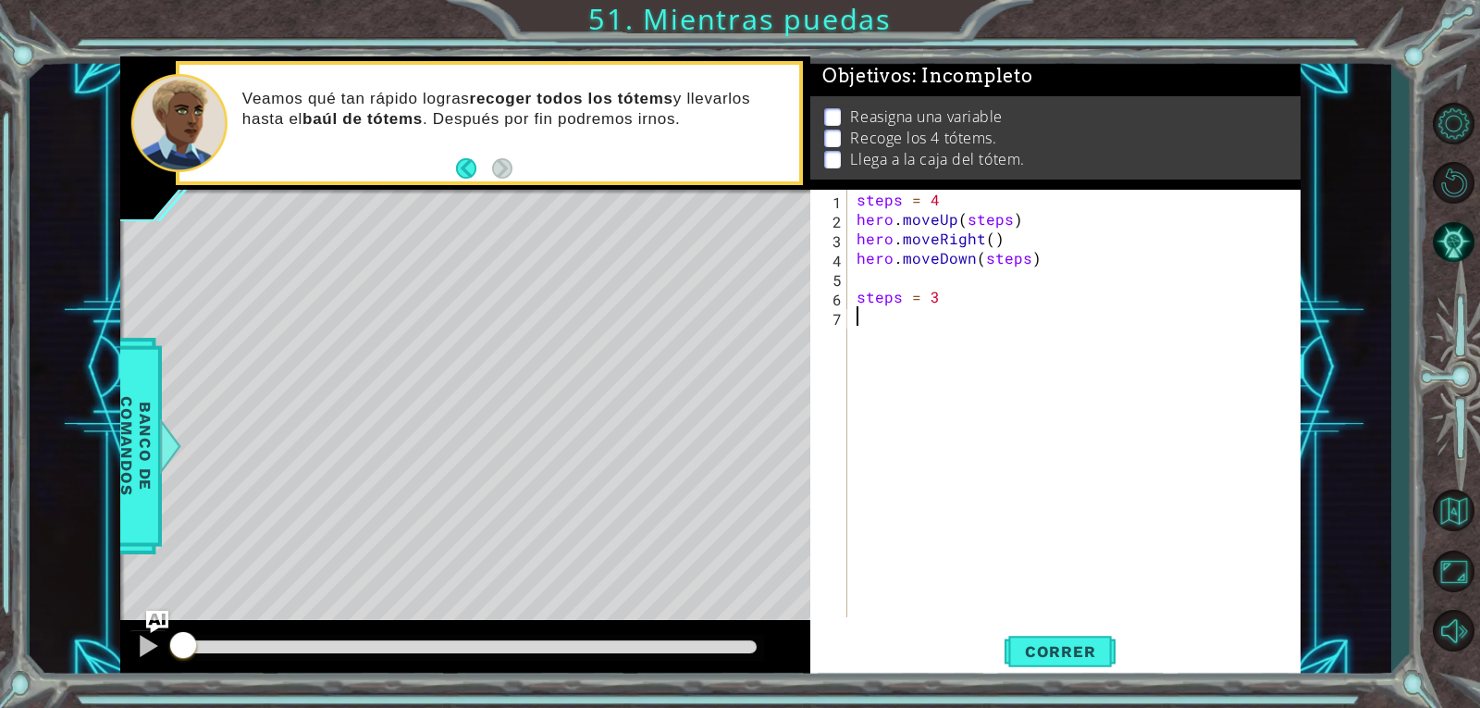
paste textarea "hero.moveDown(steps)"
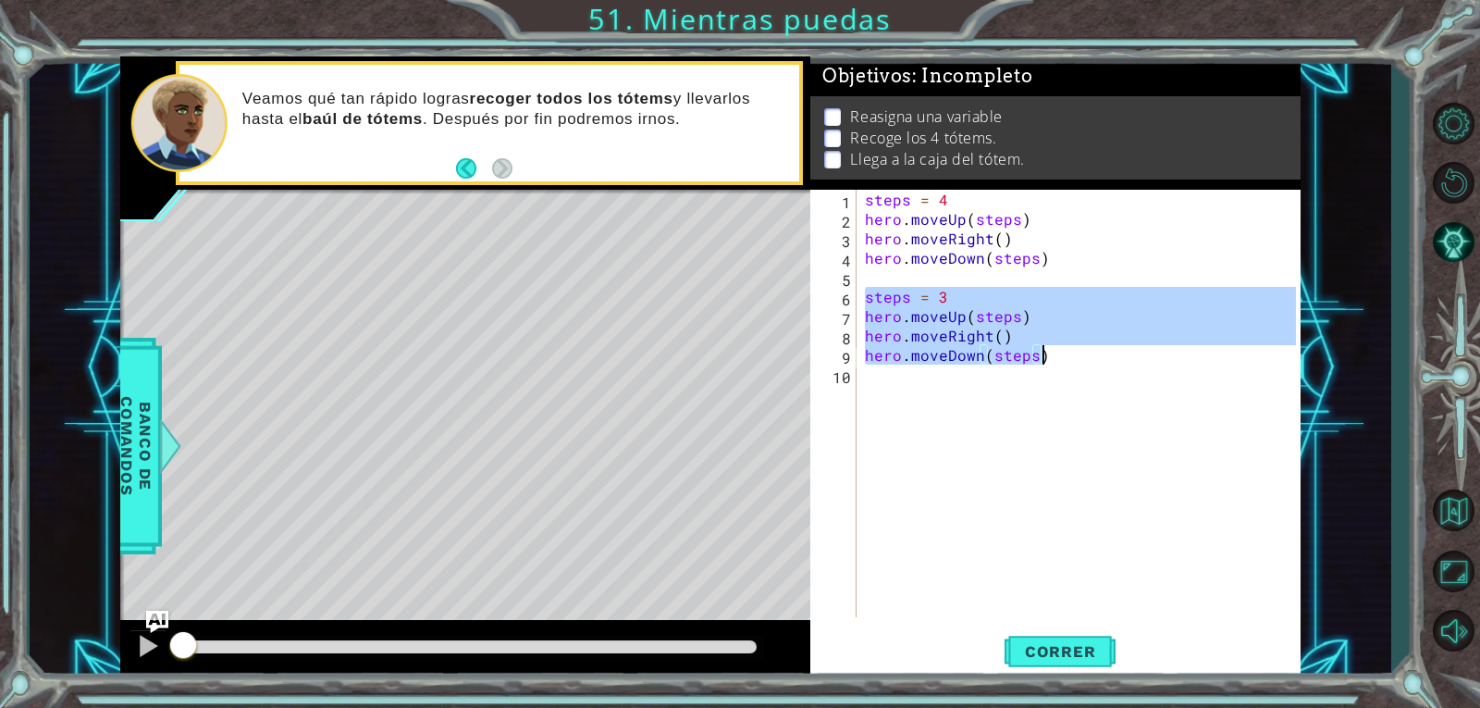
drag, startPoint x: 868, startPoint y: 294, endPoint x: 1049, endPoint y: 363, distance: 193.8
click at [1049, 363] on div "steps = 4 hero . moveUp ( steps ) hero . moveRight ( ) hero . moveDown ( steps …" at bounding box center [1083, 423] width 444 height 466
type textarea "hero.moveRight() hero.moveDown(steps)"
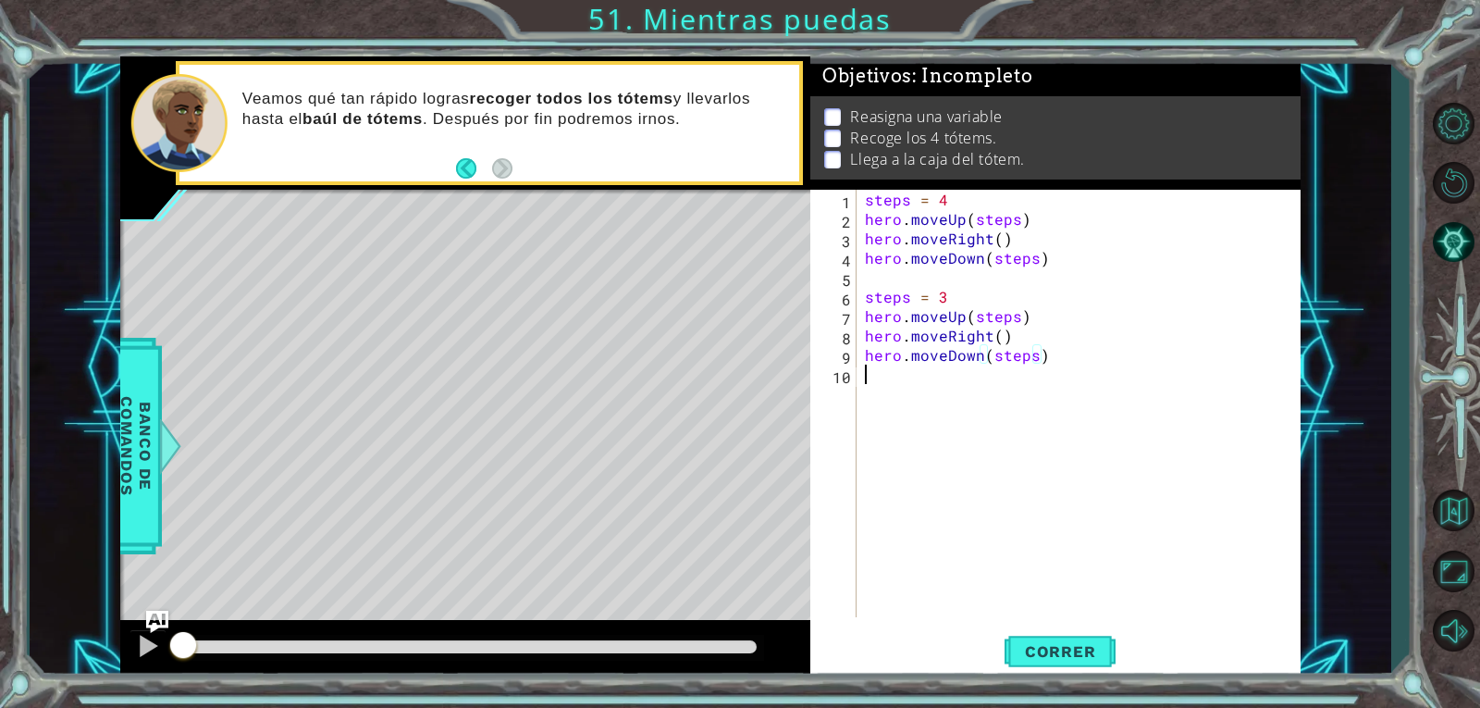
click at [952, 393] on div "steps = 4 hero . moveUp ( steps ) hero . moveRight ( ) hero . moveDown ( steps …" at bounding box center [1083, 423] width 444 height 466
paste textarea "hero.moveDown(steps)"
type textarea "hero.moveDown(steps)"
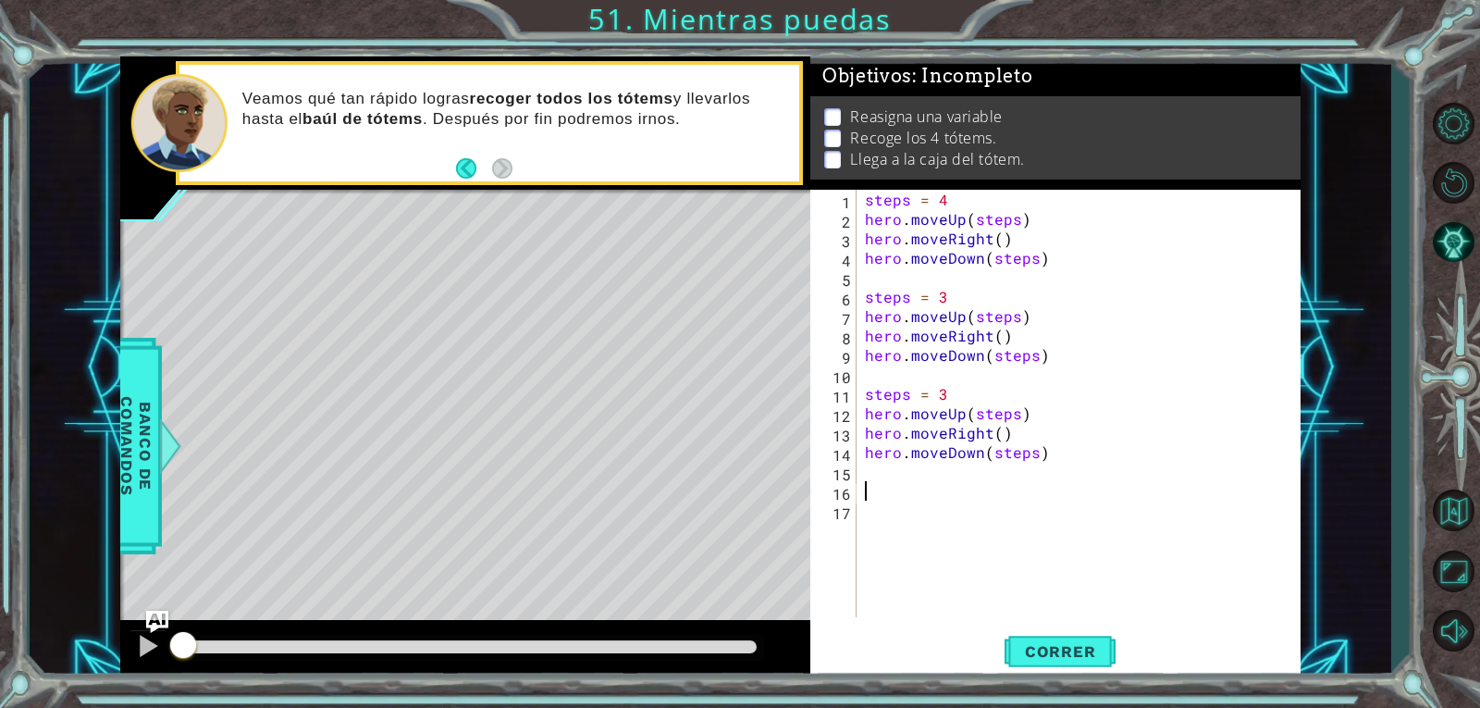
paste textarea "hero.moveDown(steps)"
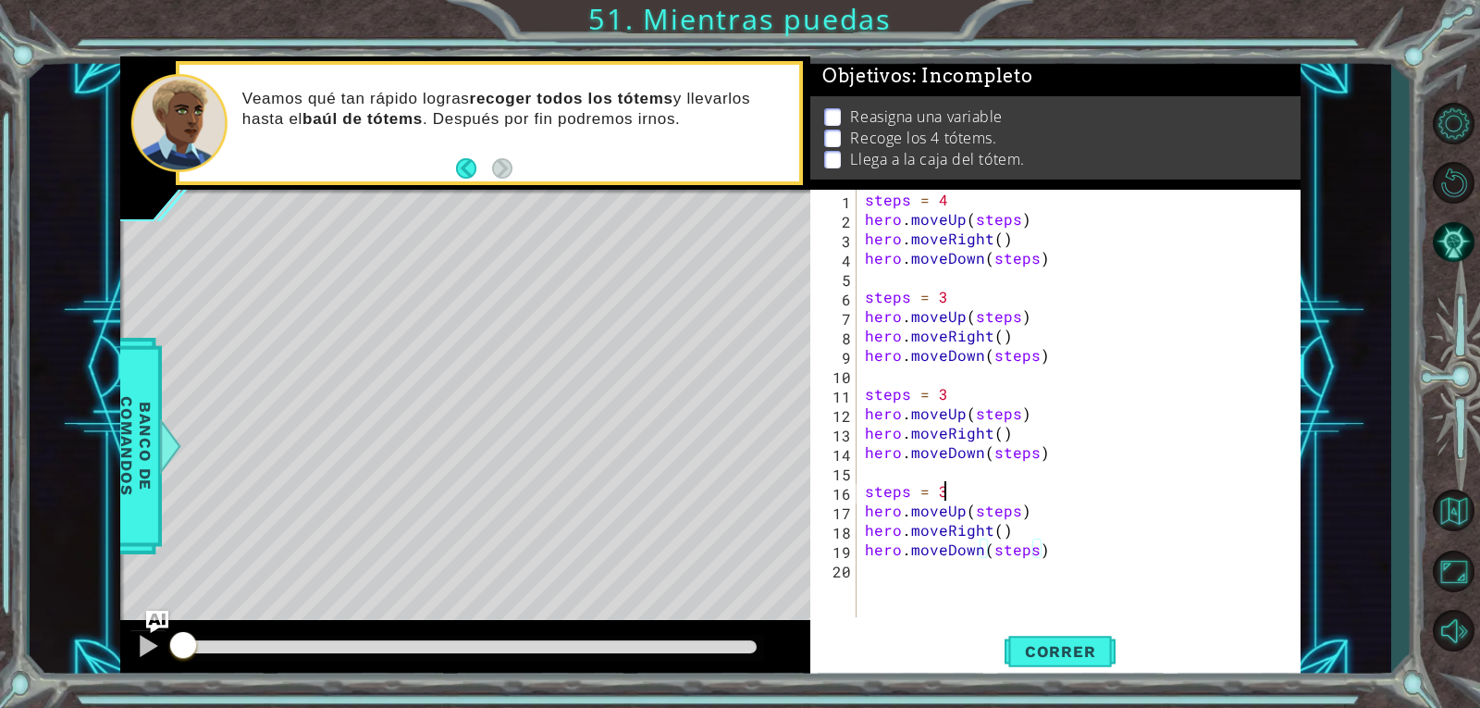
click at [944, 496] on div "steps = 4 hero . moveUp ( steps ) hero . moveRight ( ) hero . moveDown ( steps …" at bounding box center [1083, 423] width 444 height 466
type textarea "steps = 1"
click at [951, 394] on div "steps = 4 hero . moveUp ( steps ) hero . moveRight ( ) hero . moveDown ( steps …" at bounding box center [1083, 423] width 444 height 466
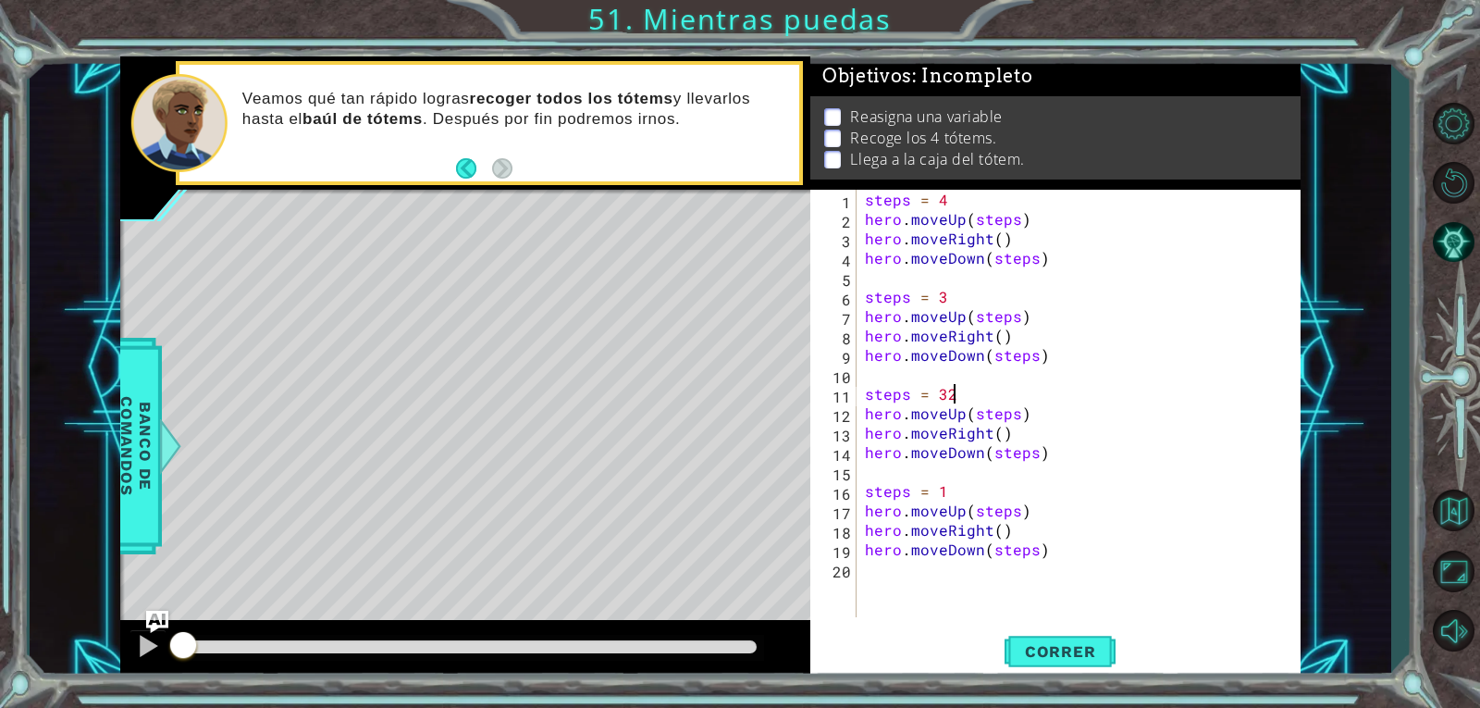
scroll to position [0, 4]
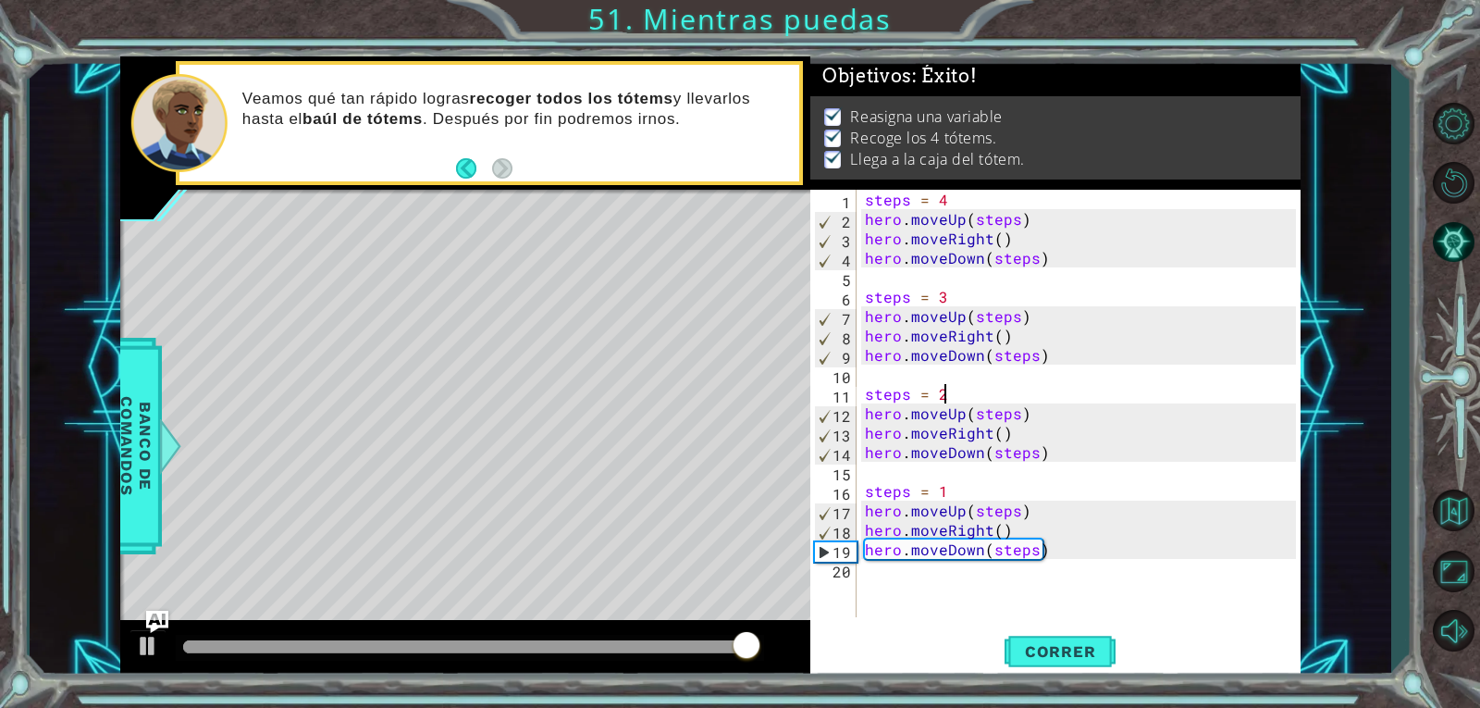
type textarea "steps = 2"
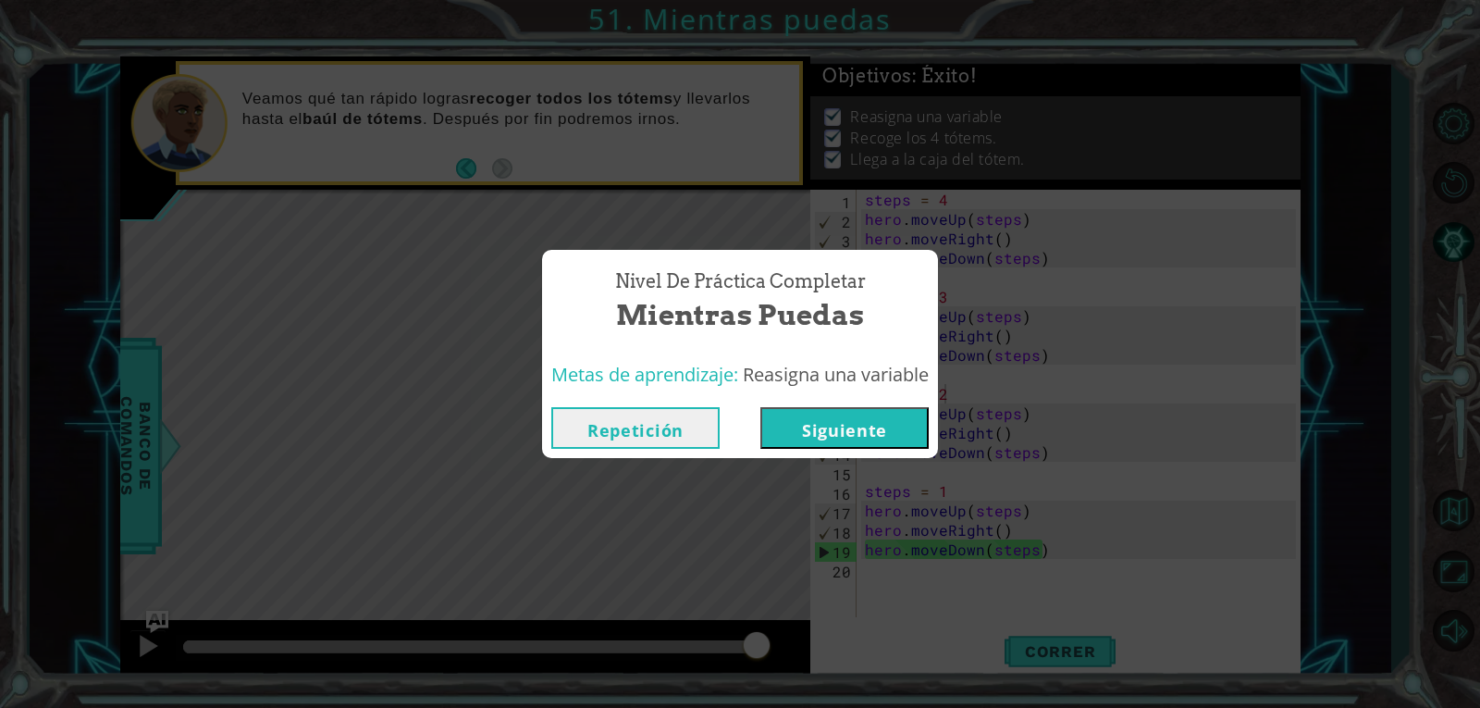
click at [767, 409] on button "Siguiente" at bounding box center [844, 428] width 168 height 42
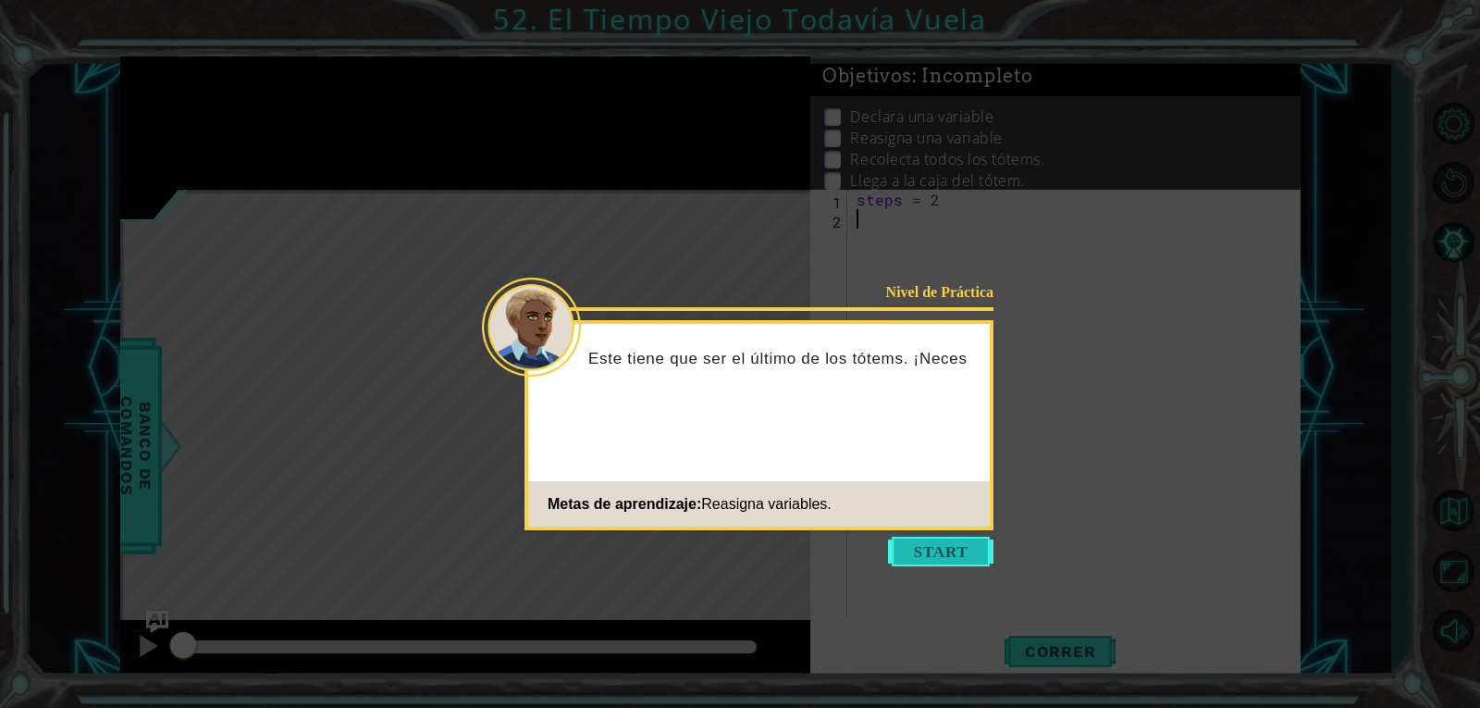
click at [937, 537] on button "Start" at bounding box center [940, 552] width 105 height 30
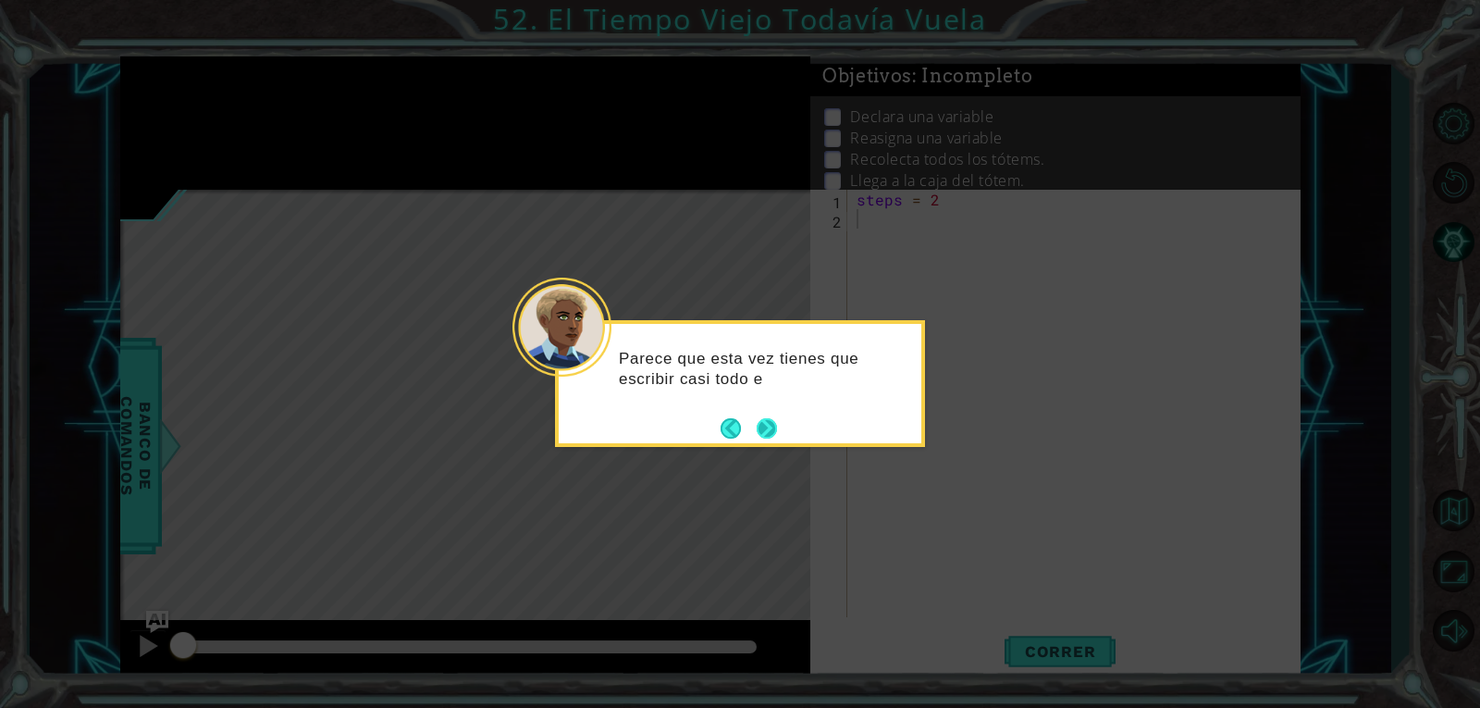
click at [758, 435] on button "Next" at bounding box center [767, 428] width 20 height 20
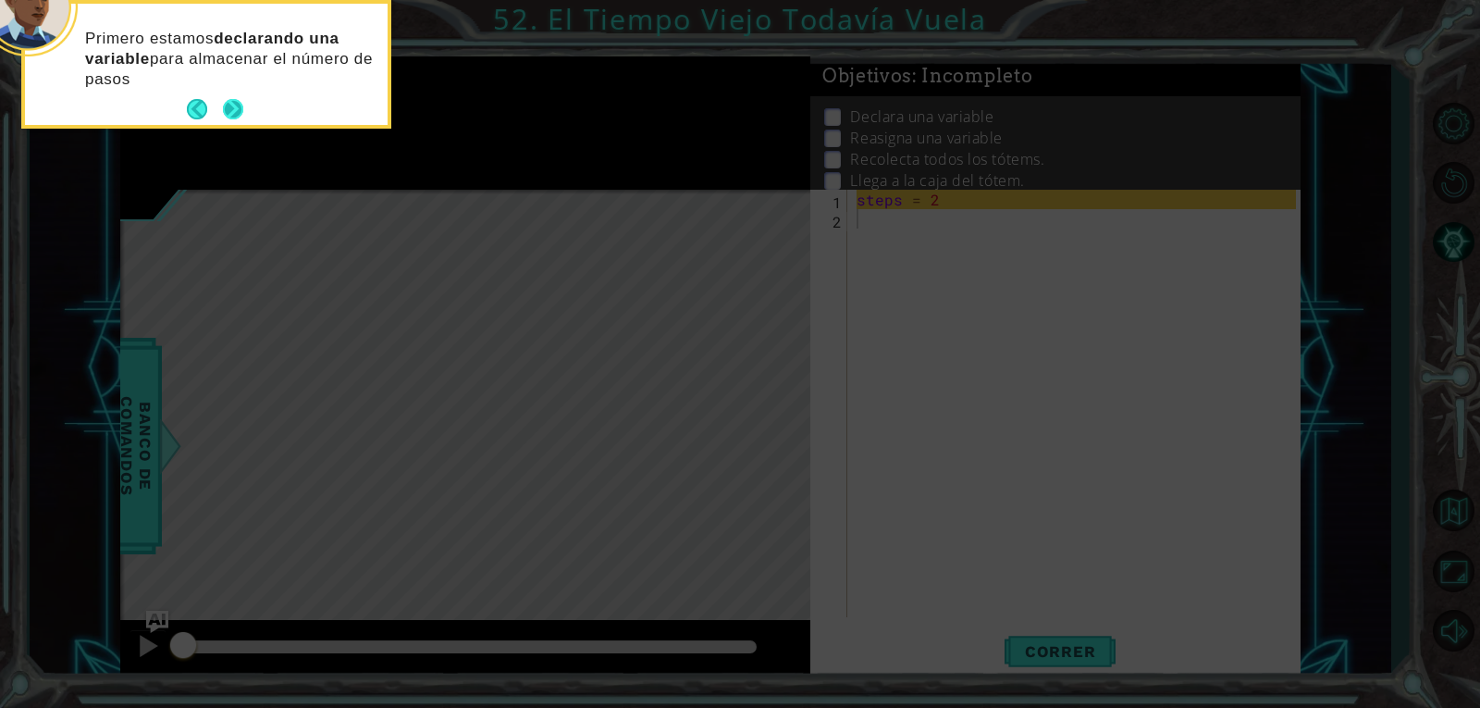
click at [237, 101] on button "Next" at bounding box center [233, 109] width 20 height 20
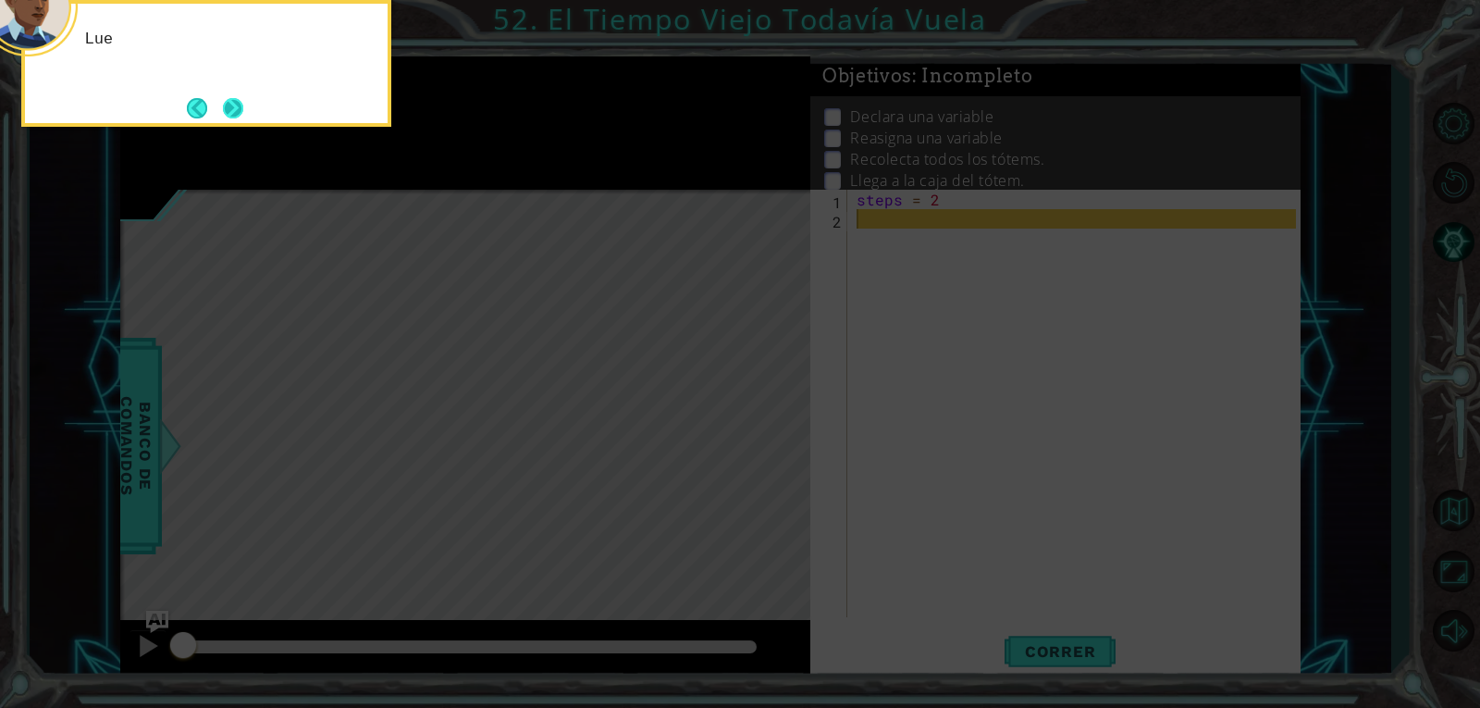
click at [237, 107] on button "Next" at bounding box center [233, 108] width 22 height 22
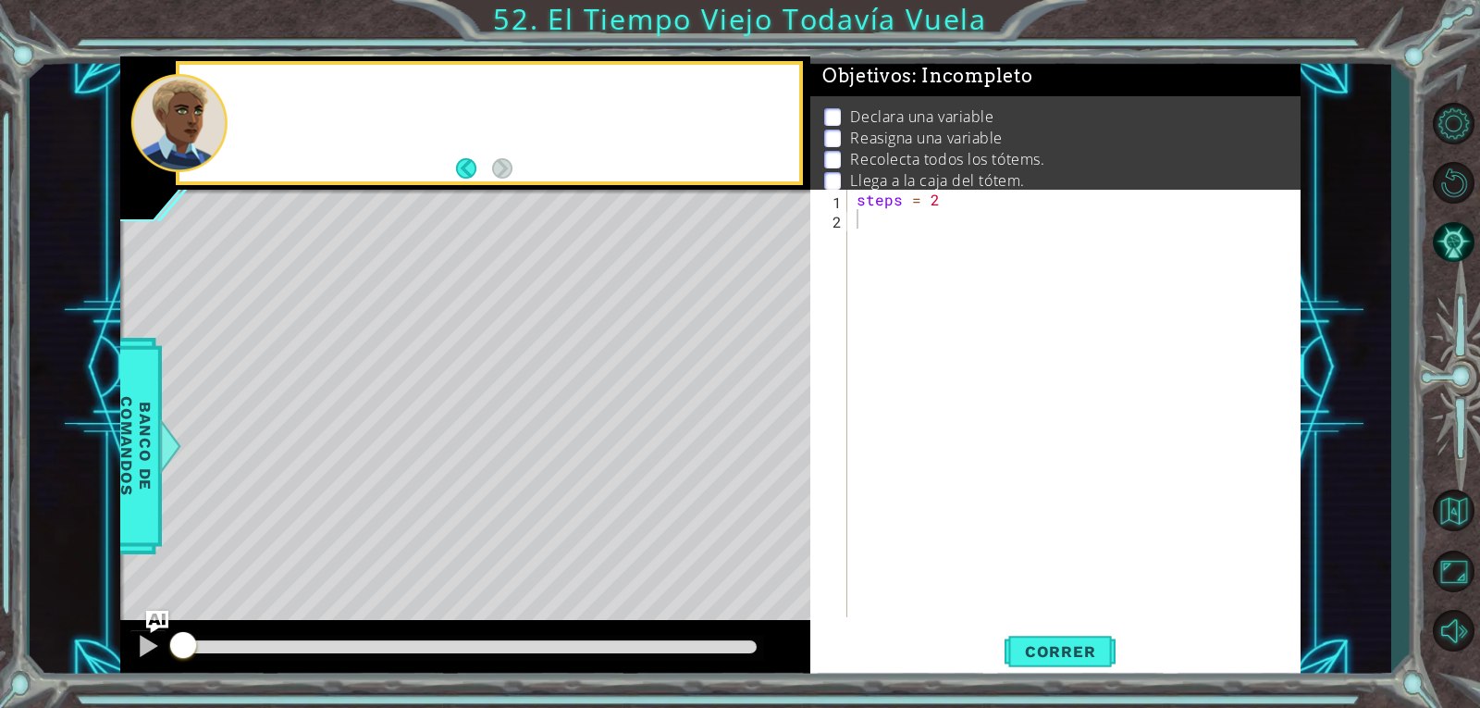
click at [237, 107] on div at bounding box center [514, 122] width 571 height 45
click at [1021, 220] on div "steps = 2" at bounding box center [1079, 423] width 452 height 466
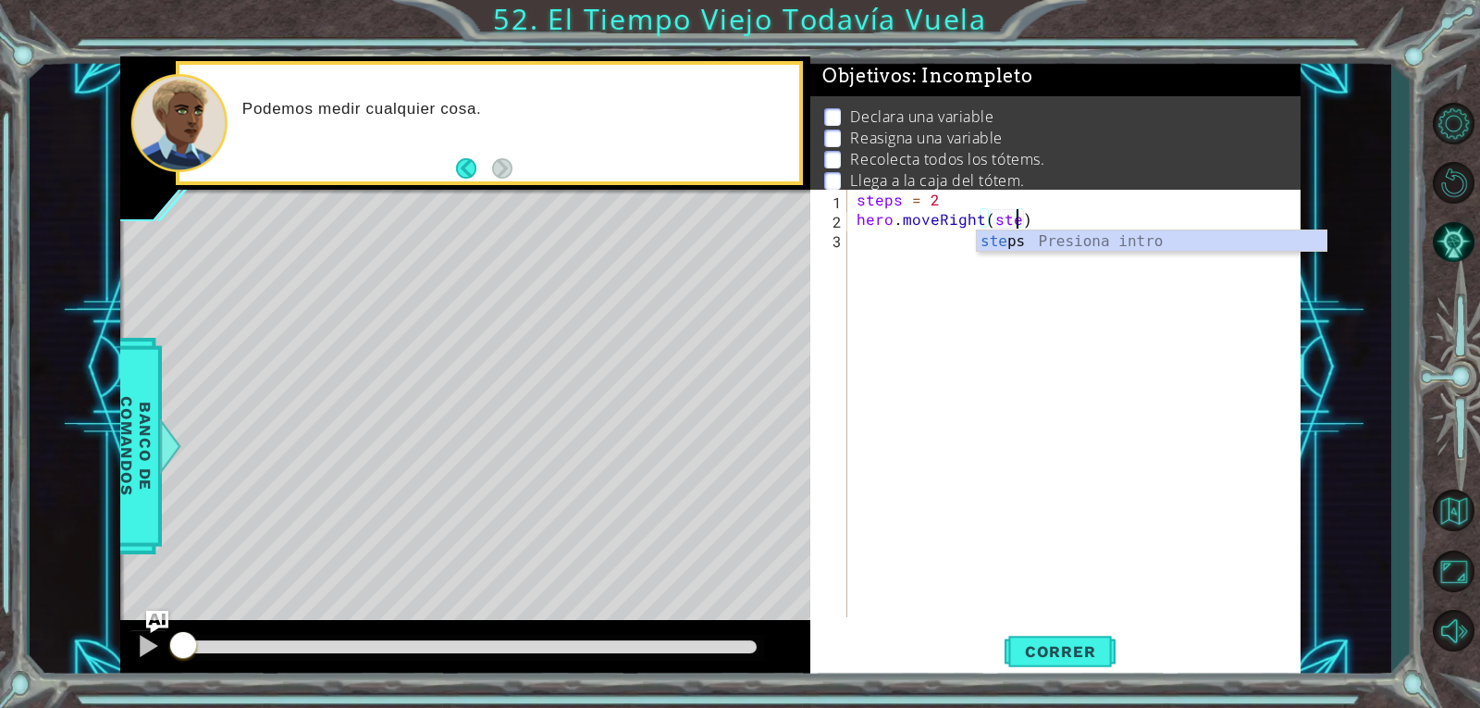
scroll to position [0, 9]
type textarea "hero.moveRight(steps)"
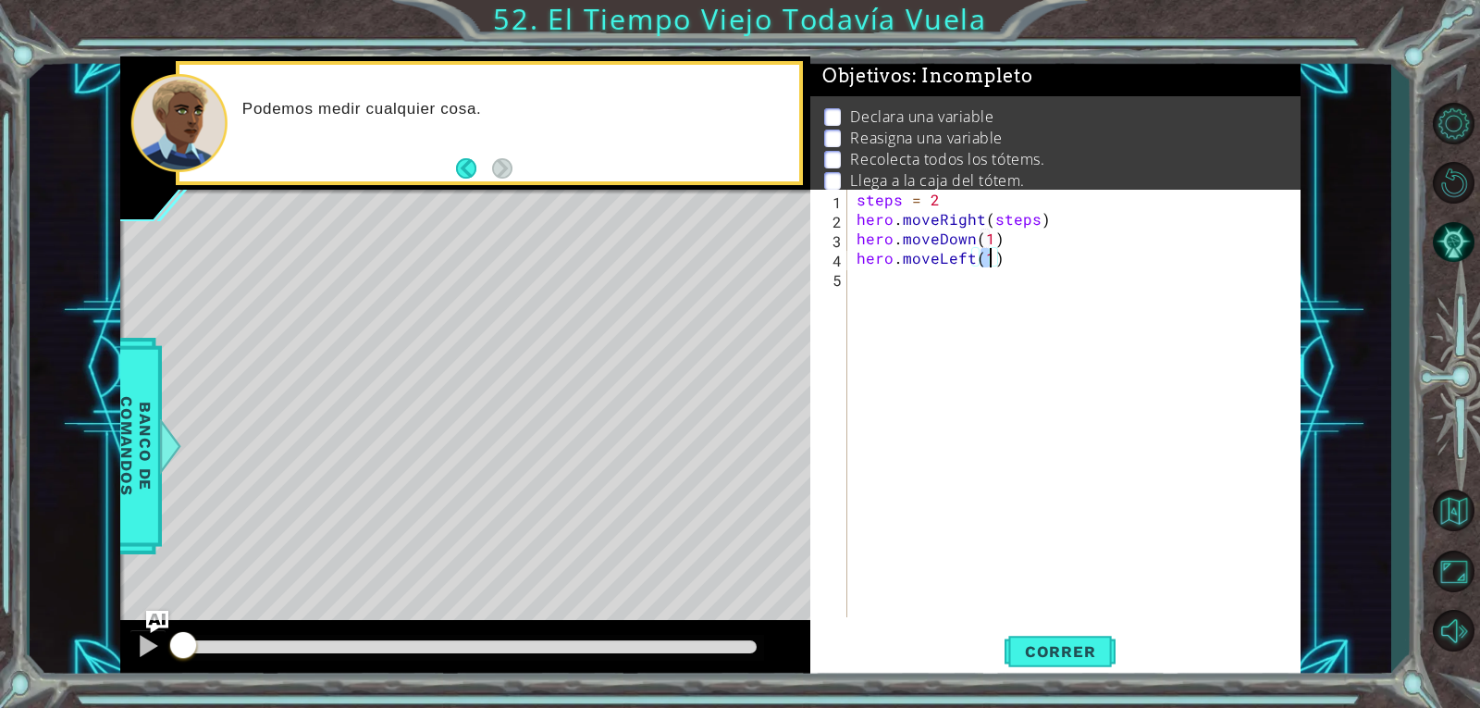
scroll to position [0, 8]
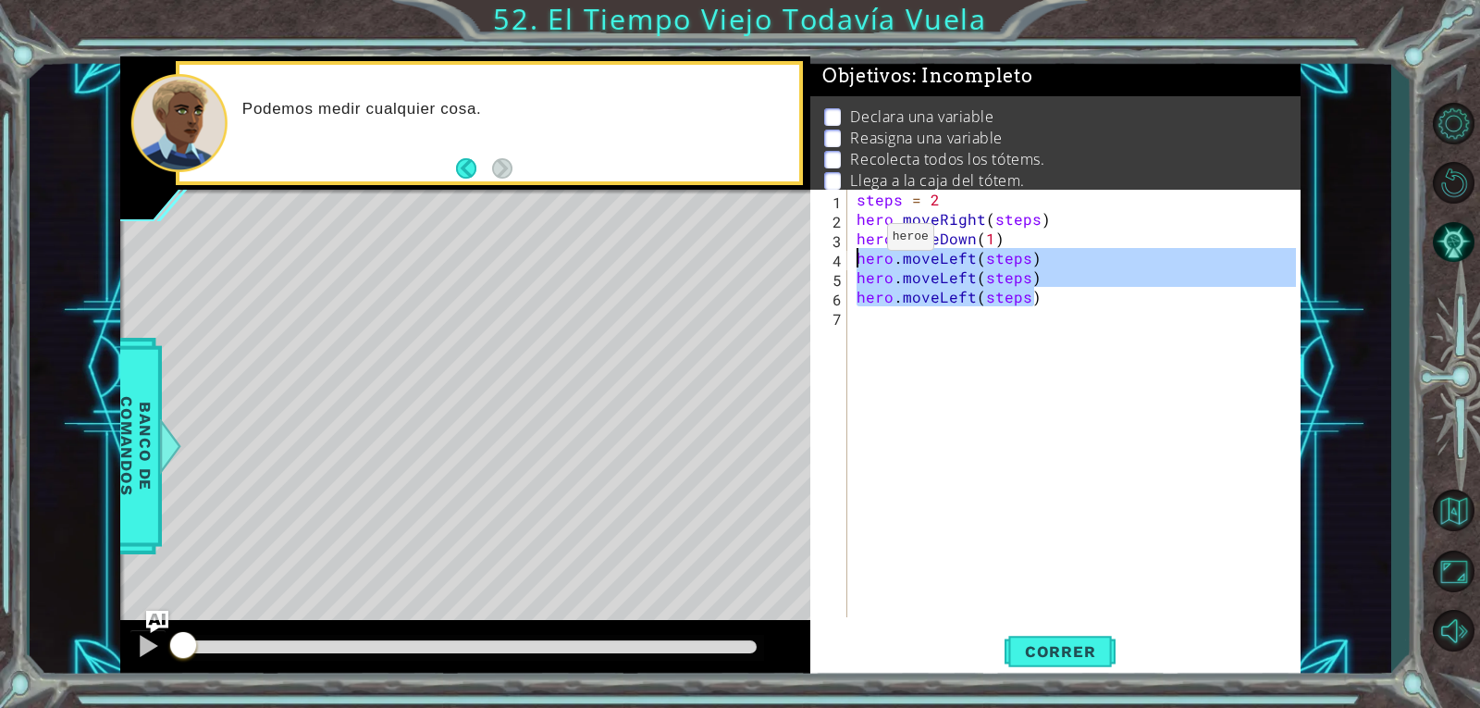
drag, startPoint x: 1049, startPoint y: 292, endPoint x: 855, endPoint y: 286, distance: 194.4
click at [855, 286] on div "steps = 2 hero . moveRight ( steps ) hero . moveDown ( 1 ) hero . moveLeft ( st…" at bounding box center [1079, 423] width 452 height 466
type textarea "hero.moveLeft(steps) hero.moveLeft(steps)"
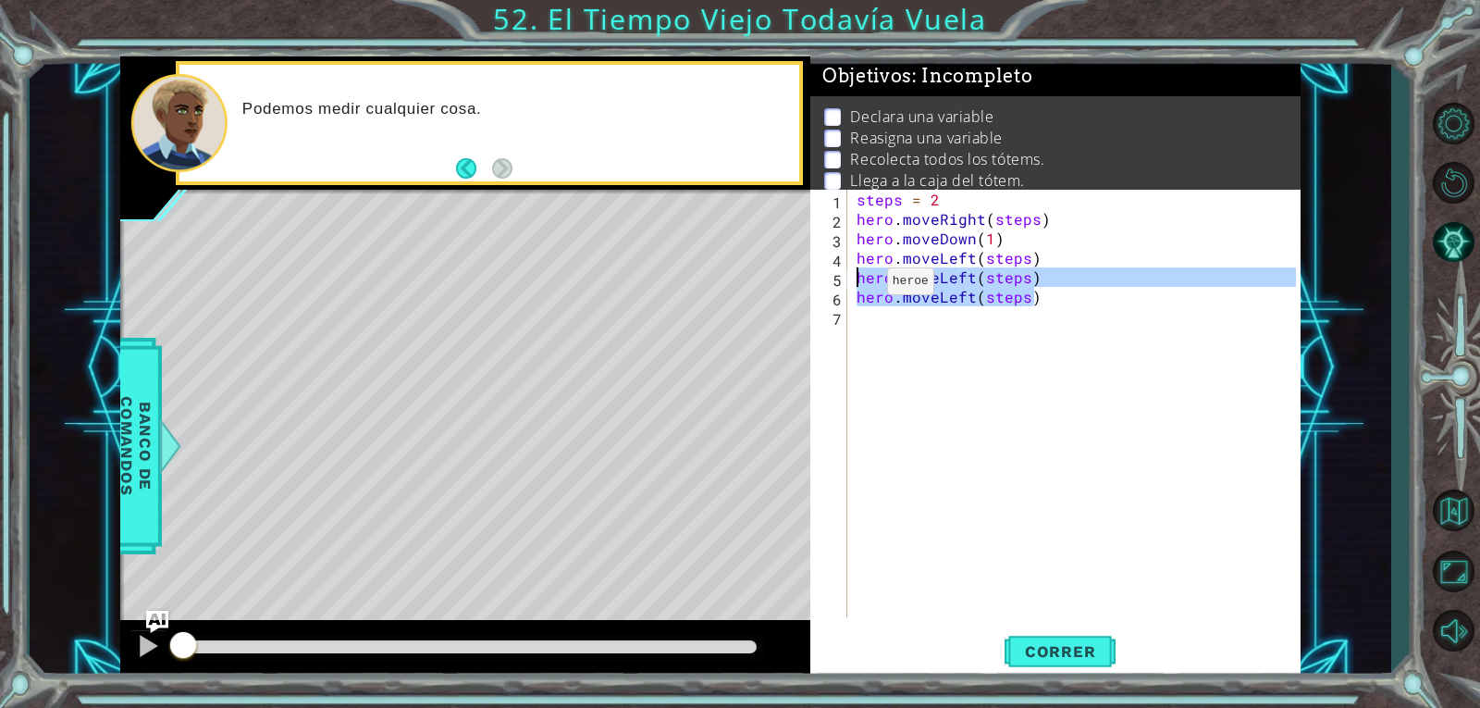
scroll to position [0, 0]
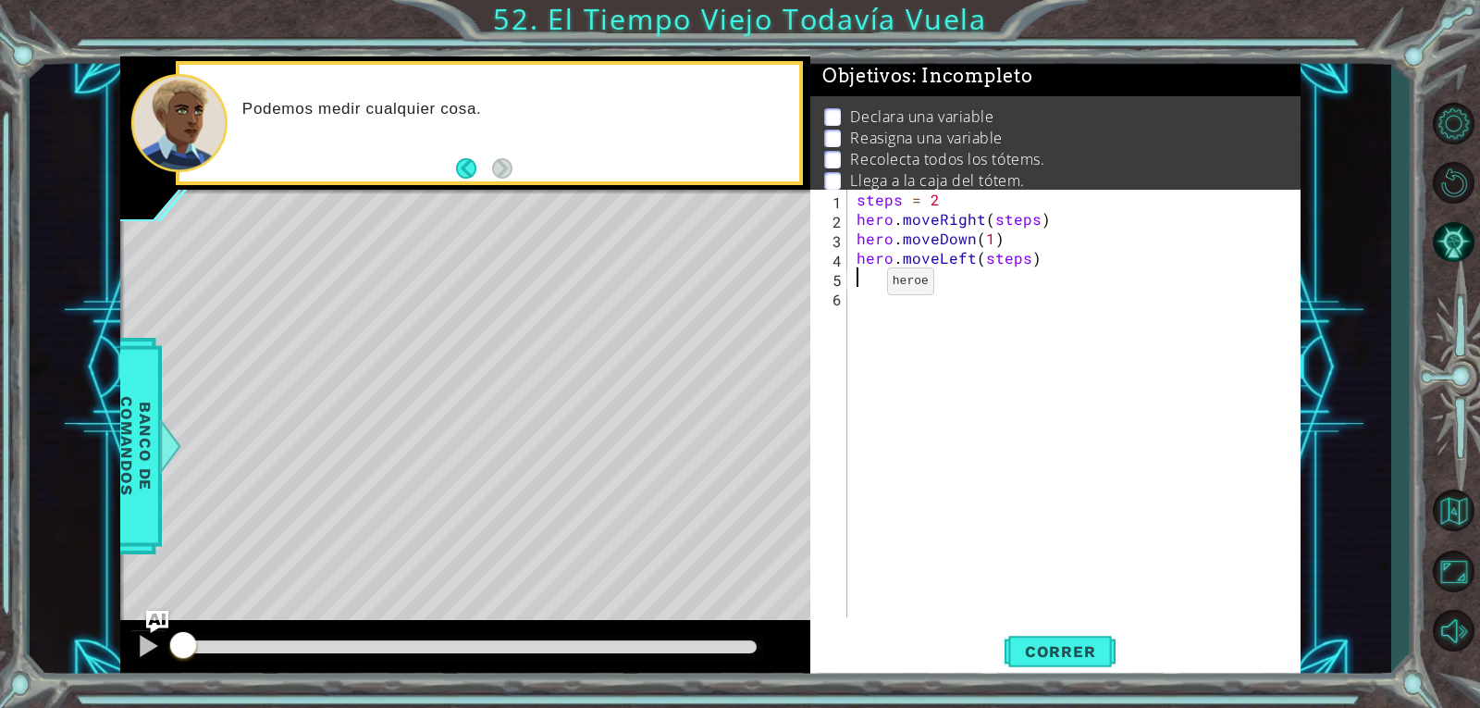
type textarea "hero.moveLeft(steps)"
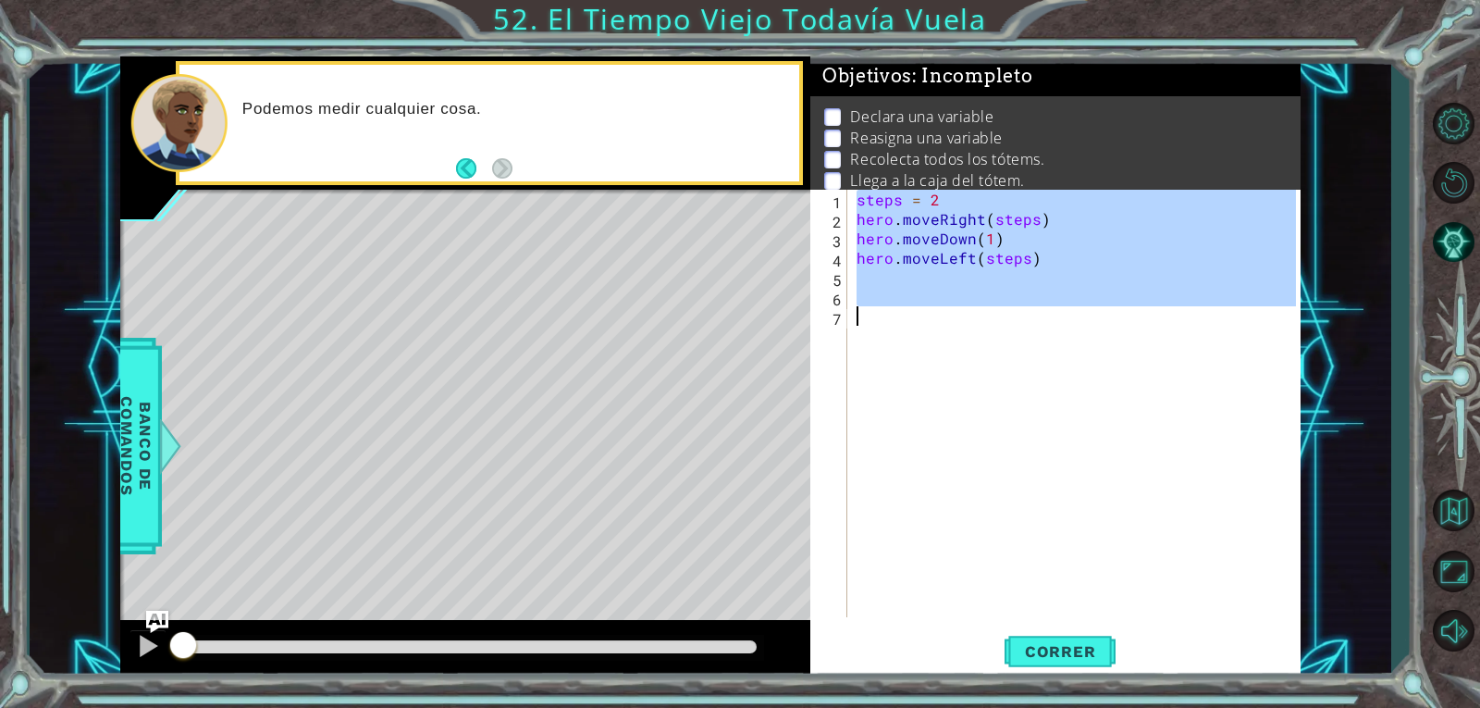
type textarea "hero.moveLeft(steps)"
click at [1040, 260] on div "steps = 2 hero . moveRight ( steps ) hero . moveDown ( 1 ) hero . moveLeft ( st…" at bounding box center [1074, 403] width 443 height 427
type textarea "hero.moveLeft(steps)"
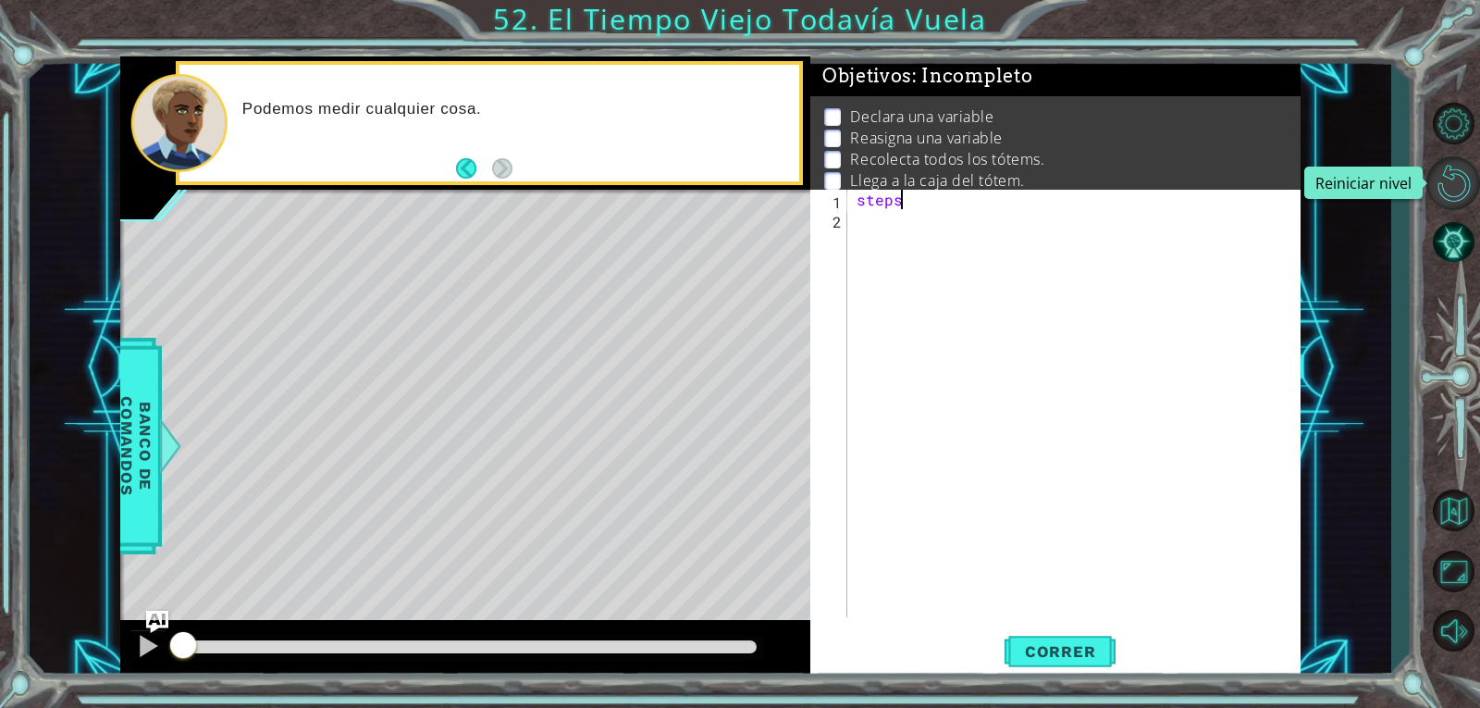
type textarea "steps"
click at [1451, 188] on button "Reiniciar nivel\a" at bounding box center [1453, 183] width 54 height 54
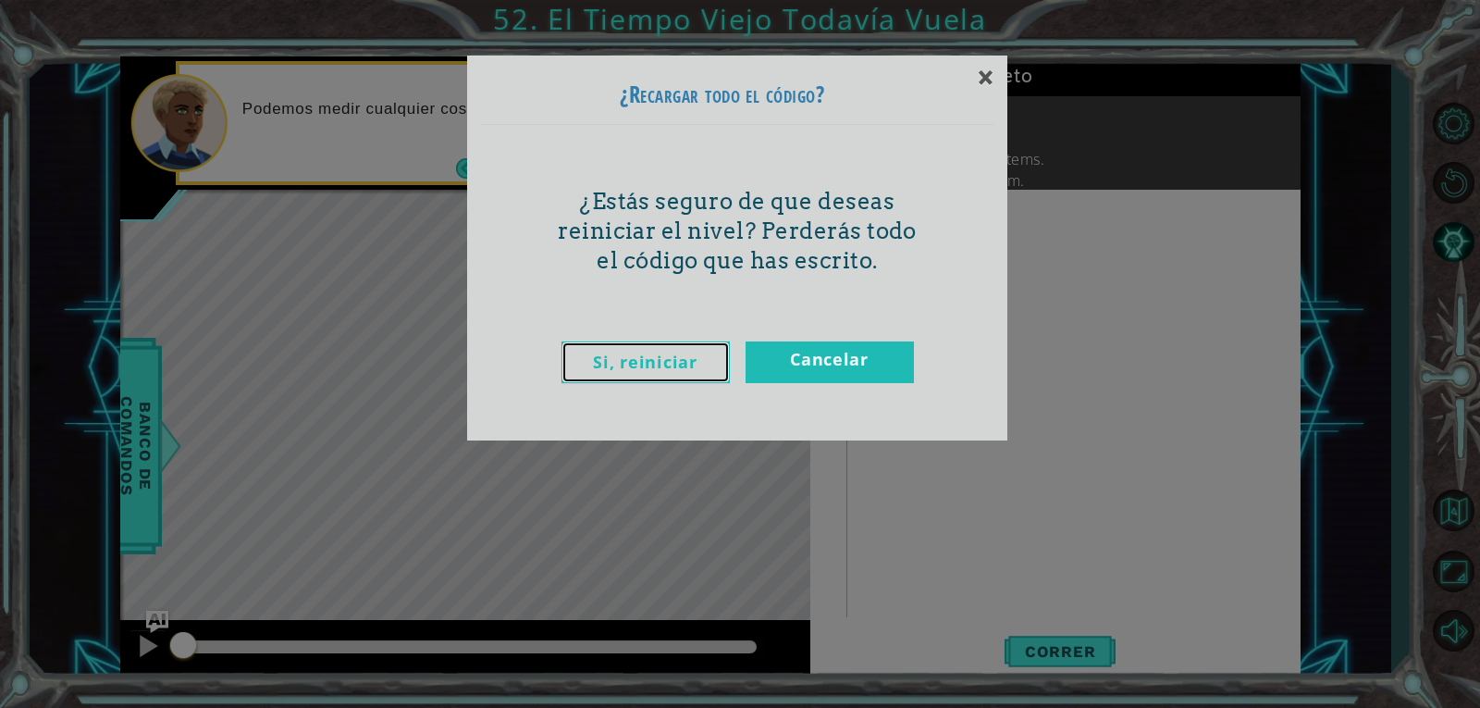
click at [713, 358] on link "Si, reiniciar" at bounding box center [646, 362] width 168 height 42
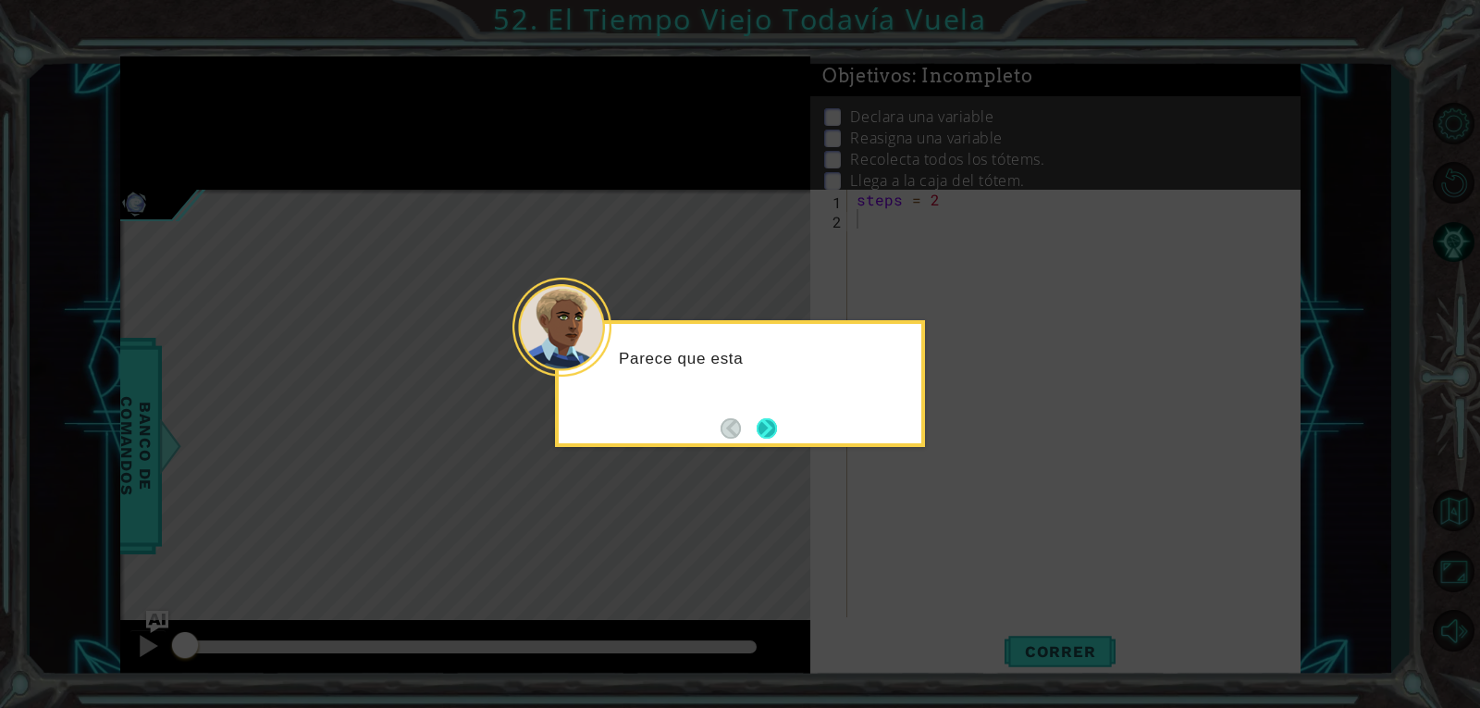
click at [777, 419] on button "Next" at bounding box center [767, 428] width 20 height 20
click at [778, 420] on icon at bounding box center [740, 354] width 1480 height 708
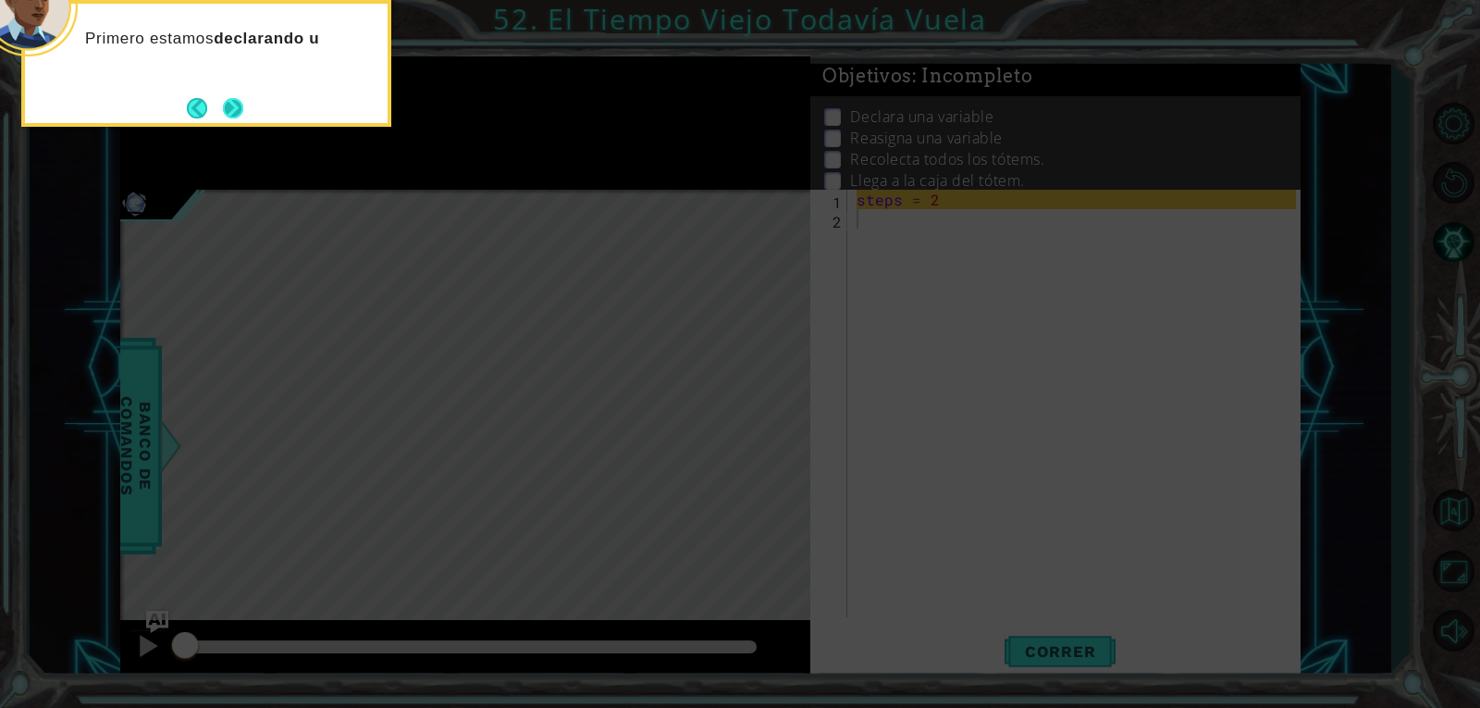
click at [222, 100] on button "Next" at bounding box center [233, 108] width 22 height 22
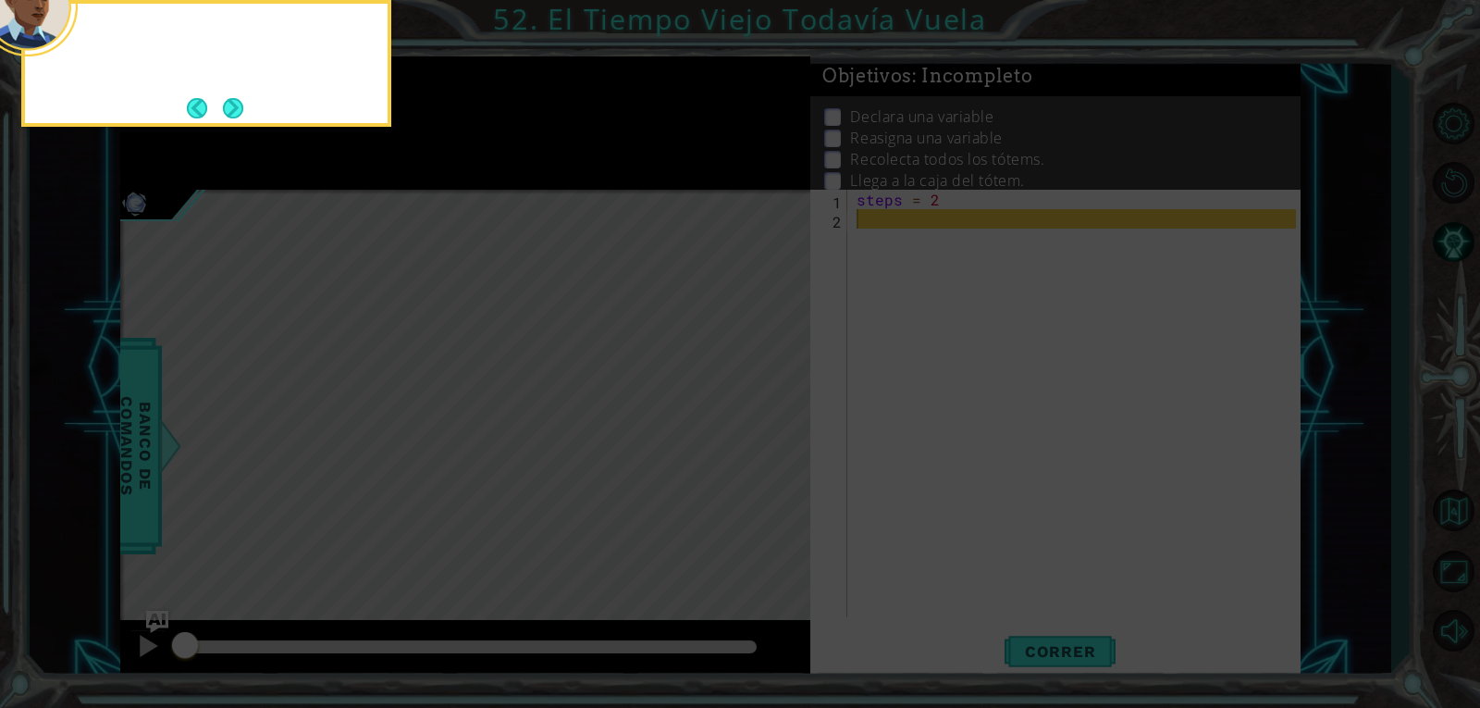
click at [218, 100] on button "Back" at bounding box center [205, 108] width 36 height 20
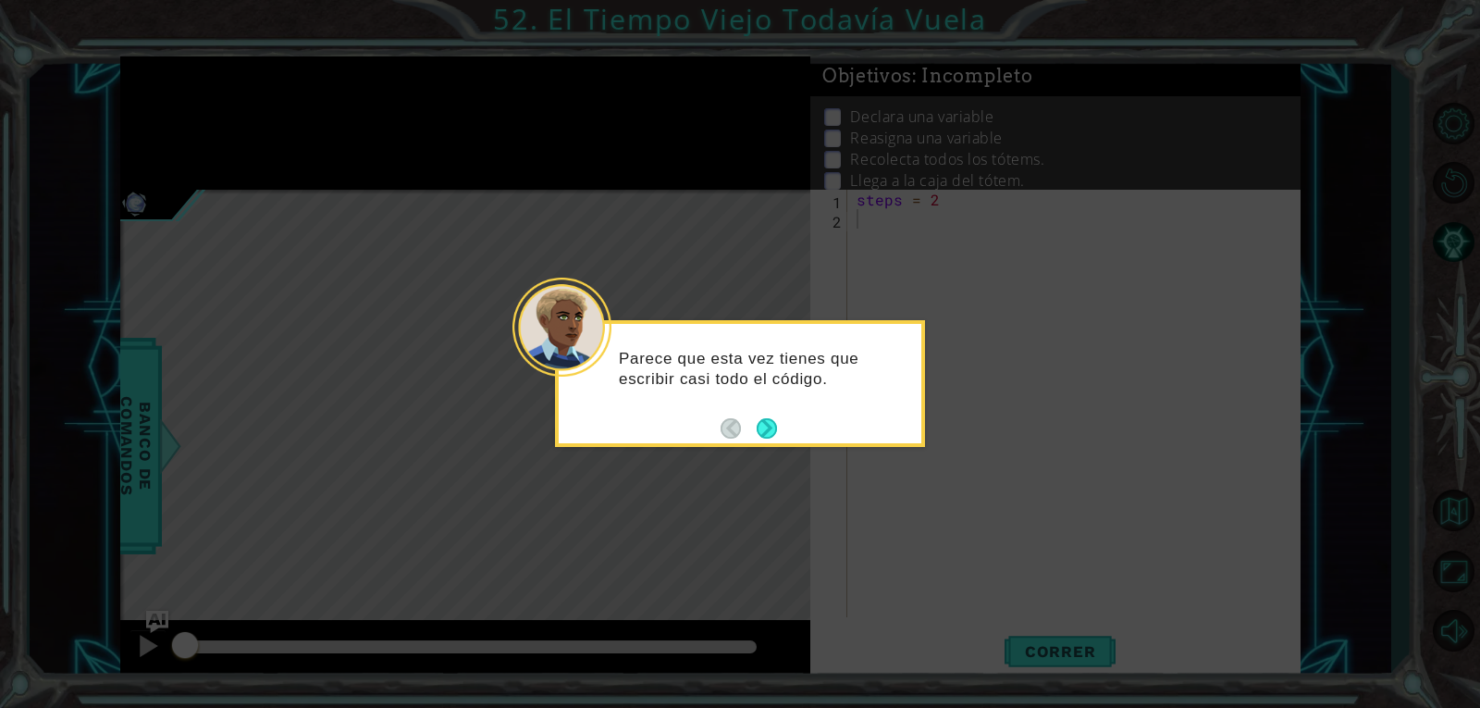
click at [222, 100] on icon at bounding box center [740, 354] width 1480 height 708
drag, startPoint x: 804, startPoint y: 447, endPoint x: 768, endPoint y: 429, distance: 40.1
click at [804, 446] on body "1 ההההההההההההההההההההההההההההההההההההההההההההההההההההההההההההההההההההההההההההה…" at bounding box center [740, 354] width 1480 height 708
click at [768, 429] on button "Next" at bounding box center [766, 427] width 23 height 23
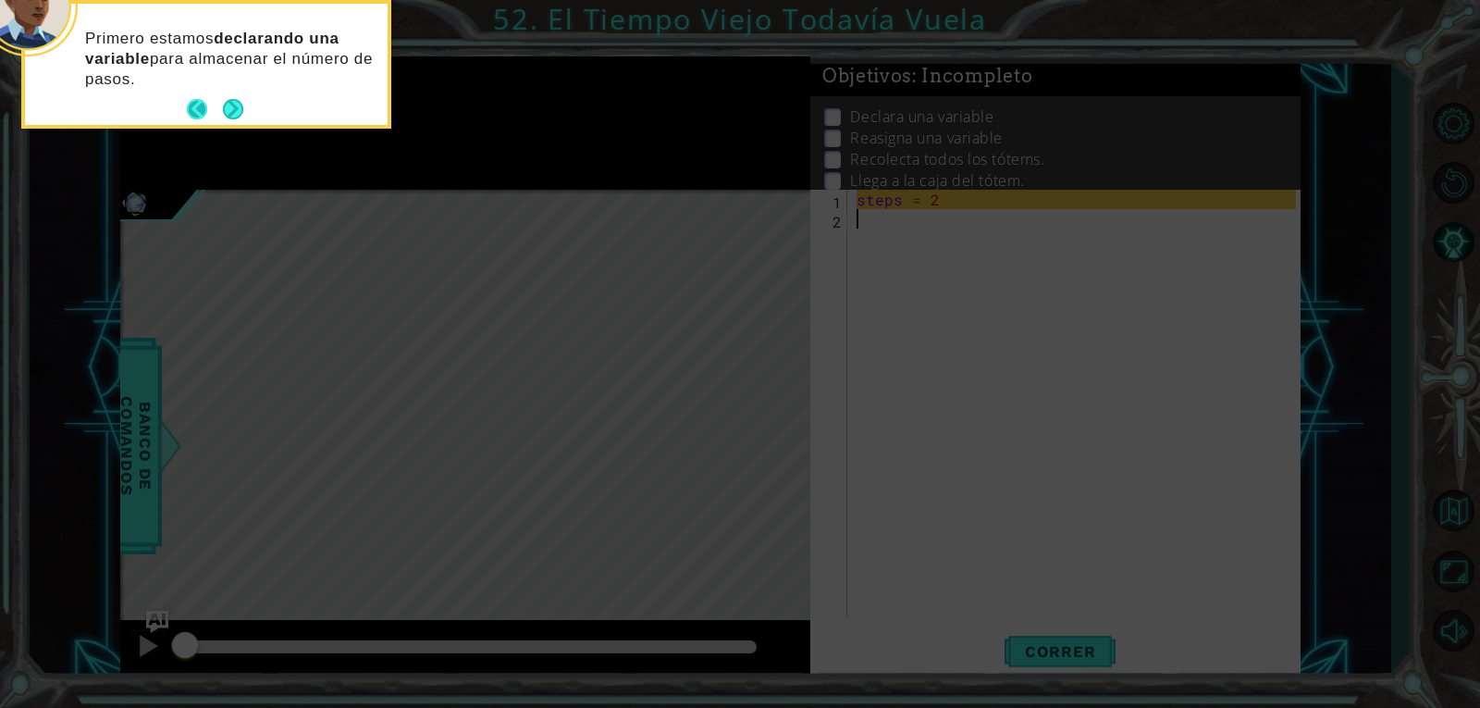
click at [223, 116] on button "Next" at bounding box center [233, 109] width 20 height 20
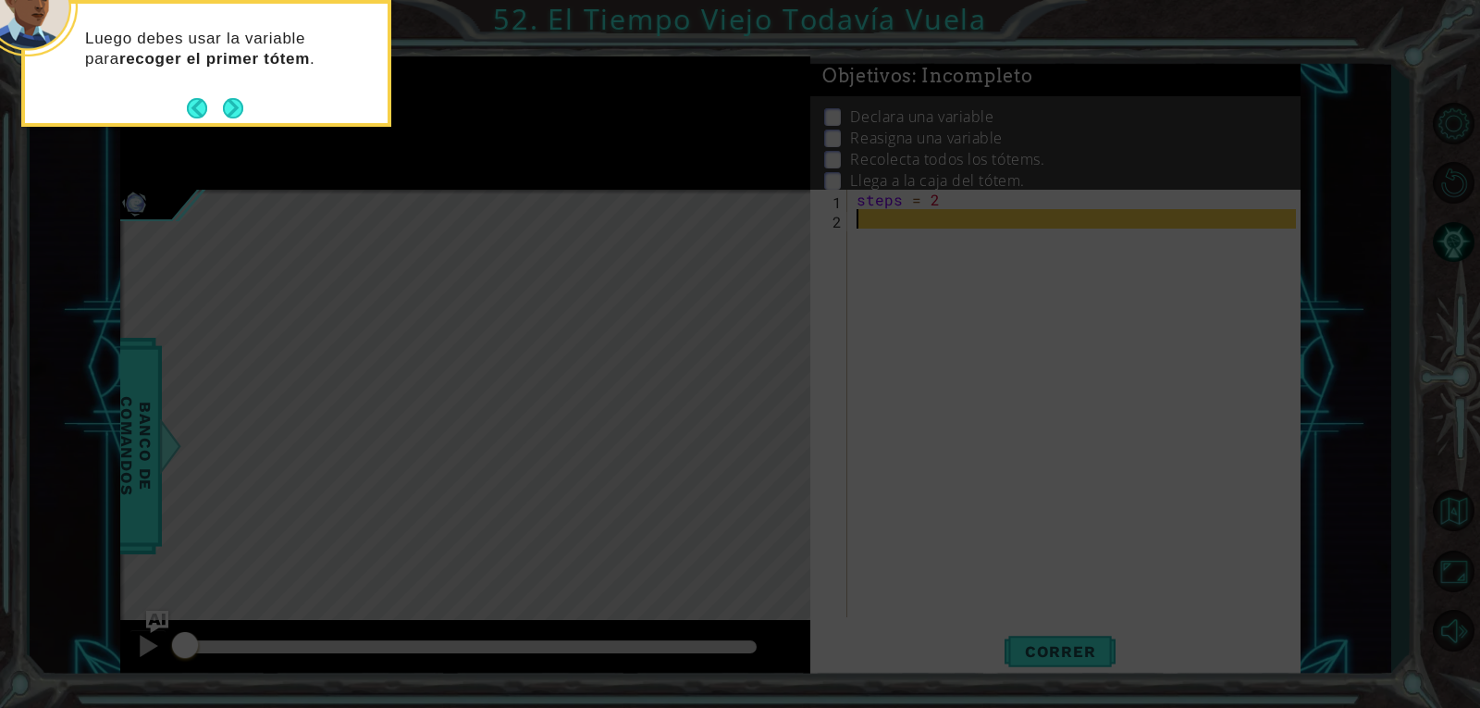
click at [260, 114] on div "Luego debes usar la variable para recoger el primer tótem ." at bounding box center [206, 63] width 370 height 127
click at [253, 114] on div "Luego debes usar la variable para recoger el primer tótem ." at bounding box center [206, 63] width 370 height 127
click at [237, 115] on button "Next" at bounding box center [233, 107] width 21 height 21
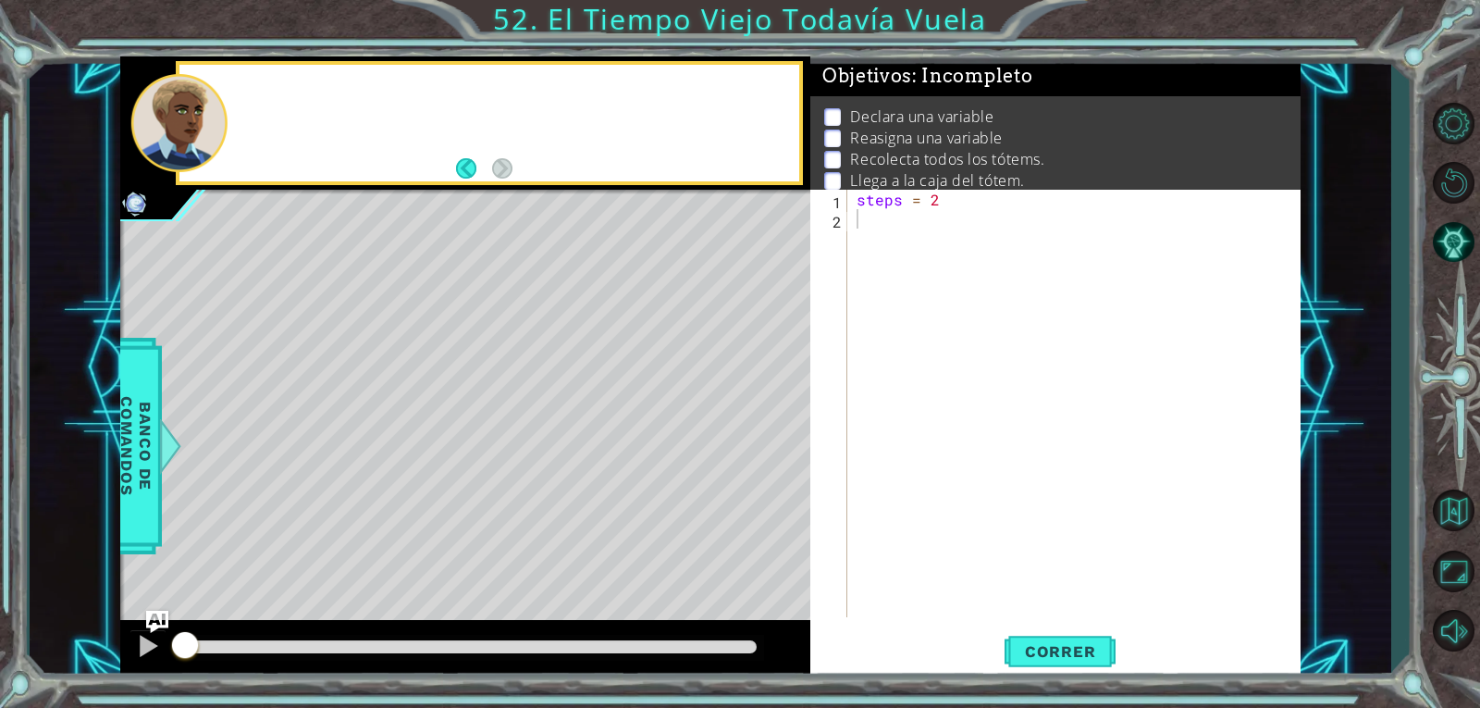
click at [237, 115] on div at bounding box center [514, 122] width 571 height 45
click at [992, 249] on div "steps = 2" at bounding box center [1079, 423] width 452 height 466
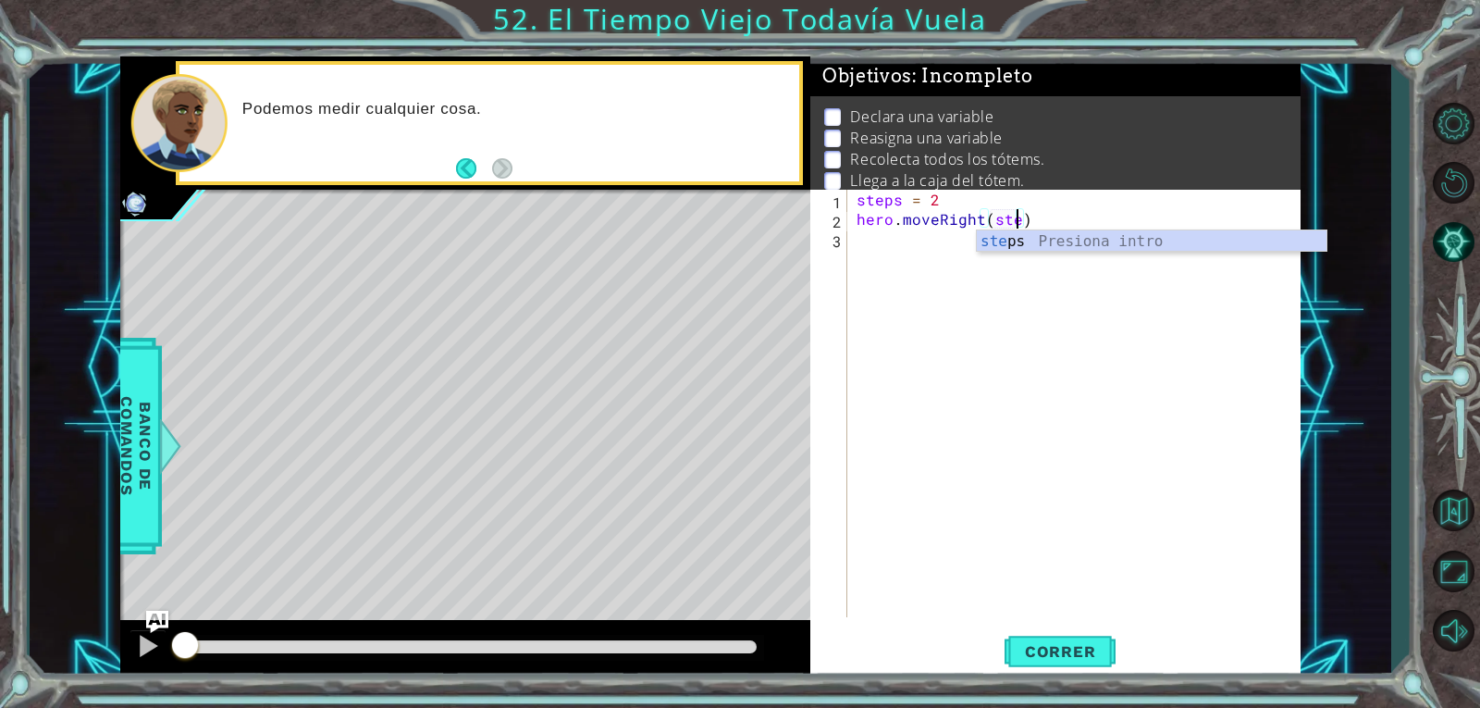
type textarea "hero.moveRight(steps)"
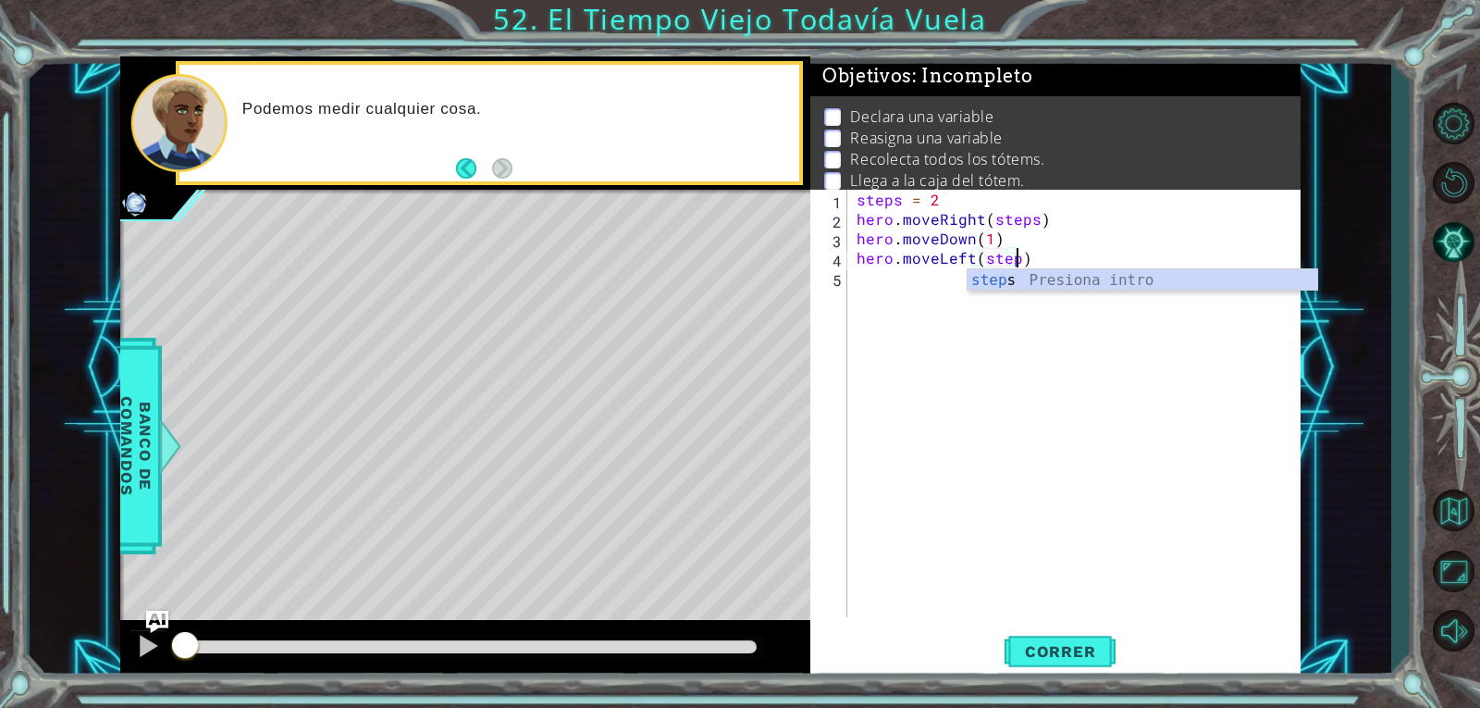
scroll to position [0, 10]
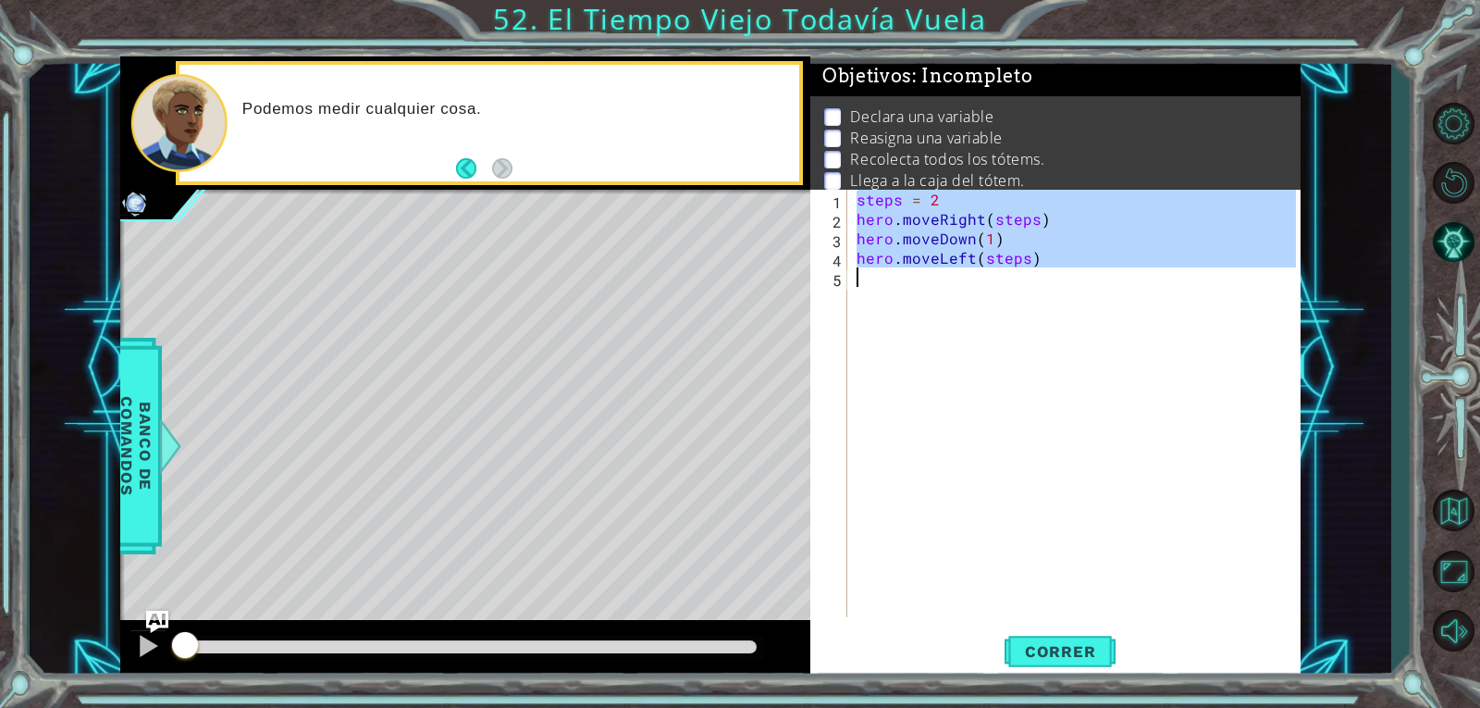
type textarea "hero.moveLeft(steps)"
click at [1067, 290] on div "steps = 2 hero . moveRight ( steps ) hero . moveDown ( 1 ) hero . moveLeft ( st…" at bounding box center [1074, 403] width 443 height 427
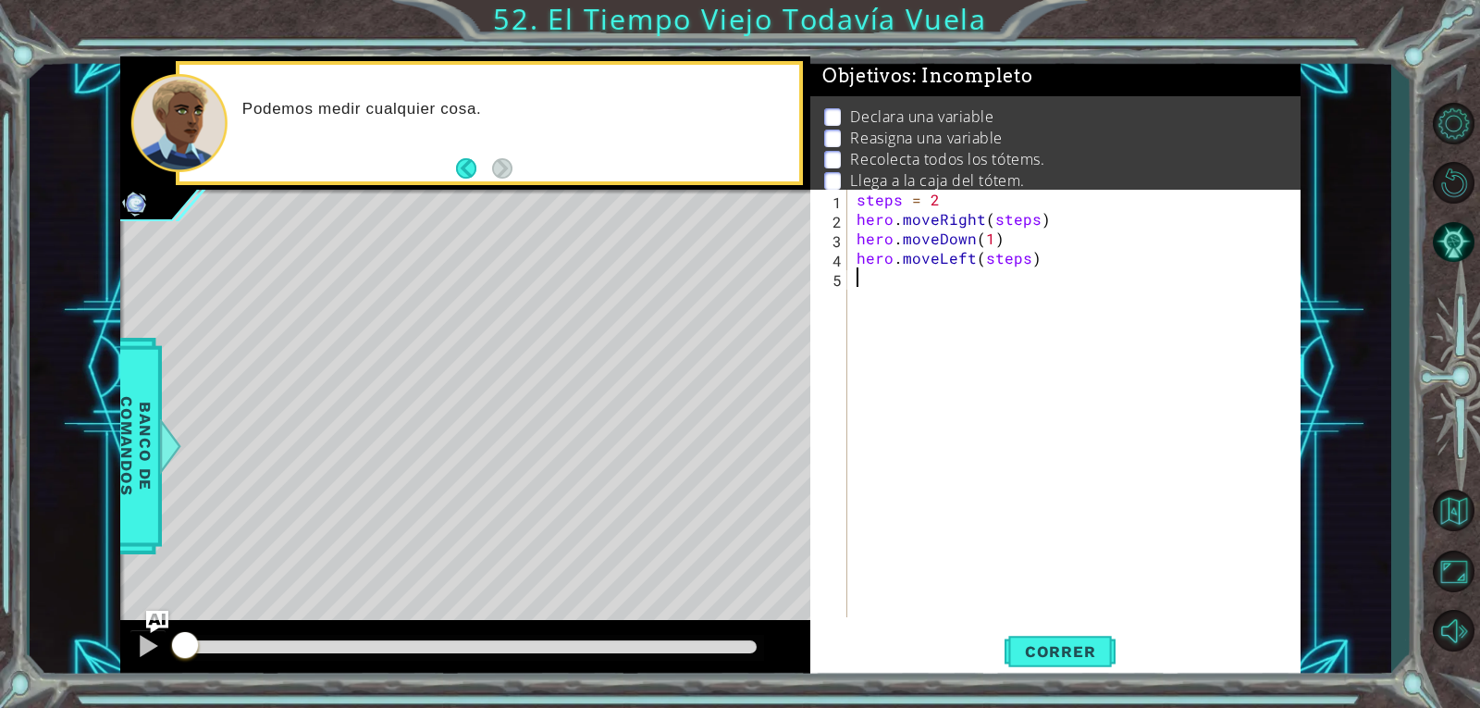
scroll to position [0, 0]
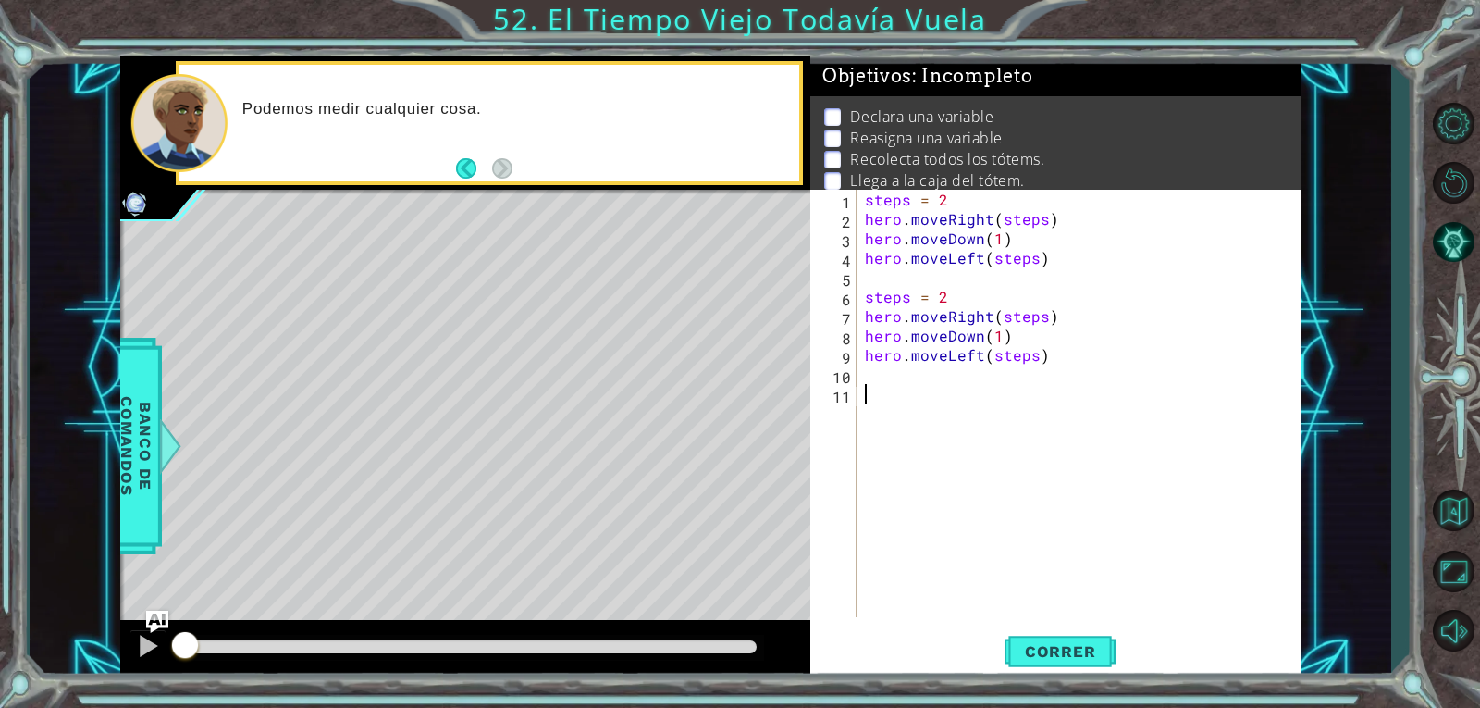
paste textarea "steps = 2"
click at [955, 389] on div "steps = 2 hero . moveRight ( steps ) hero . moveDown ( 1 ) hero . moveLeft ( st…" at bounding box center [1083, 423] width 444 height 466
click at [967, 302] on div "steps = 2 hero . moveRight ( steps ) hero . moveDown ( 1 ) hero . moveLeft ( st…" at bounding box center [1083, 423] width 444 height 466
type textarea "steps = 3"
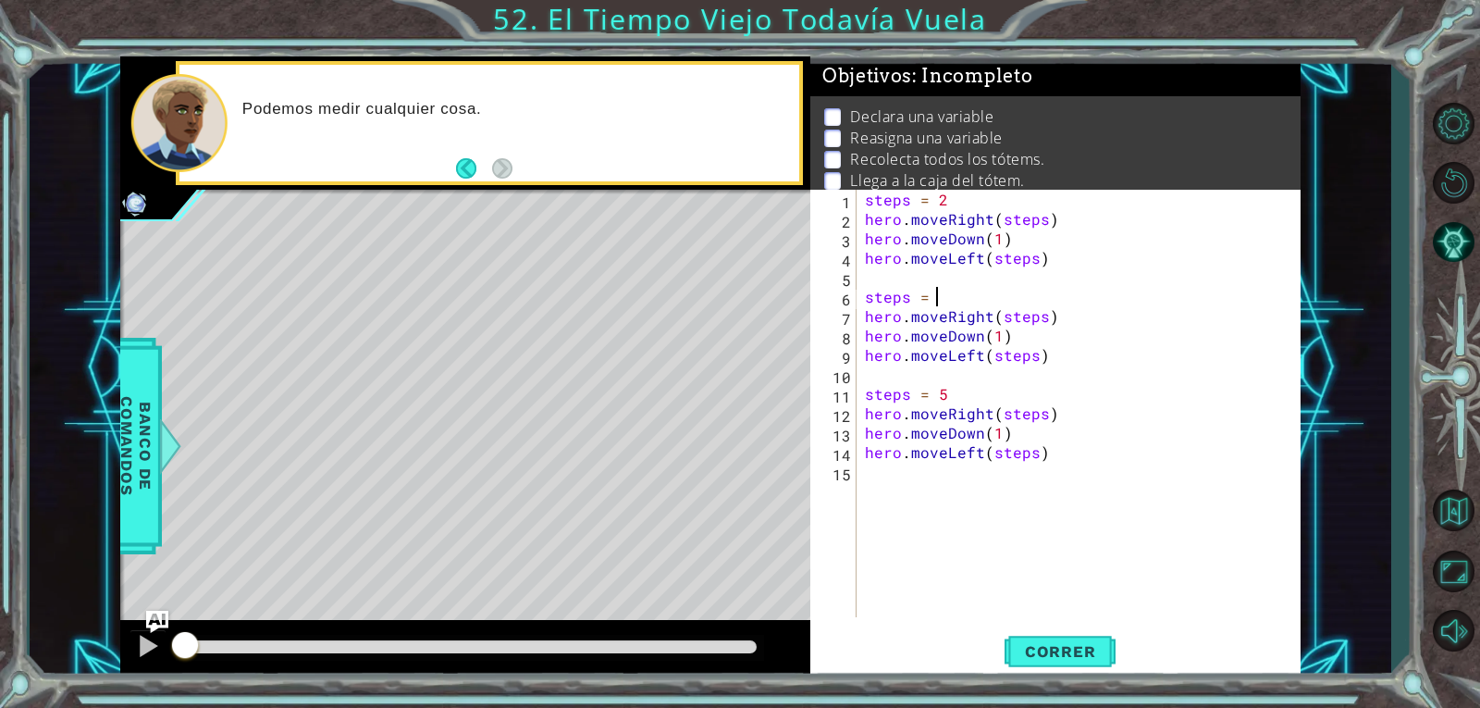
scroll to position [0, 0]
click at [1076, 664] on button "Correr" at bounding box center [1060, 650] width 111 height 49
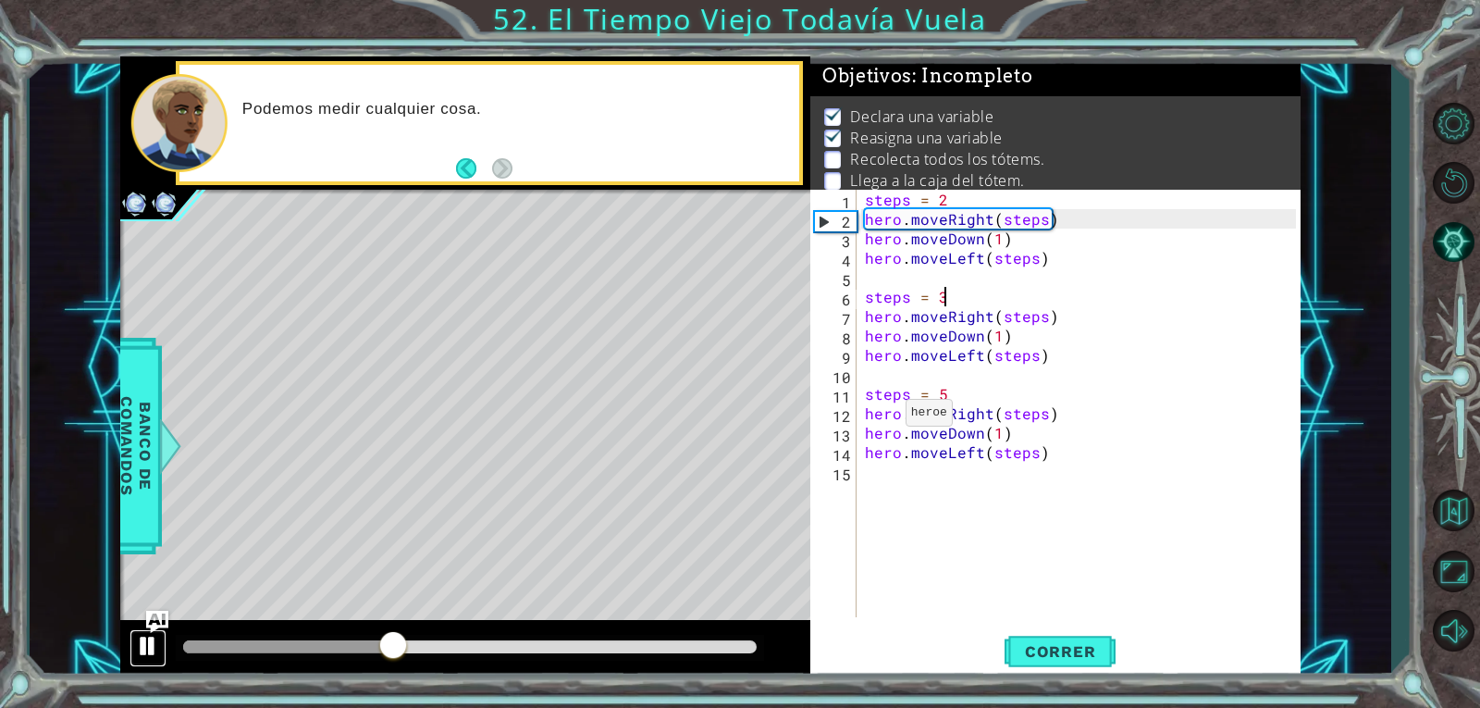
click at [143, 640] on div at bounding box center [148, 646] width 24 height 24
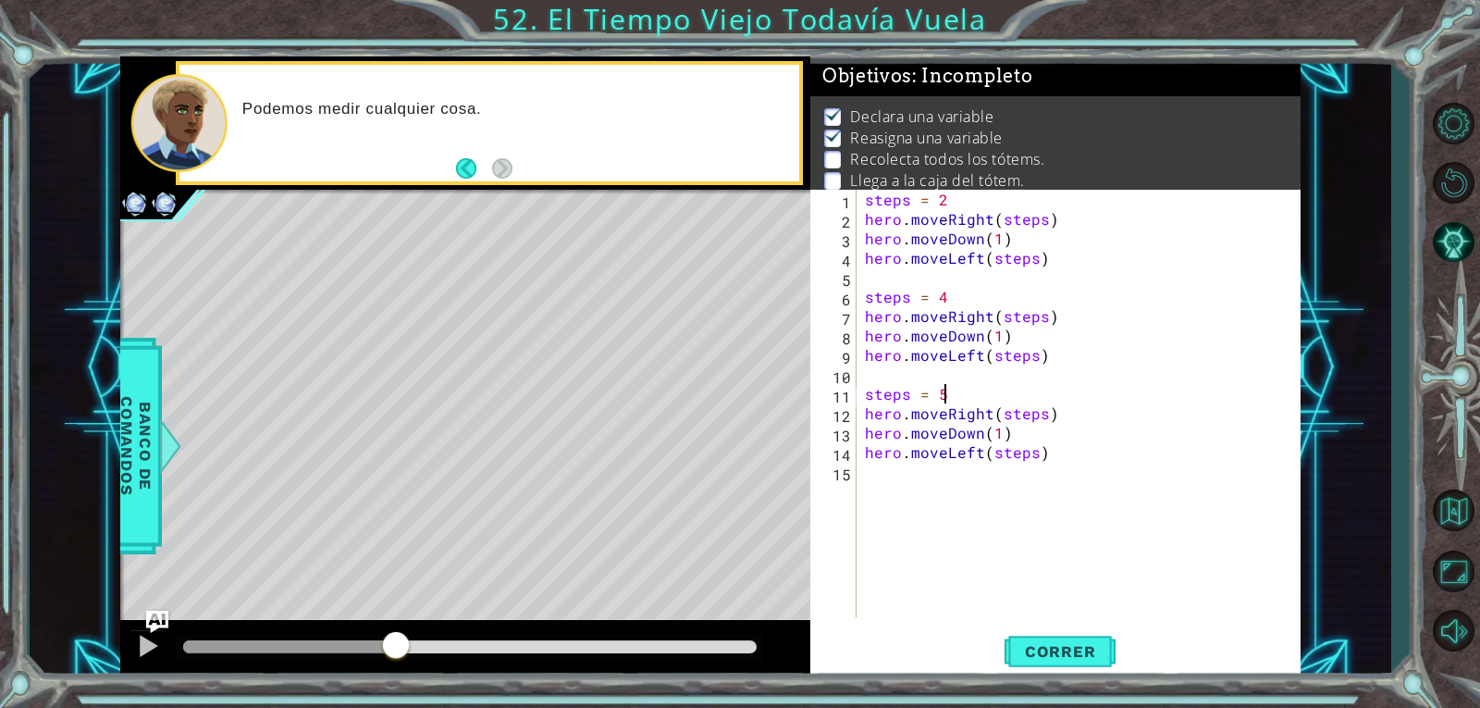
click at [946, 394] on div "steps = 2 hero . moveRight ( steps ) hero . moveDown ( 1 ) hero . moveLeft ( st…" at bounding box center [1083, 423] width 444 height 466
type textarea "steps = 6"
click at [1060, 649] on span "Correr" at bounding box center [1060, 651] width 108 height 19
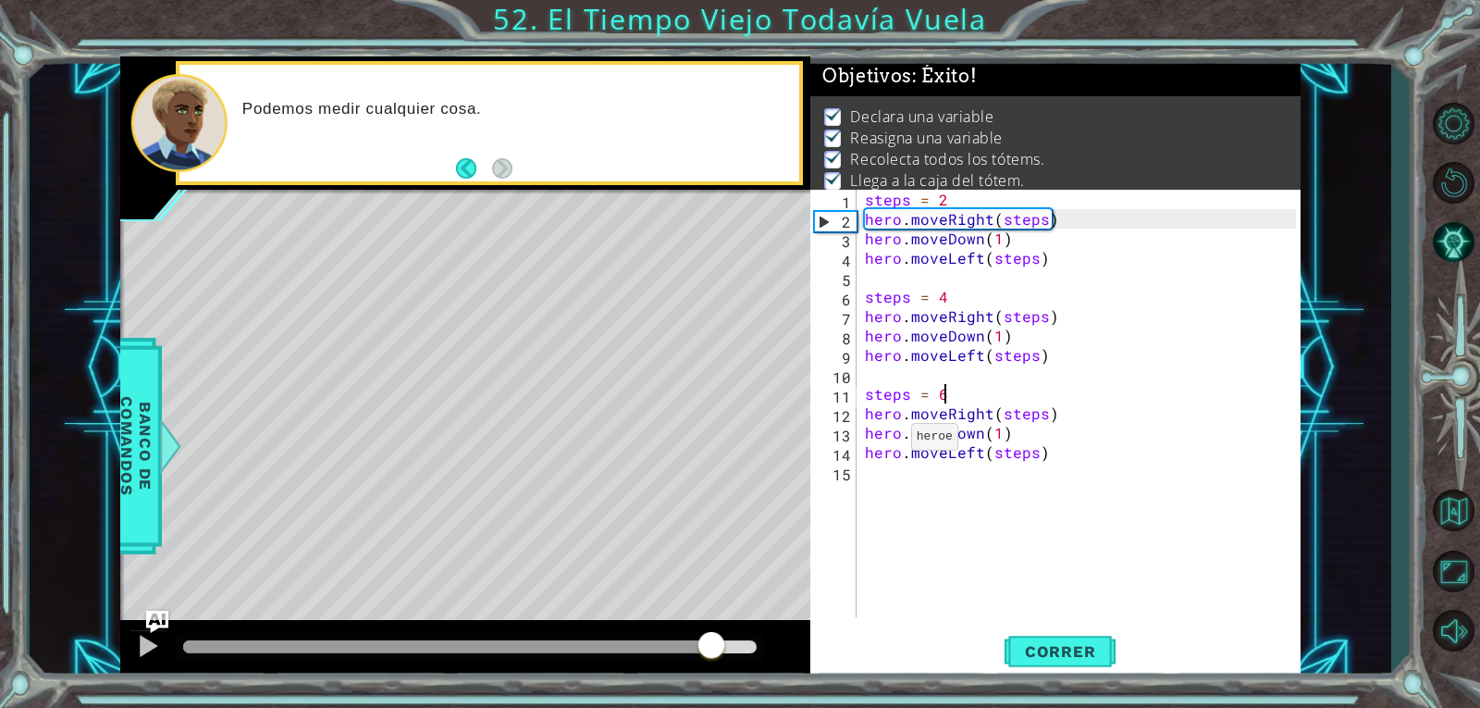
click at [712, 649] on div at bounding box center [470, 646] width 574 height 13
click at [154, 648] on div at bounding box center [148, 646] width 24 height 24
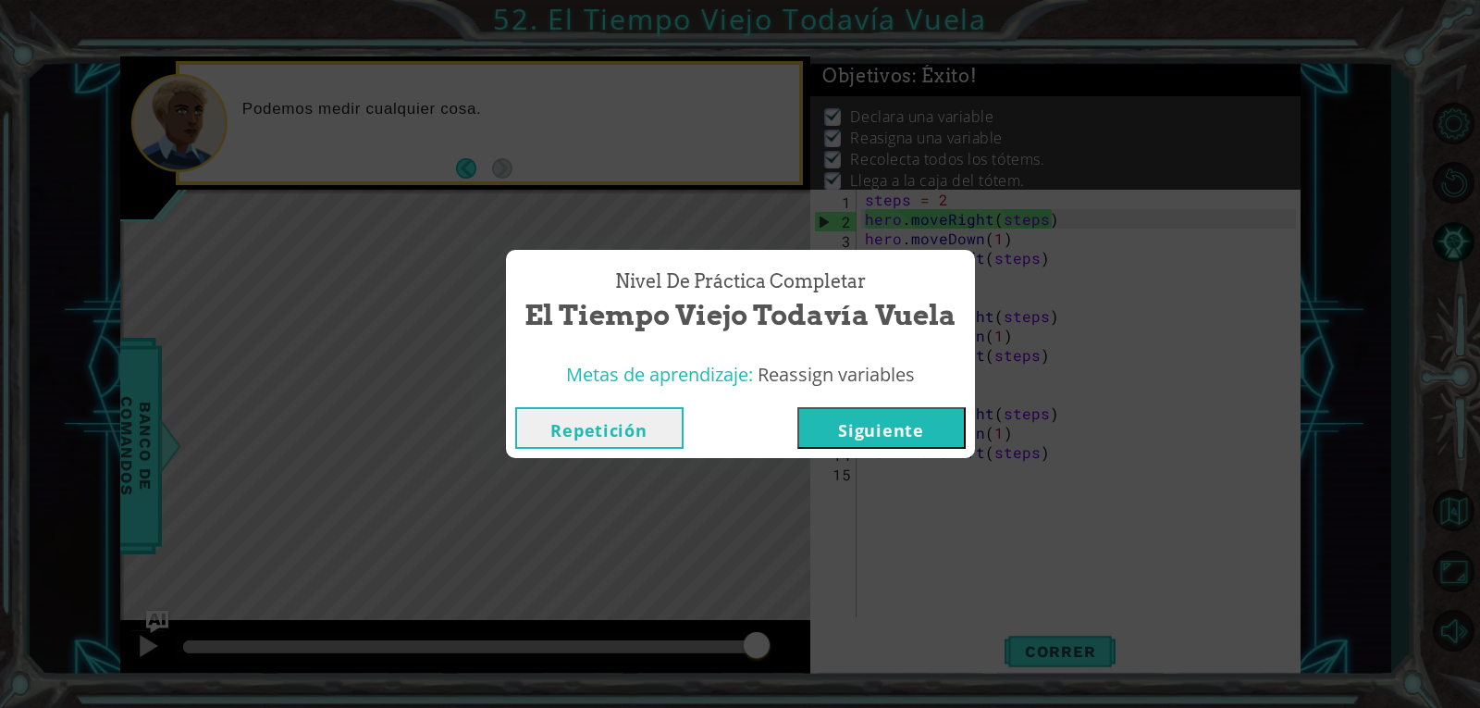
click at [860, 402] on div "Repetición [GEOGRAPHIC_DATA]" at bounding box center [740, 428] width 469 height 60
click at [860, 417] on button "Siguiente" at bounding box center [881, 428] width 168 height 42
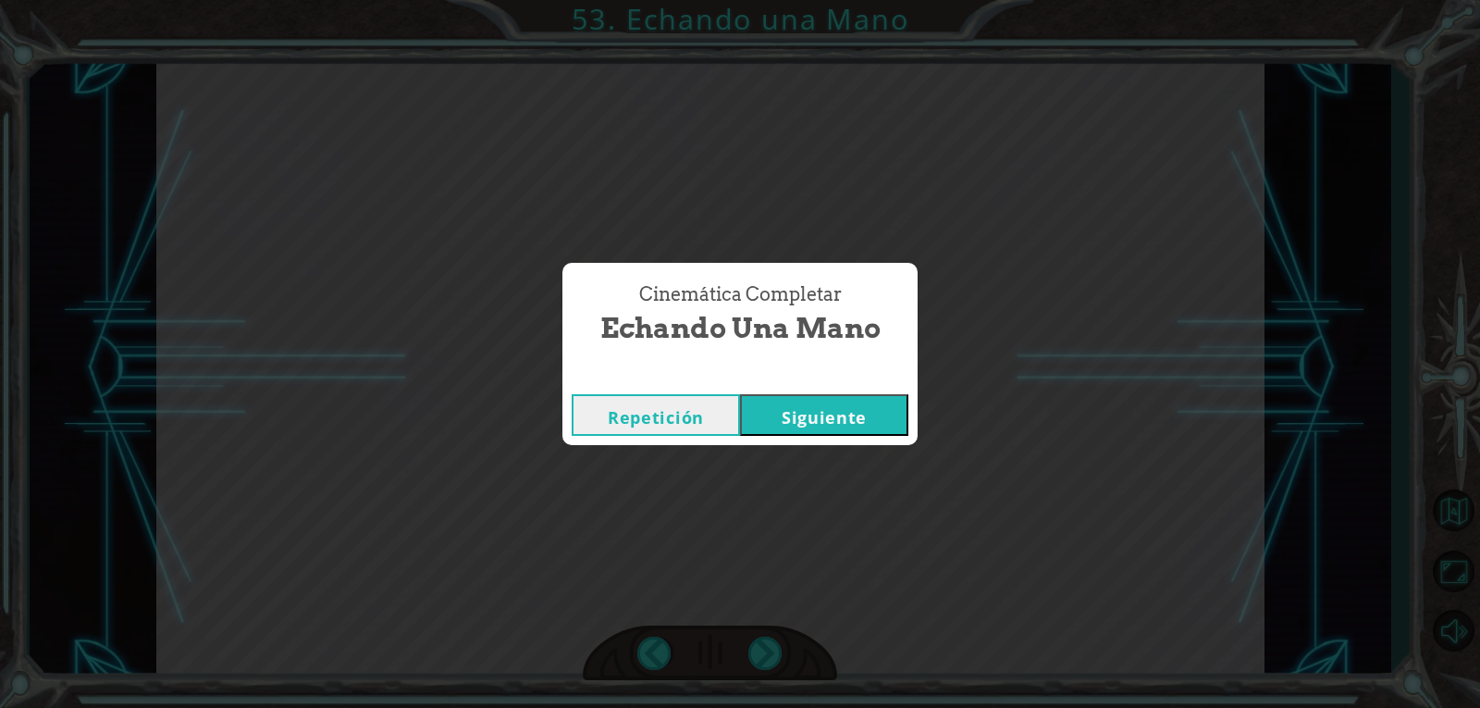
click at [843, 433] on button "Siguiente" at bounding box center [824, 415] width 168 height 42
